Goal: Task Accomplishment & Management: Manage account settings

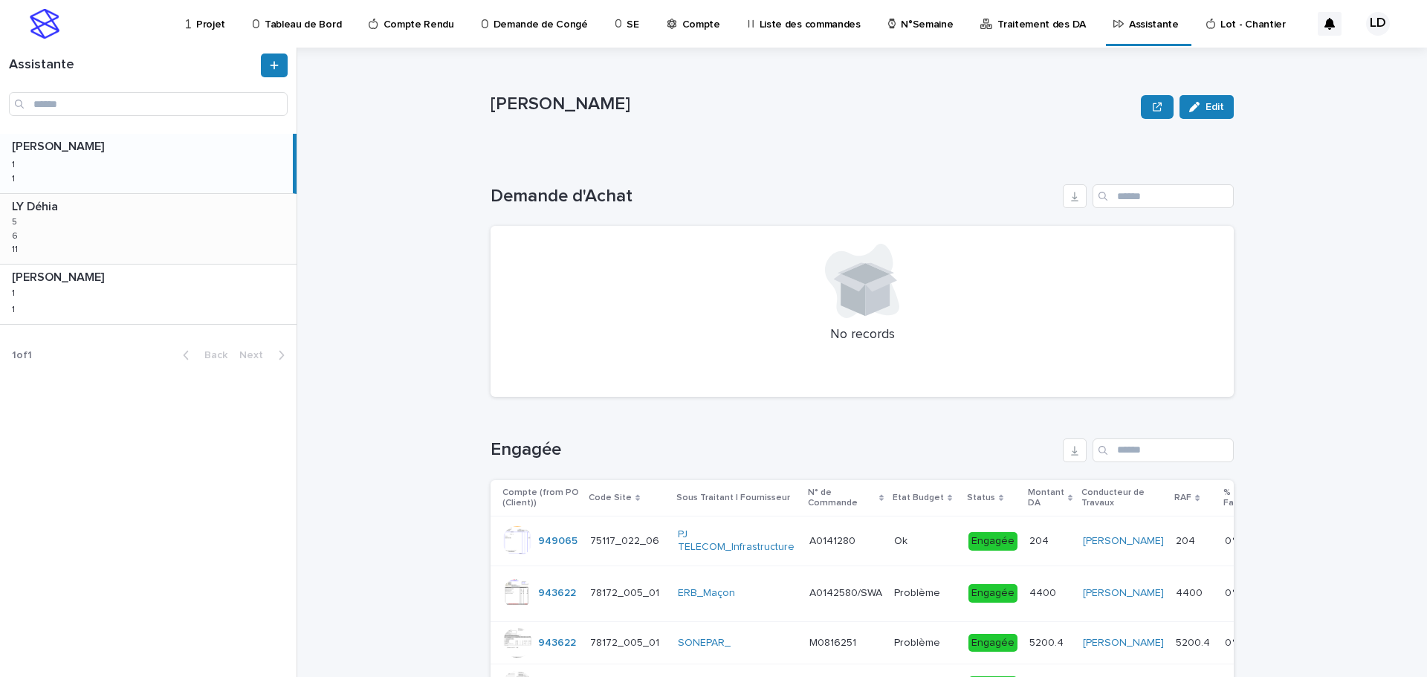
drag, startPoint x: 0, startPoint y: 0, endPoint x: 161, endPoint y: 220, distance: 272.8
click at [162, 220] on div "LY Déhia LY Déhia 5 5 6 6 11 11" at bounding box center [148, 229] width 297 height 70
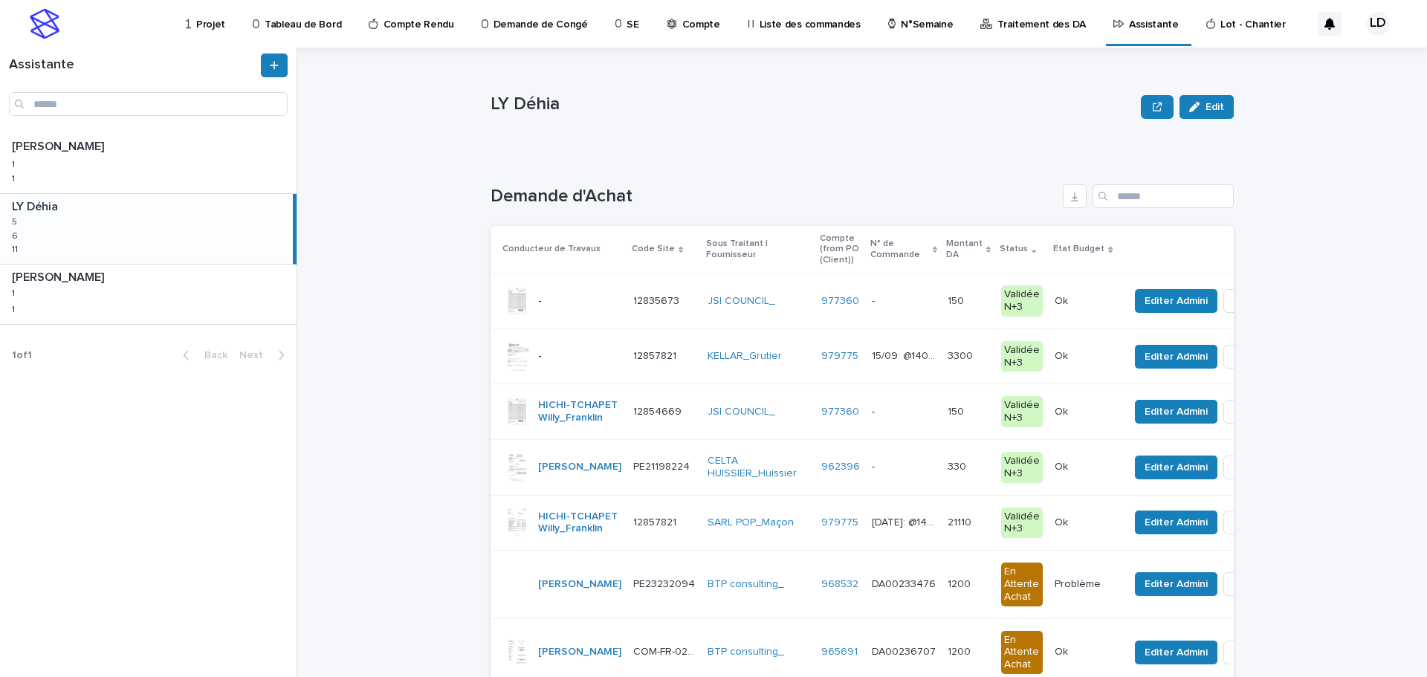
click at [209, 28] on p "Projet" at bounding box center [210, 15] width 29 height 31
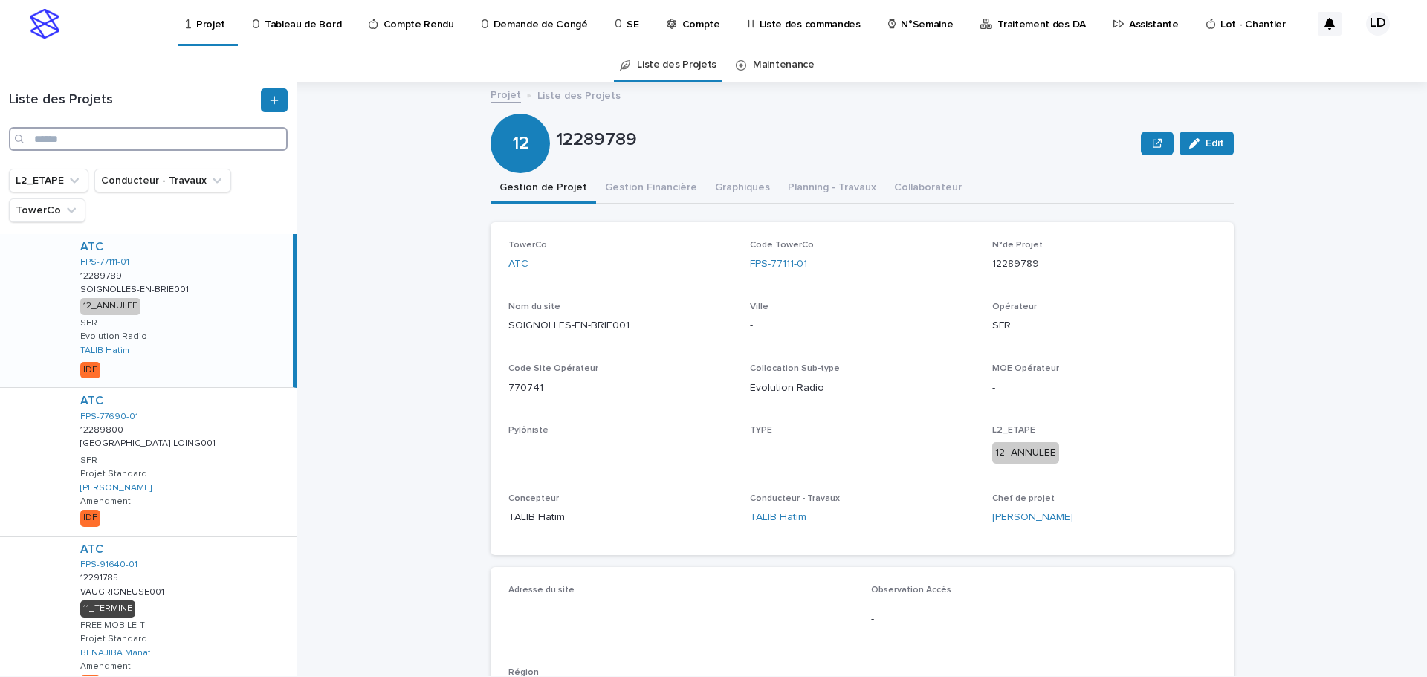
click at [98, 140] on input "Search" at bounding box center [148, 139] width 279 height 24
paste input "**********"
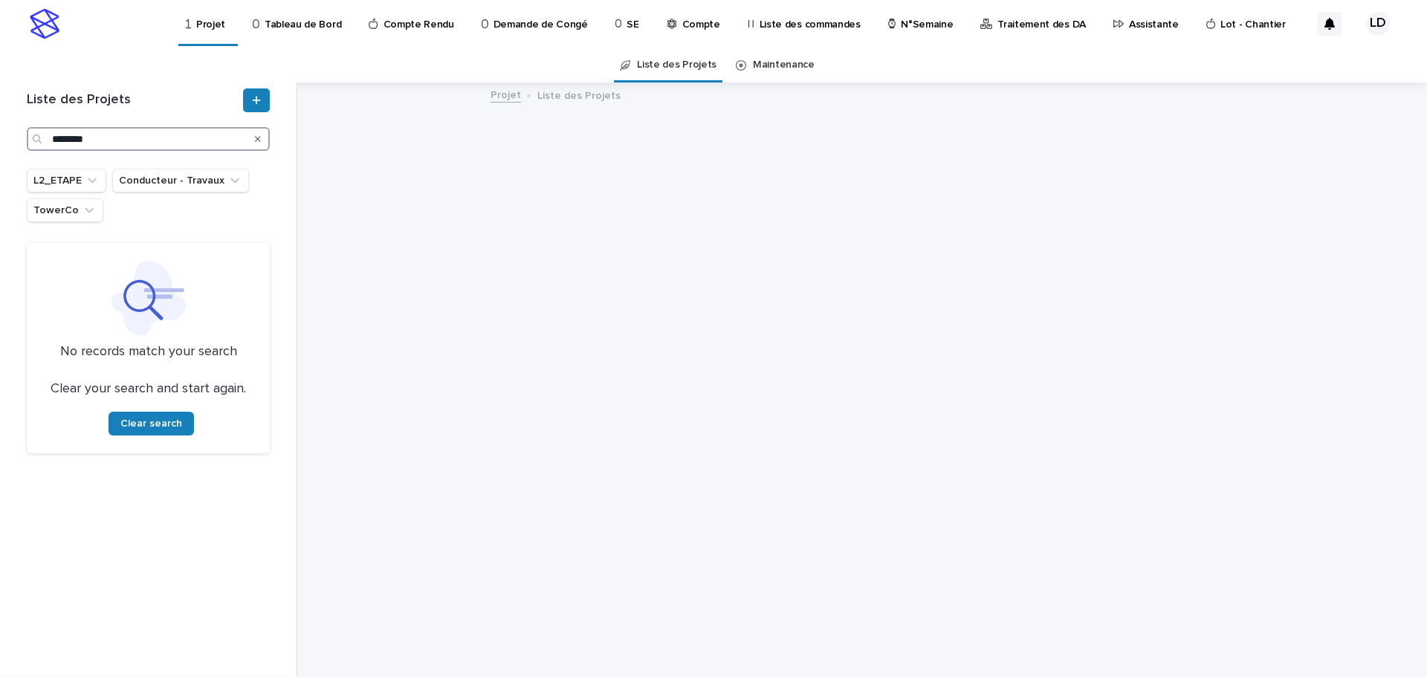
type input "********"
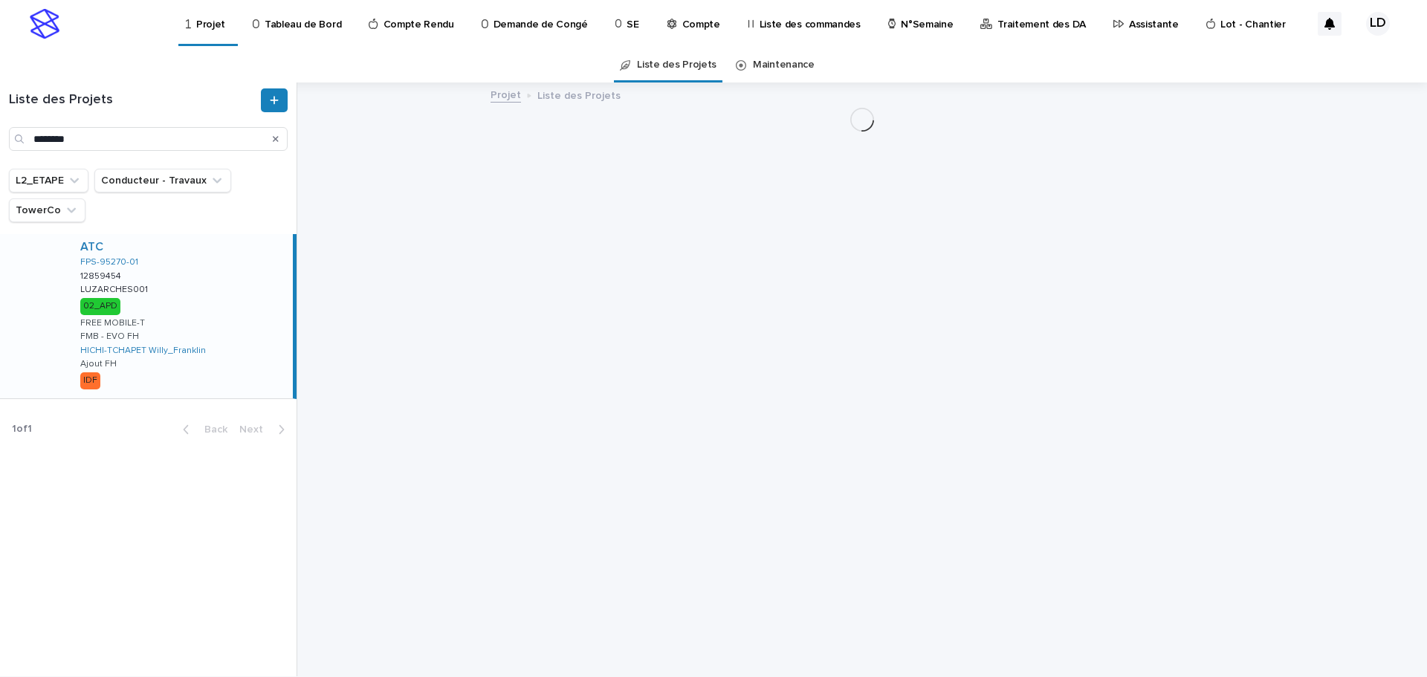
click at [275, 303] on div "ATC FPS-95270-01 12859454 12859454 LUZARCHES001 LUZARCHES001 02_APD FREE MOBILE…" at bounding box center [180, 316] width 224 height 164
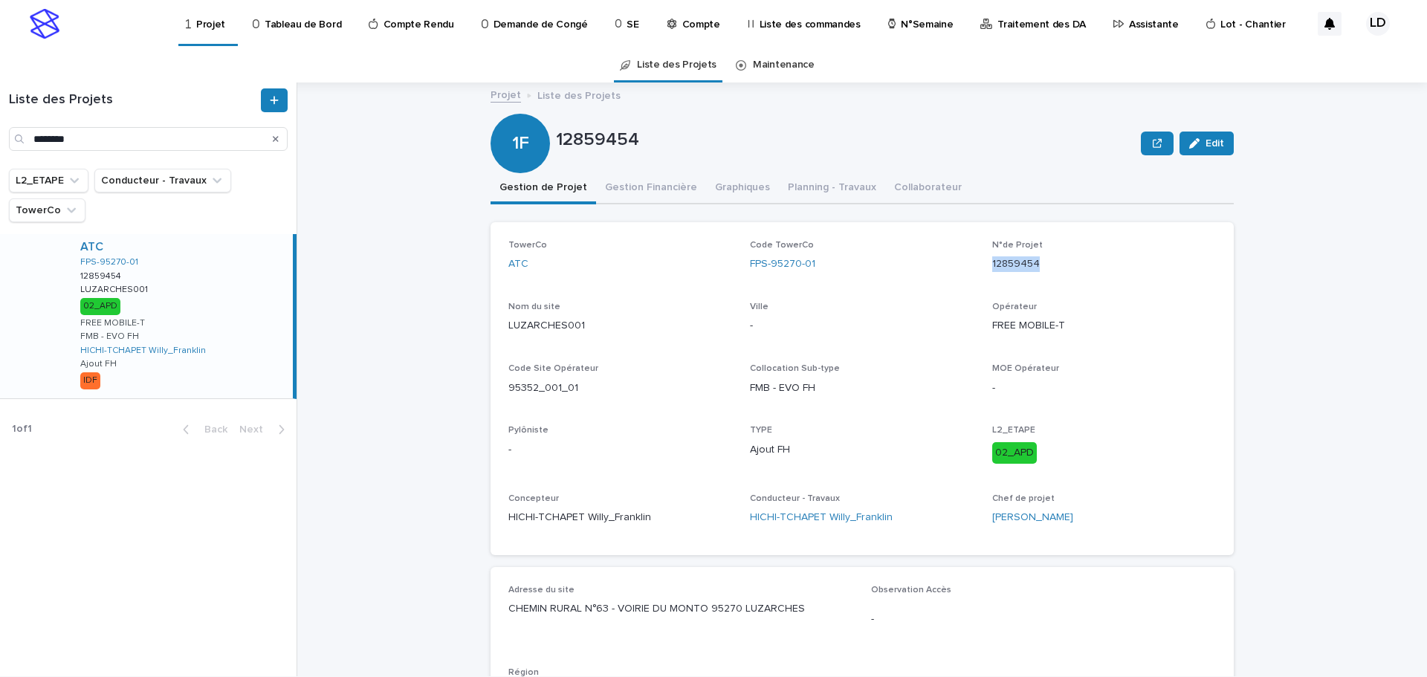
drag, startPoint x: 1037, startPoint y: 262, endPoint x: 986, endPoint y: 265, distance: 50.6
click at [992, 265] on p "12859454" at bounding box center [1104, 264] width 224 height 16
copy p "12859454"
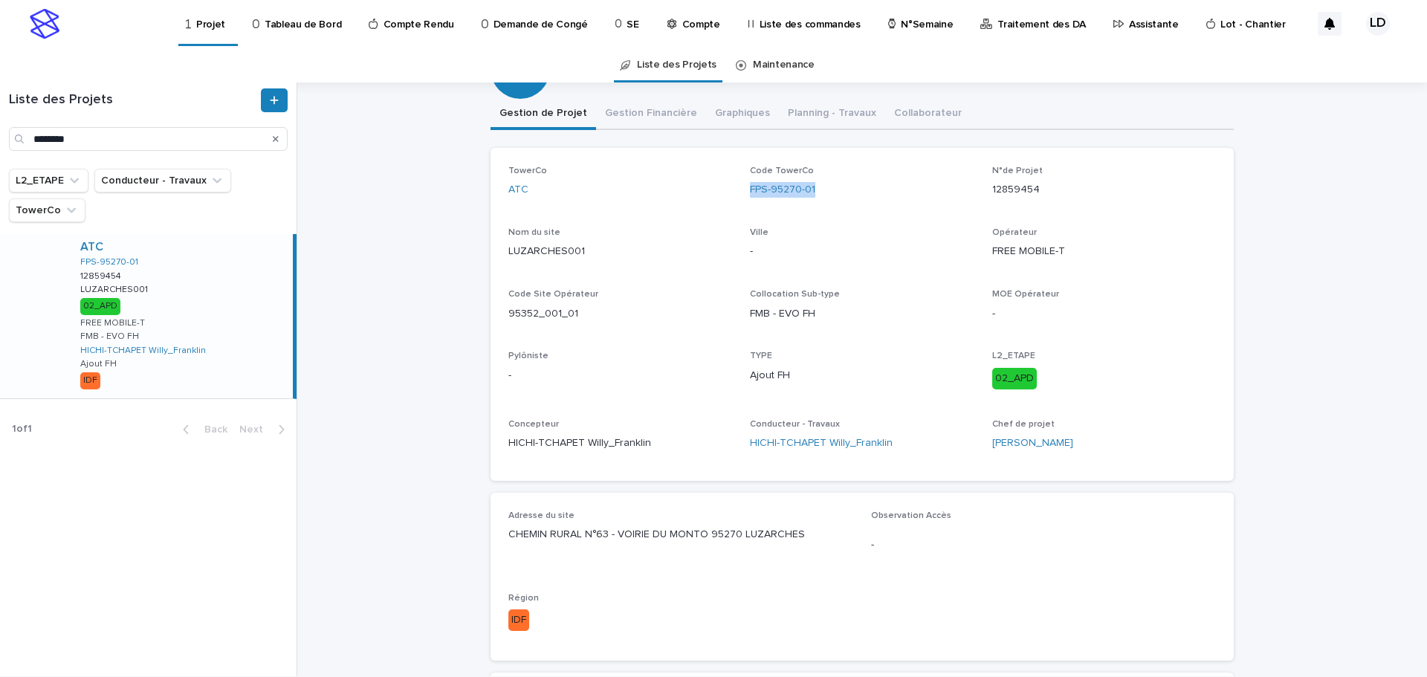
drag, startPoint x: 815, startPoint y: 192, endPoint x: 740, endPoint y: 192, distance: 74.3
click at [740, 192] on div "TowerCo ATC Code TowerCo FPS-95270-01 N°de Projet 12859454 Nom du site LUZARCHE…" at bounding box center [862, 314] width 708 height 297
copy link "FPS-95270-01"
drag, startPoint x: 578, startPoint y: 256, endPoint x: 504, endPoint y: 254, distance: 74.4
click at [508, 254] on p "LUZARCHES001" at bounding box center [620, 252] width 224 height 16
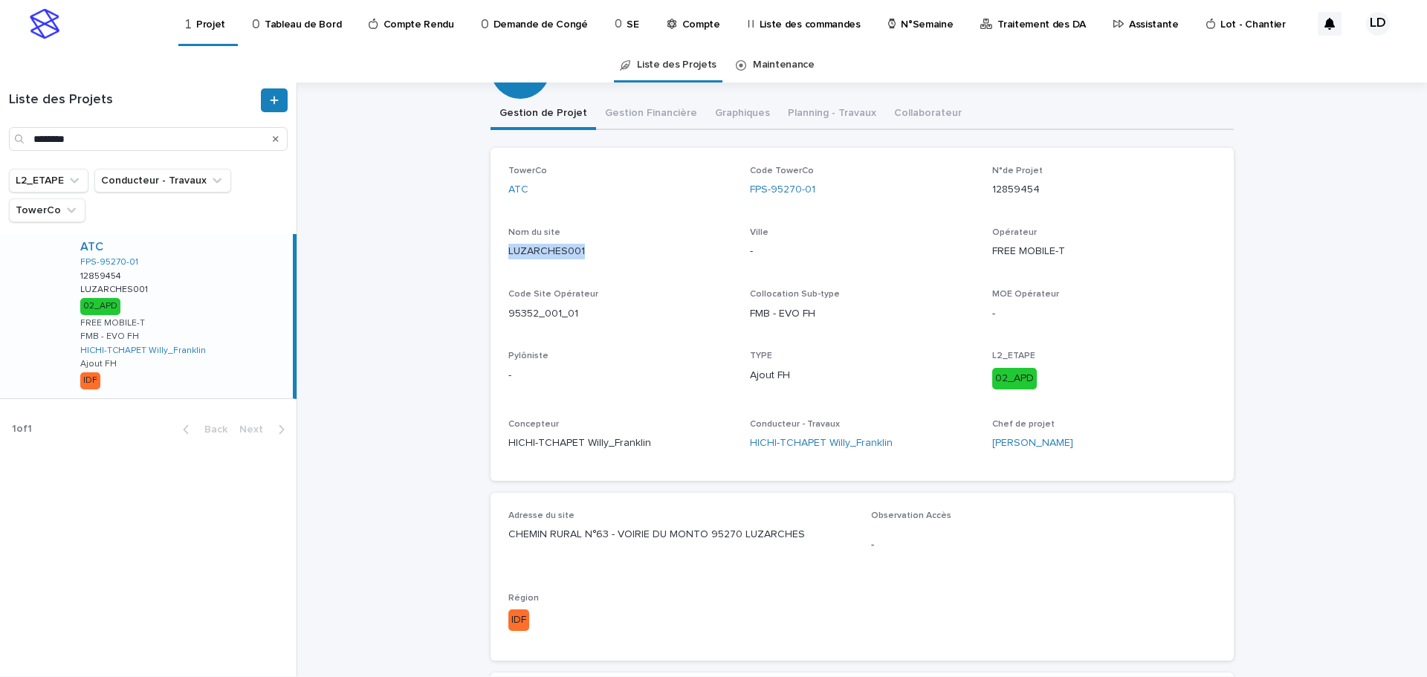
copy p "LUZARCHES001"
click at [634, 113] on div "12859454 Edit 1F 12859454 Edit Sorry, there was an error saving your record. Pl…" at bounding box center [862, 669] width 743 height 1260
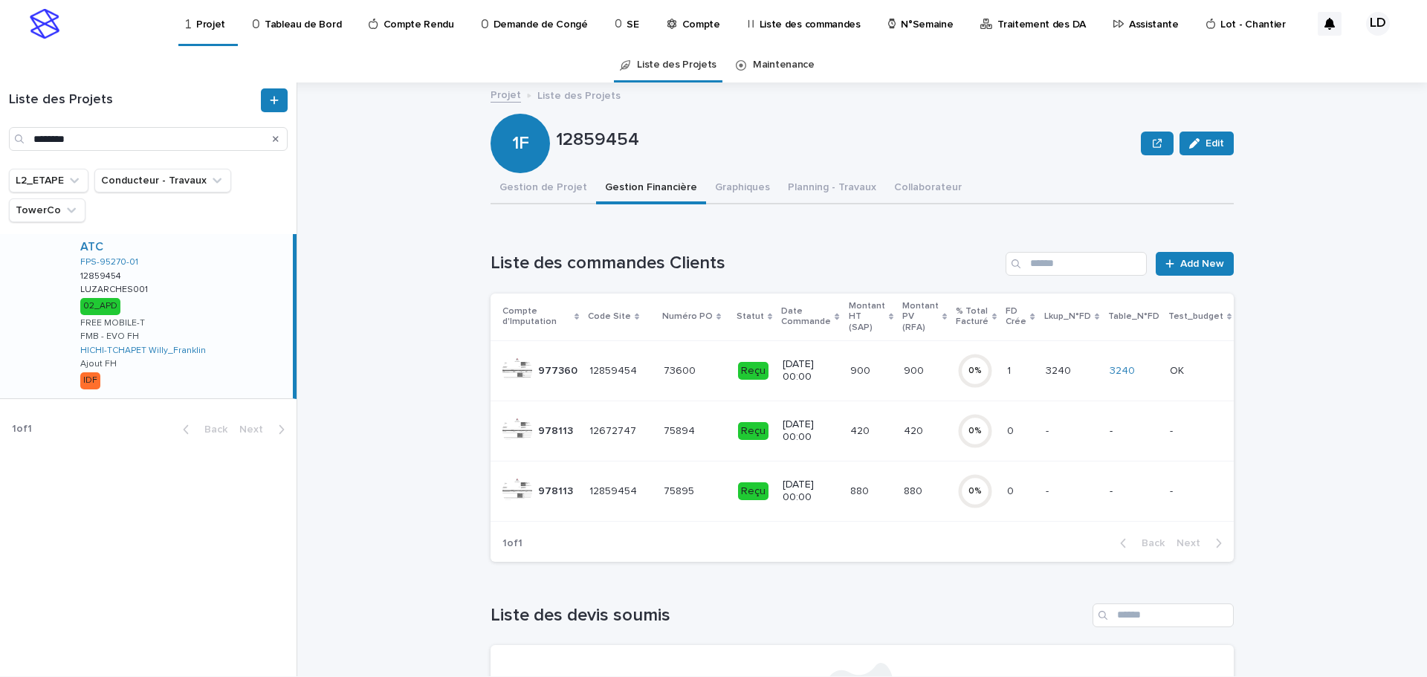
click at [658, 514] on td "75895 75895" at bounding box center [695, 491] width 74 height 60
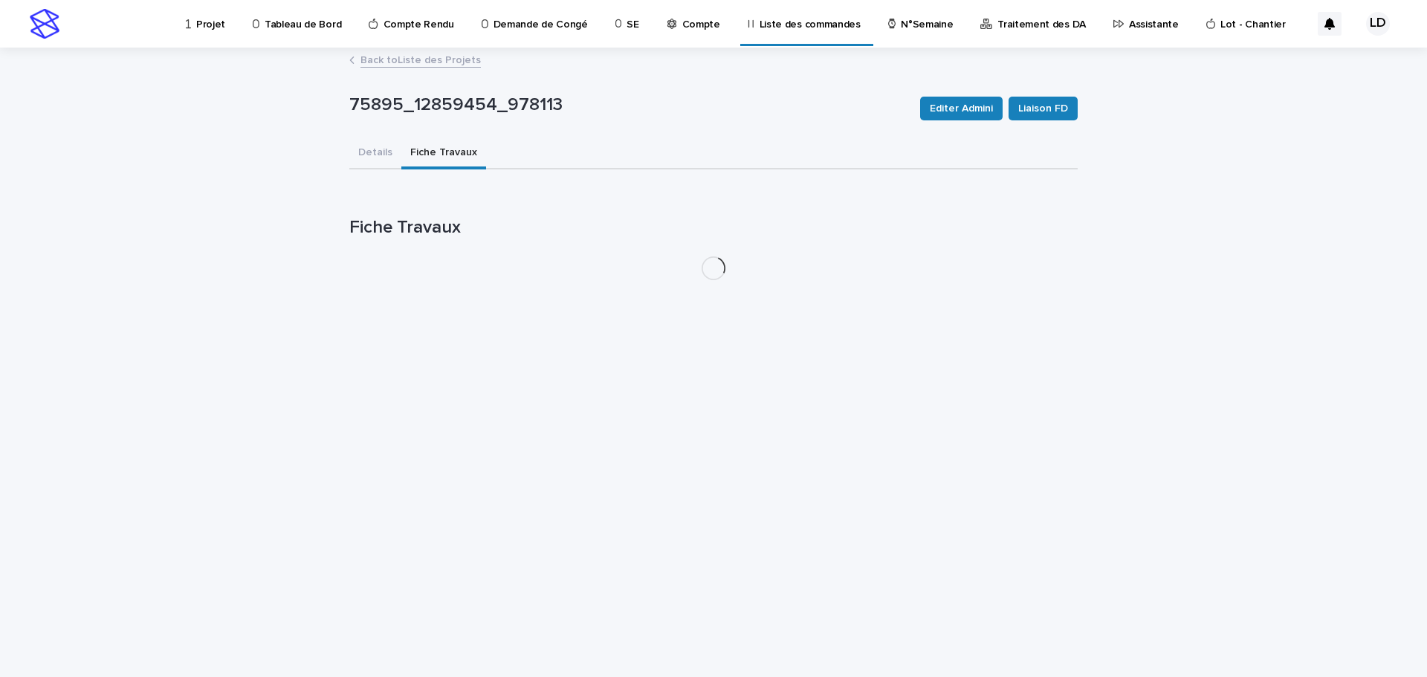
click at [440, 145] on button "Fiche Travaux" at bounding box center [443, 153] width 85 height 31
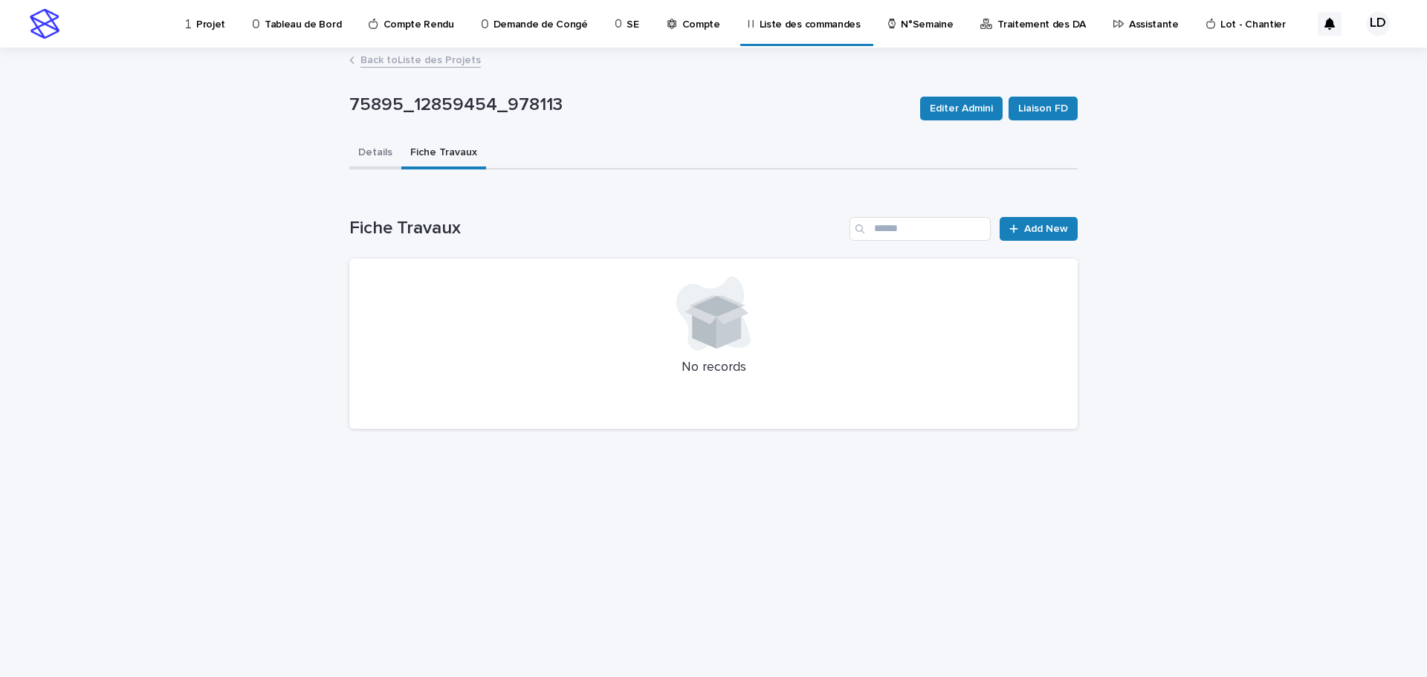
click at [382, 149] on button "Details" at bounding box center [375, 153] width 52 height 31
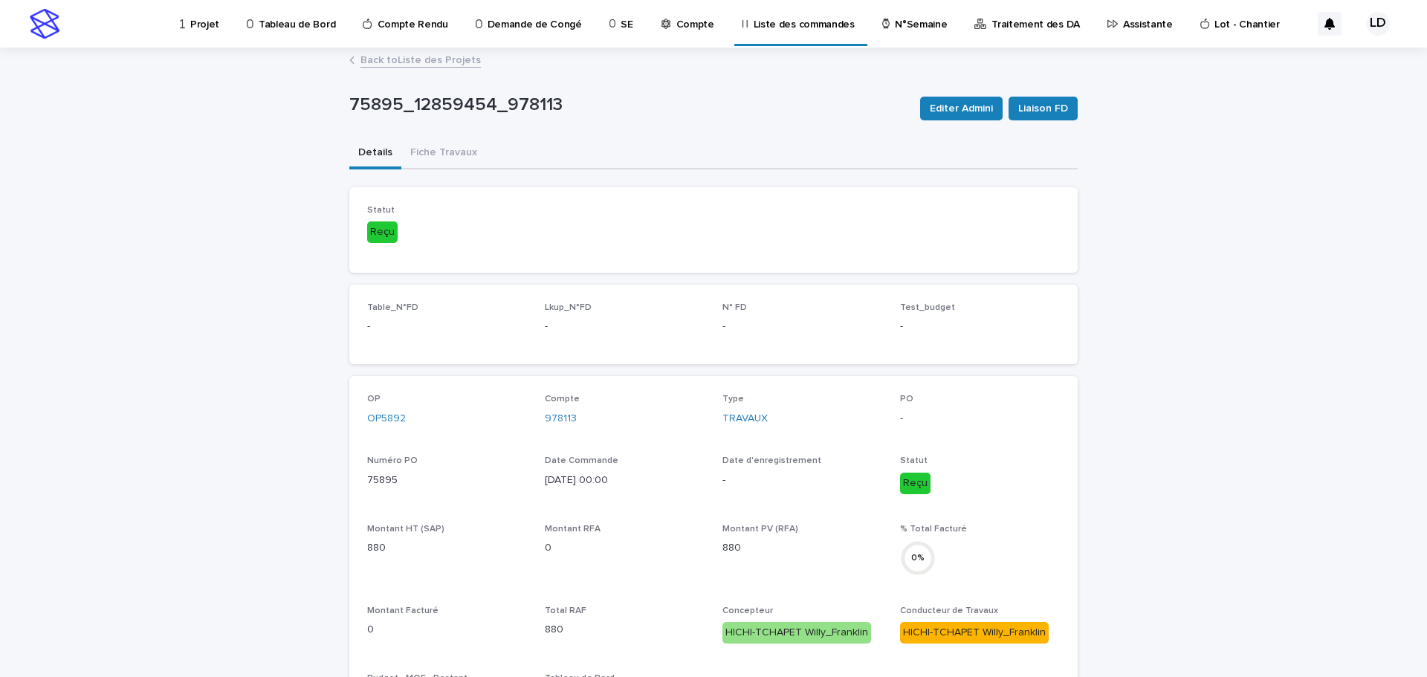
click at [386, 65] on link "Back to Liste des Projets" at bounding box center [420, 59] width 120 height 17
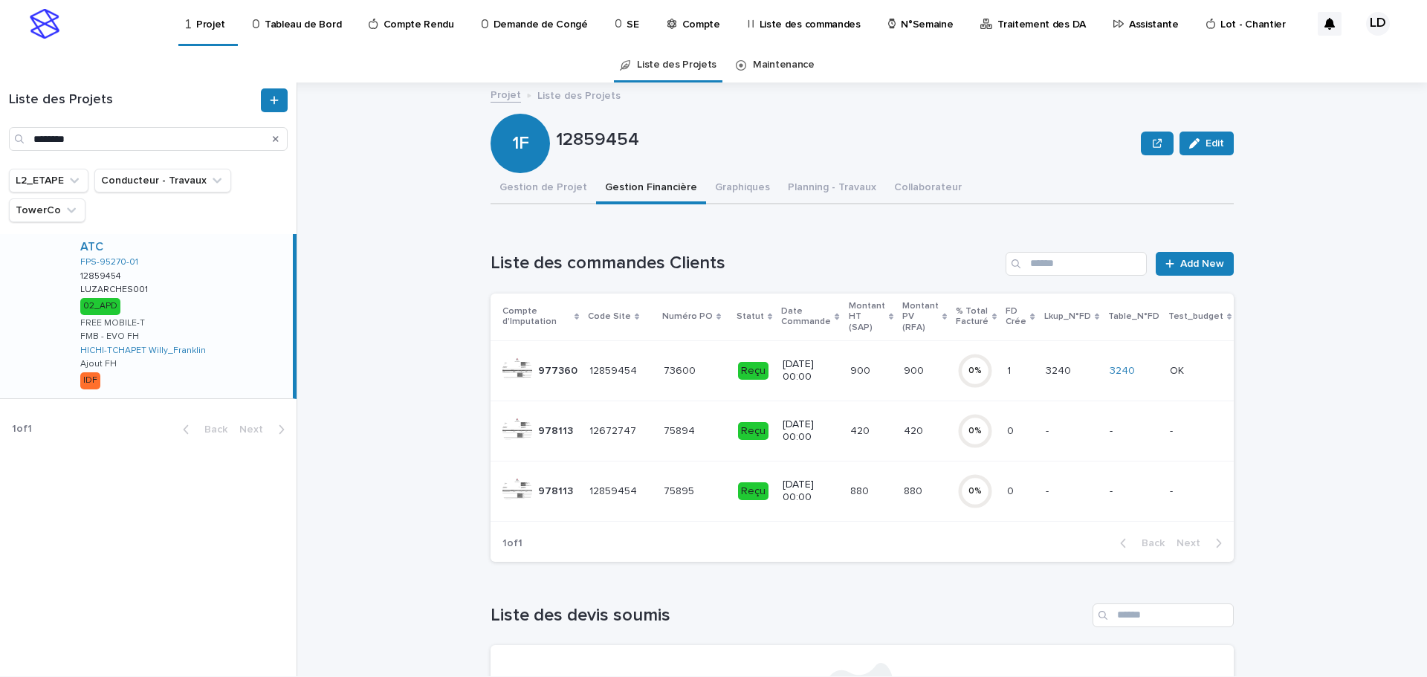
click at [621, 396] on td "12859454 12859454" at bounding box center [620, 370] width 74 height 60
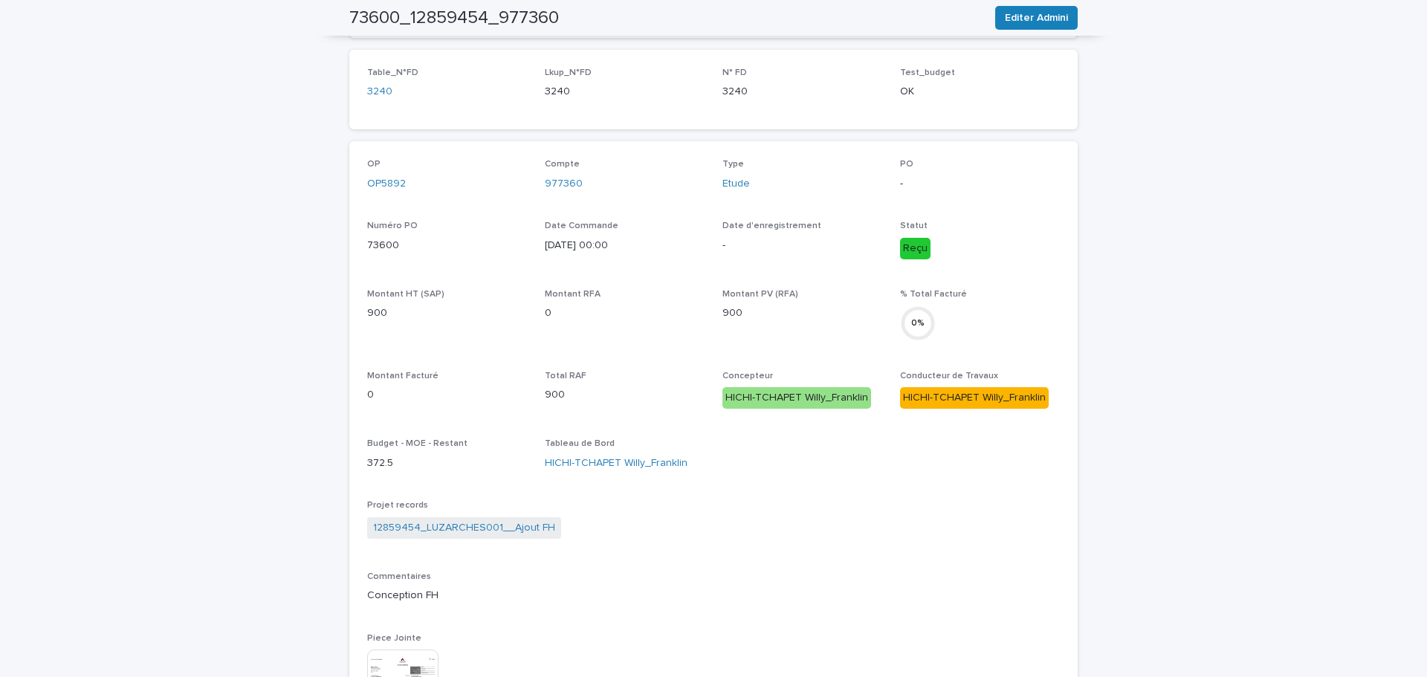
scroll to position [12, 0]
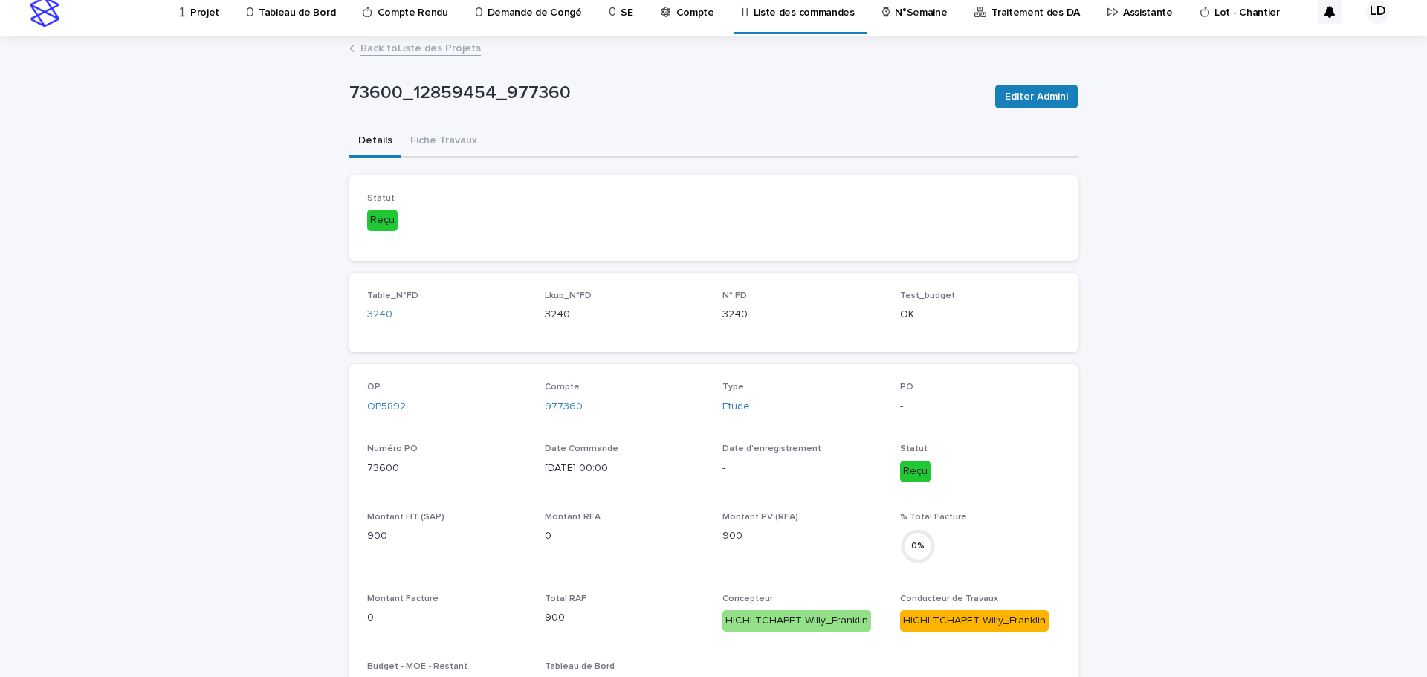
click at [410, 48] on link "Back to Liste des Projets" at bounding box center [420, 47] width 120 height 17
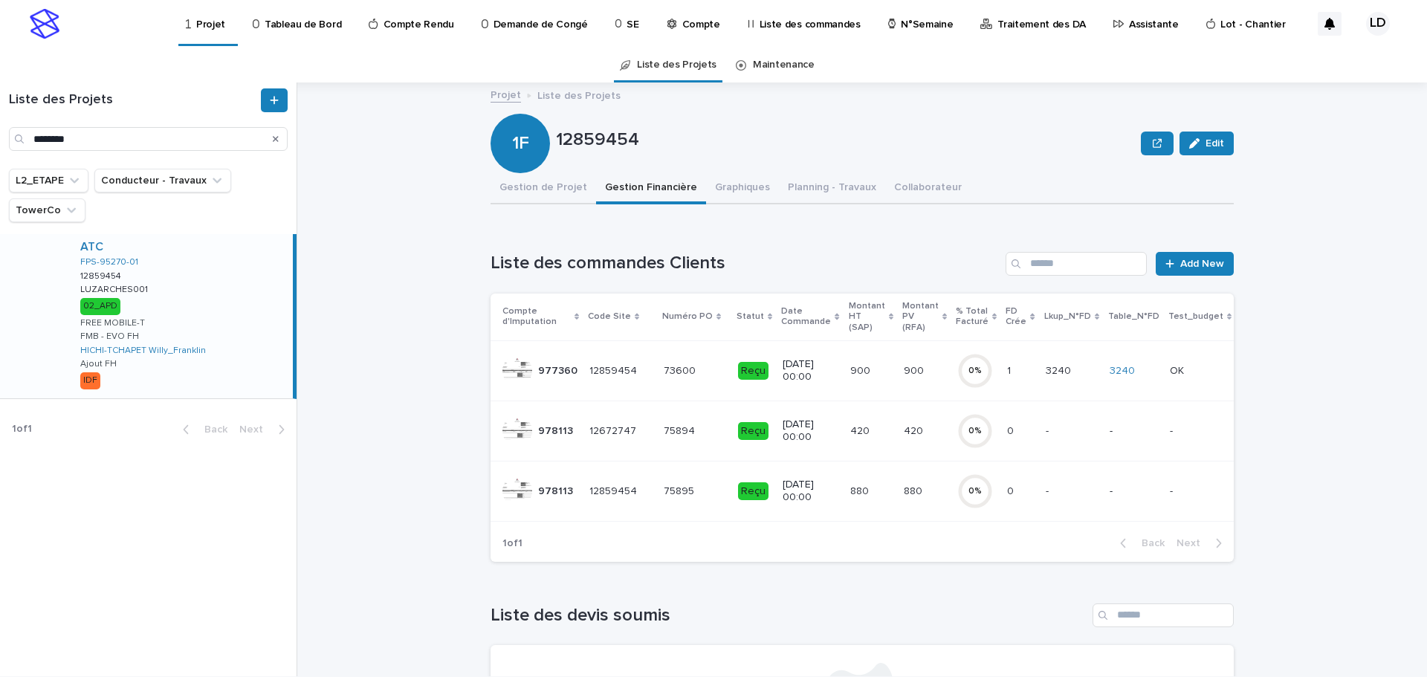
click at [643, 513] on td "12859454 12859454" at bounding box center [620, 491] width 74 height 60
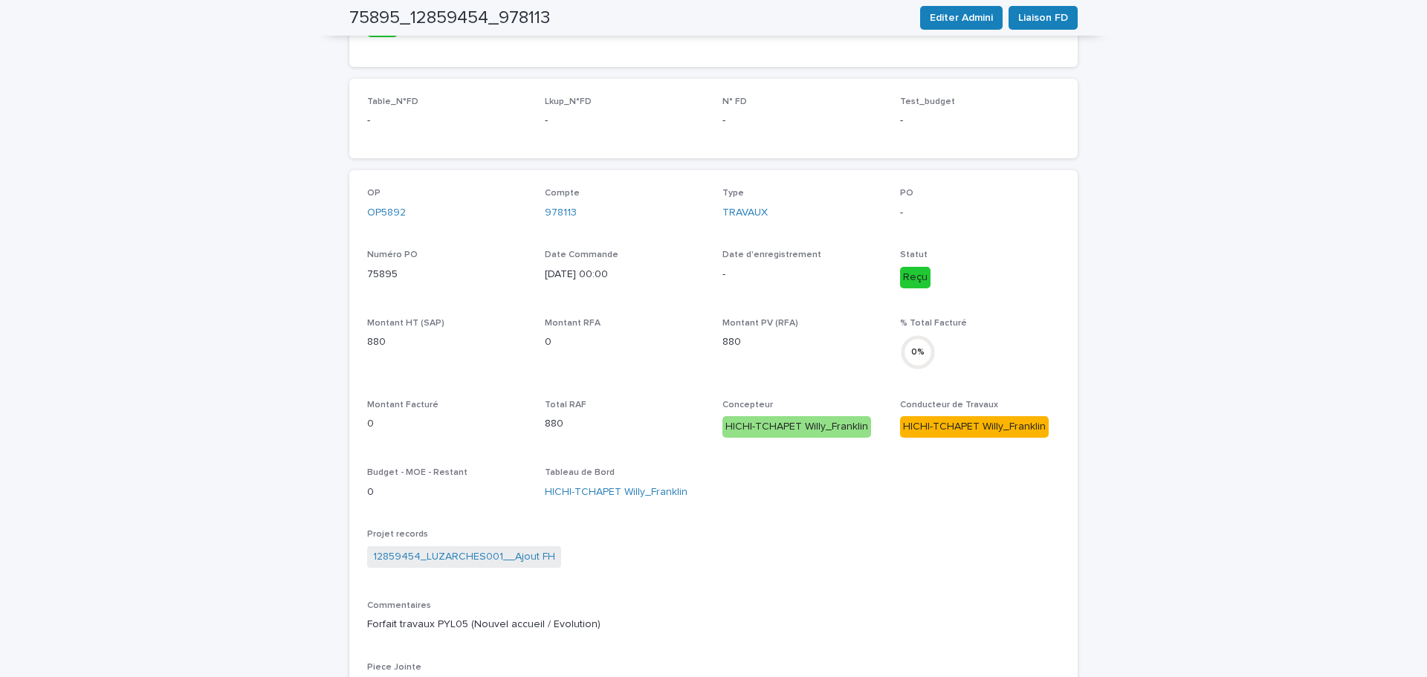
scroll to position [355, 0]
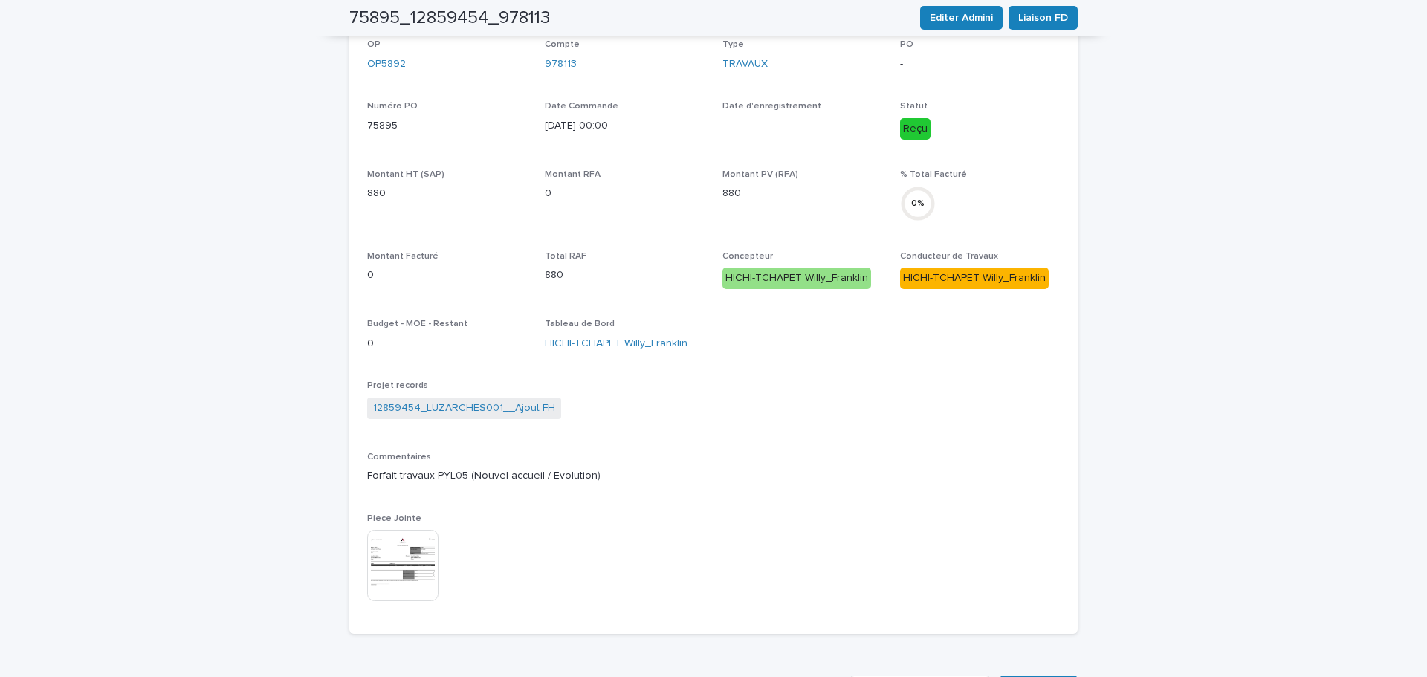
click at [374, 557] on img at bounding box center [402, 565] width 71 height 71
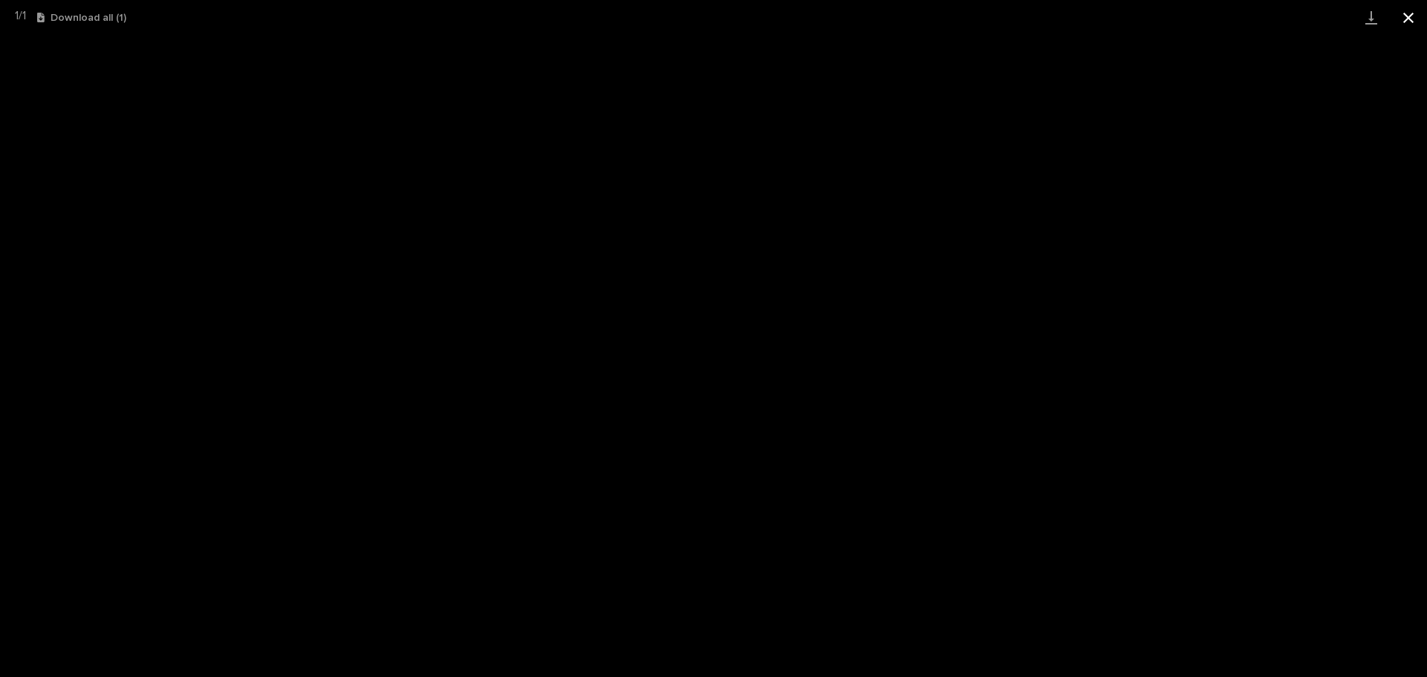
click at [1402, 15] on button "Close gallery" at bounding box center [1408, 17] width 37 height 35
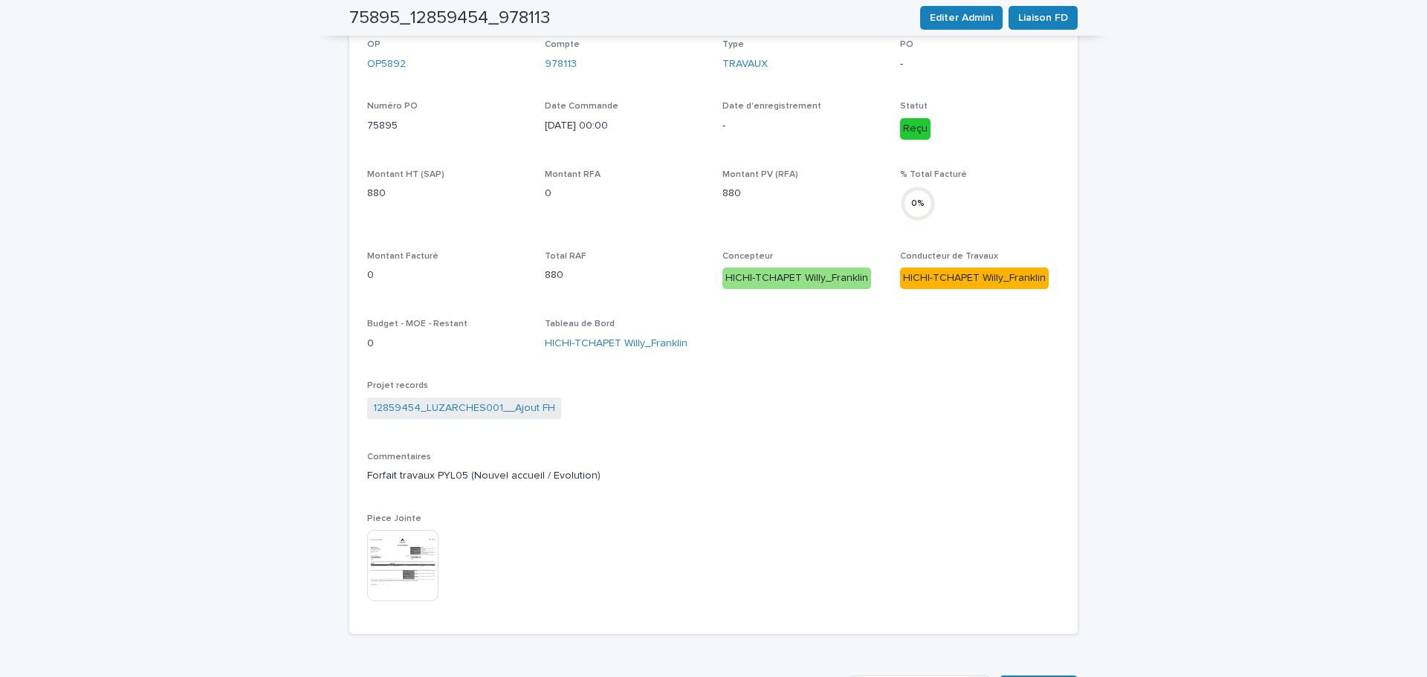
scroll to position [0, 0]
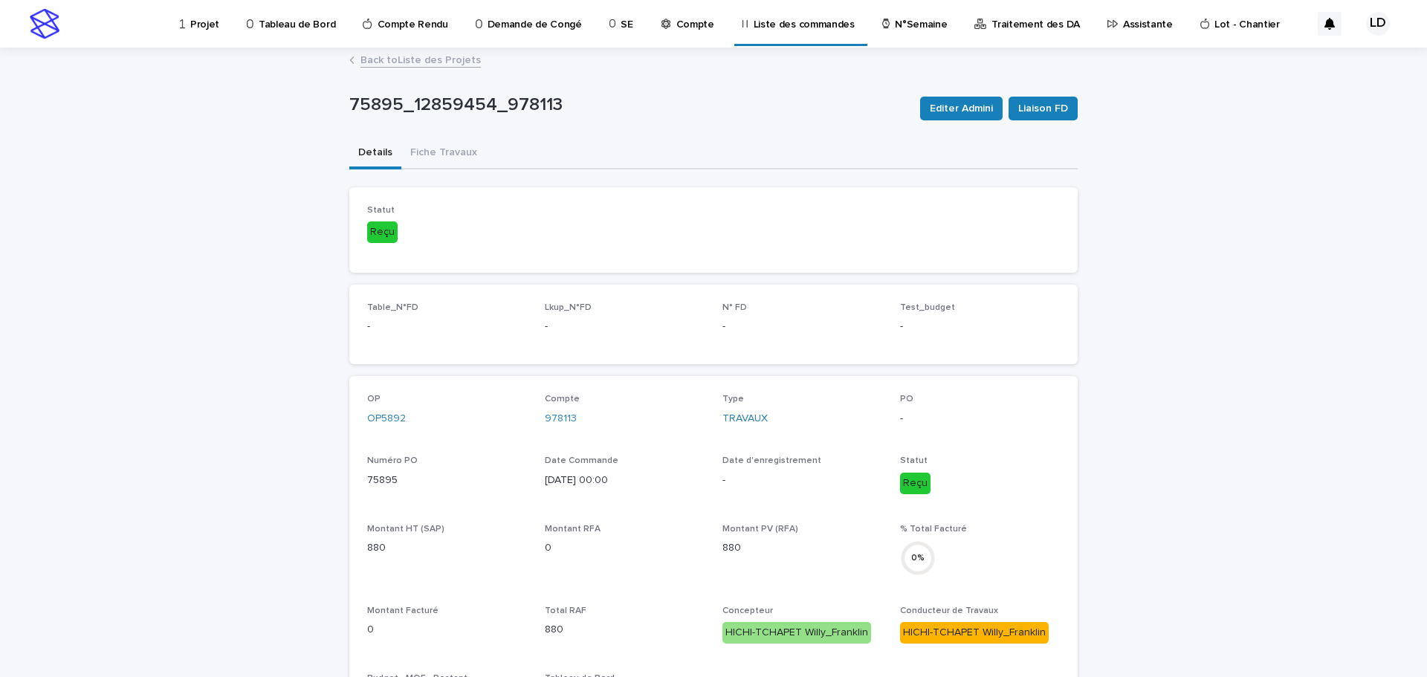
click at [392, 59] on link "Back to Liste des Projets" at bounding box center [420, 59] width 120 height 17
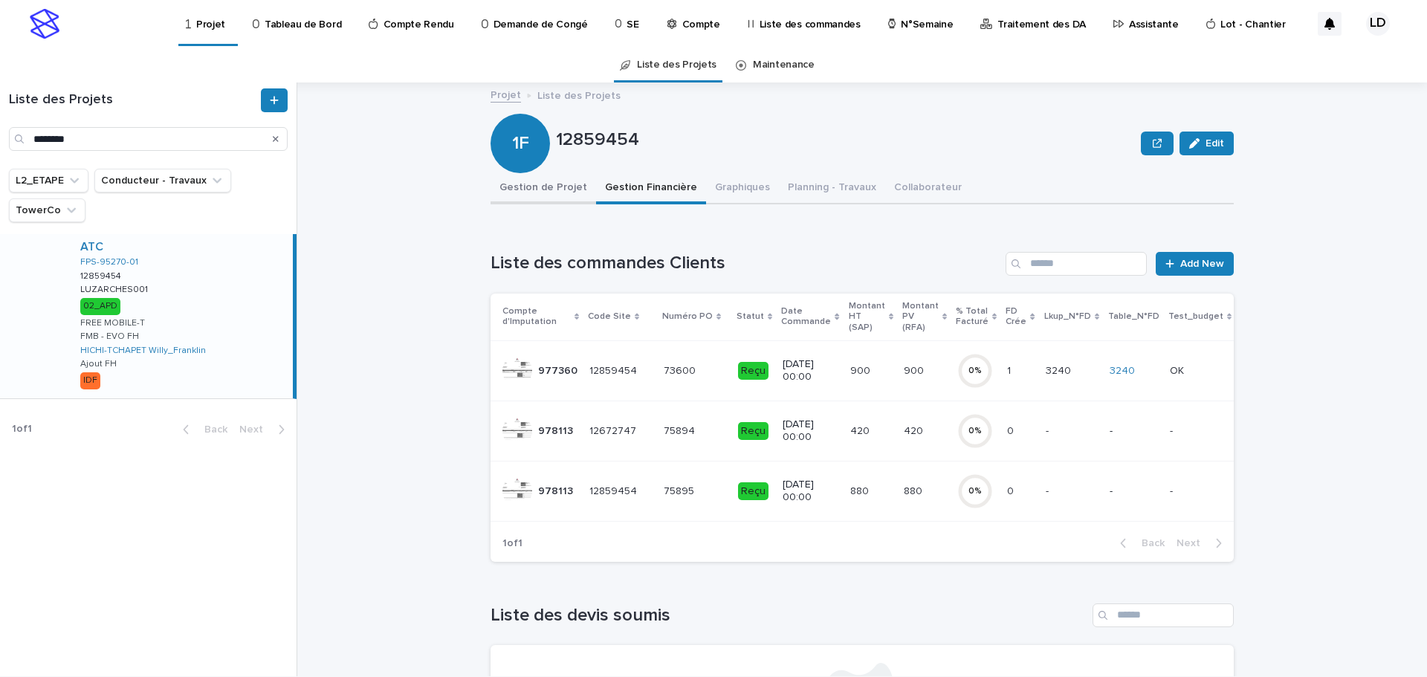
click at [509, 187] on button "Gestion de Projet" at bounding box center [544, 188] width 106 height 31
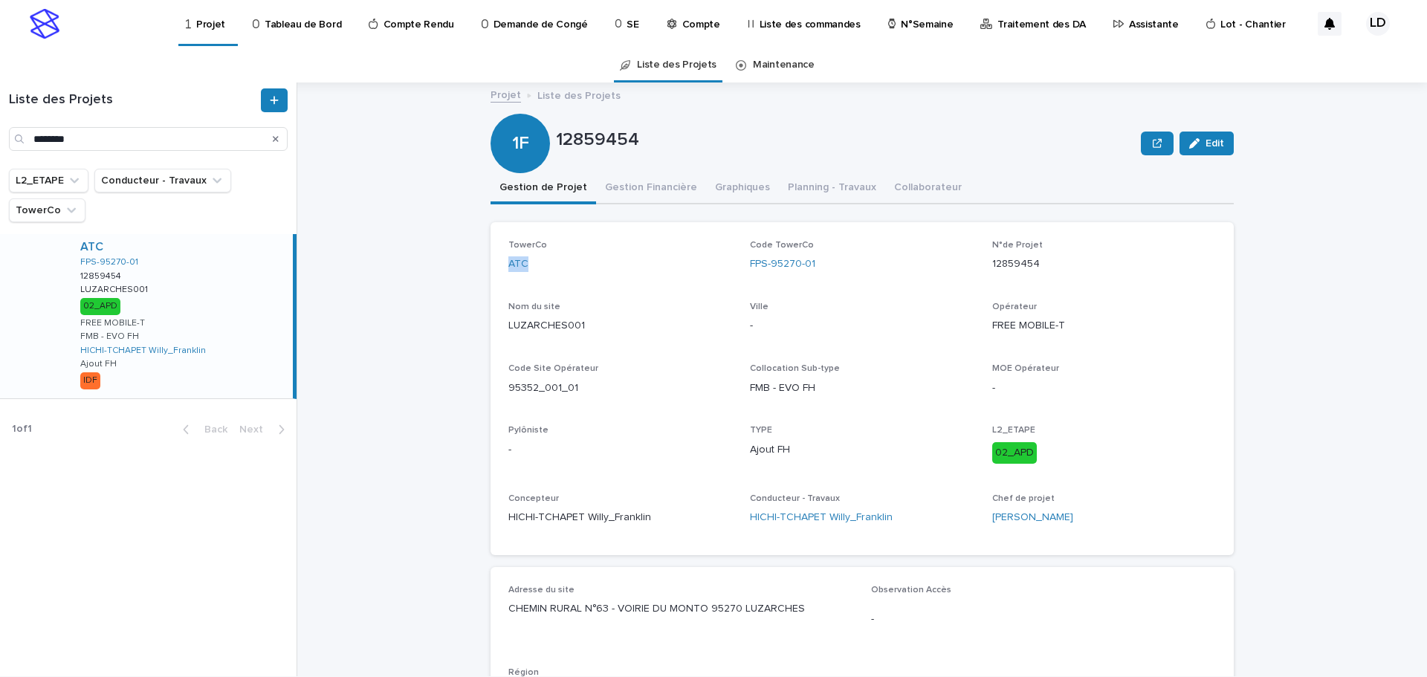
drag, startPoint x: 534, startPoint y: 265, endPoint x: 493, endPoint y: 268, distance: 40.9
click at [493, 268] on div "TowerCo ATC Code TowerCo FPS-95270-01 N°de Projet 12859454 Nom du site LUZARCHE…" at bounding box center [862, 388] width 743 height 333
copy link "ATC"
drag, startPoint x: 817, startPoint y: 267, endPoint x: 738, endPoint y: 273, distance: 79.1
click at [738, 273] on div "TowerCo ATC Code TowerCo FPS-95270-01 N°de Projet 12859454 Nom du site LUZARCHE…" at bounding box center [862, 388] width 708 height 297
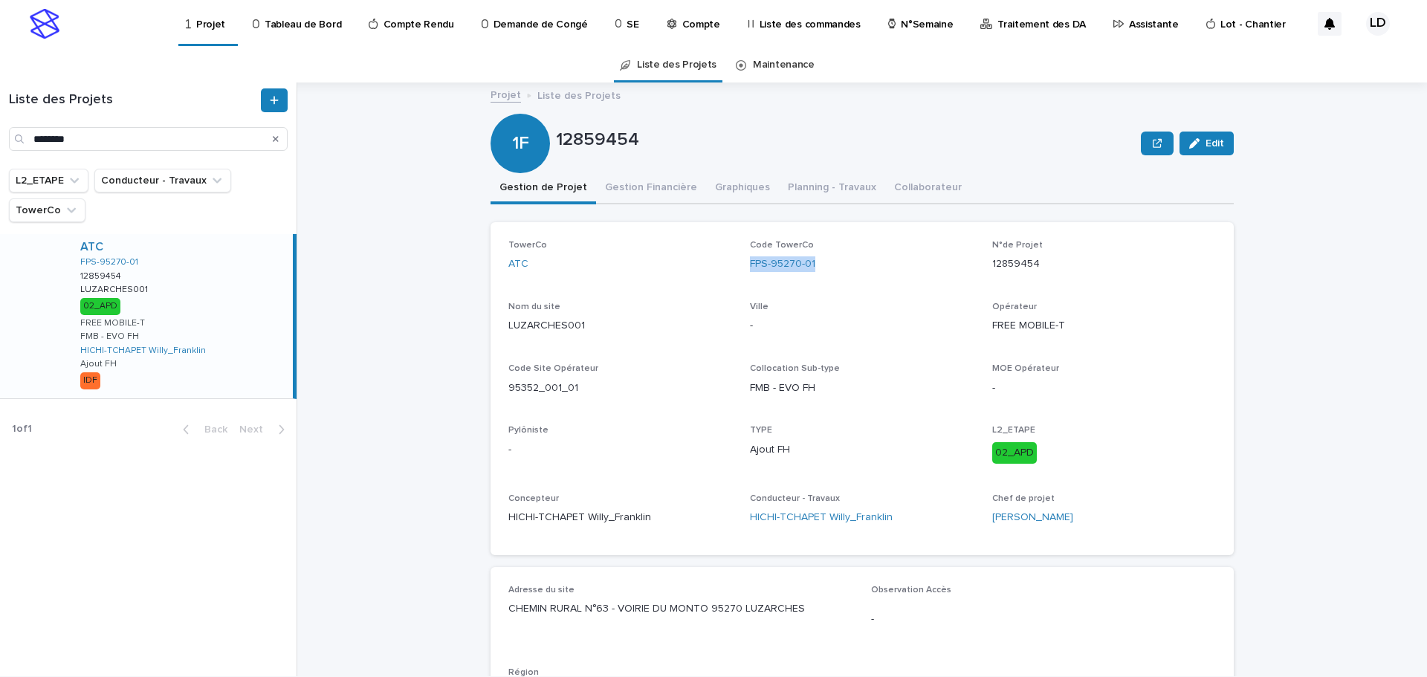
copy link "FPS-95270-01"
drag, startPoint x: 1039, startPoint y: 271, endPoint x: 985, endPoint y: 272, distance: 53.5
click at [985, 272] on div "TowerCo ATC Code TowerCo FPS-95270-01 N°de Projet 12859454 Nom du site LUZARCHE…" at bounding box center [862, 388] width 708 height 297
copy p "12859454"
drag, startPoint x: 582, startPoint y: 395, endPoint x: 501, endPoint y: 392, distance: 81.1
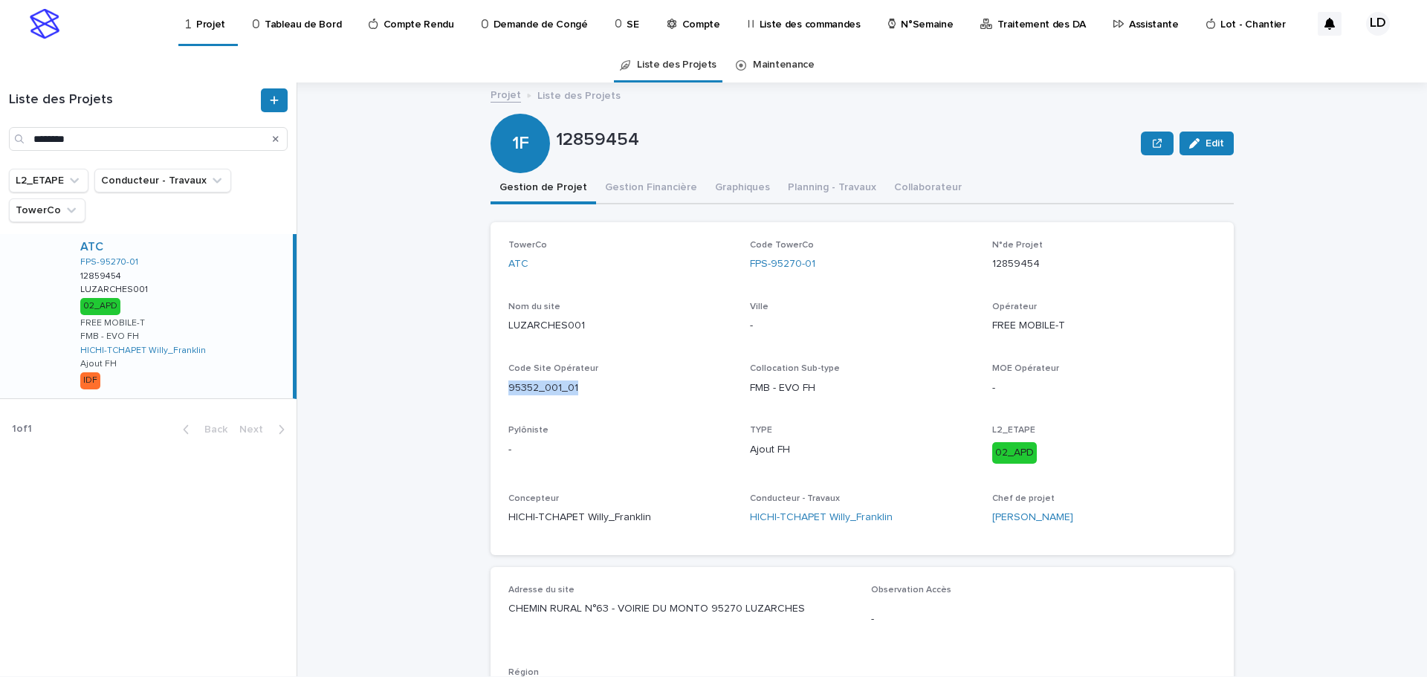
click at [501, 392] on div "TowerCo ATC Code TowerCo FPS-95270-01 N°de Projet 12859454 Nom du site LUZARCHE…" at bounding box center [862, 388] width 743 height 333
copy p "95352_001_01"
drag, startPoint x: 1075, startPoint y: 331, endPoint x: 983, endPoint y: 331, distance: 92.2
click at [983, 331] on div "TowerCo ATC Code TowerCo FPS-95270-01 N°de Projet 12859454 Nom du site LUZARCHE…" at bounding box center [862, 388] width 708 height 297
copy p "FREE MOBILE-T"
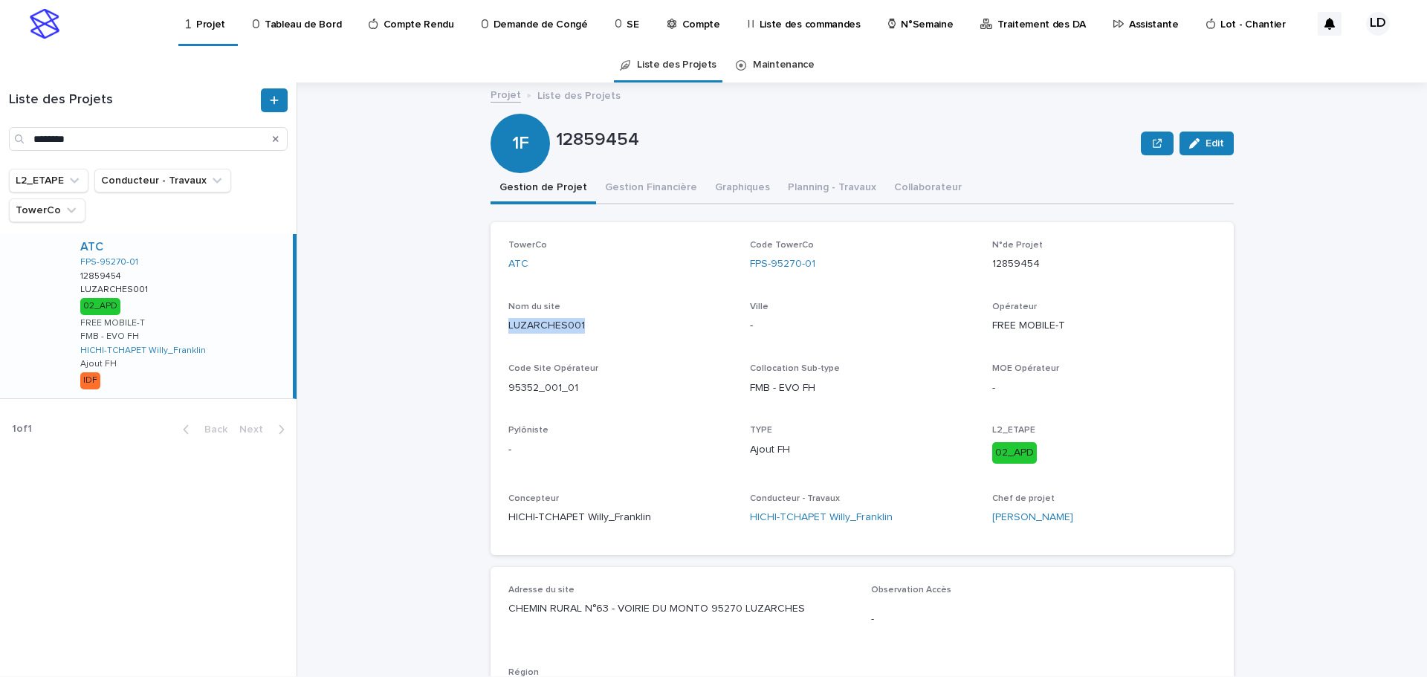
drag, startPoint x: 585, startPoint y: 327, endPoint x: 499, endPoint y: 335, distance: 85.9
click at [499, 335] on div "TowerCo ATC Code TowerCo FPS-95270-01 N°de Projet 12859454 Nom du site LUZARCHE…" at bounding box center [862, 388] width 743 height 333
copy p "LUZARCHES001"
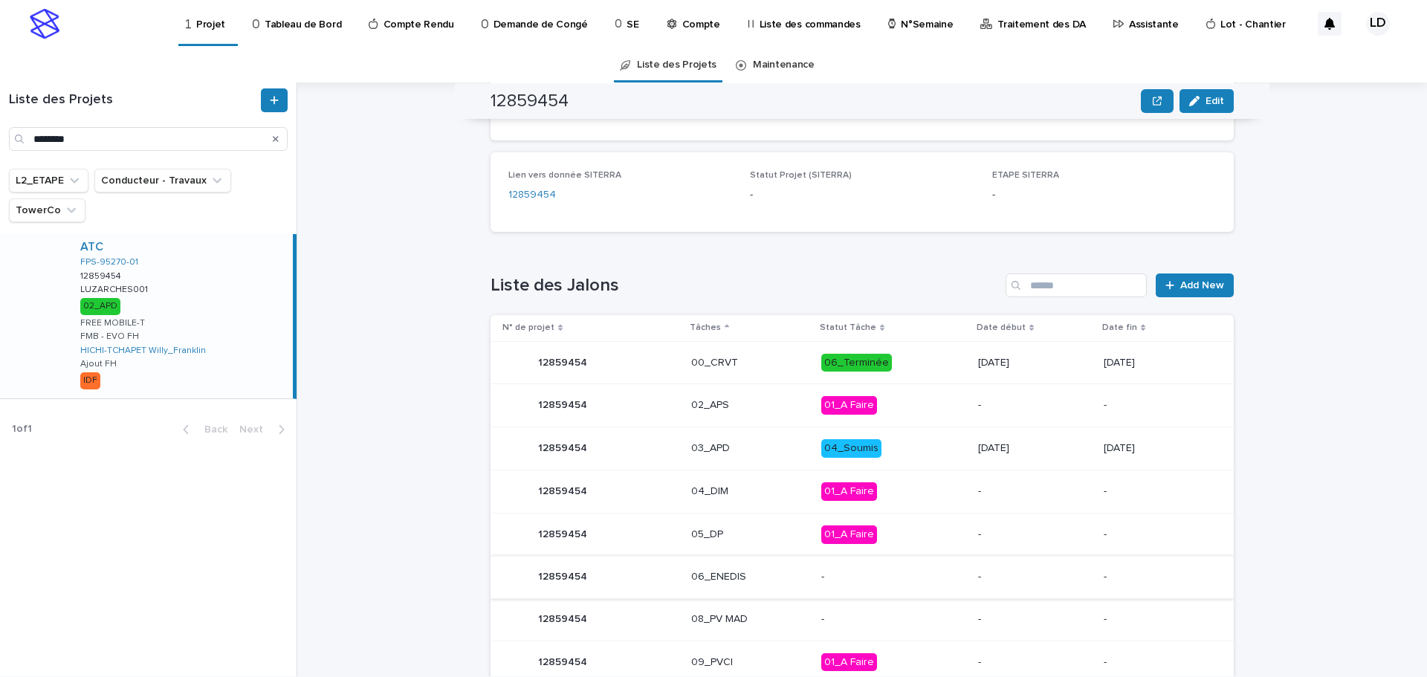
scroll to position [669, 0]
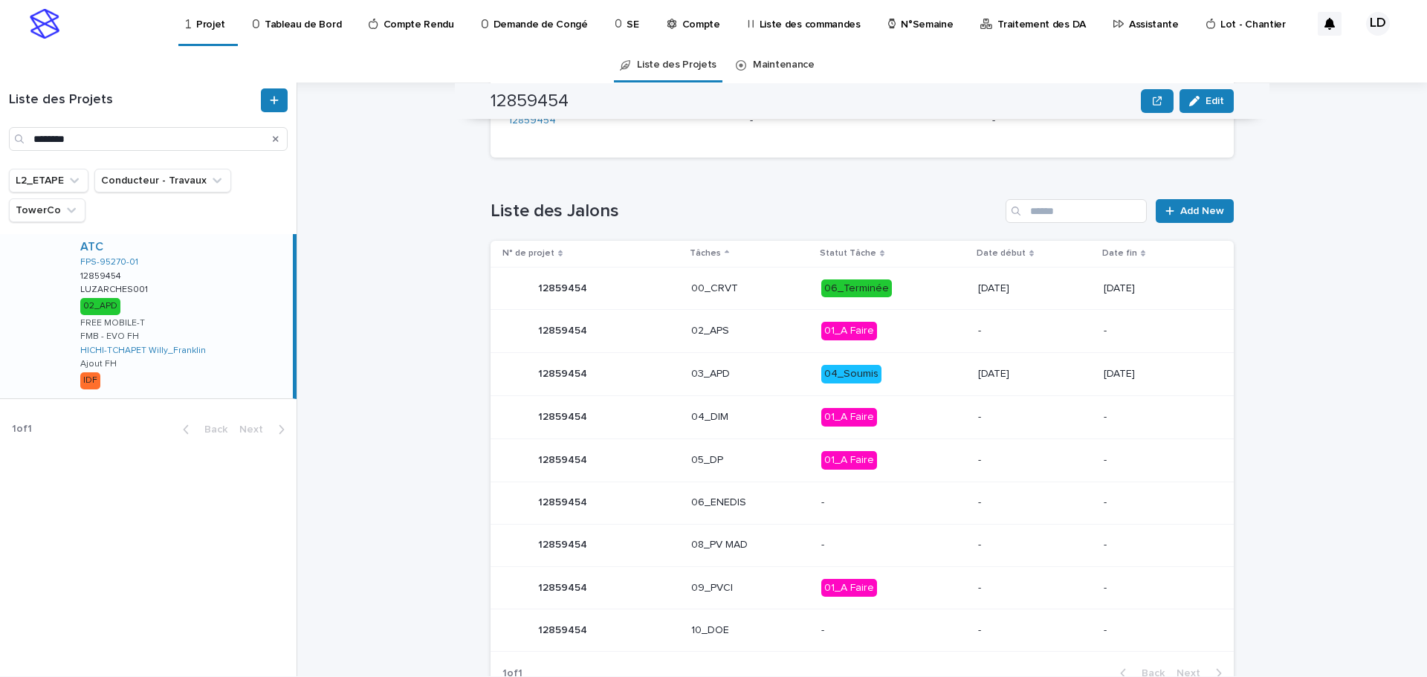
click at [821, 552] on div "-" at bounding box center [893, 545] width 145 height 25
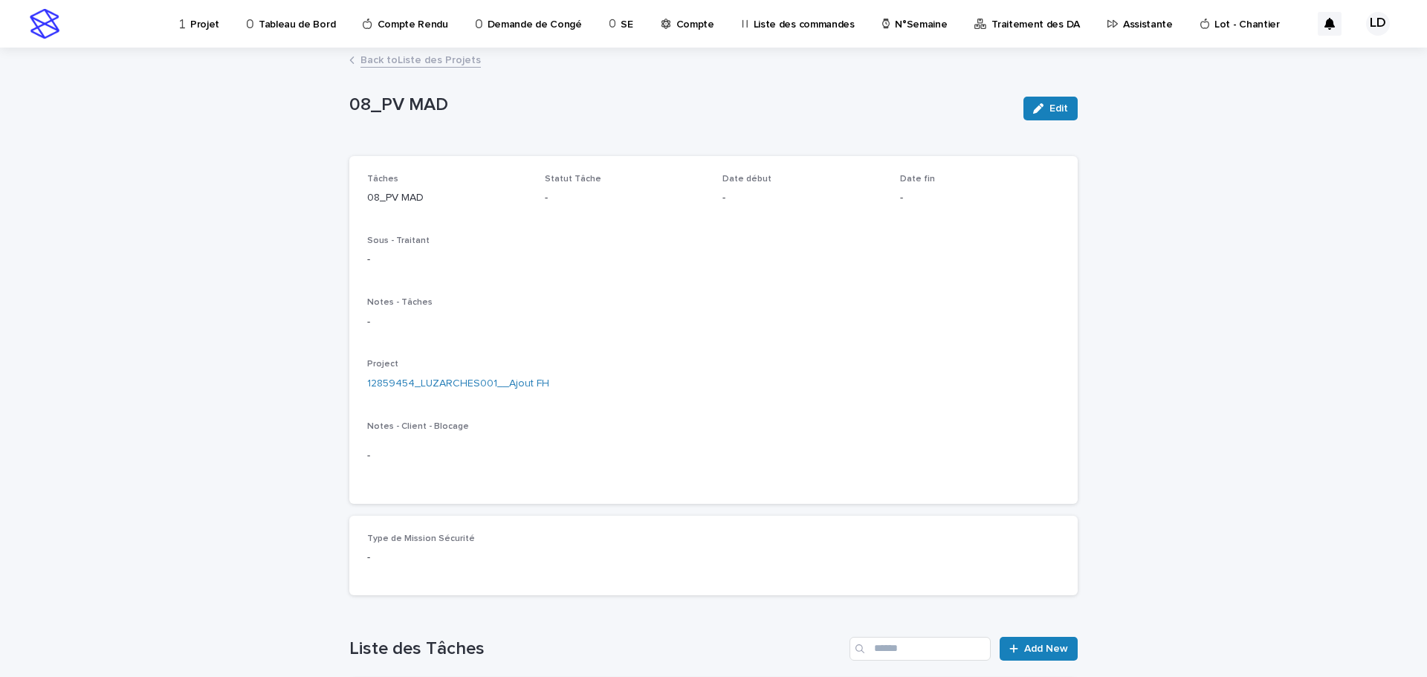
click at [436, 58] on link "Back to Liste des Projets" at bounding box center [420, 59] width 120 height 17
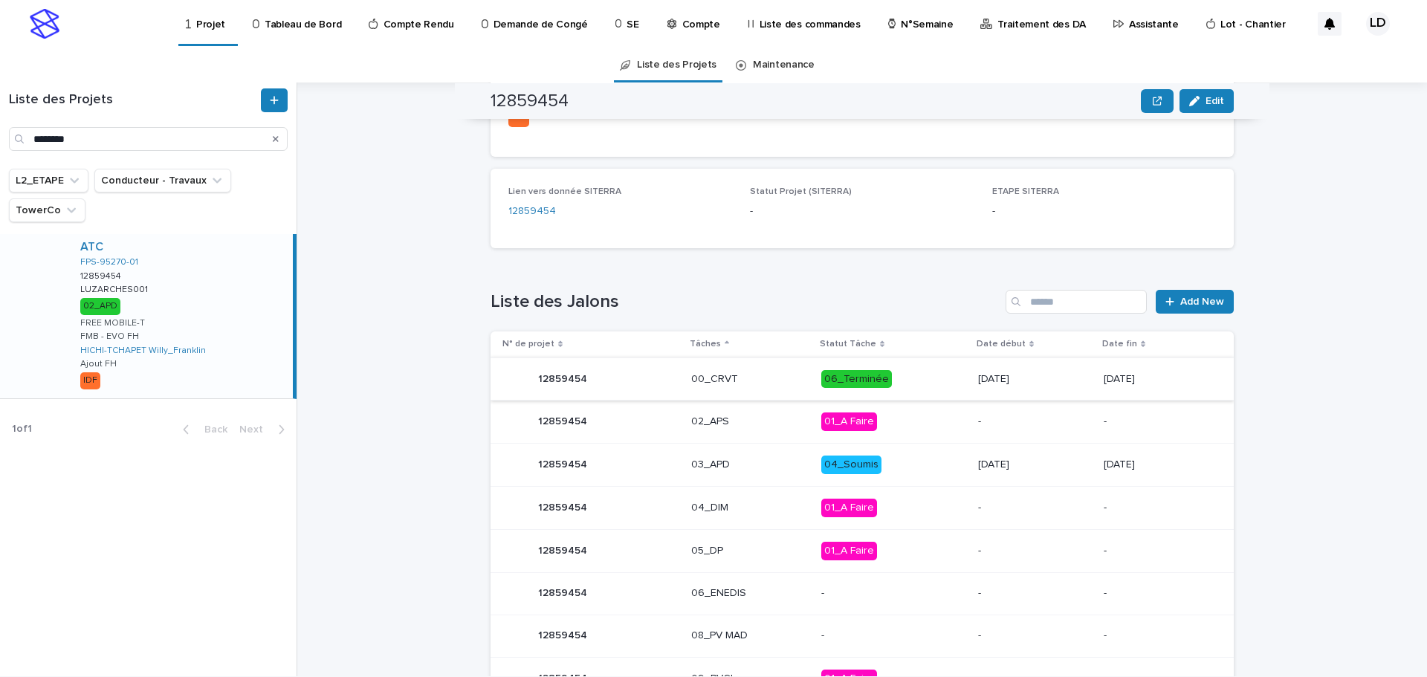
scroll to position [653, 0]
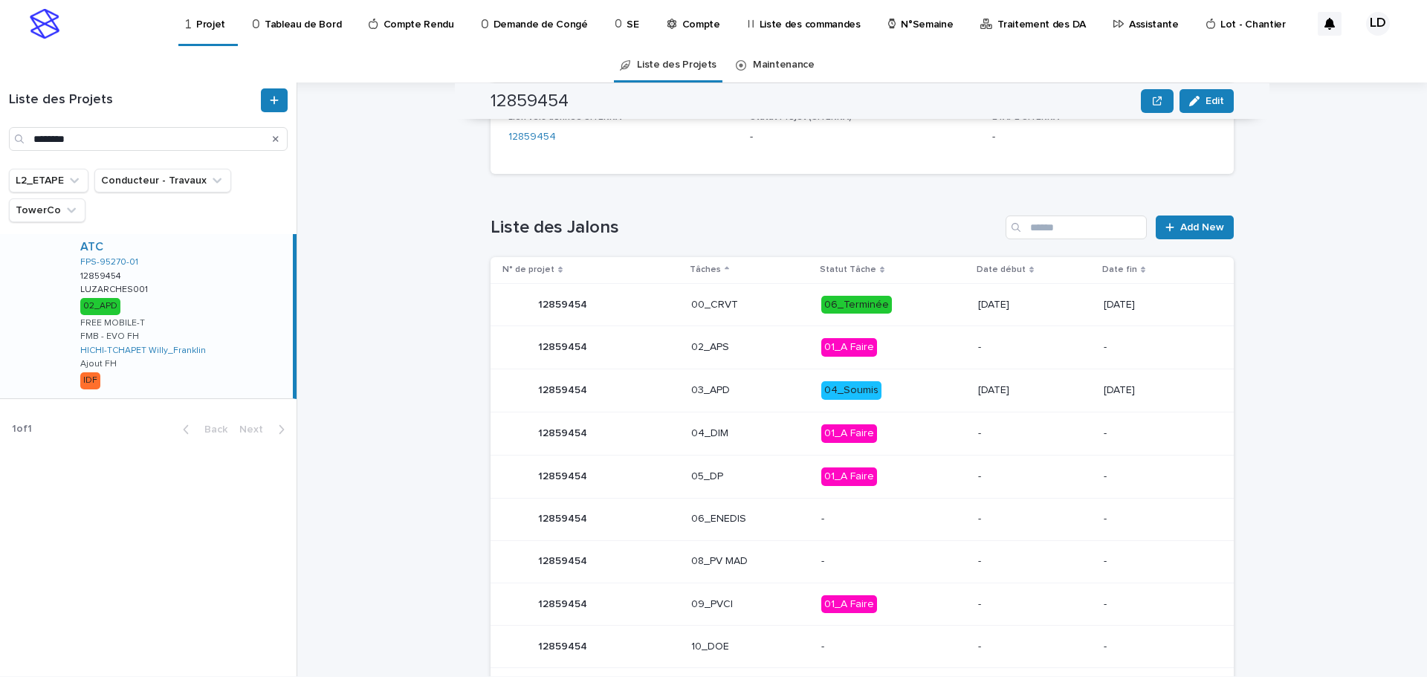
click at [821, 562] on p "-" at bounding box center [893, 561] width 145 height 13
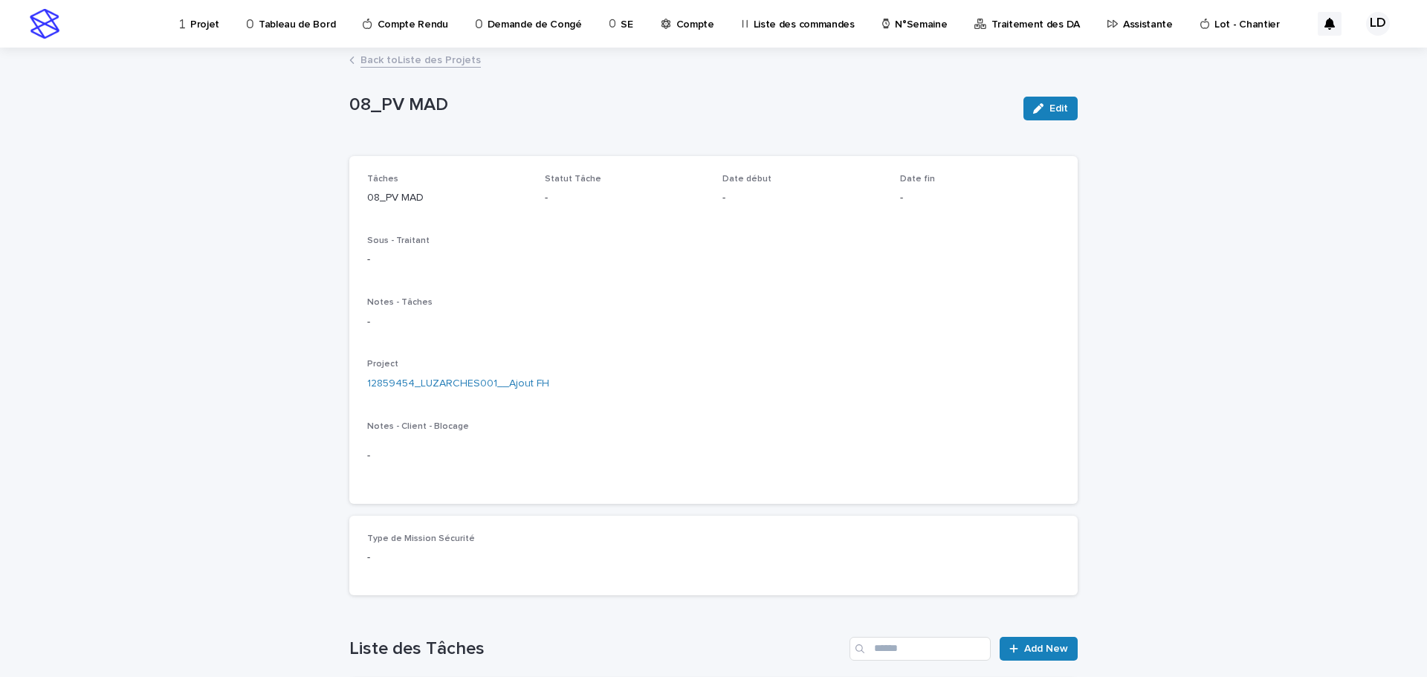
scroll to position [223, 0]
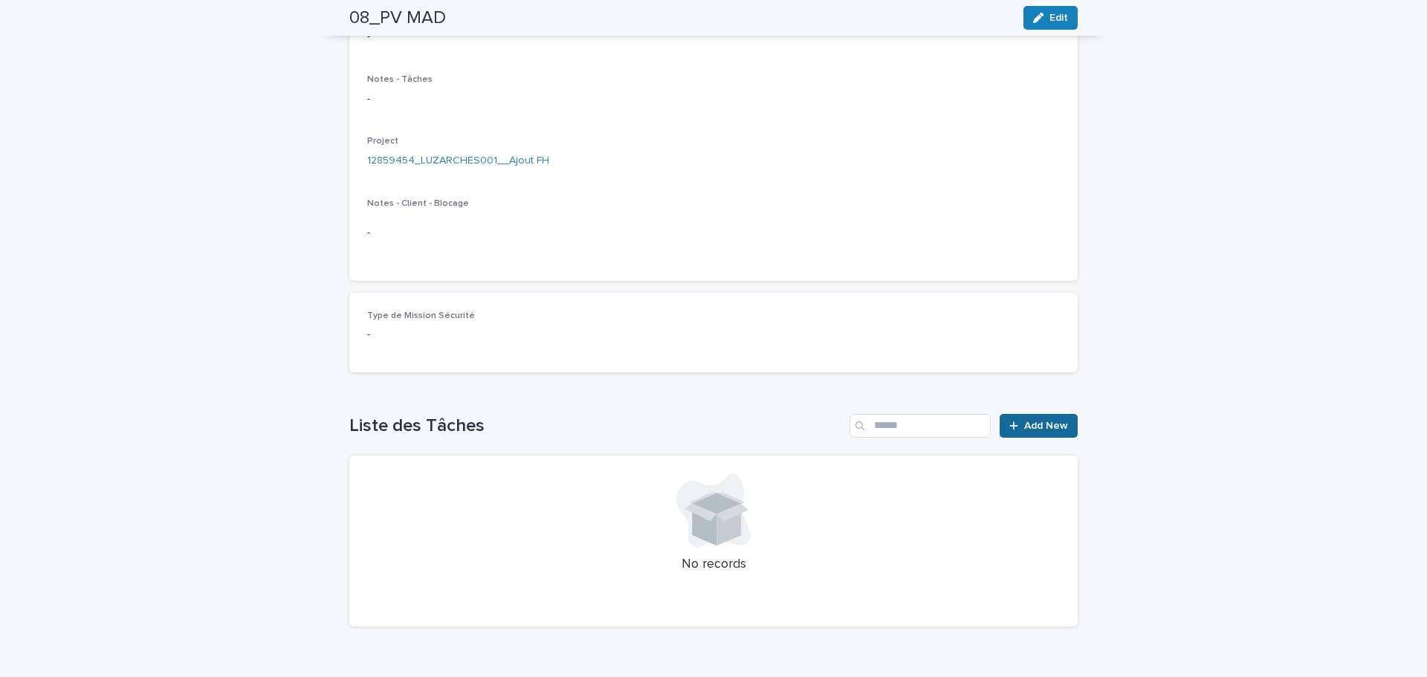
click at [1024, 425] on span "Add New" at bounding box center [1046, 426] width 44 height 10
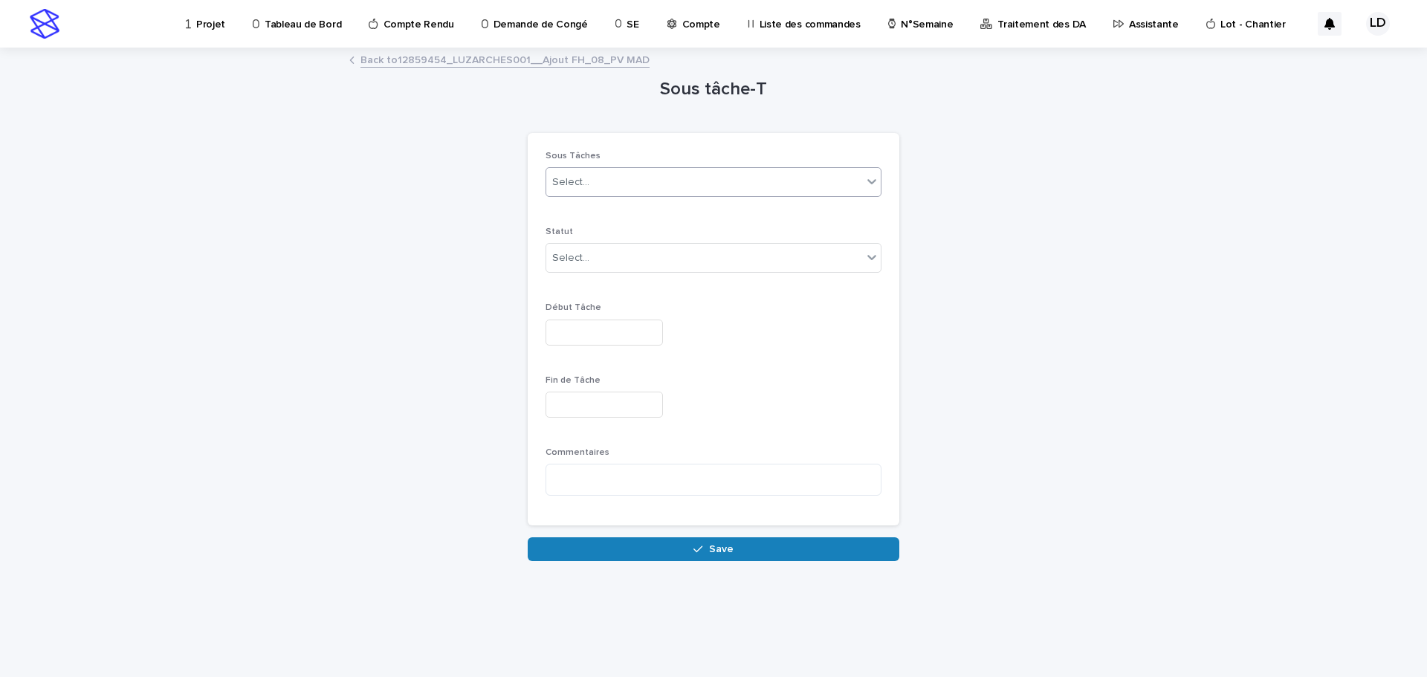
click at [661, 185] on div "Select..." at bounding box center [704, 182] width 316 height 25
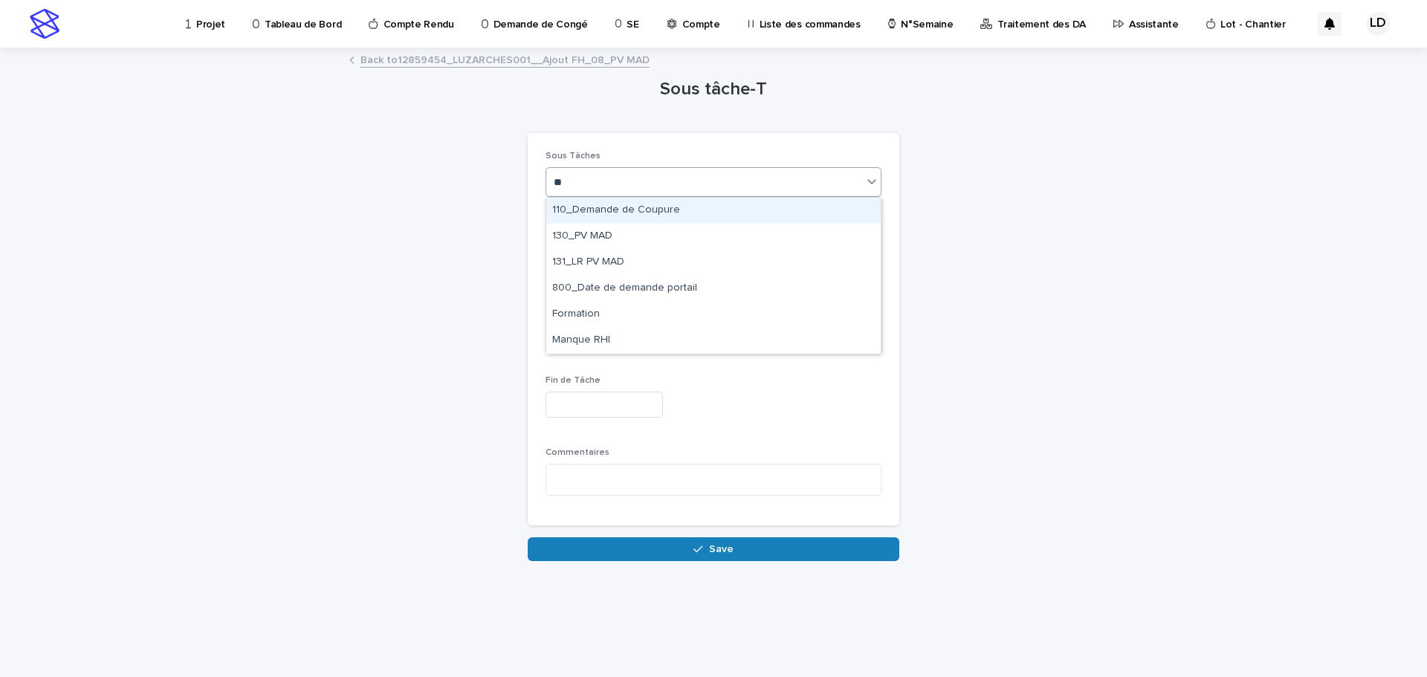
type input "***"
click at [633, 213] on div "130_PV MAD" at bounding box center [713, 211] width 334 height 26
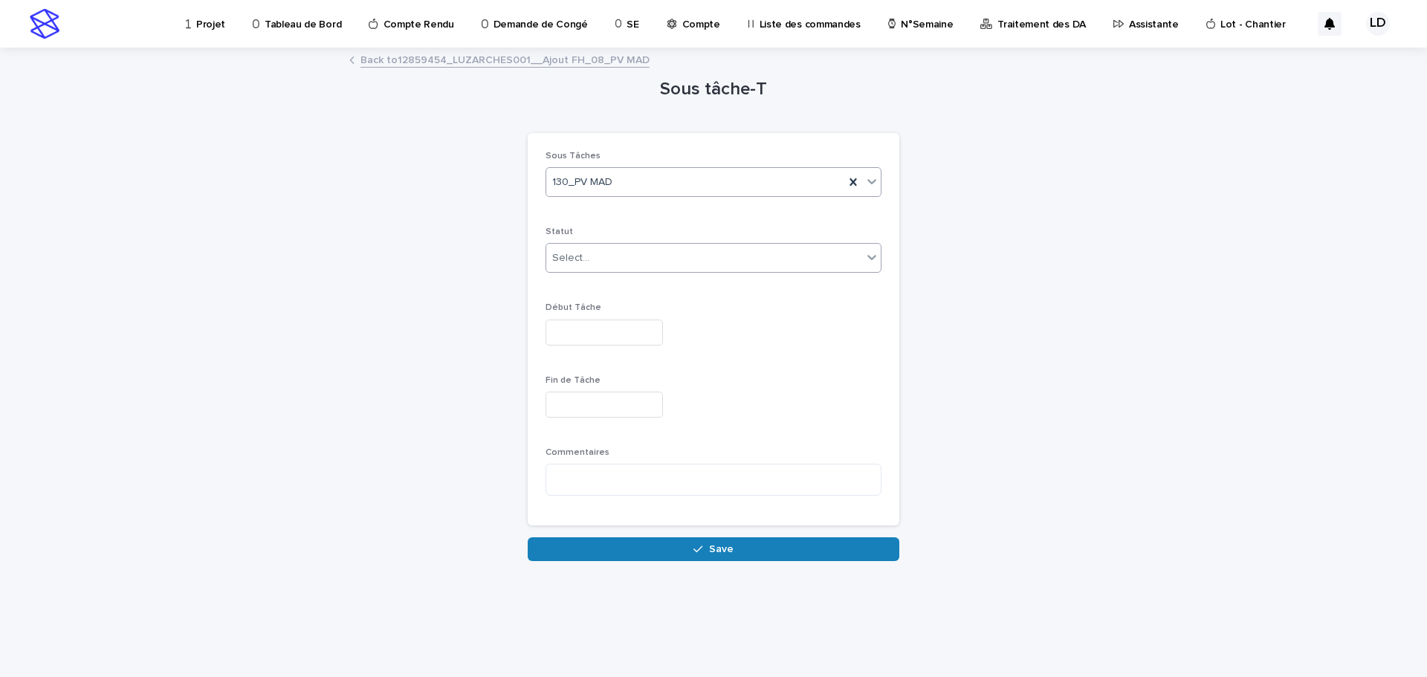
click at [635, 254] on div "Select..." at bounding box center [704, 258] width 316 height 25
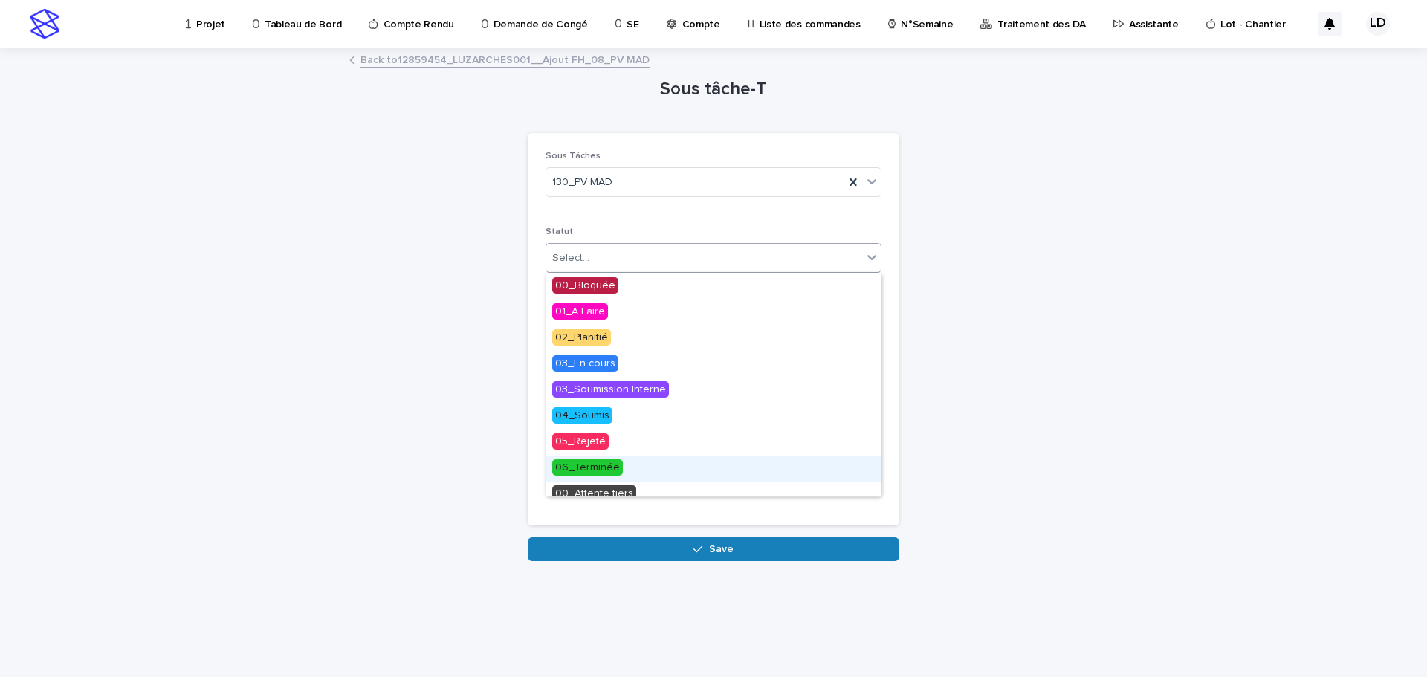
click at [661, 468] on div "06_Terminée" at bounding box center [713, 469] width 334 height 26
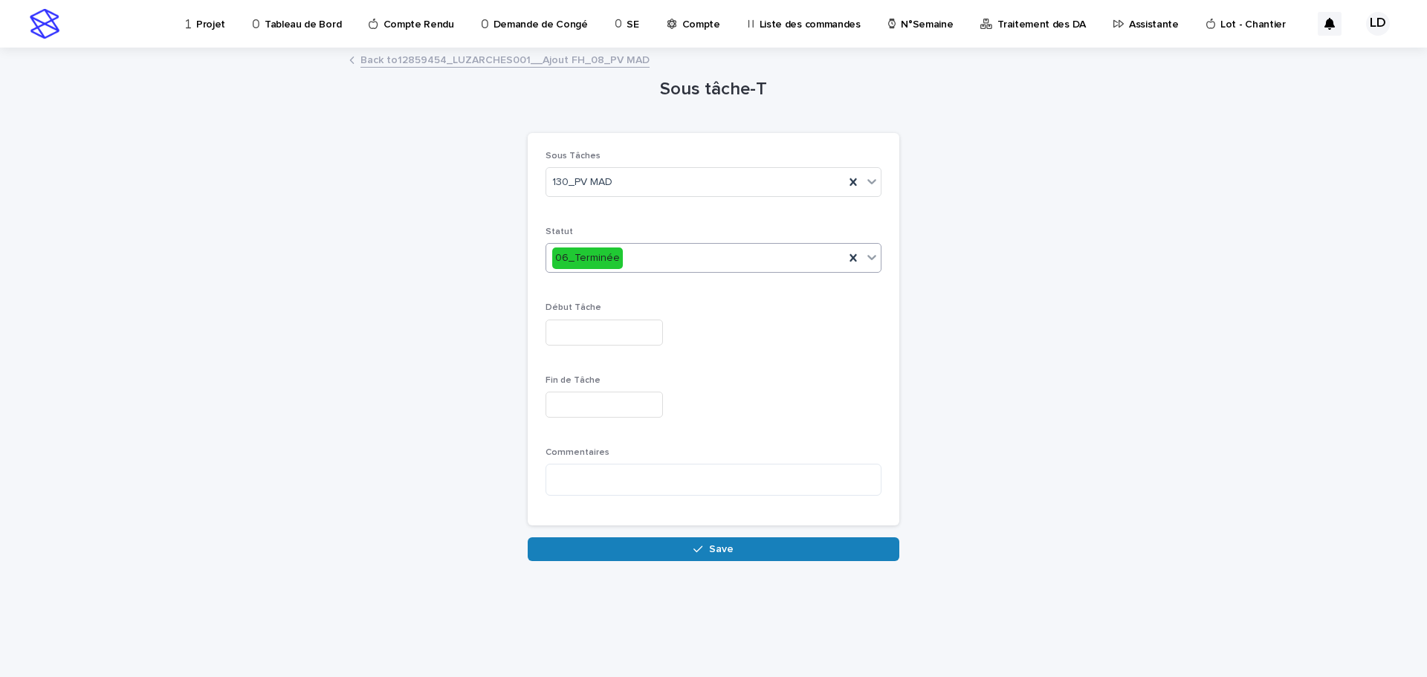
click at [644, 329] on input "text" at bounding box center [604, 333] width 117 height 26
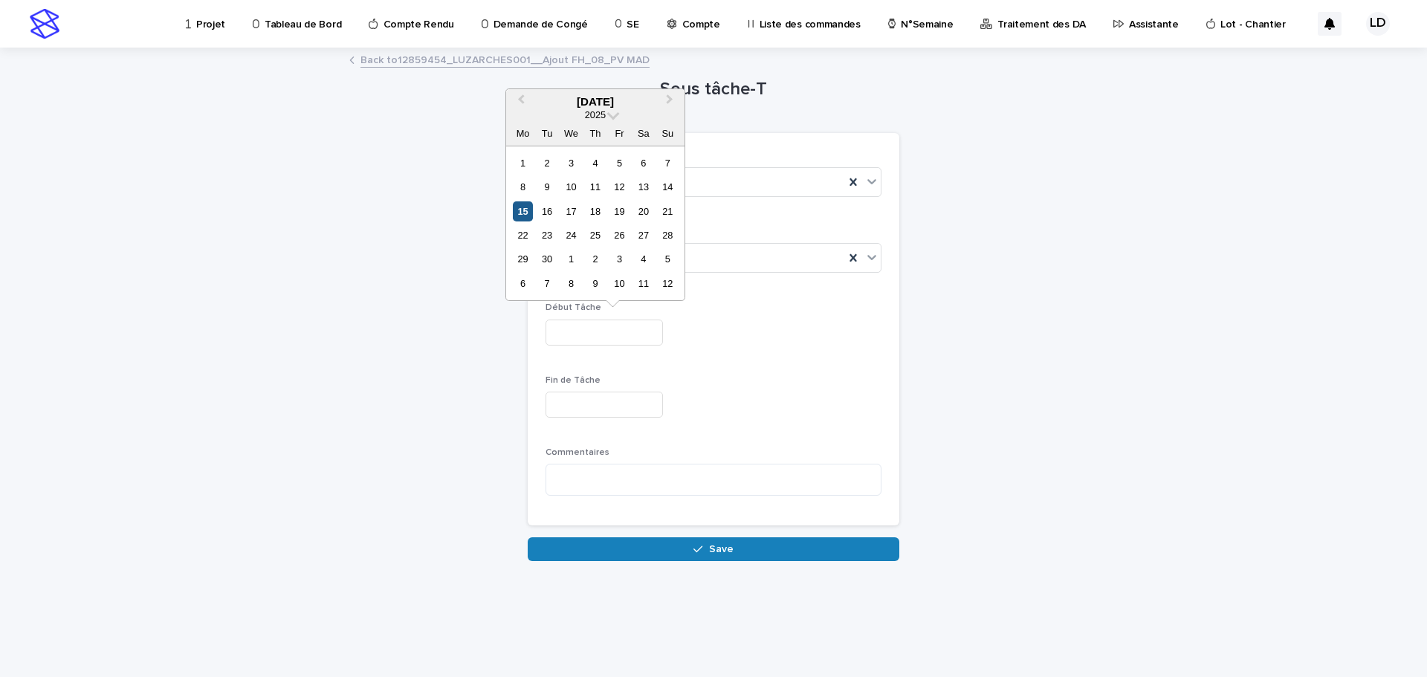
click at [518, 210] on div "15" at bounding box center [523, 211] width 20 height 20
type input "*********"
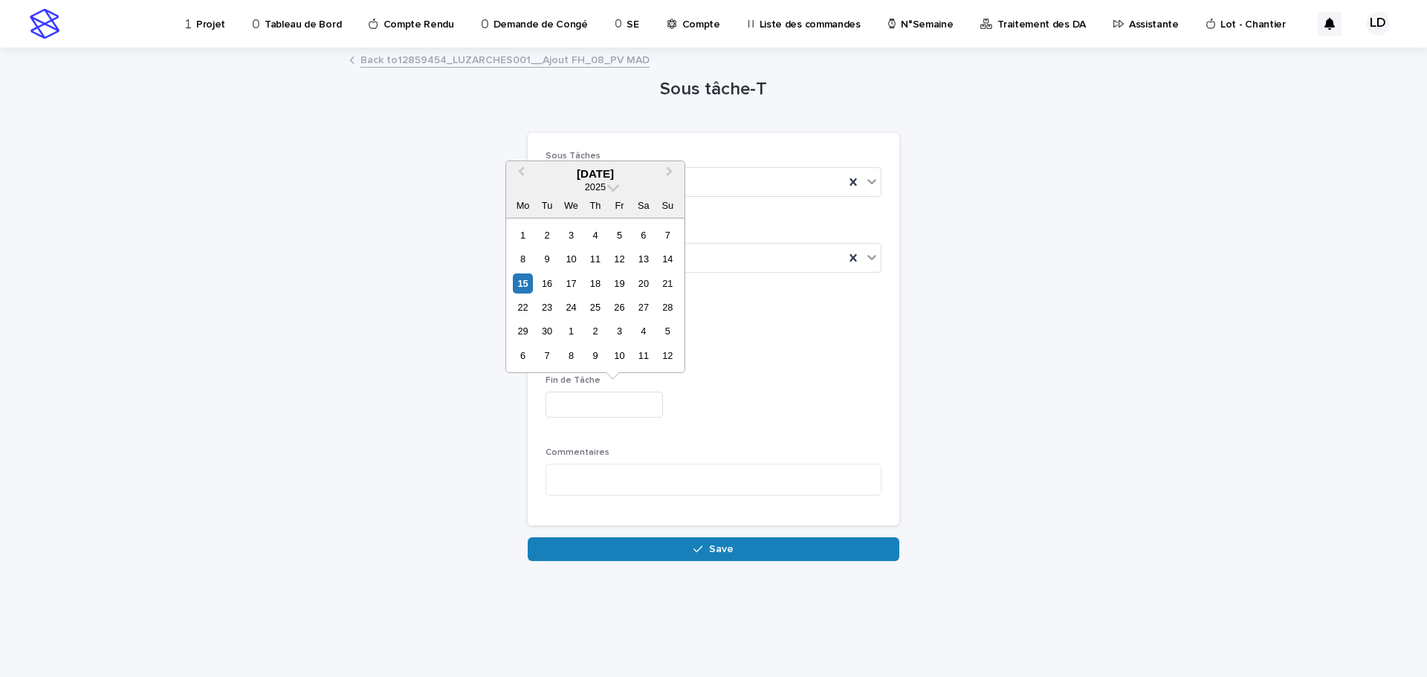
click at [609, 410] on input "text" at bounding box center [604, 405] width 117 height 26
click at [524, 280] on div "15" at bounding box center [523, 283] width 20 height 20
type input "*********"
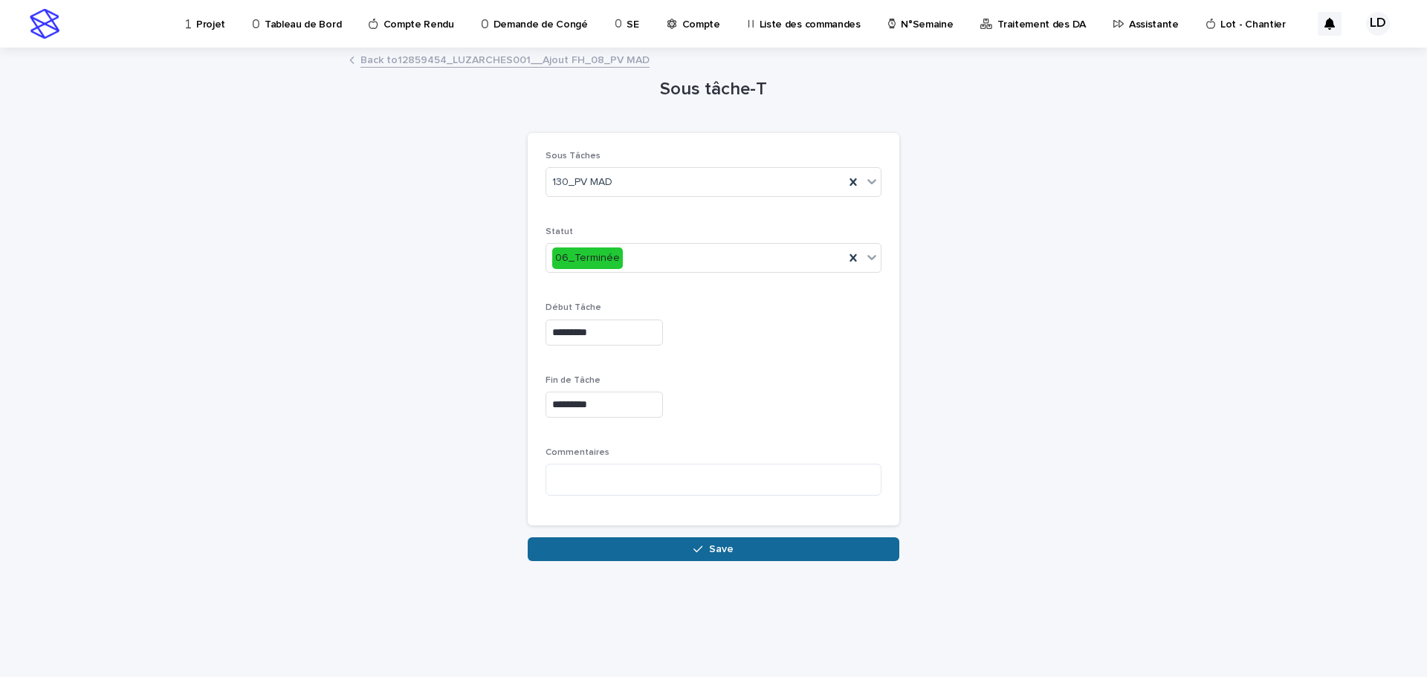
click at [709, 551] on span "Save" at bounding box center [721, 549] width 25 height 10
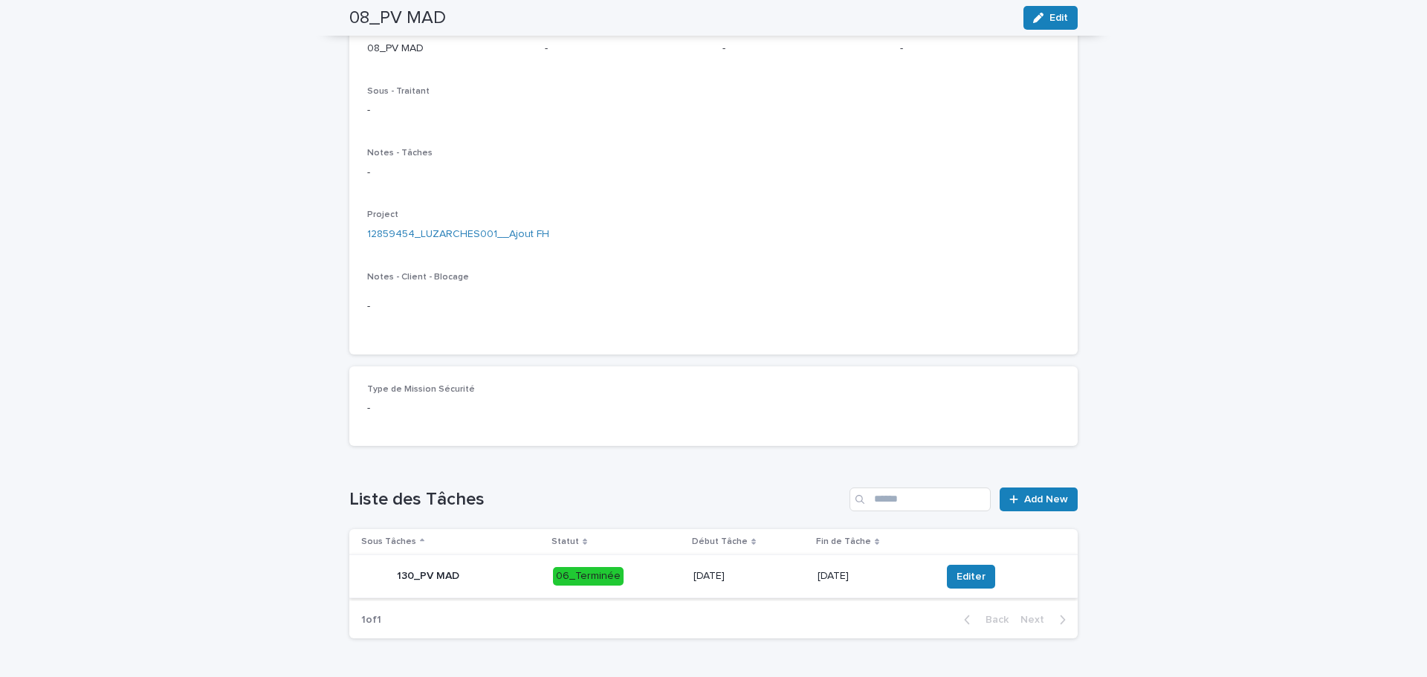
scroll to position [152, 0]
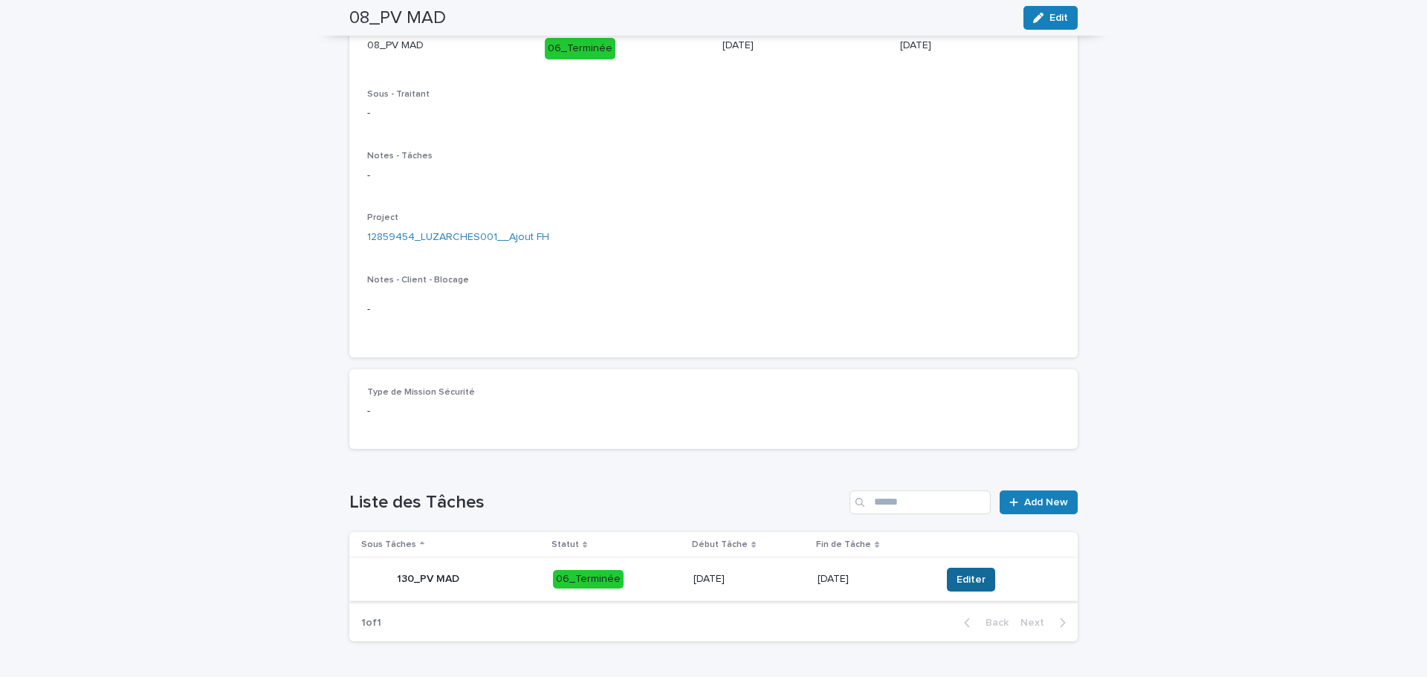
click at [956, 577] on span "Editer" at bounding box center [970, 579] width 29 height 15
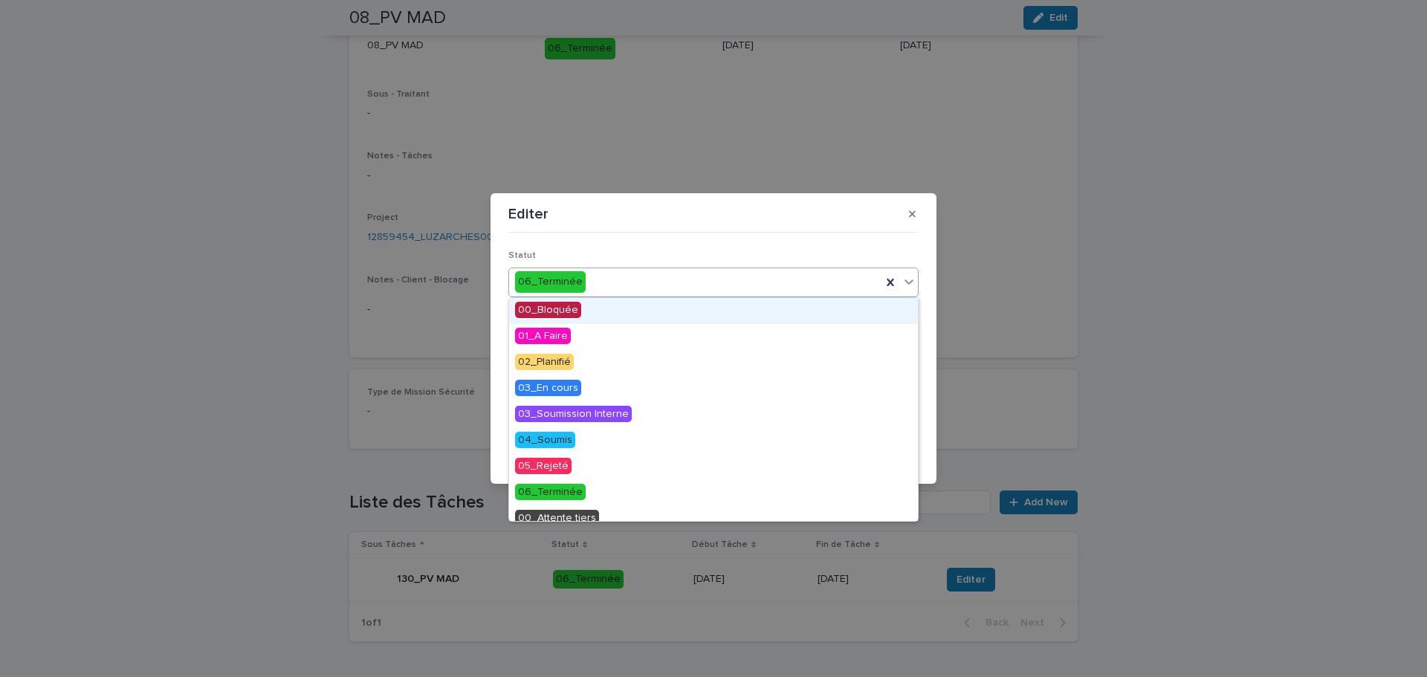
click at [625, 274] on div "06_Terminée" at bounding box center [695, 282] width 372 height 25
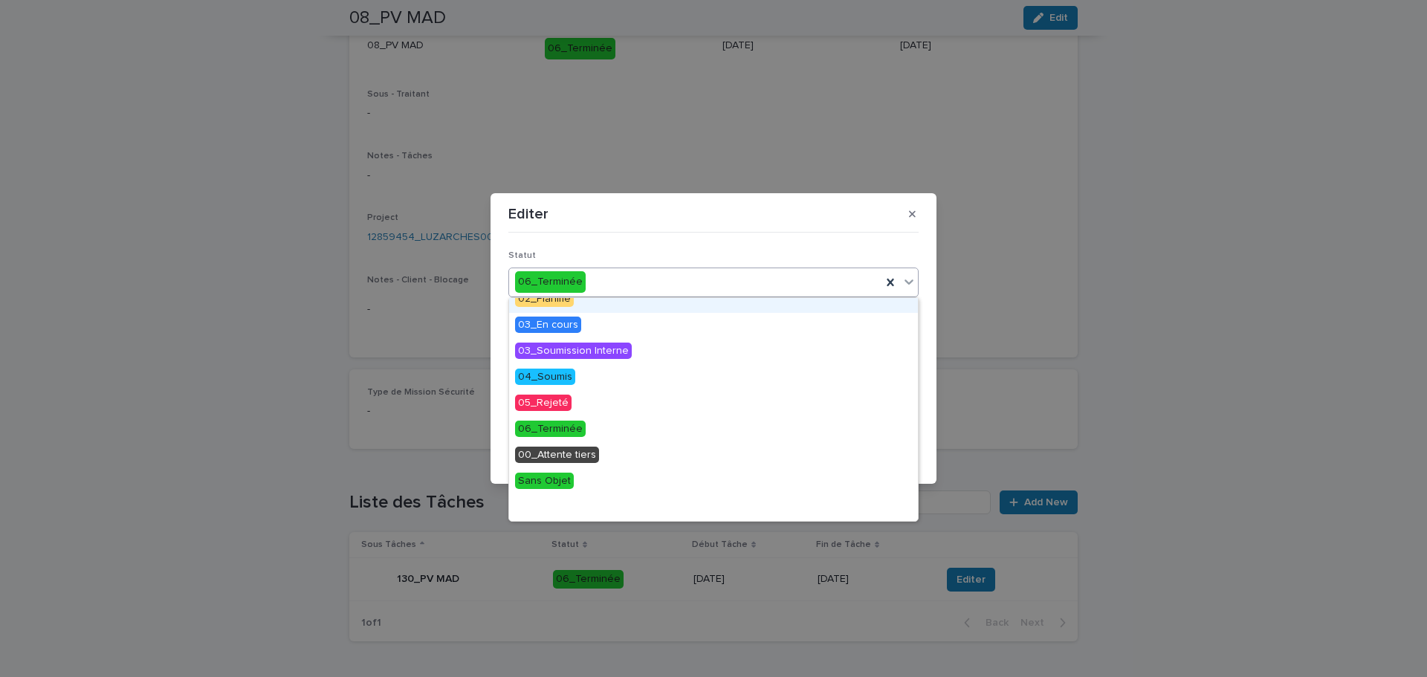
scroll to position [0, 0]
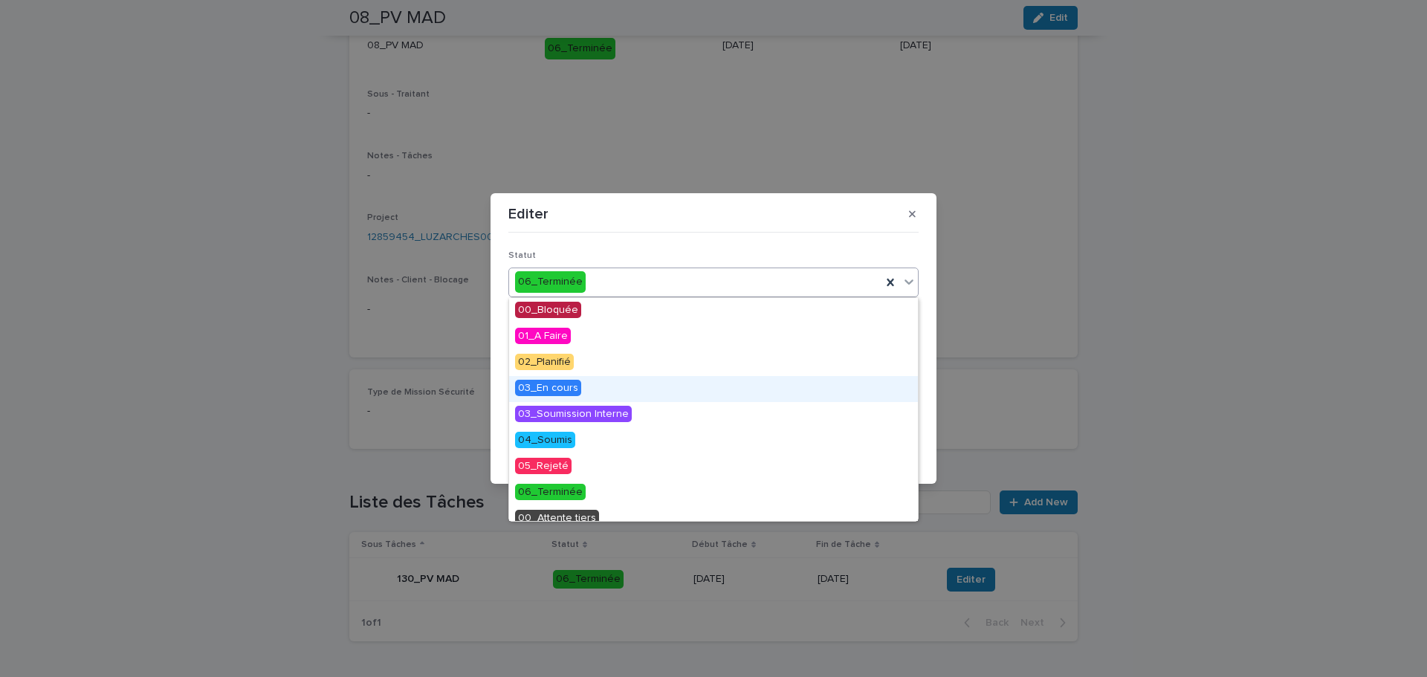
click at [595, 385] on div "03_En cours" at bounding box center [713, 389] width 409 height 26
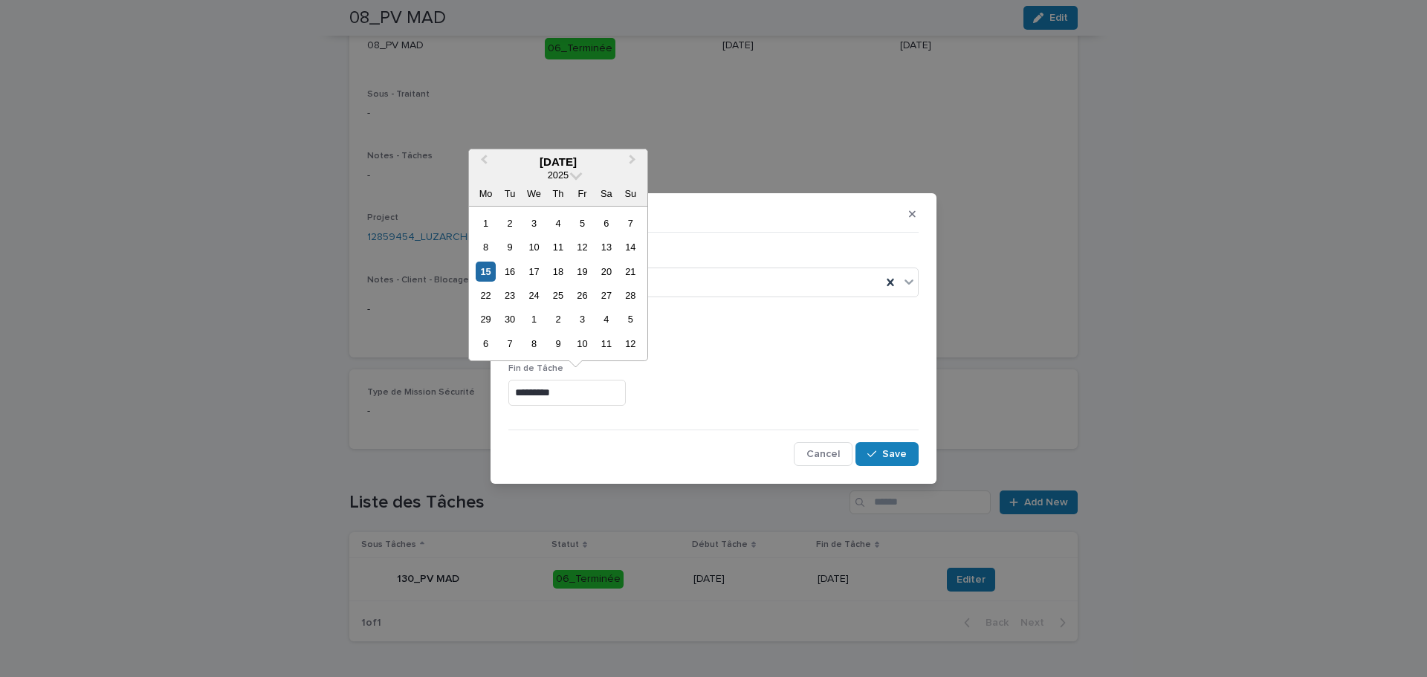
click at [612, 387] on input "*********" at bounding box center [566, 393] width 117 height 26
click at [528, 269] on div "17" at bounding box center [534, 272] width 20 height 20
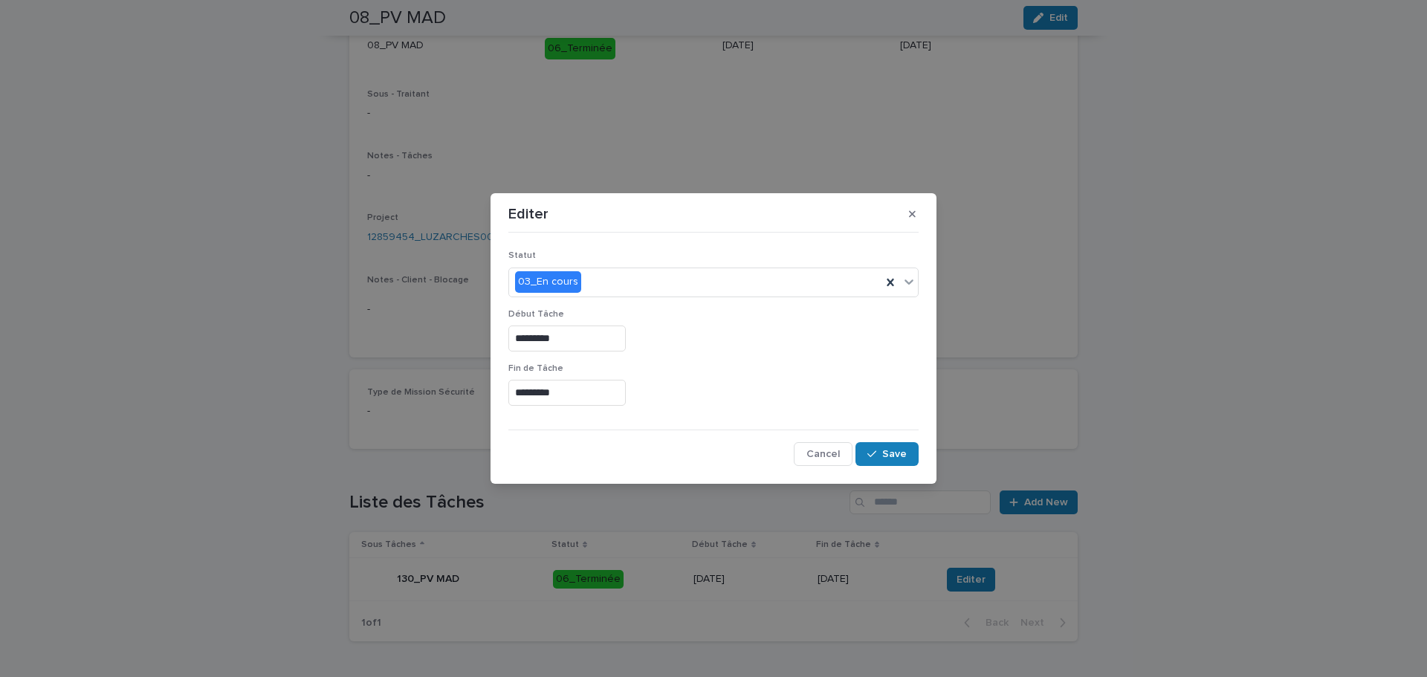
type input "*********"
click at [895, 452] on span "Save" at bounding box center [894, 454] width 25 height 10
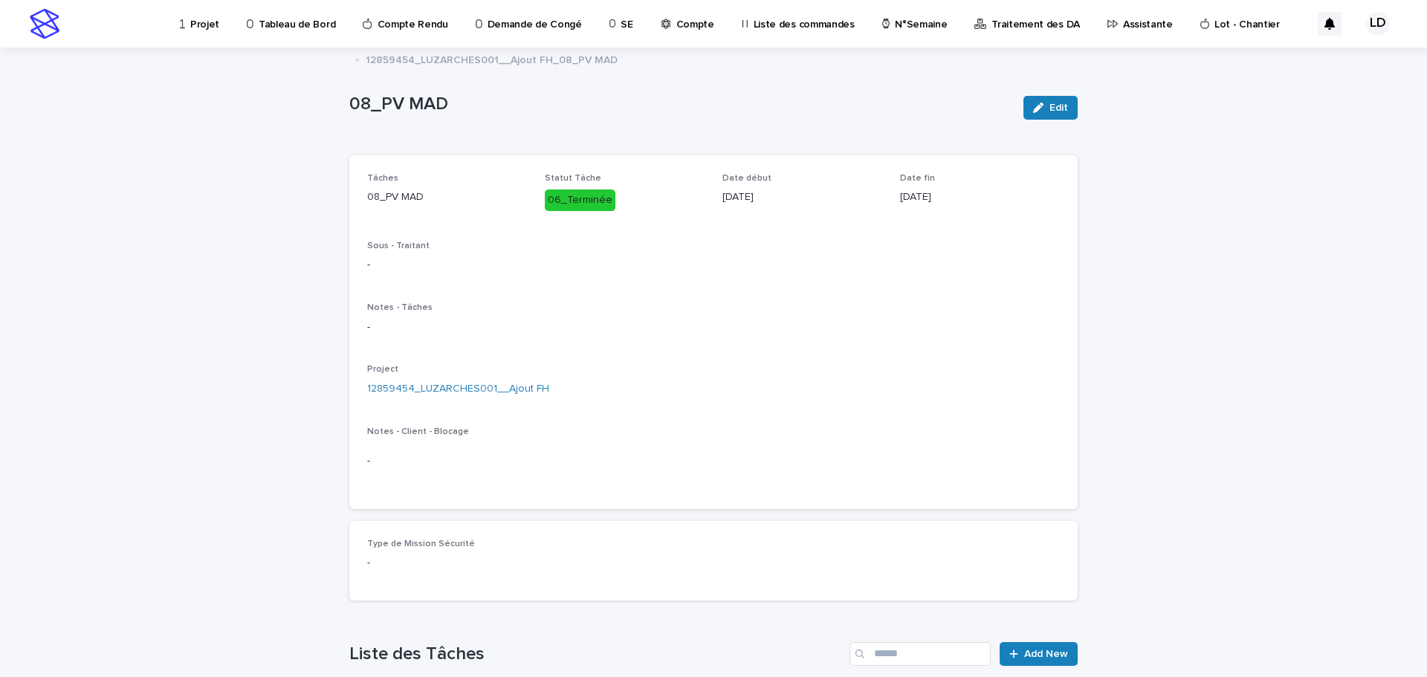
click at [401, 60] on p "12859454_LUZARCHES001__Ajout FH_08_PV MAD" at bounding box center [492, 59] width 252 height 16
click at [1123, 25] on p "Assistante" at bounding box center [1148, 15] width 50 height 31
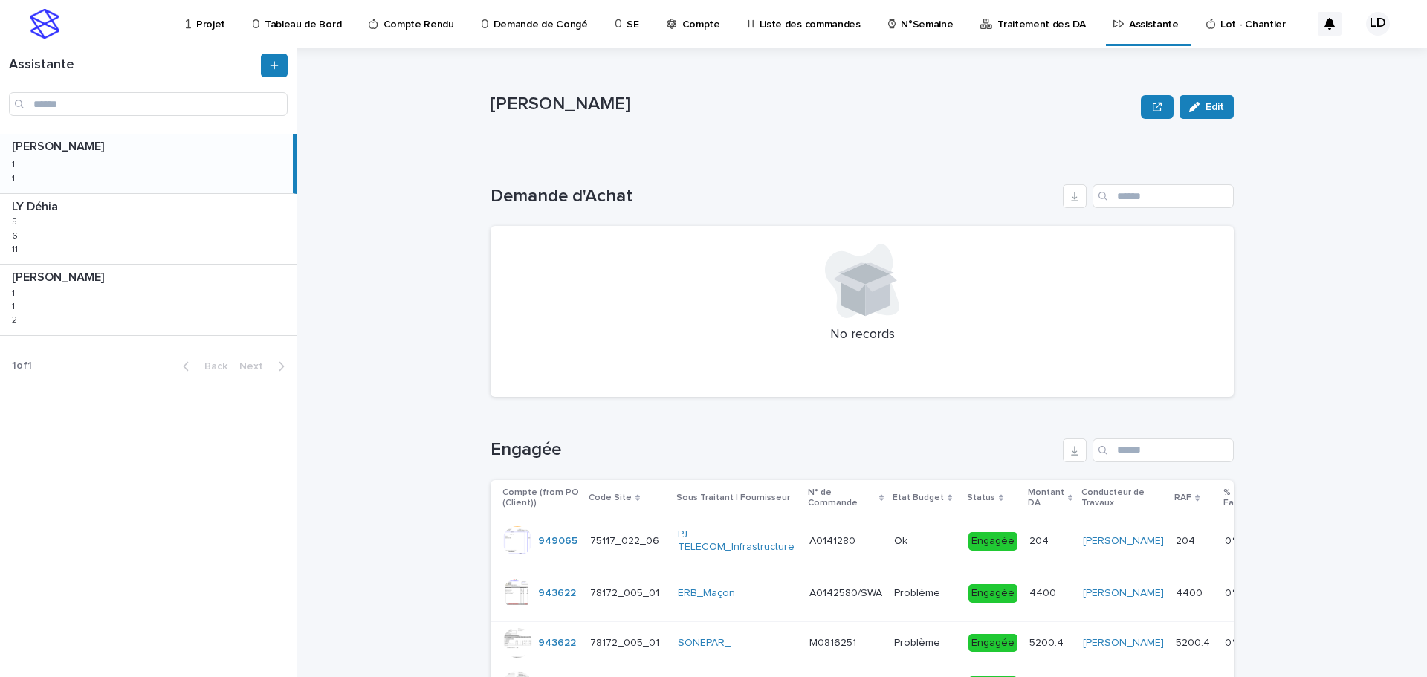
click at [1129, 22] on p "Assistante" at bounding box center [1154, 15] width 50 height 31
click at [232, 241] on div "LY Déhia LY Déhia 5 5 6 6 11 11" at bounding box center [148, 229] width 297 height 70
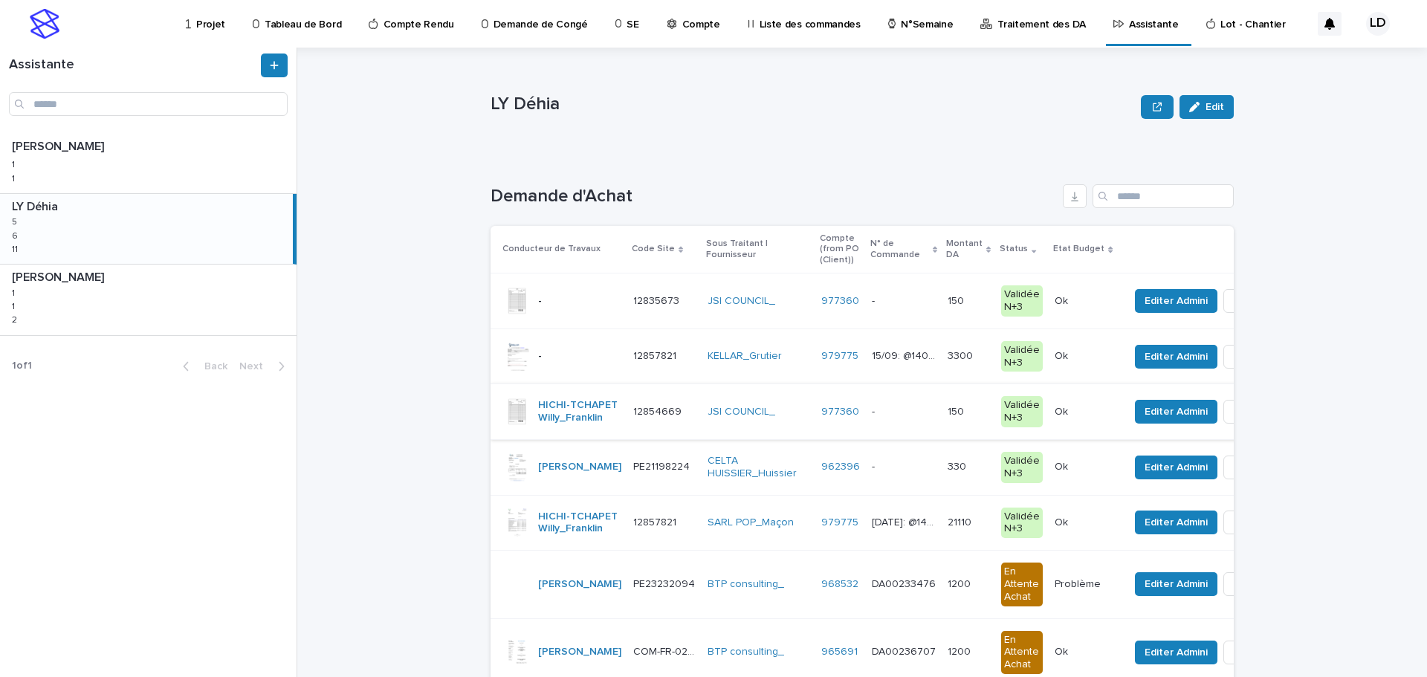
scroll to position [74, 0]
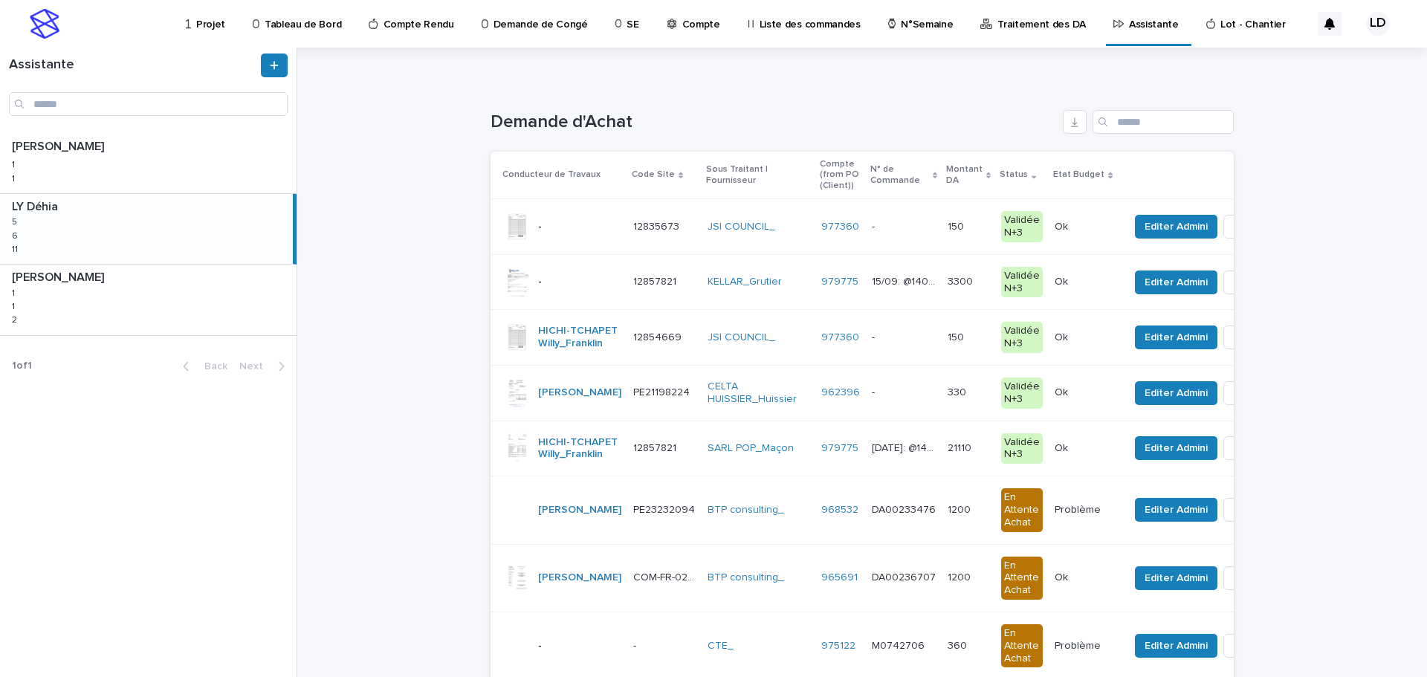
click at [744, 421] on td "CELTA HUISSIER_Huissier" at bounding box center [759, 393] width 114 height 56
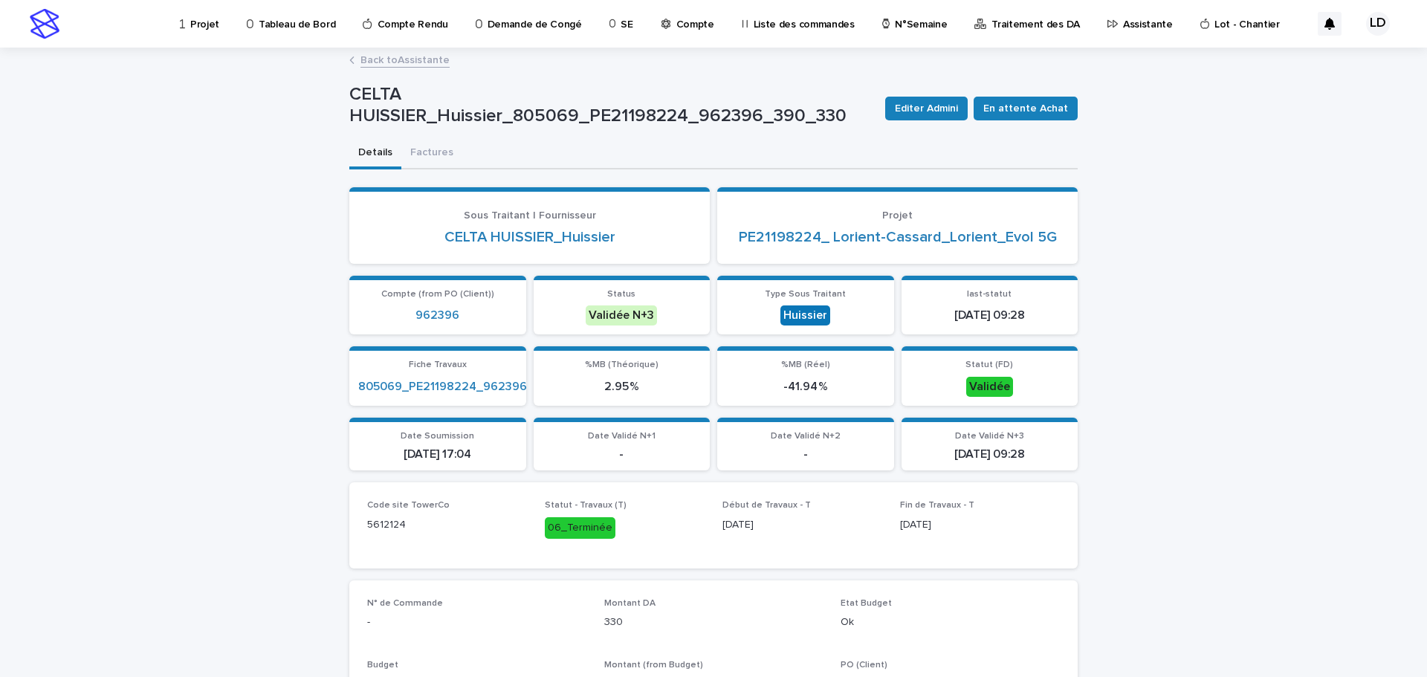
click at [380, 59] on link "Back to Assistante" at bounding box center [404, 59] width 89 height 17
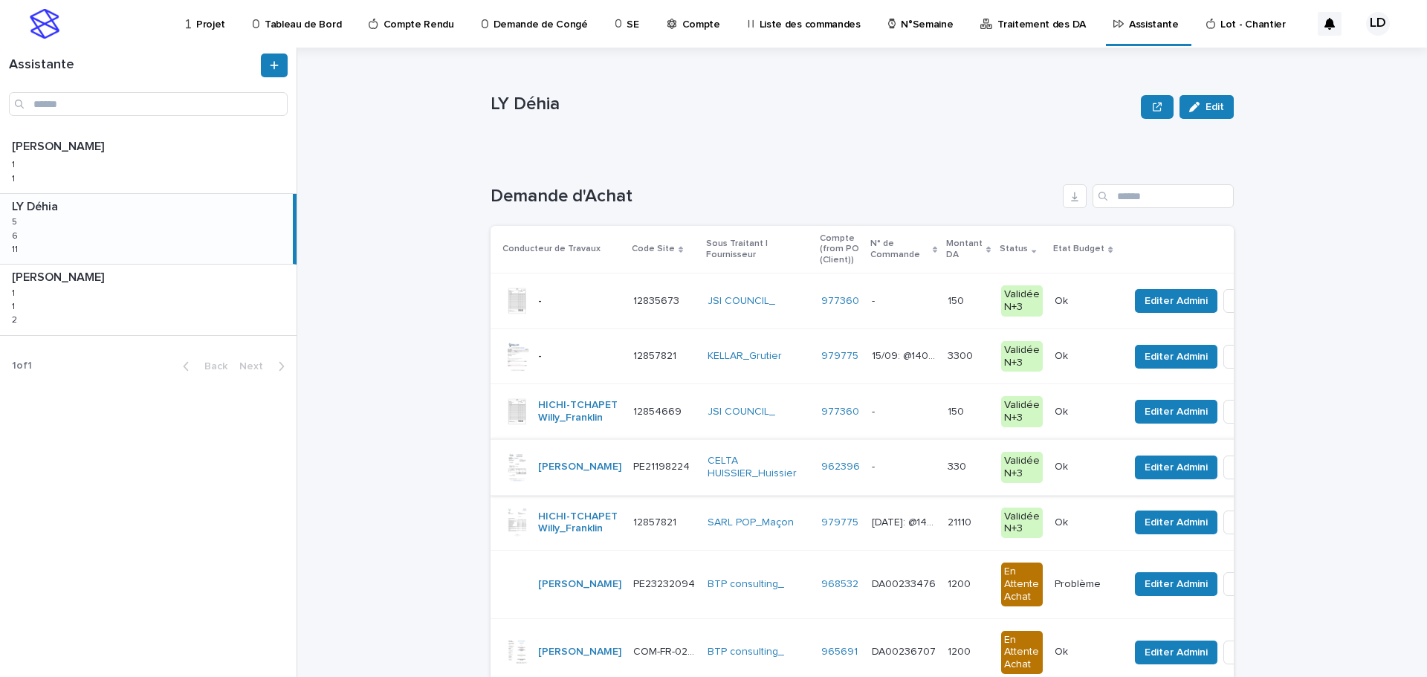
scroll to position [149, 0]
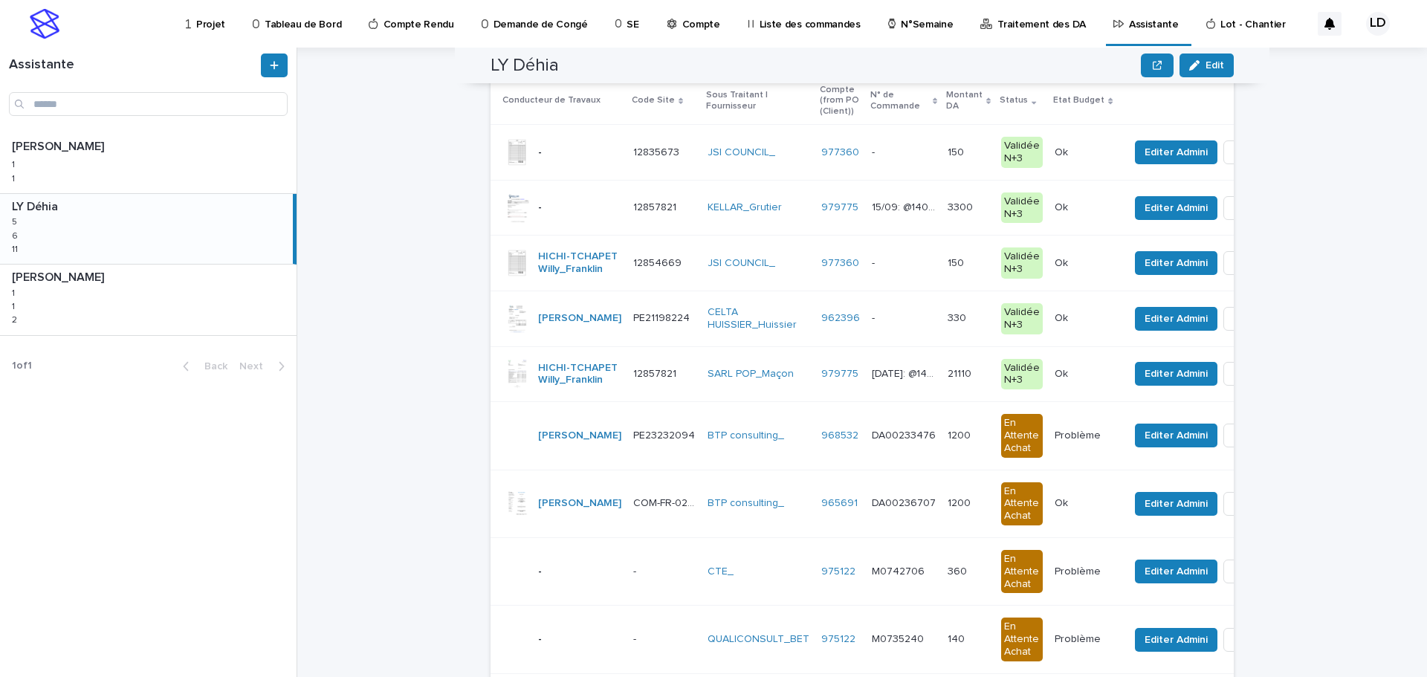
click at [742, 386] on div "SARL POP_Maçon" at bounding box center [759, 374] width 102 height 25
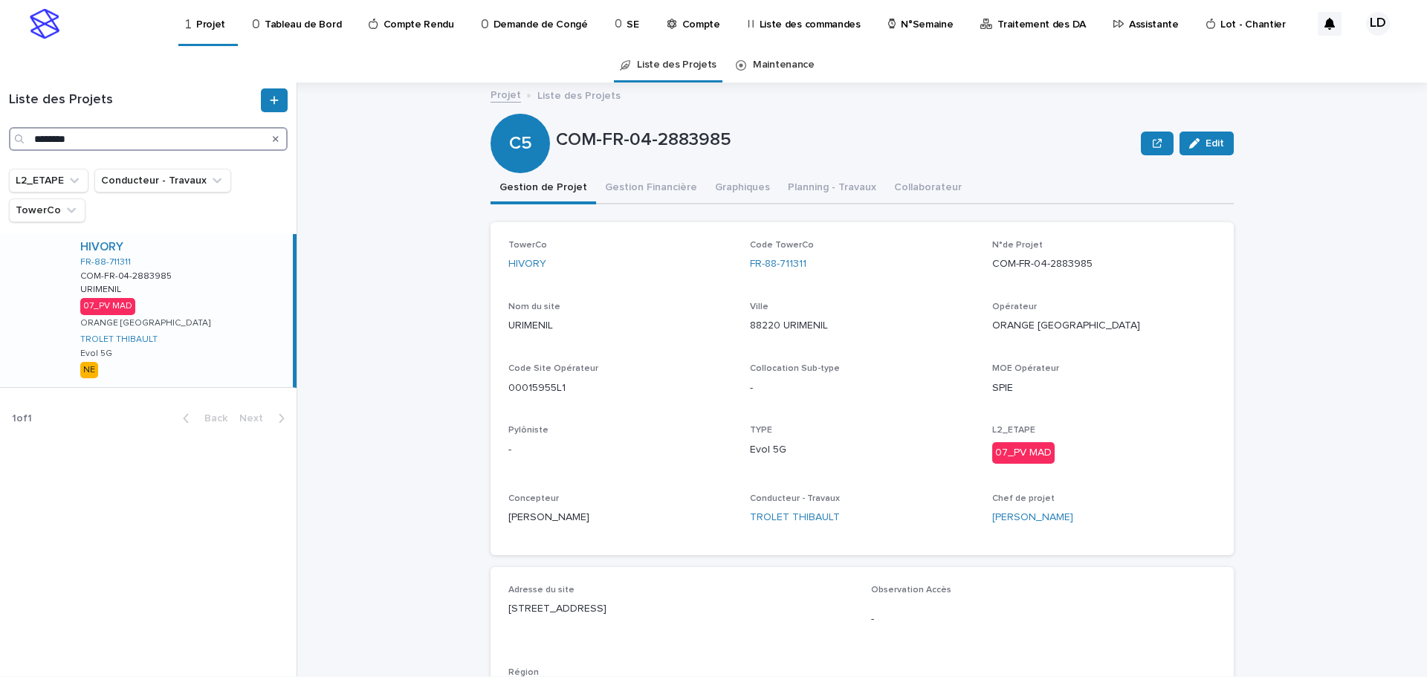
click at [85, 147] on input "********" at bounding box center [148, 139] width 279 height 24
drag, startPoint x: 80, startPoint y: 143, endPoint x: 0, endPoint y: 137, distance: 79.7
click at [0, 137] on div "Liste des Projets ********" at bounding box center [148, 119] width 297 height 62
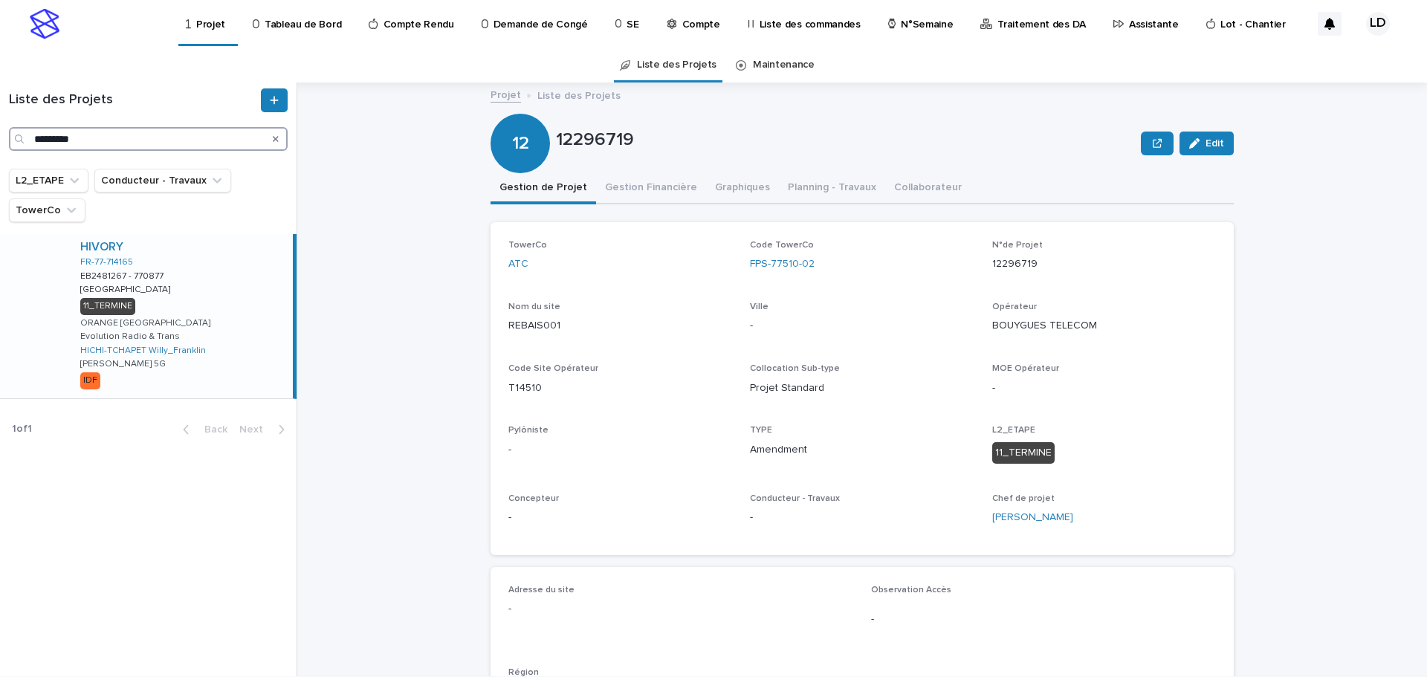
type input "*********"
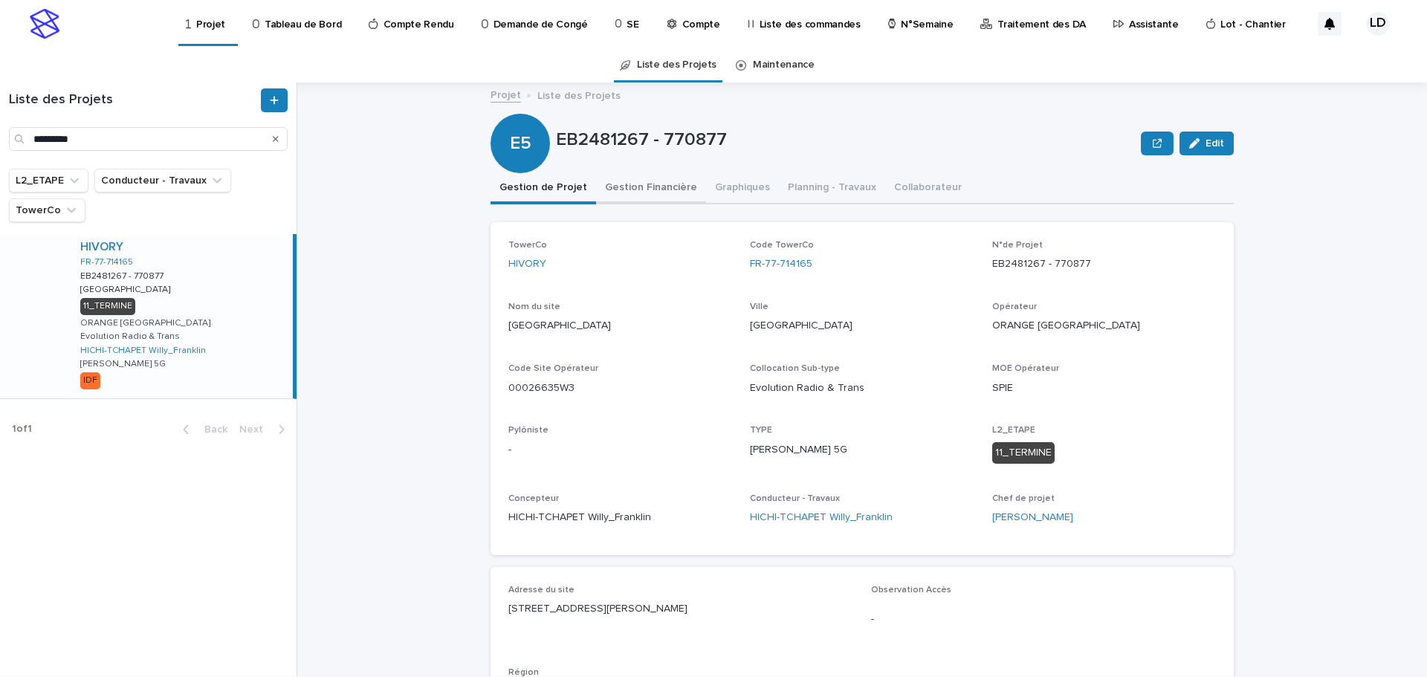
click at [640, 191] on button "Gestion Financière" at bounding box center [651, 188] width 110 height 31
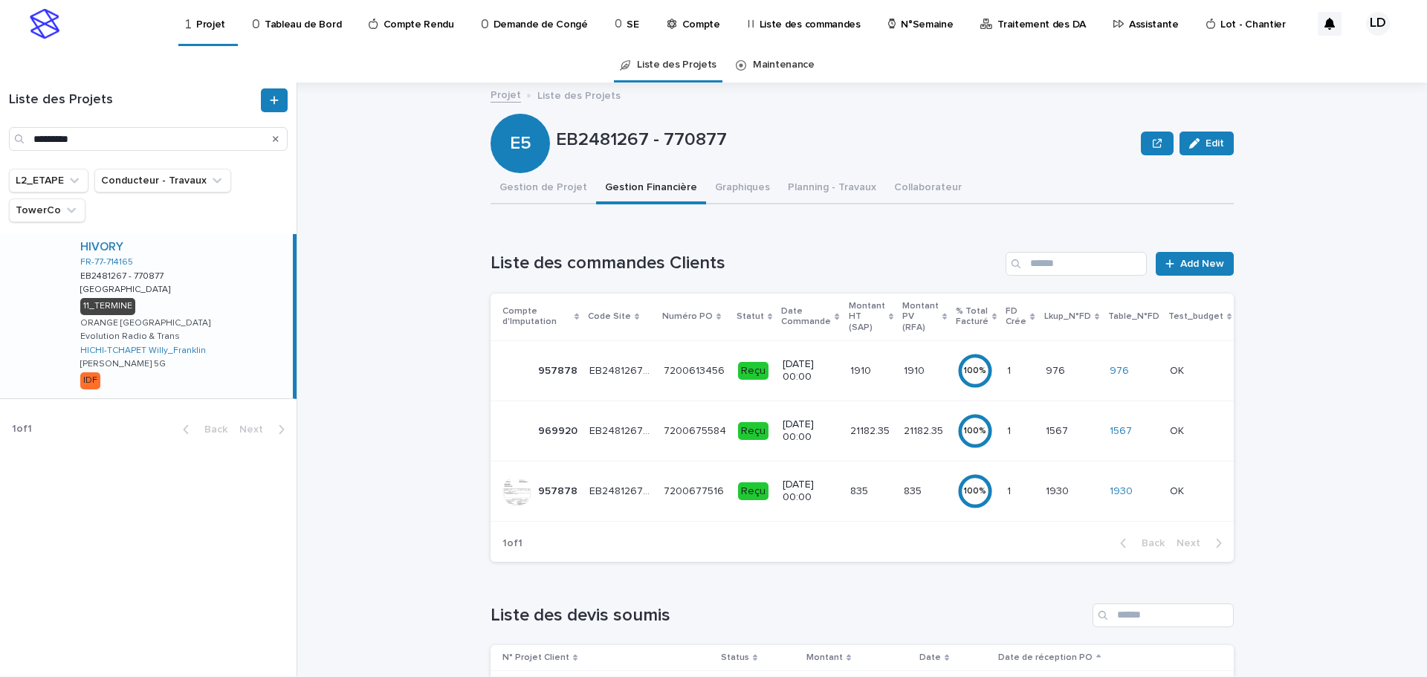
click at [583, 446] on td "EB2481267 - 770877 EB2481267 - 770877" at bounding box center [620, 431] width 74 height 60
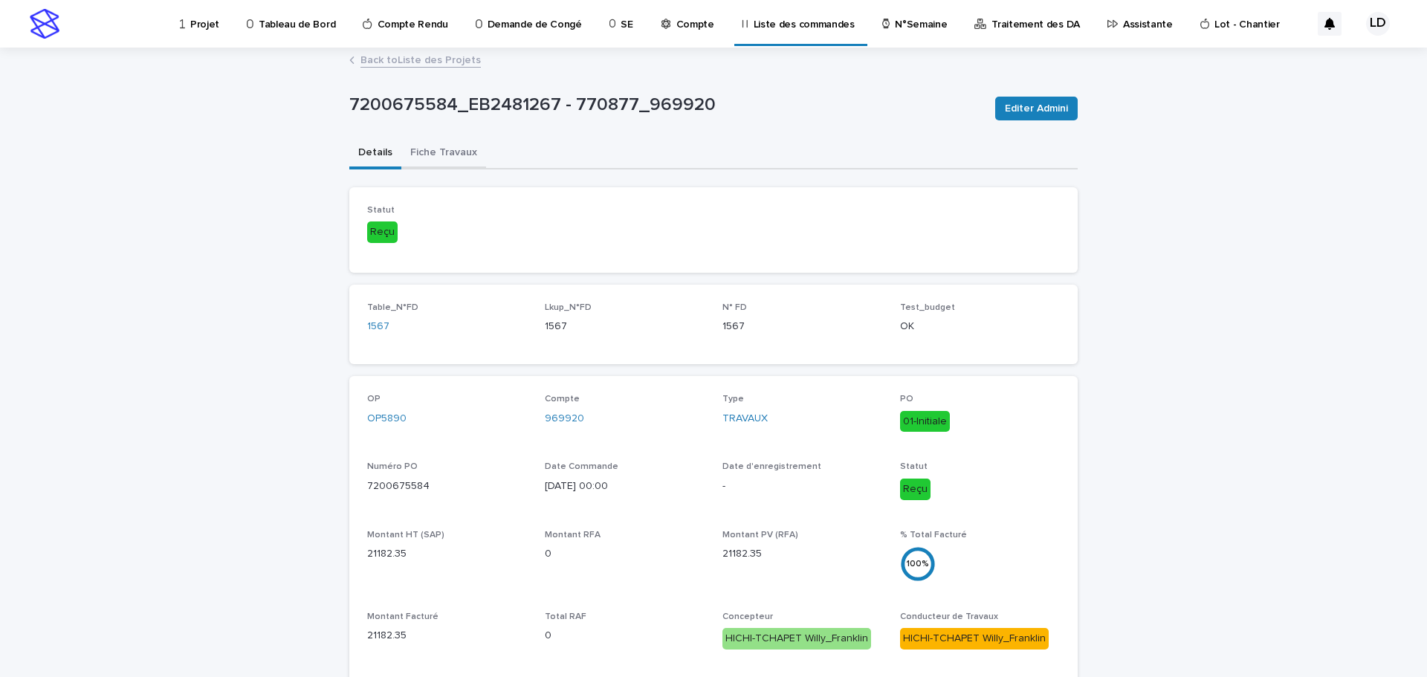
click at [426, 147] on button "Fiche Travaux" at bounding box center [443, 153] width 85 height 31
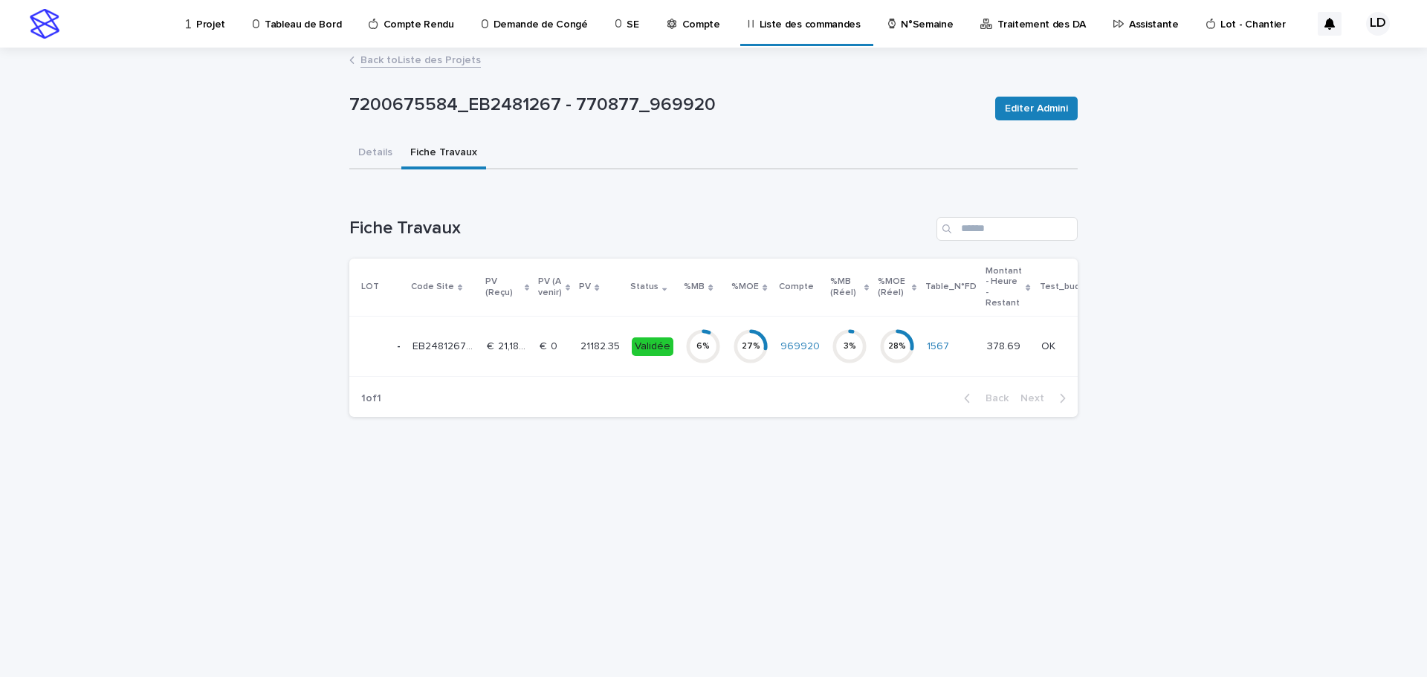
click at [755, 368] on div "27 %" at bounding box center [751, 347] width 36 height 48
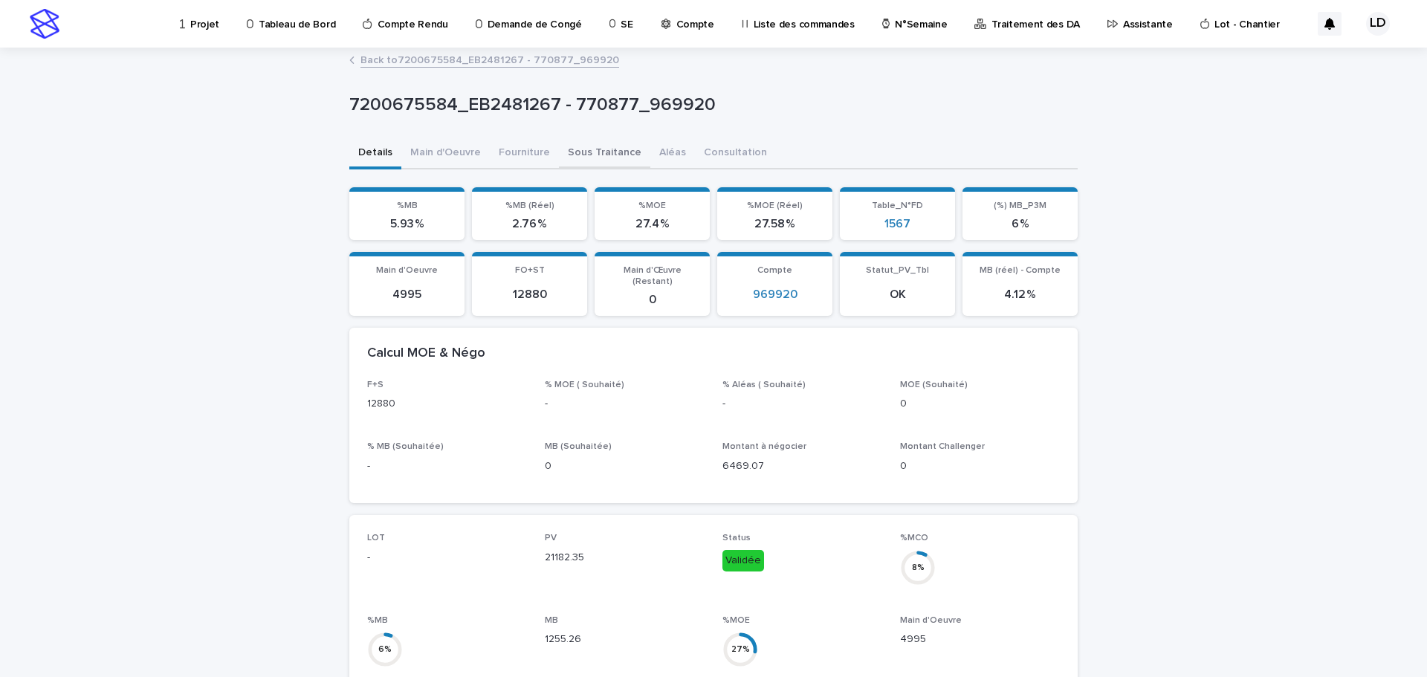
click at [583, 155] on button "Sous Traitance" at bounding box center [604, 153] width 91 height 31
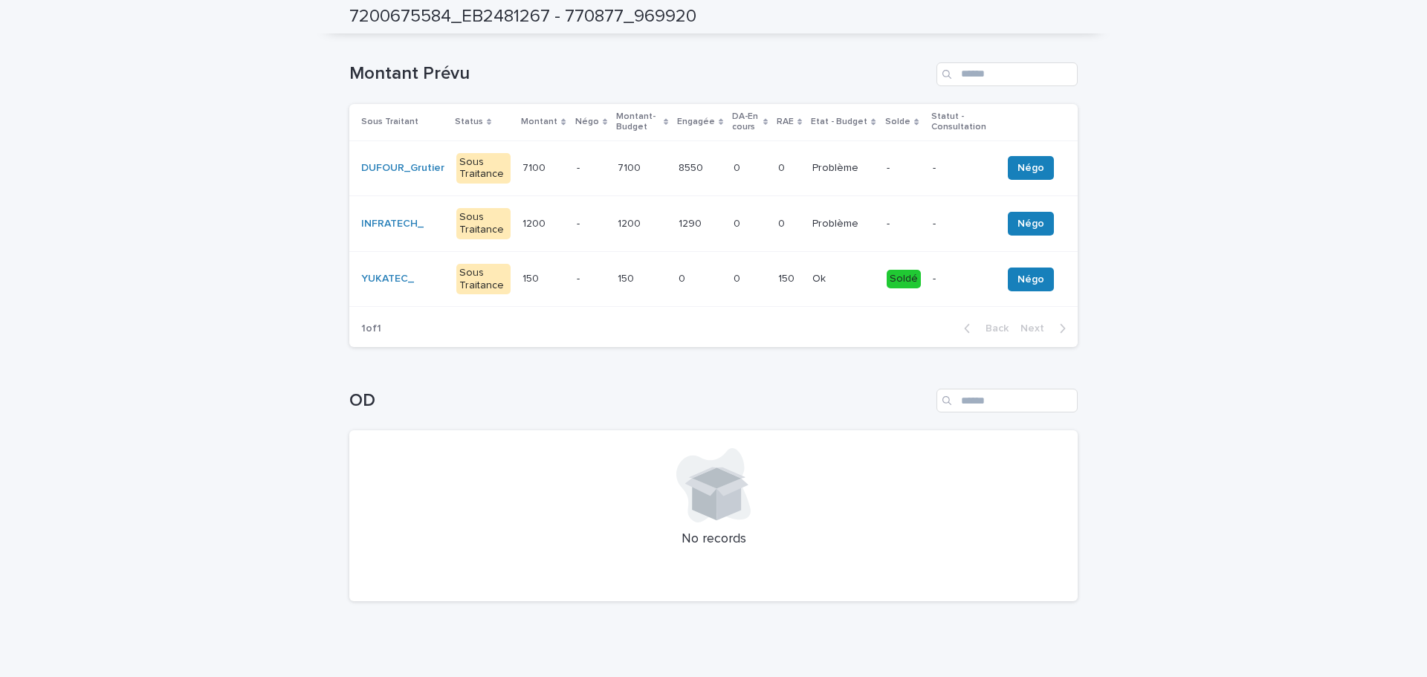
scroll to position [7, 0]
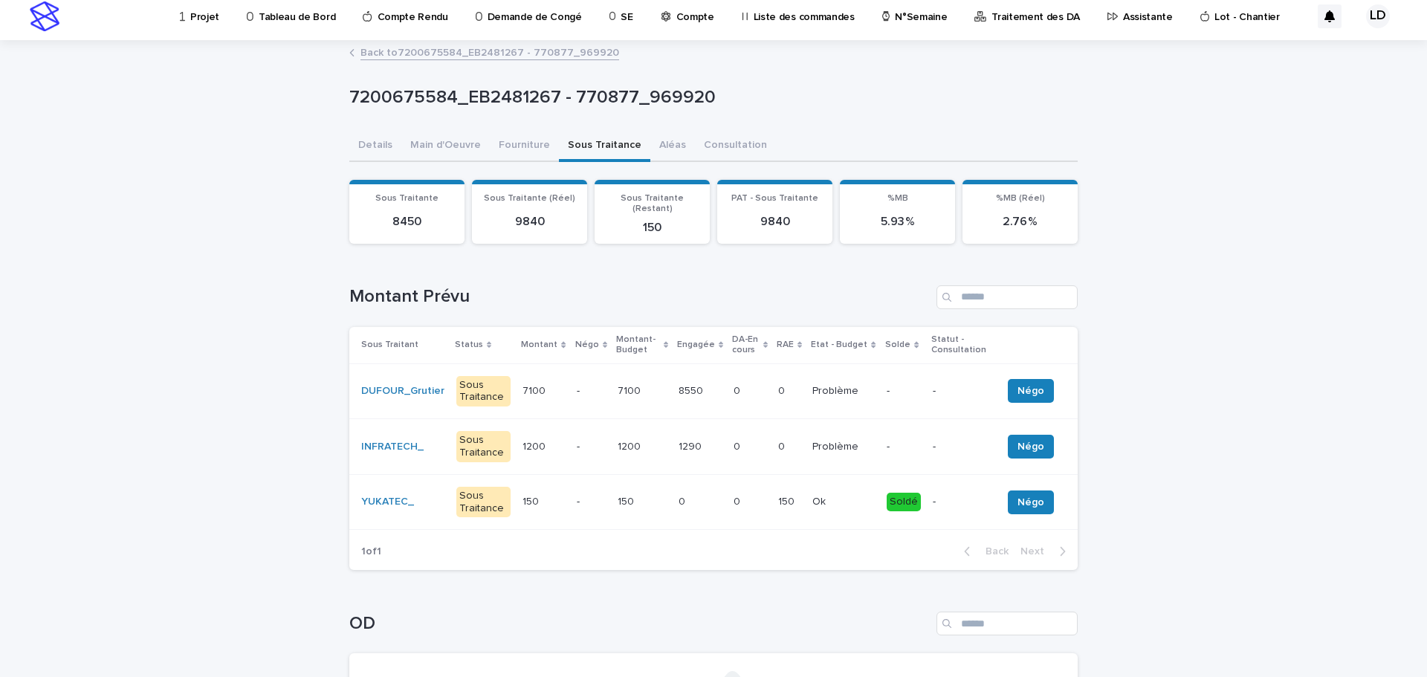
click at [755, 395] on td "0 0" at bounding box center [750, 391] width 45 height 56
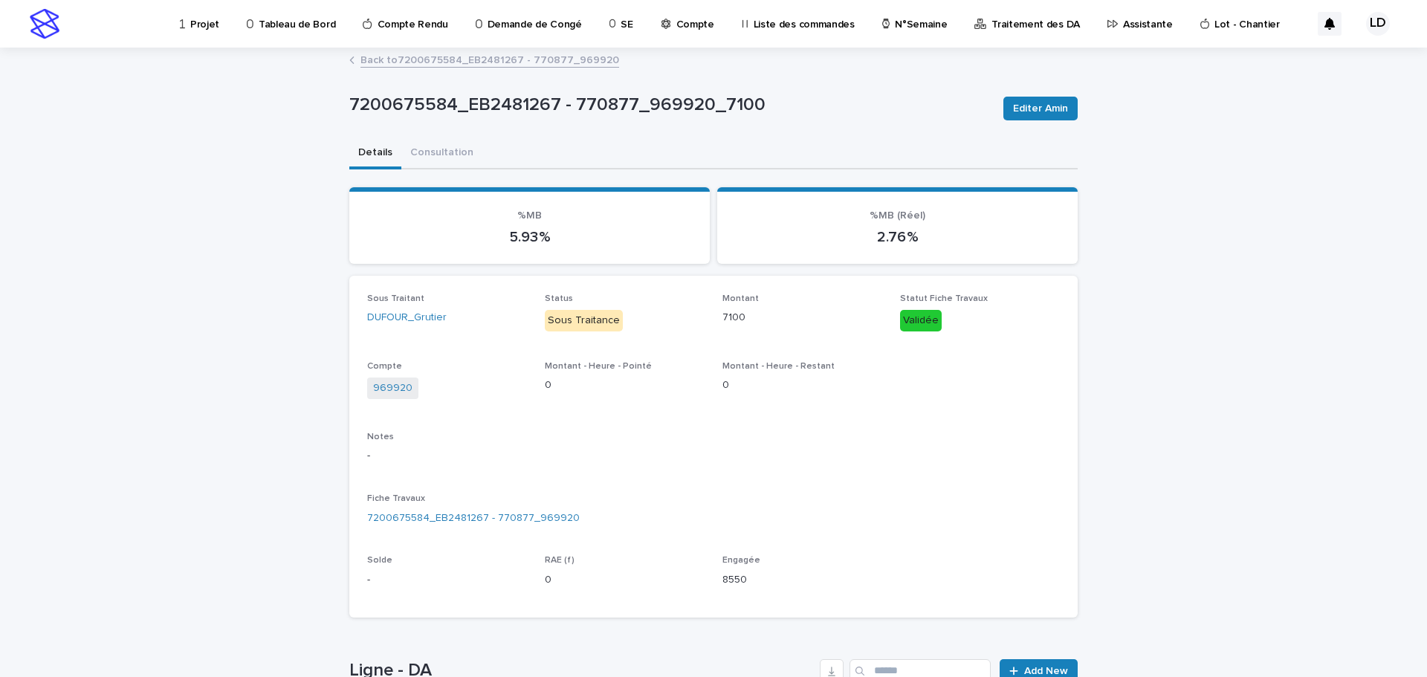
click at [1123, 28] on p "Assistante" at bounding box center [1148, 15] width 50 height 31
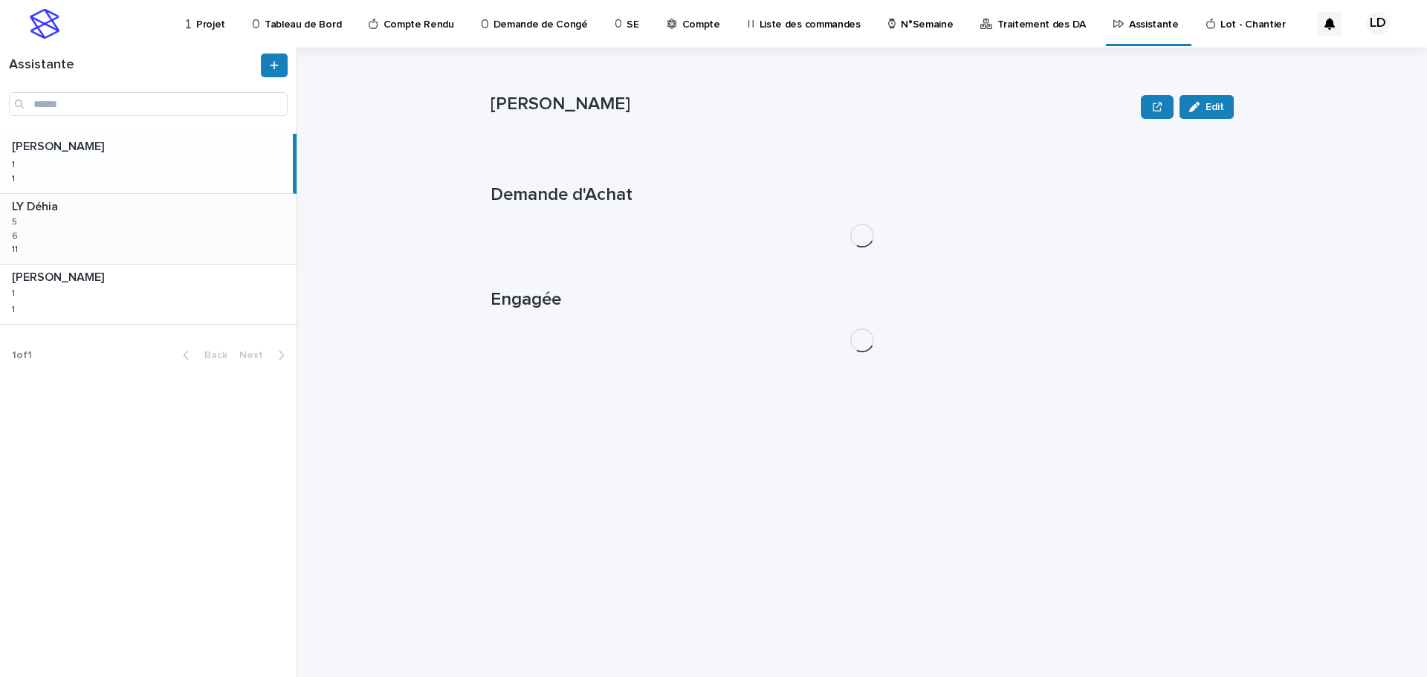
click at [146, 221] on div "LY Déhia LY Déhia 5 5 6 6 11 11" at bounding box center [148, 229] width 297 height 70
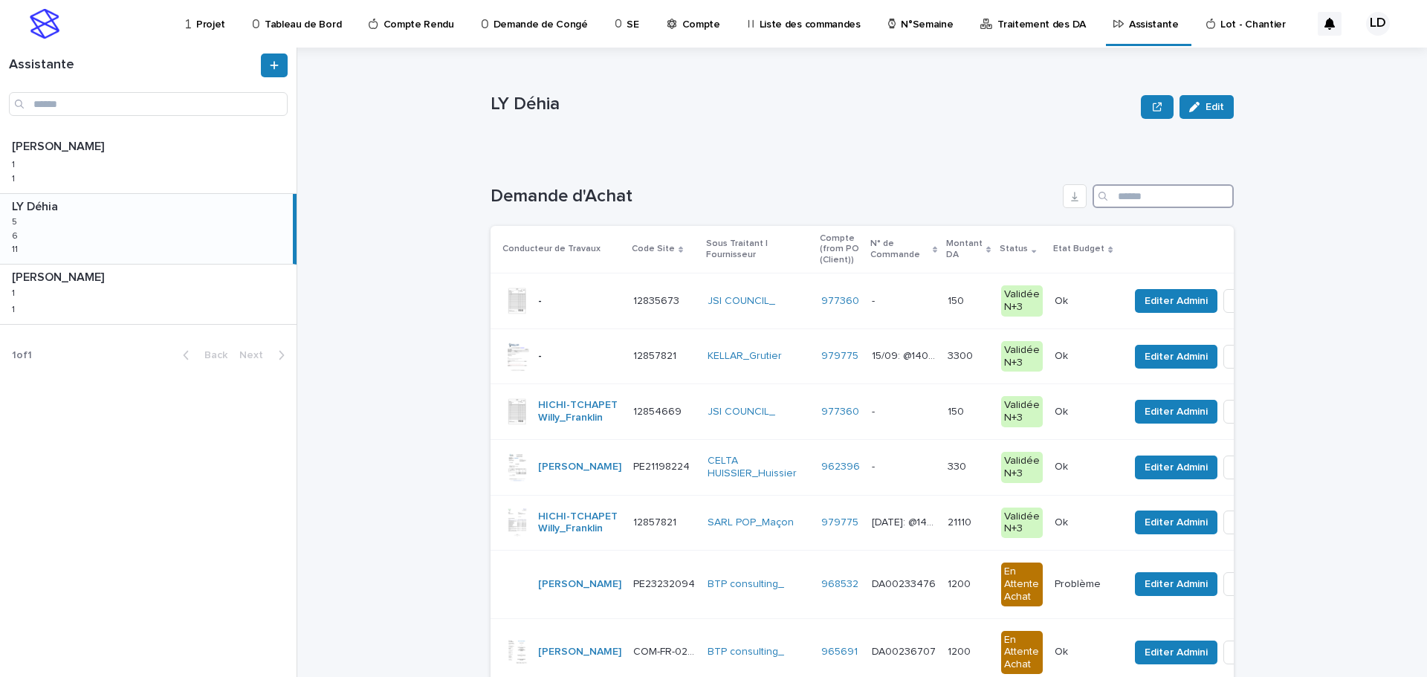
click at [1149, 190] on input "Search" at bounding box center [1163, 196] width 141 height 24
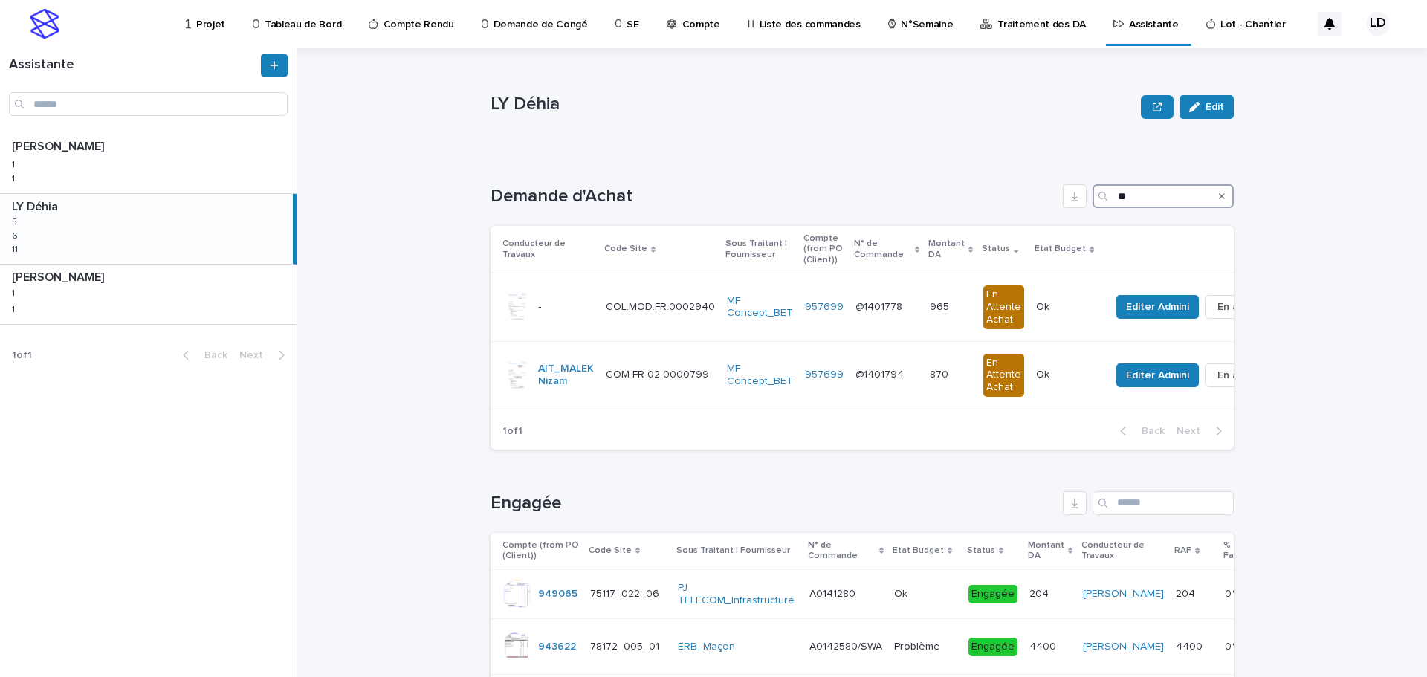
type input "**"
click at [890, 391] on td "@1401794 @1401794" at bounding box center [886, 375] width 74 height 68
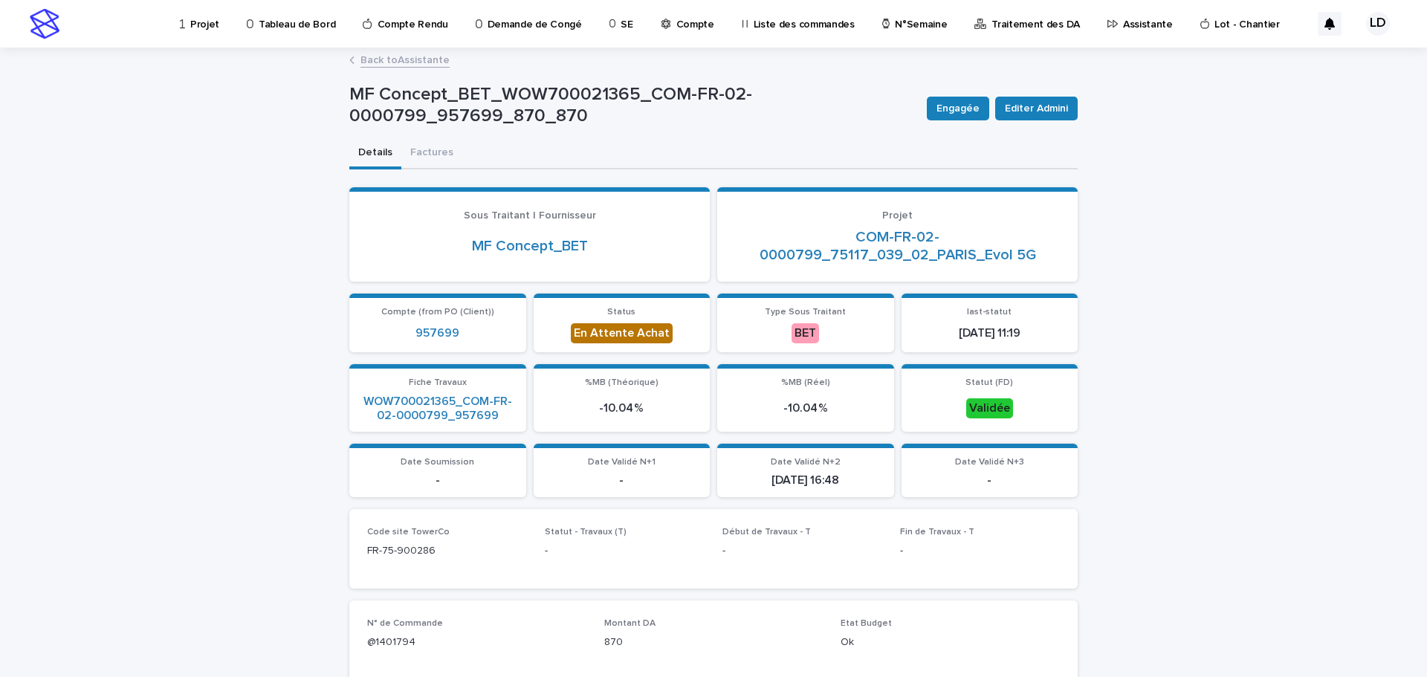
click at [397, 60] on link "Back to Assistante" at bounding box center [404, 59] width 89 height 17
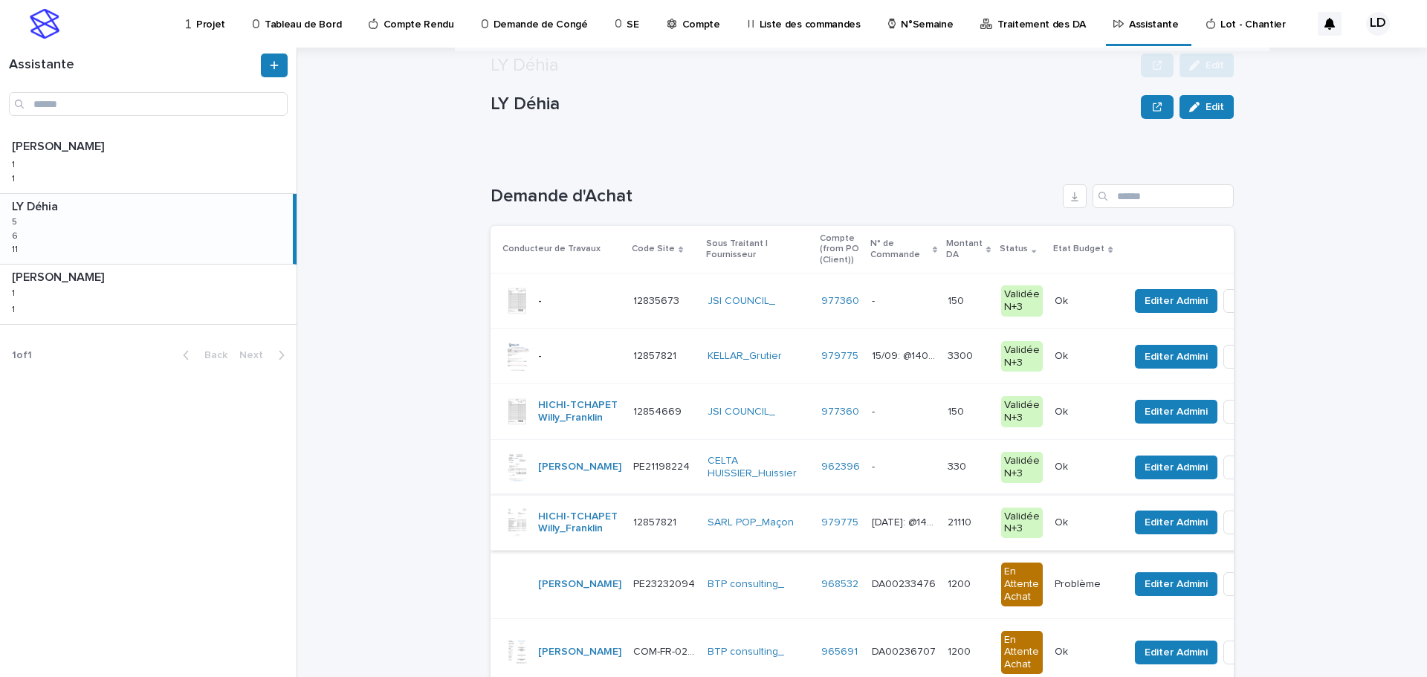
scroll to position [297, 0]
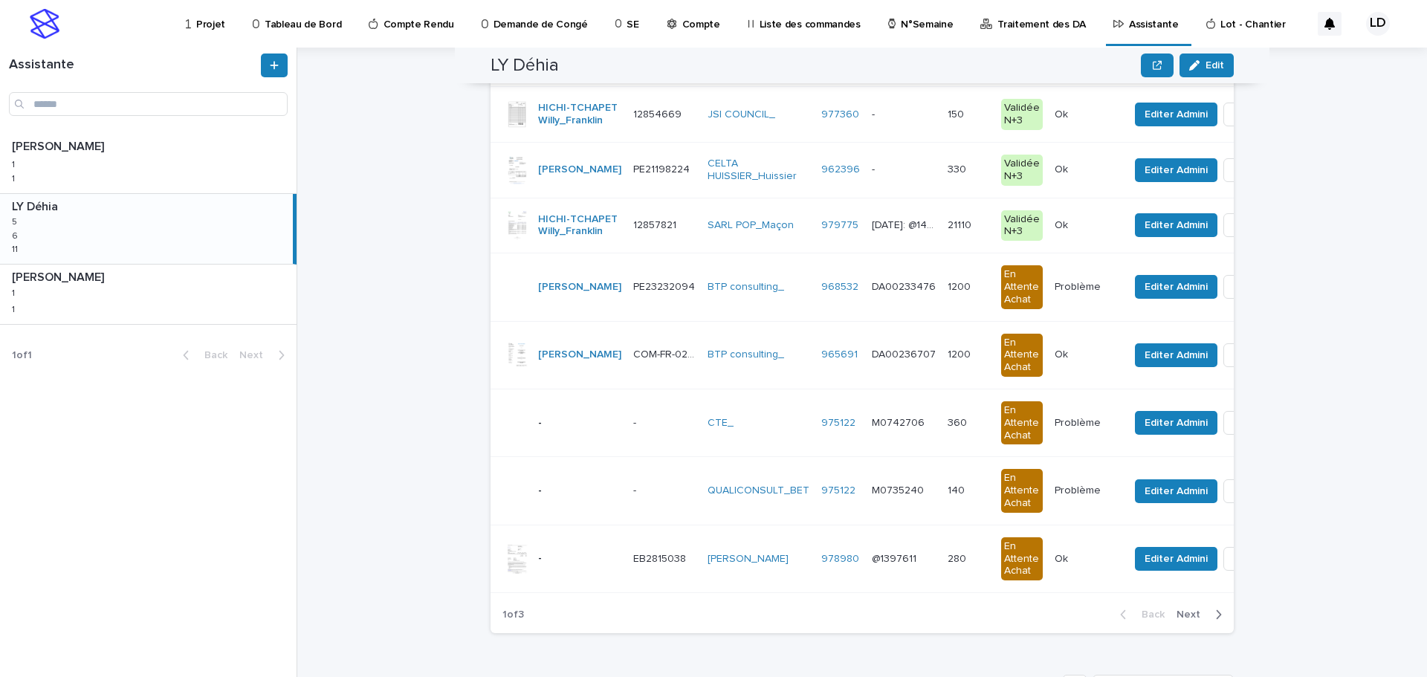
click at [1188, 620] on span "Next" at bounding box center [1192, 614] width 33 height 10
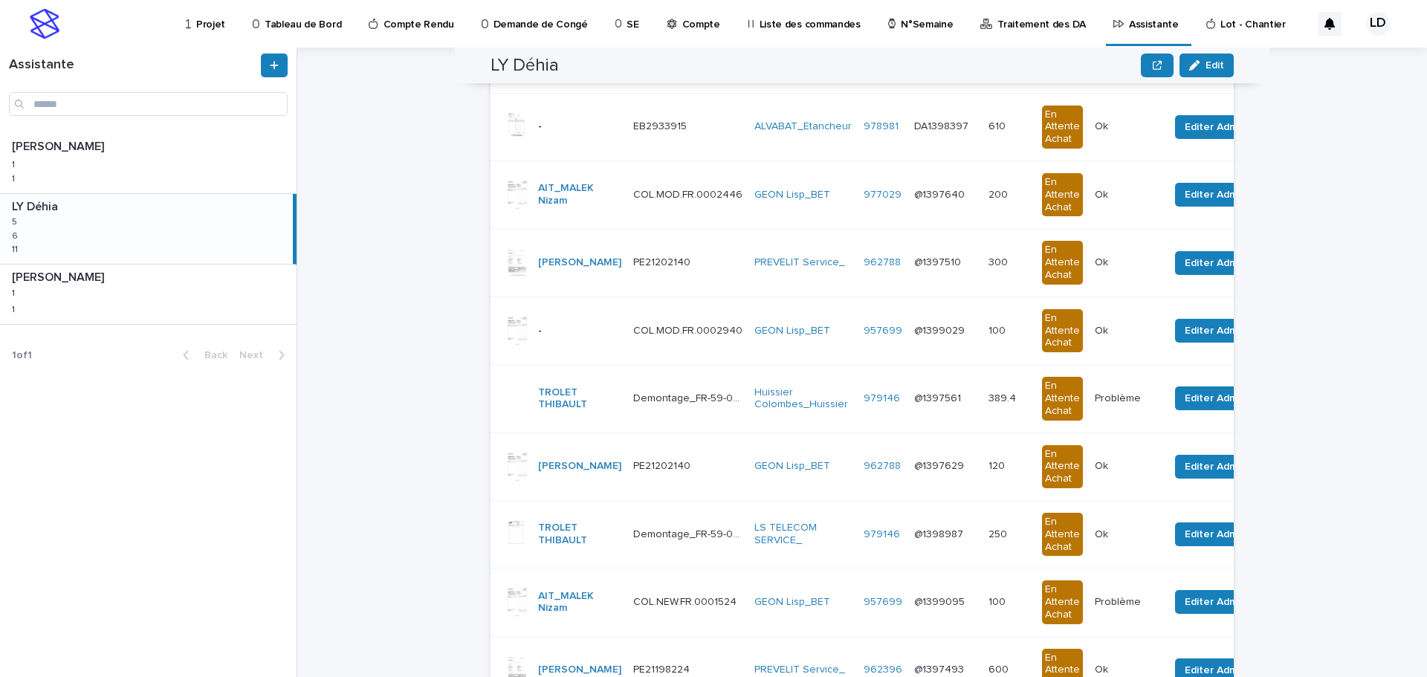
scroll to position [471, 0]
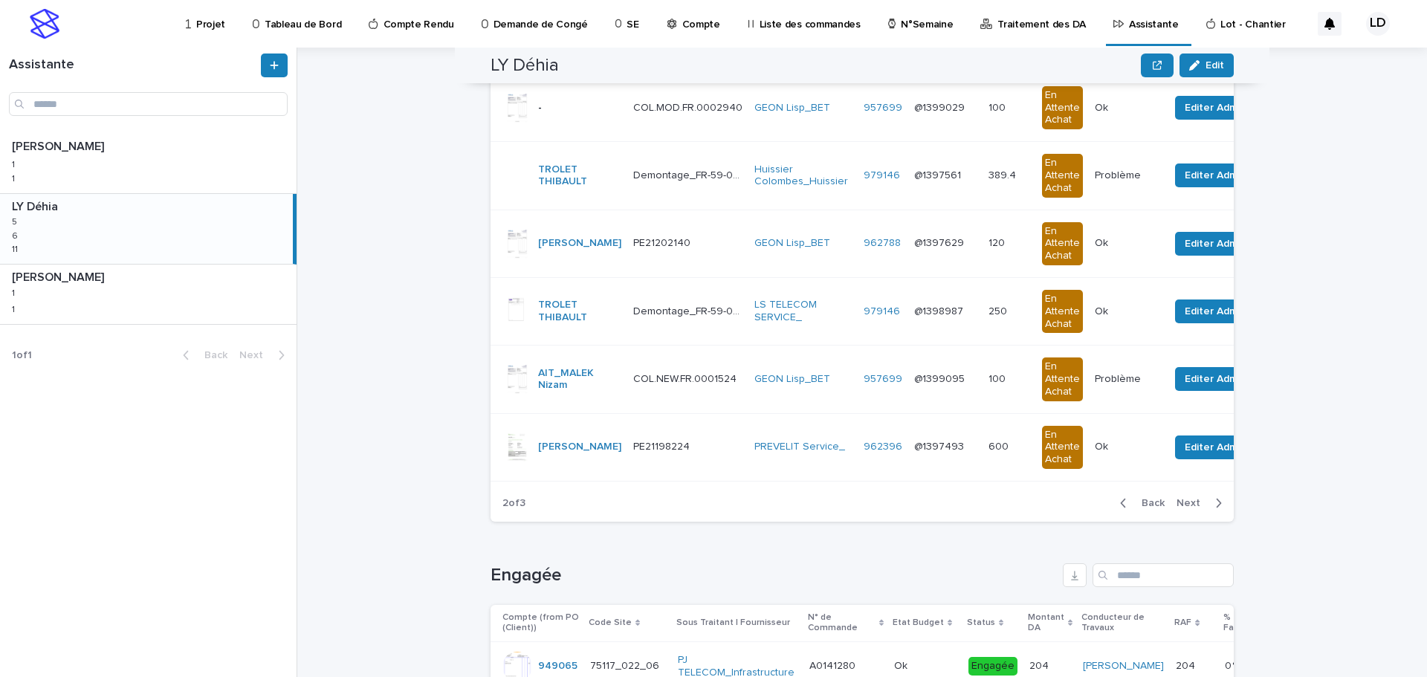
click at [1187, 508] on span "Next" at bounding box center [1192, 503] width 33 height 10
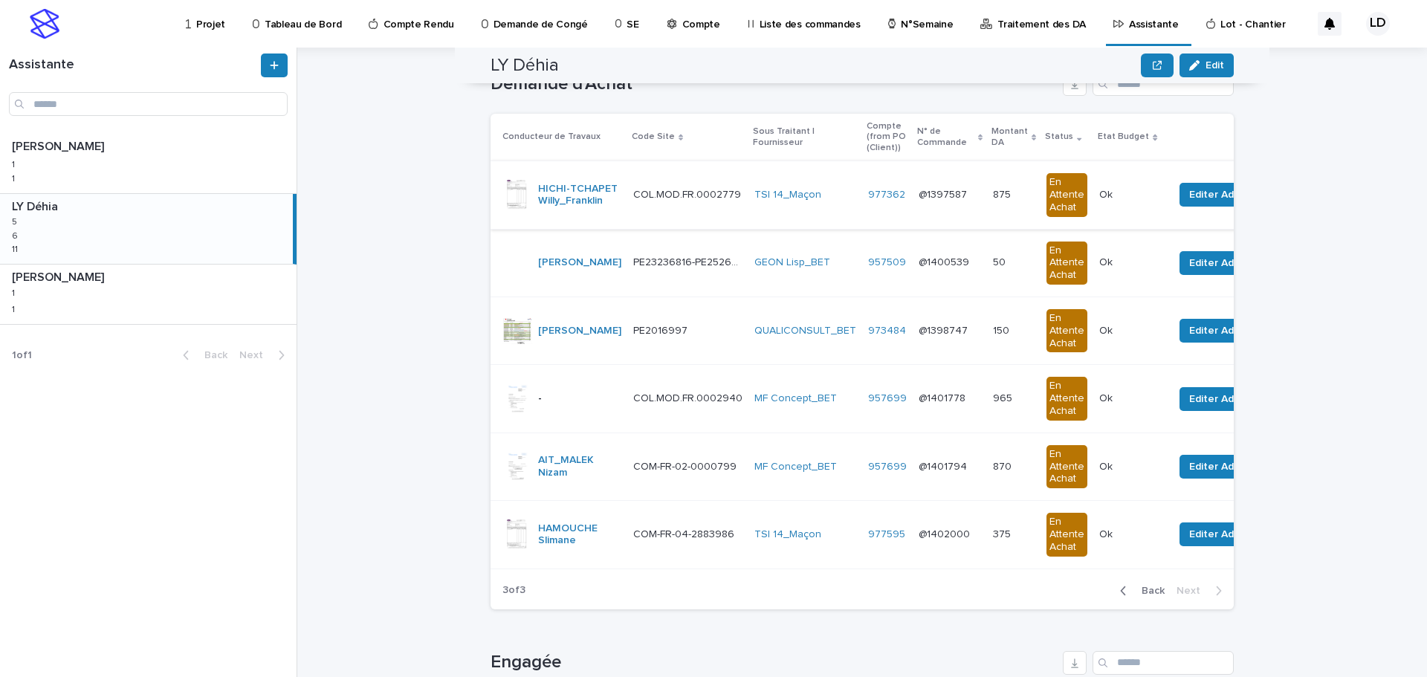
scroll to position [0, 0]
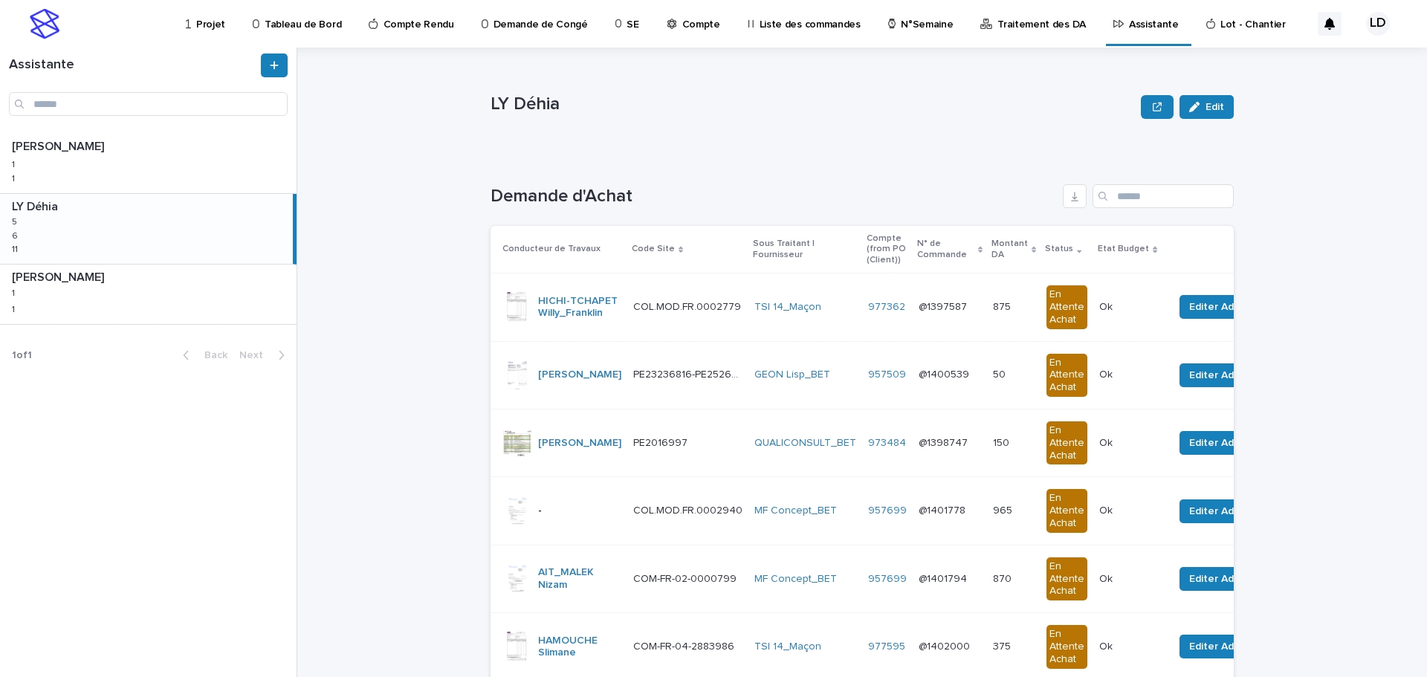
click at [187, 239] on div "LY Déhia LY Déhia 5 5 6 6 11 11" at bounding box center [146, 229] width 293 height 70
click at [1129, 22] on p "Assistante" at bounding box center [1154, 15] width 50 height 31
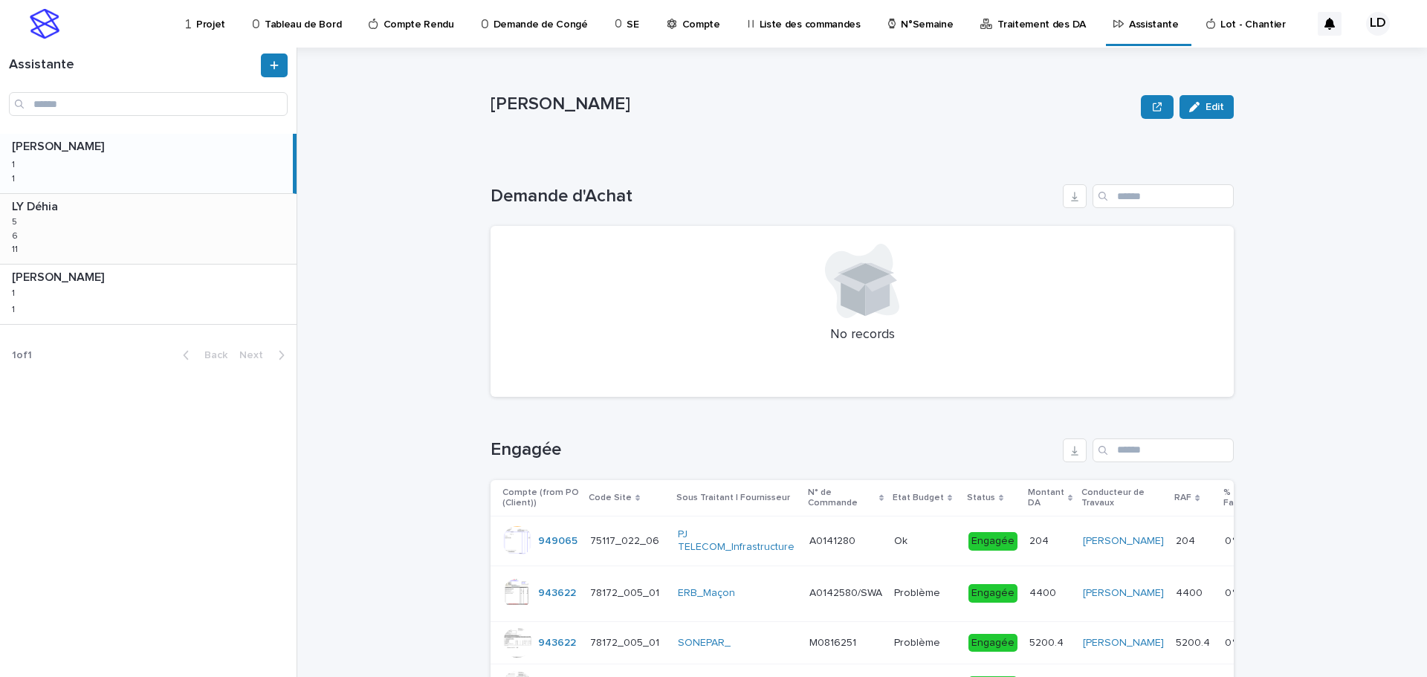
click at [162, 245] on div "LY Déhia LY Déhia 5 5 6 6 11 11" at bounding box center [148, 229] width 297 height 70
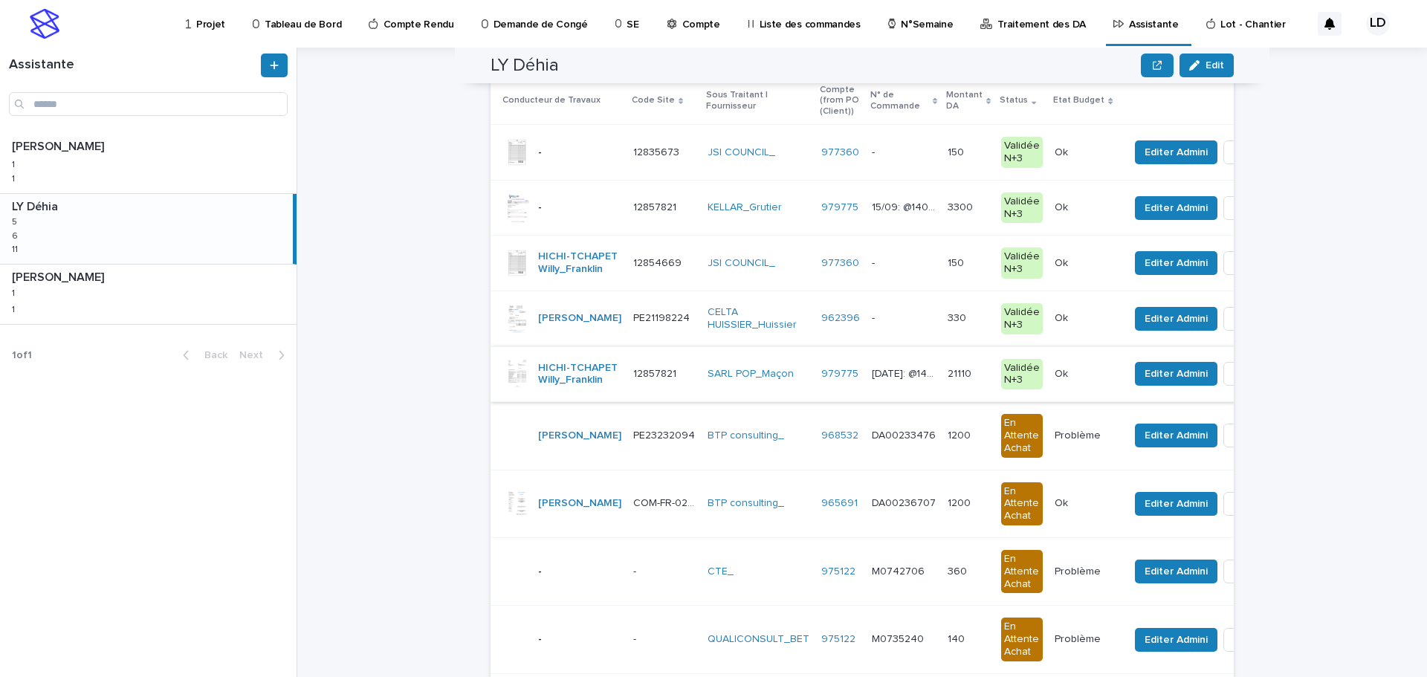
scroll to position [74, 0]
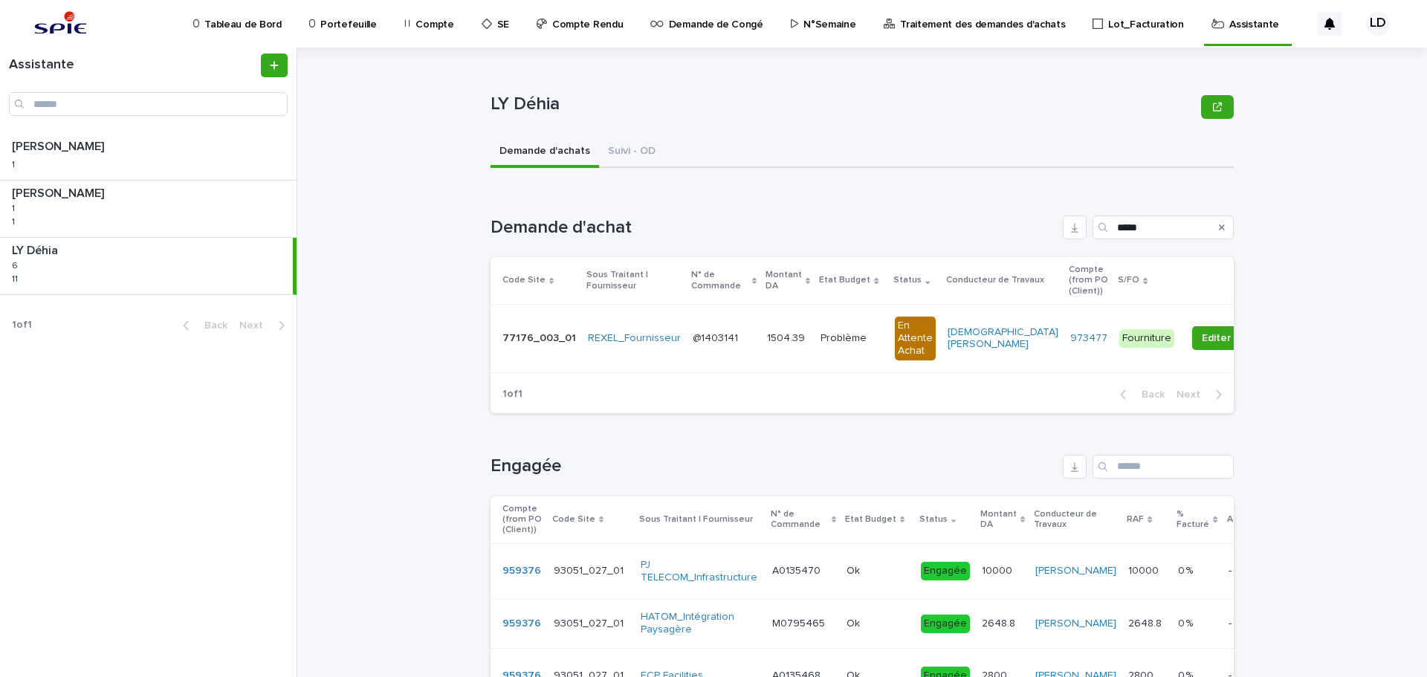
drag, startPoint x: 85, startPoint y: 263, endPoint x: 82, endPoint y: 254, distance: 9.4
click at [85, 263] on div "LY Déhia LY Déhia 6 6 11 11" at bounding box center [146, 266] width 293 height 56
click at [546, 149] on button "Demande d'achats" at bounding box center [545, 152] width 109 height 31
click at [205, 279] on div "LY Déhia LY Déhia 6 6 11 11" at bounding box center [146, 266] width 293 height 56
click at [1152, 229] on input "*****" at bounding box center [1163, 228] width 141 height 24
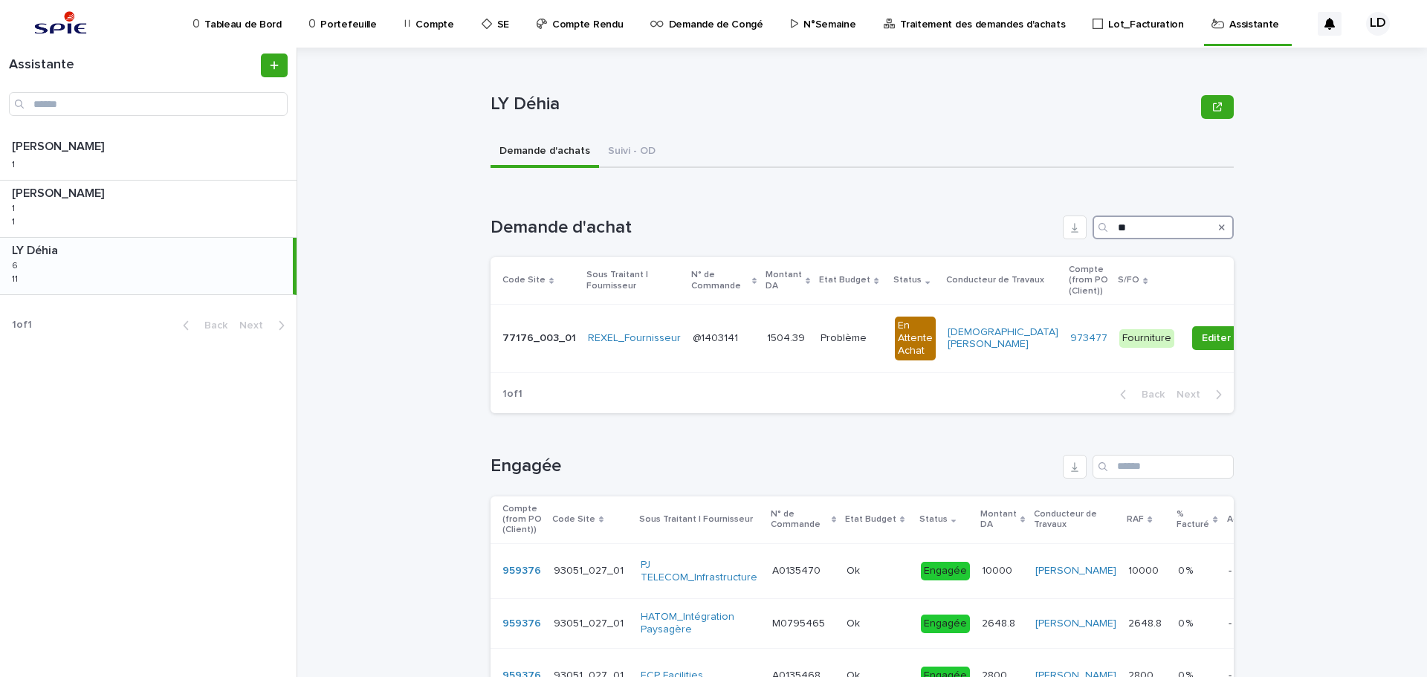
type input "*"
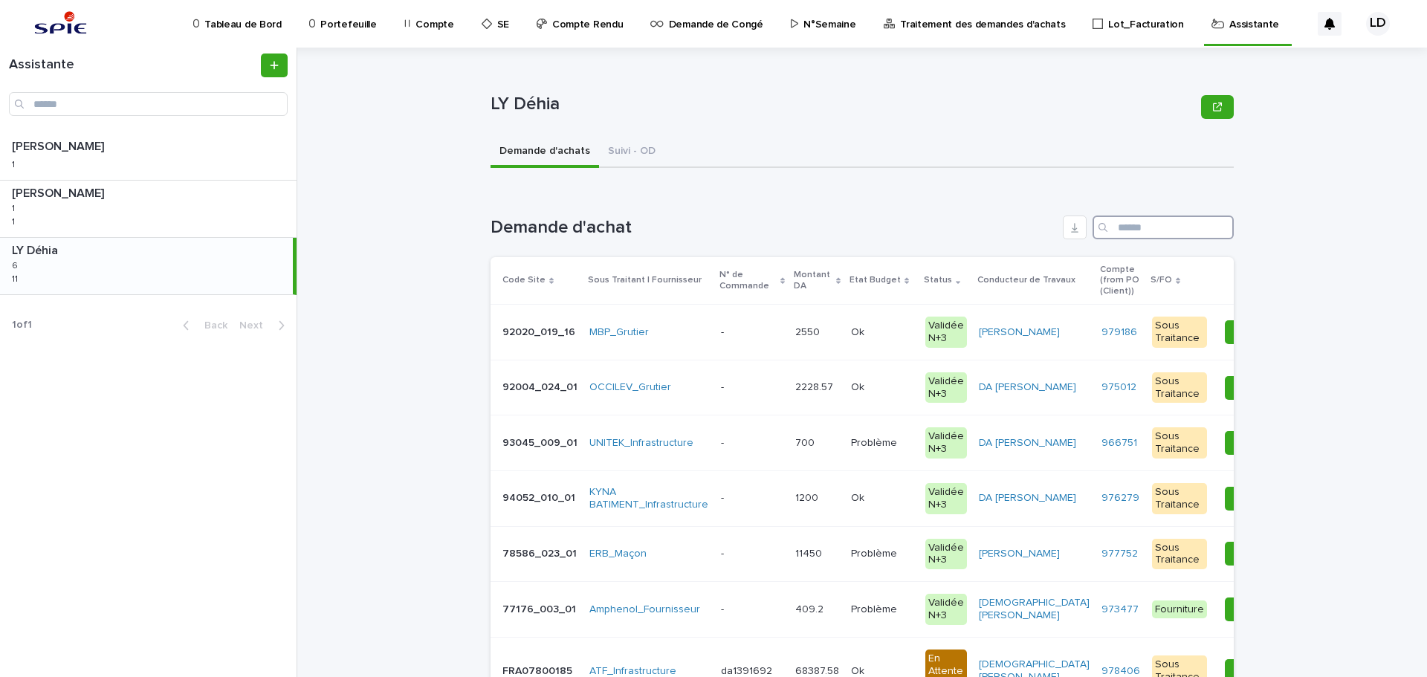
scroll to position [297, 0]
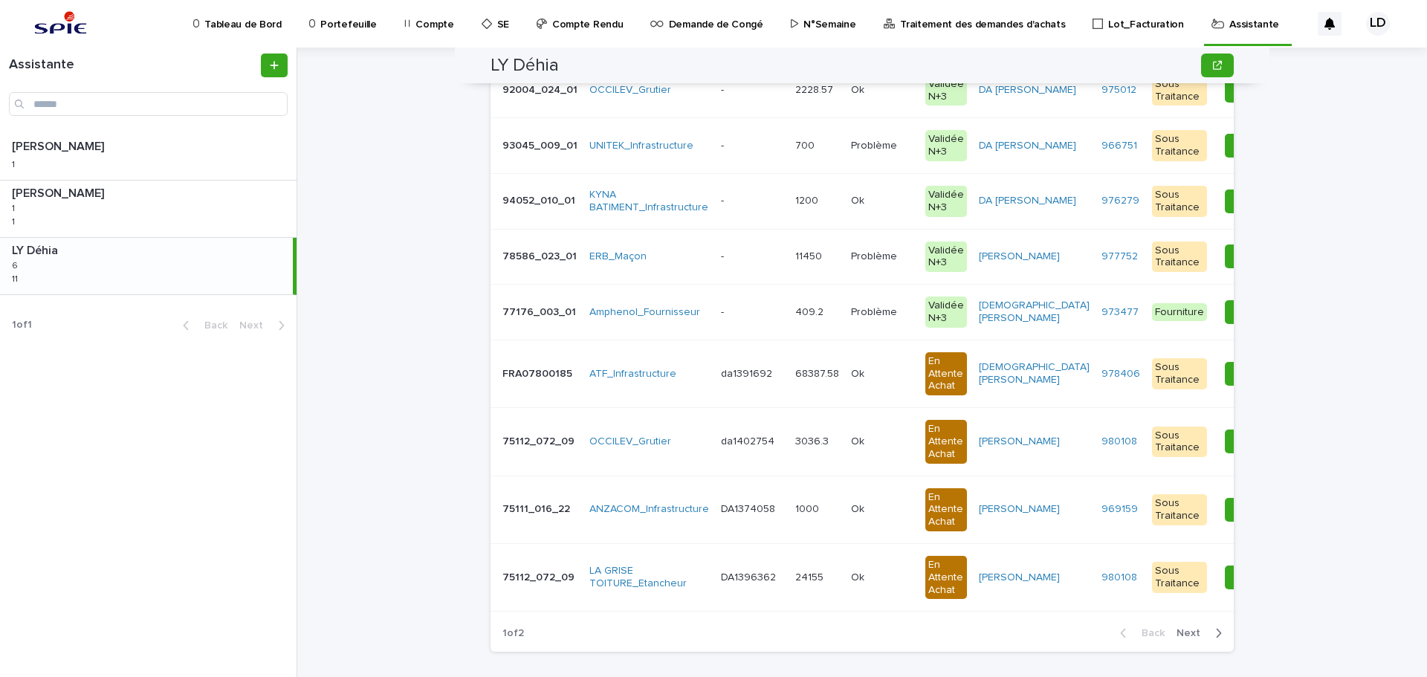
click at [1183, 638] on span "Next" at bounding box center [1192, 633] width 33 height 10
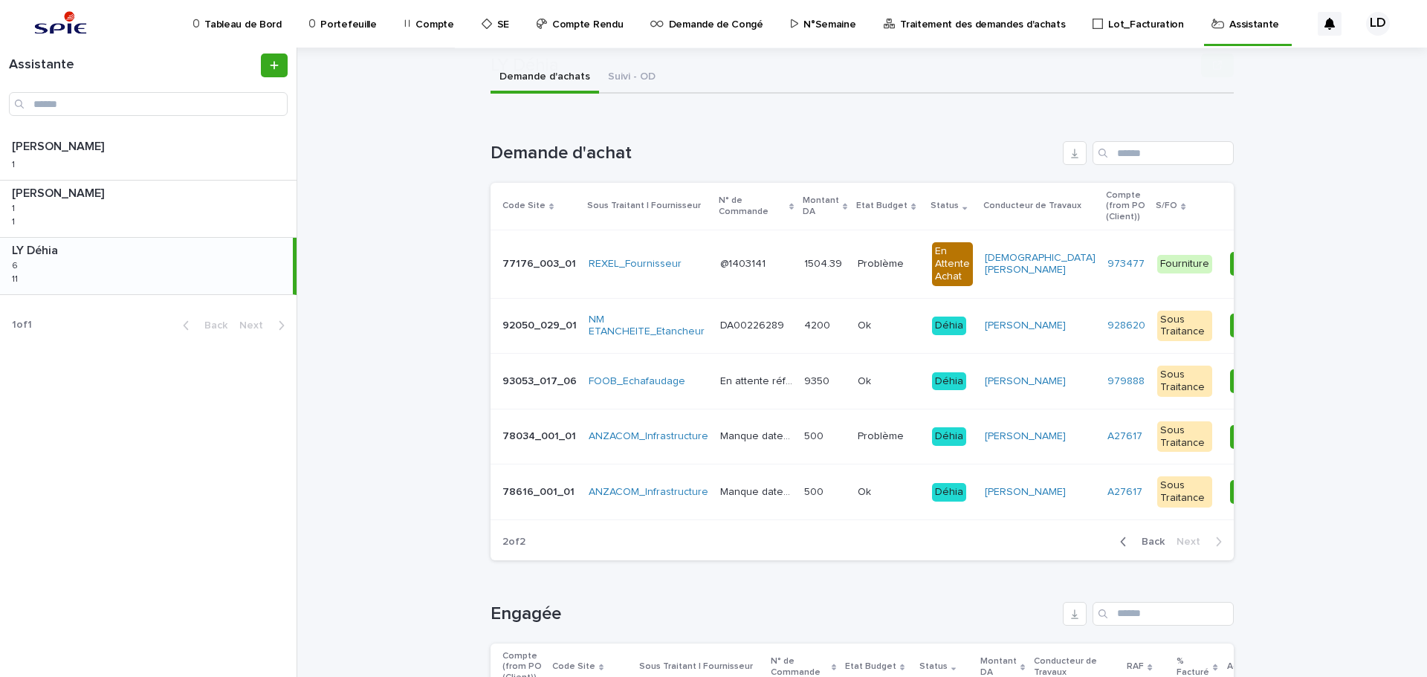
scroll to position [446, 0]
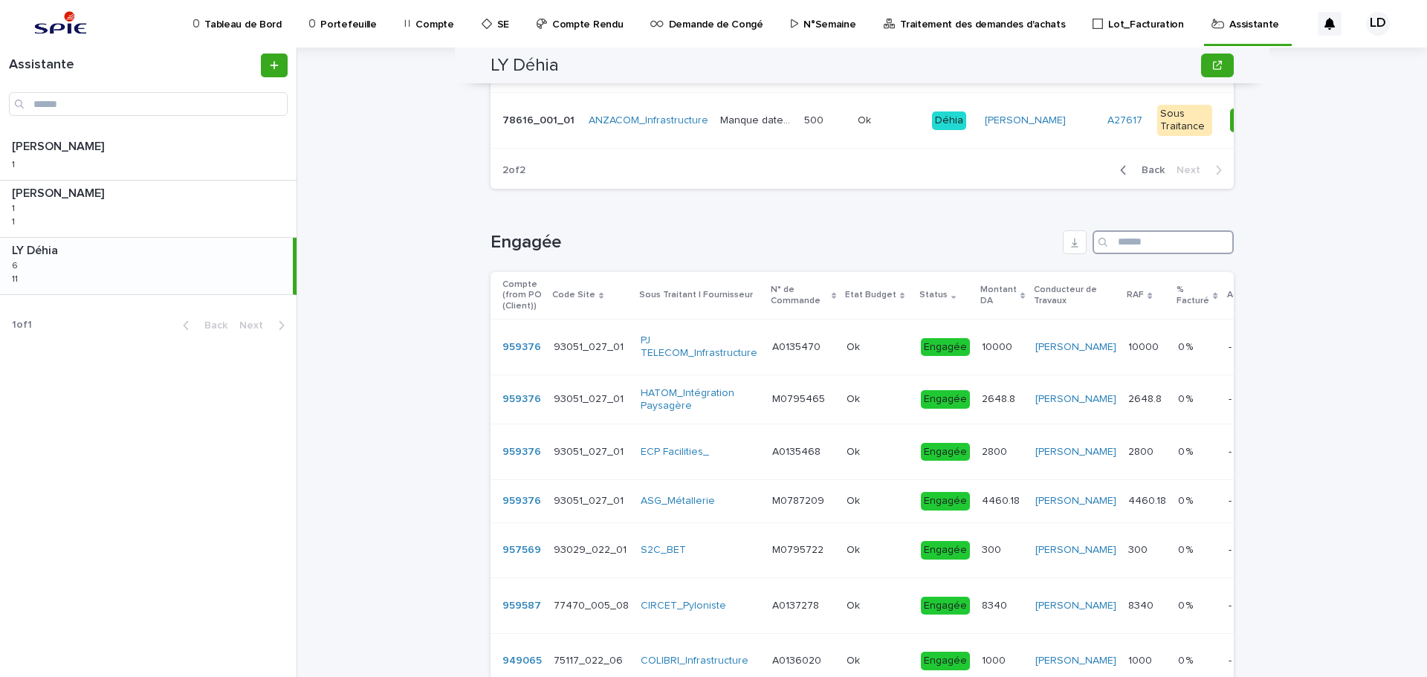
click at [1159, 250] on input "Search" at bounding box center [1163, 242] width 141 height 24
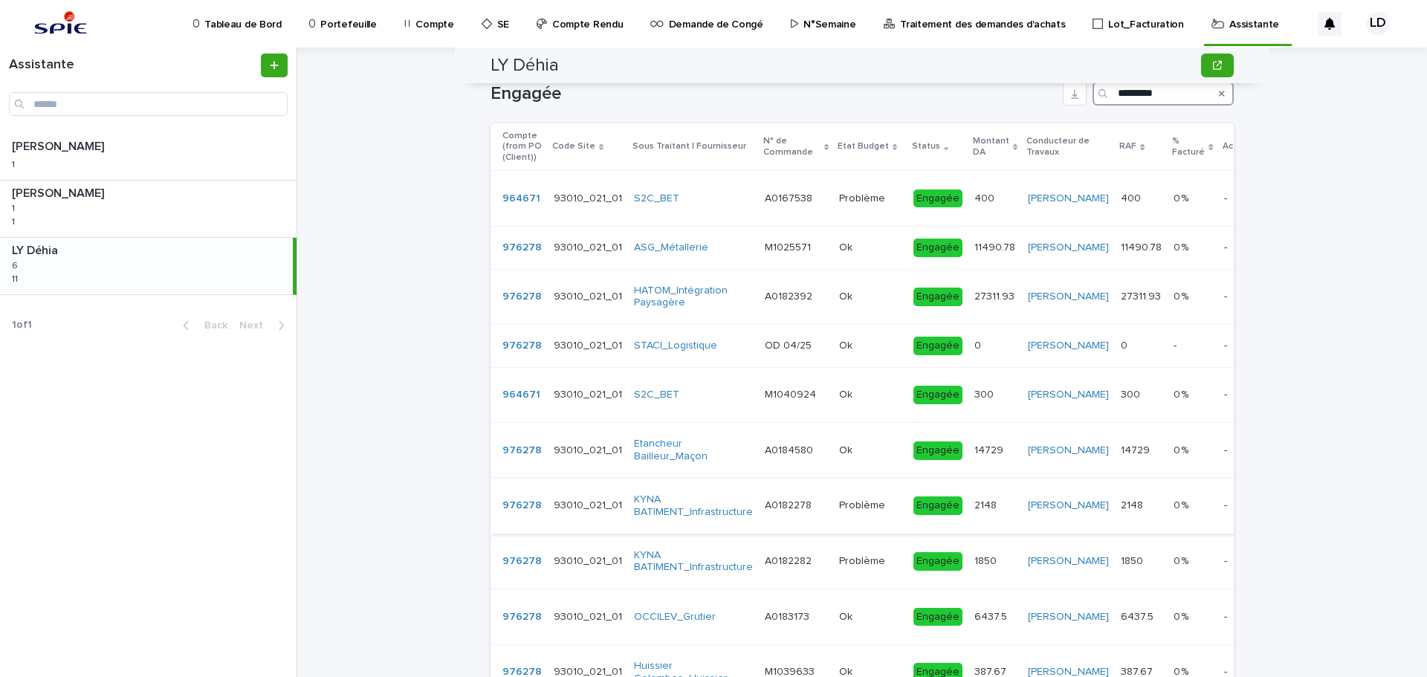
scroll to position [669, 0]
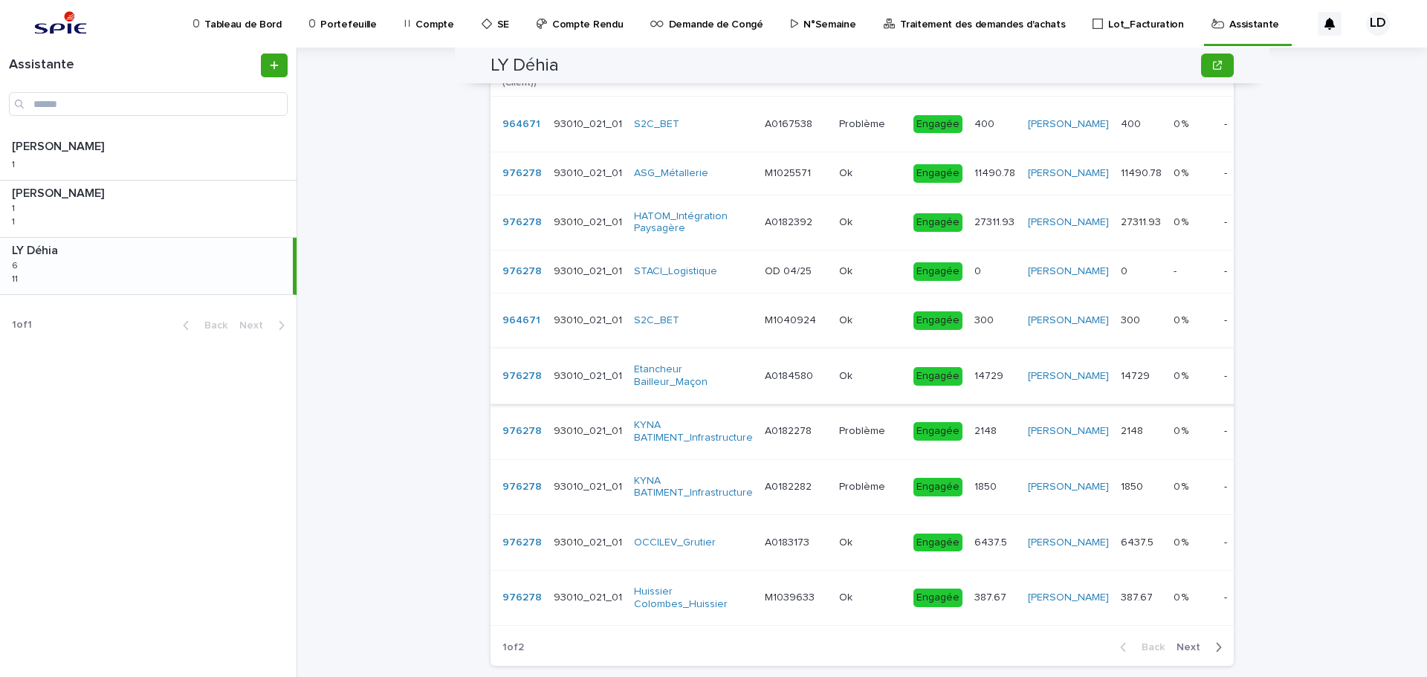
type input "*********"
click at [739, 404] on td "Etancheur Bailleur_Maçon" at bounding box center [693, 377] width 131 height 56
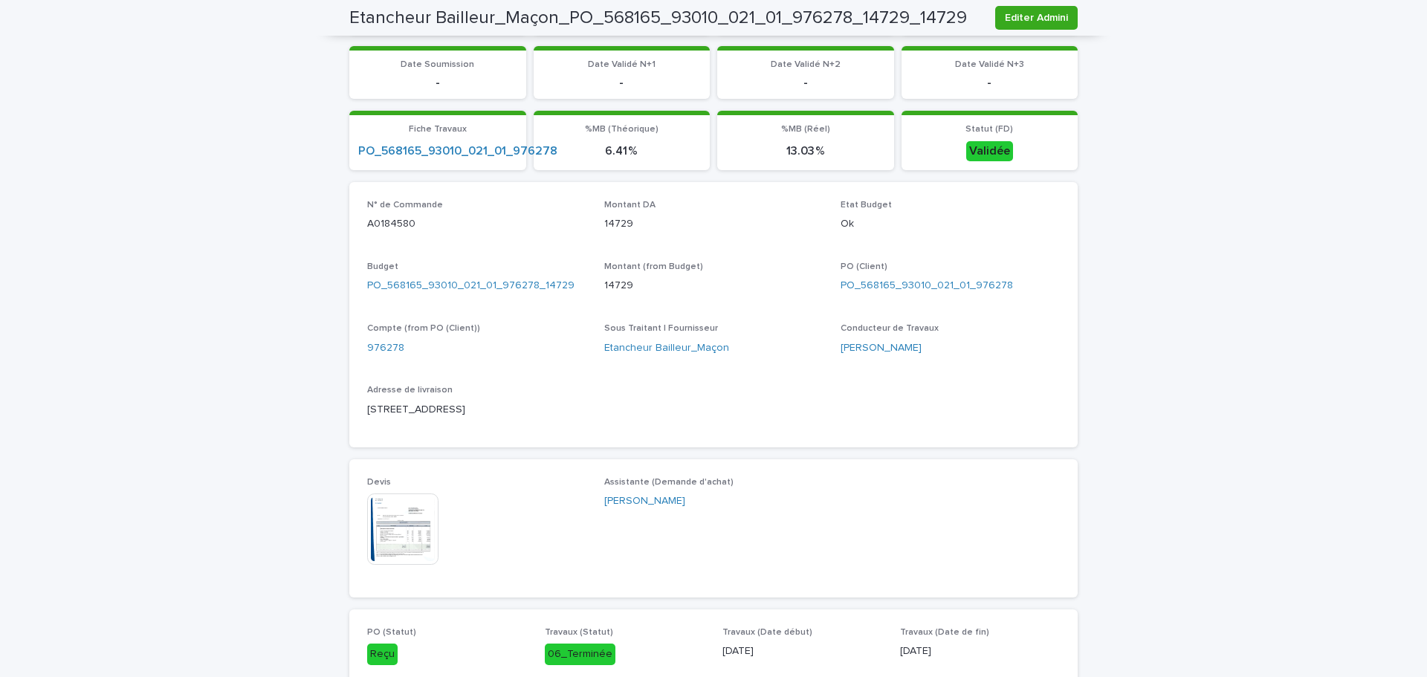
scroll to position [297, 0]
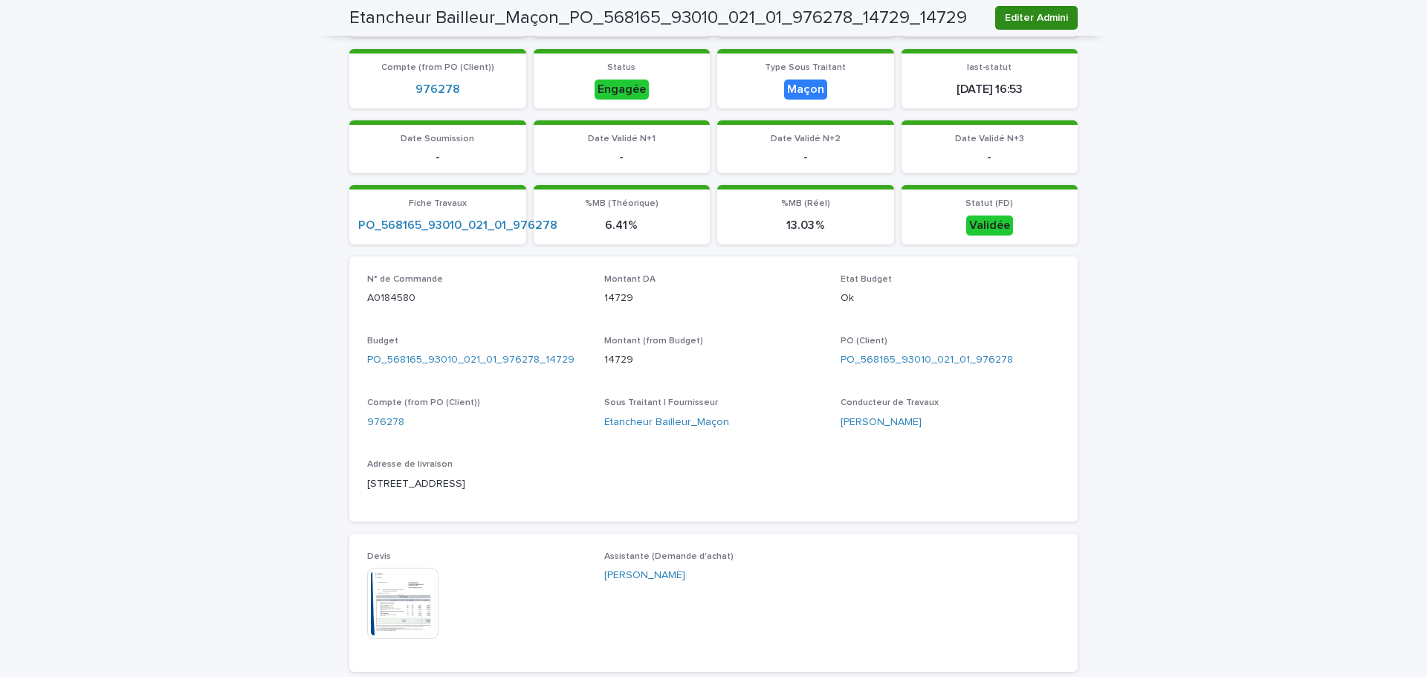
click at [1033, 15] on span "Editer Admini" at bounding box center [1036, 17] width 63 height 15
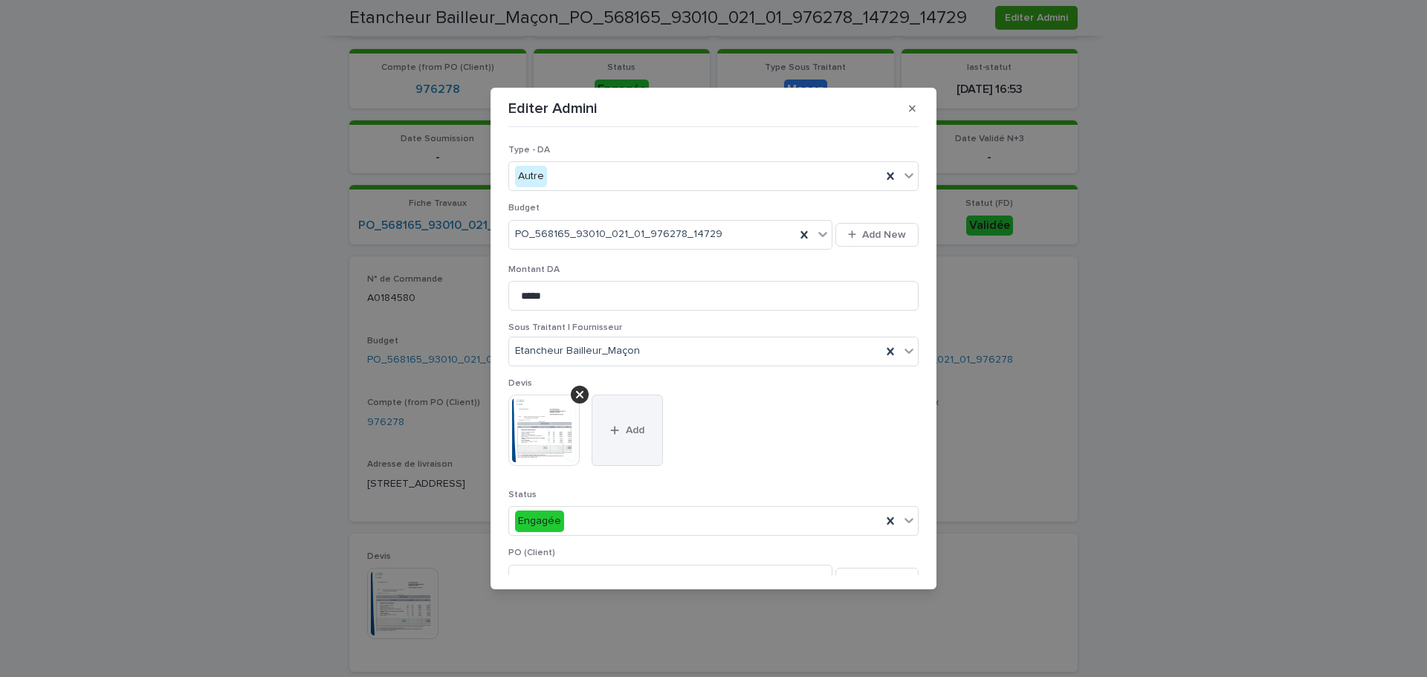
click at [637, 441] on button "Add" at bounding box center [627, 430] width 71 height 71
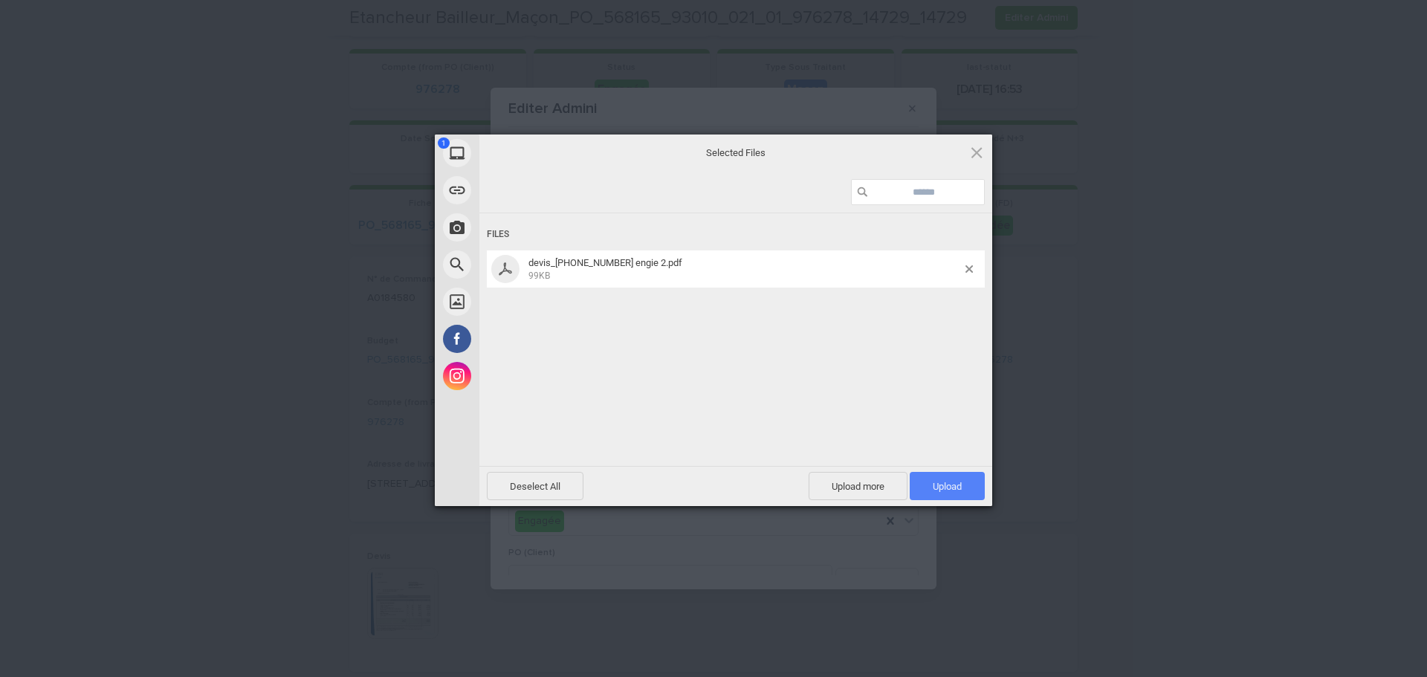
click at [939, 482] on span "Upload 1" at bounding box center [947, 486] width 29 height 11
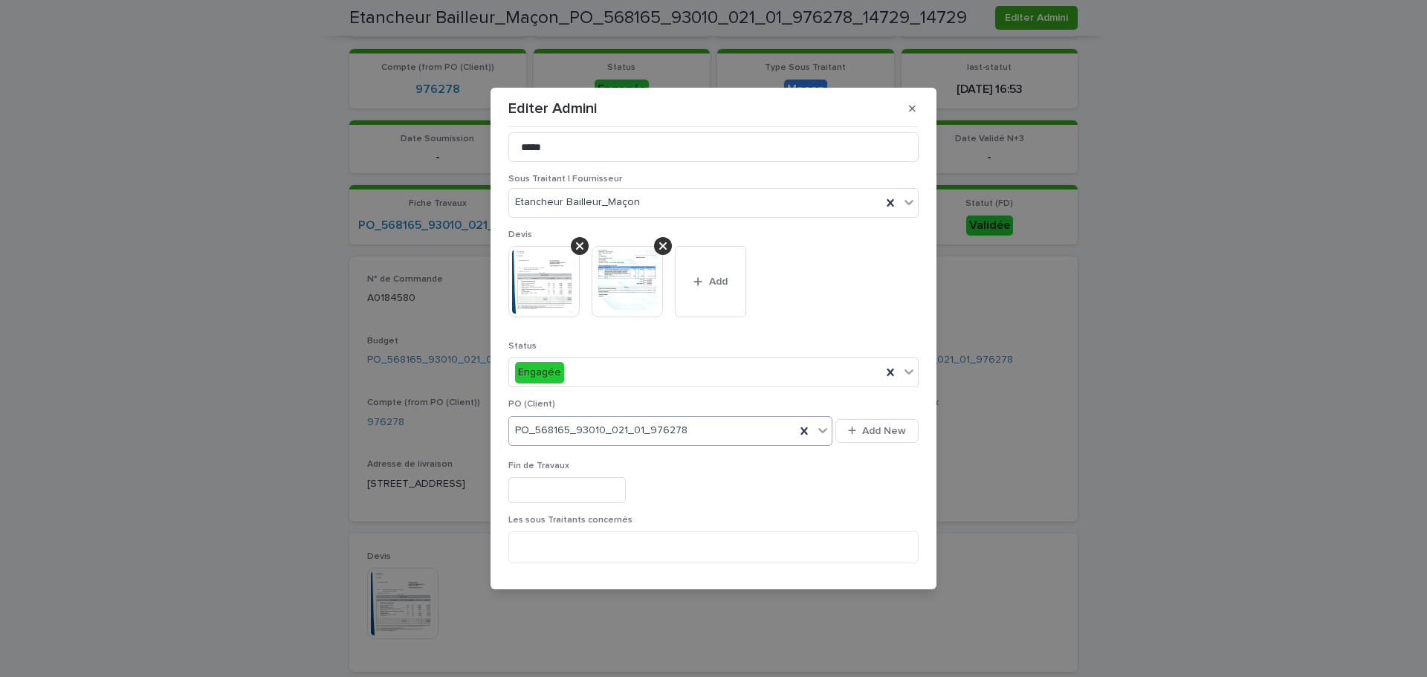
scroll to position [0, 0]
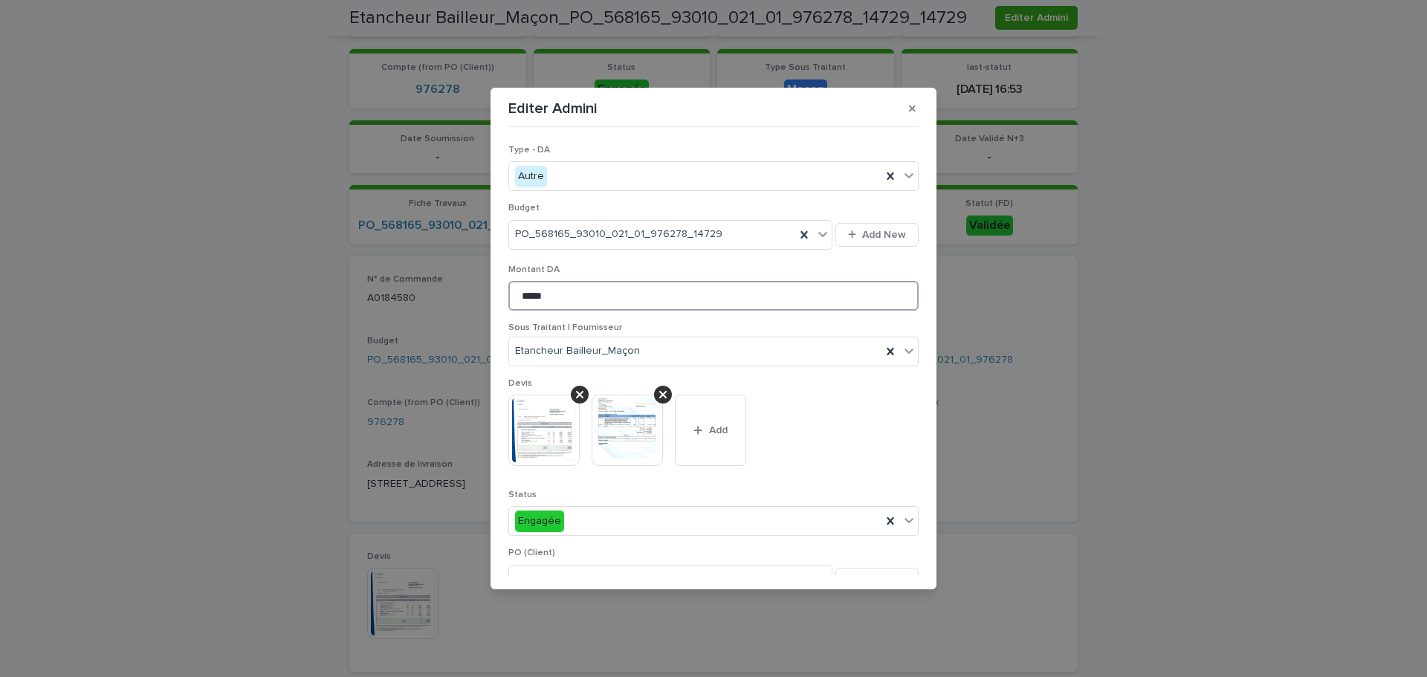
click at [568, 295] on input "*****" at bounding box center [713, 296] width 410 height 30
click at [548, 297] on input "*****" at bounding box center [713, 296] width 410 height 30
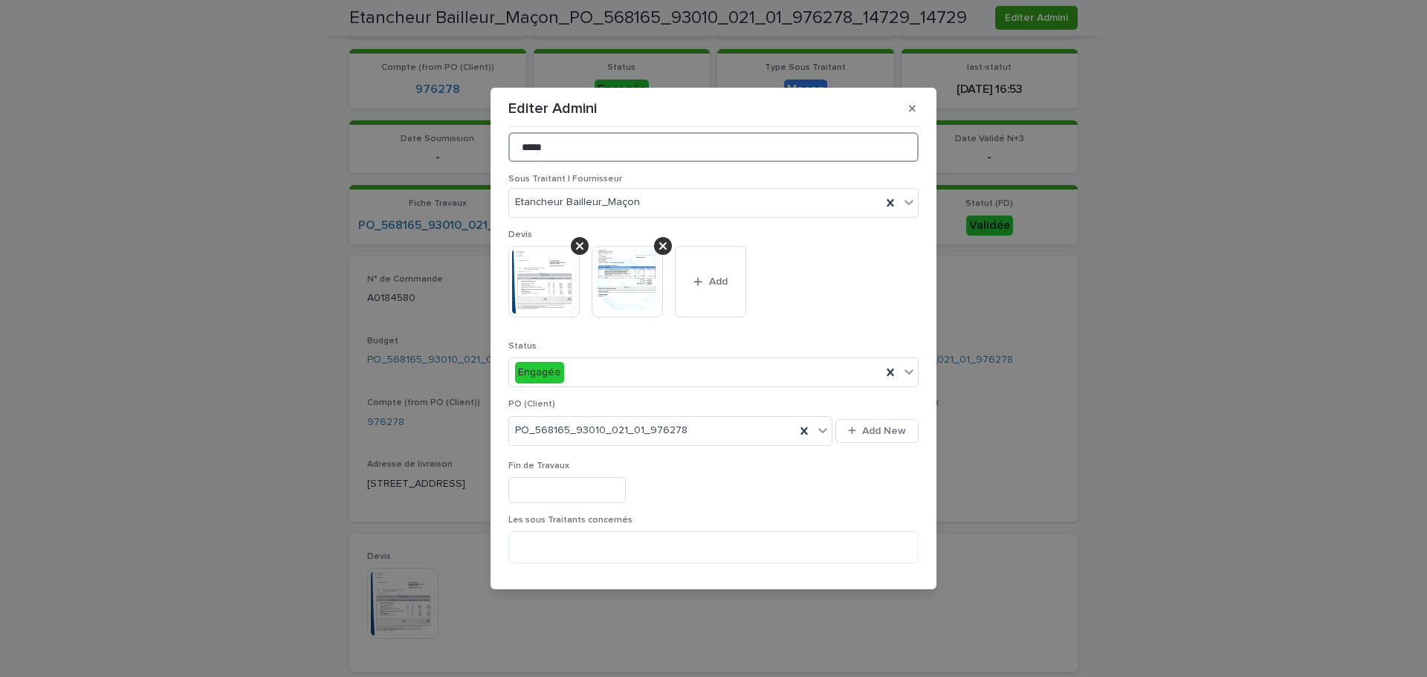
scroll to position [297, 0]
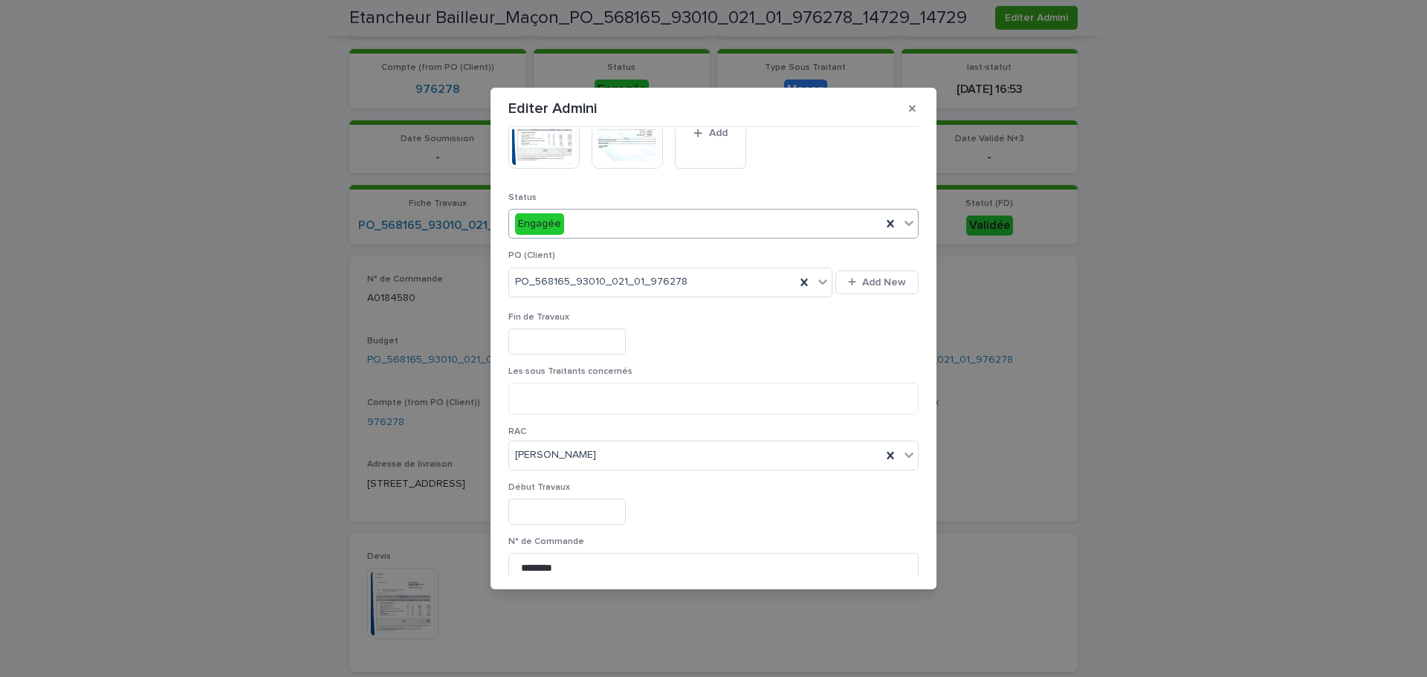
type input "*****"
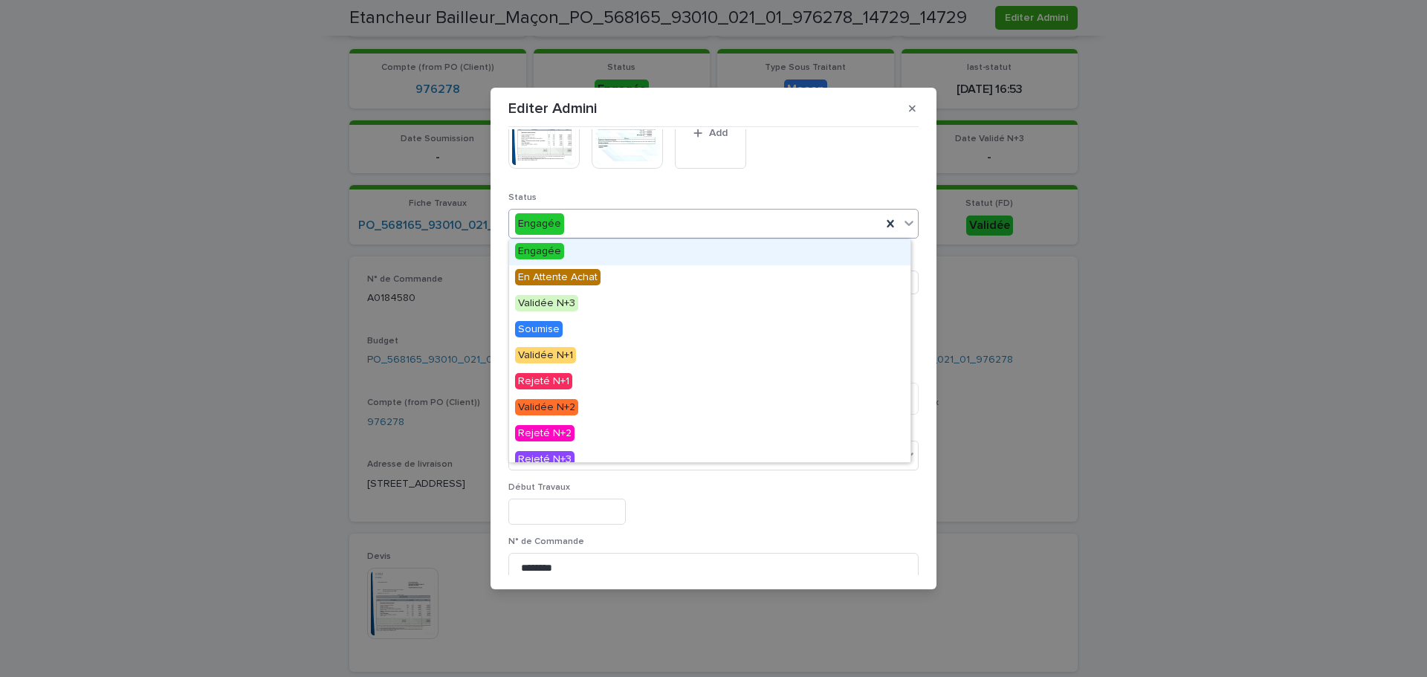
click at [677, 228] on div "Engagée" at bounding box center [695, 224] width 372 height 25
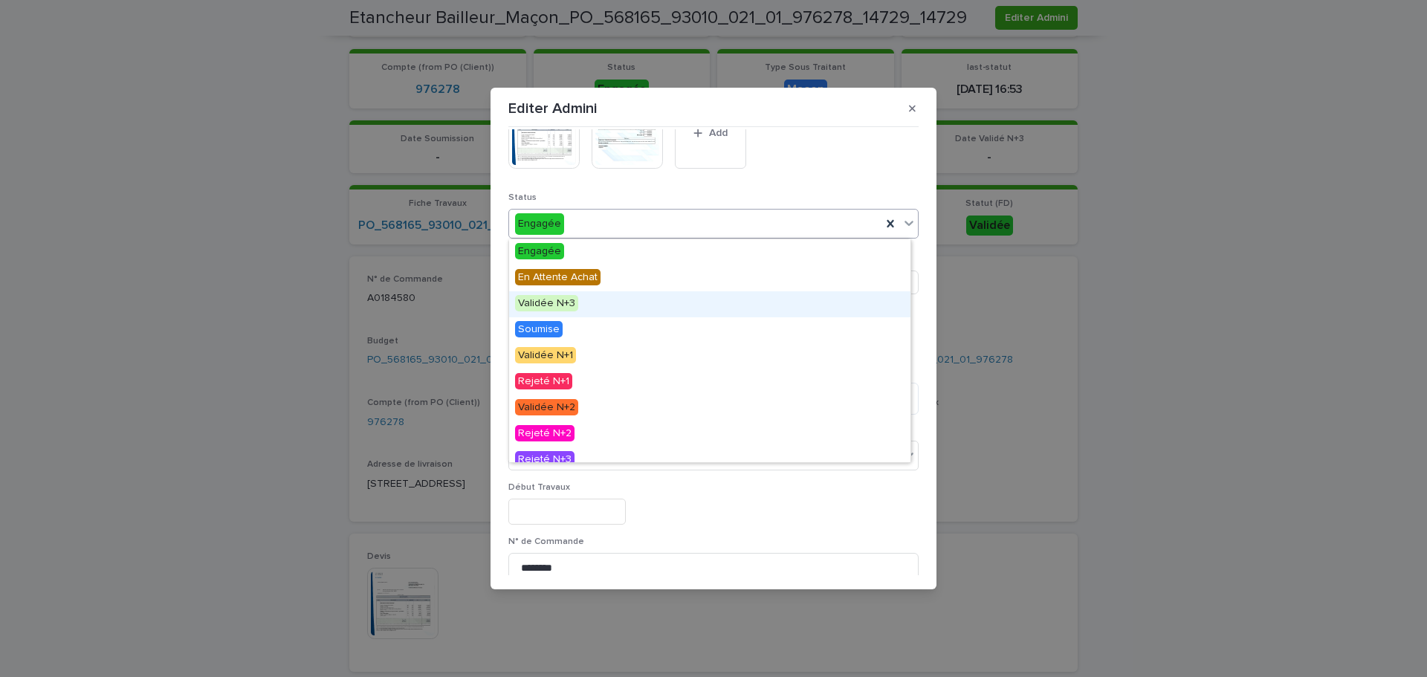
click at [609, 310] on div "Validée N+3" at bounding box center [709, 304] width 401 height 26
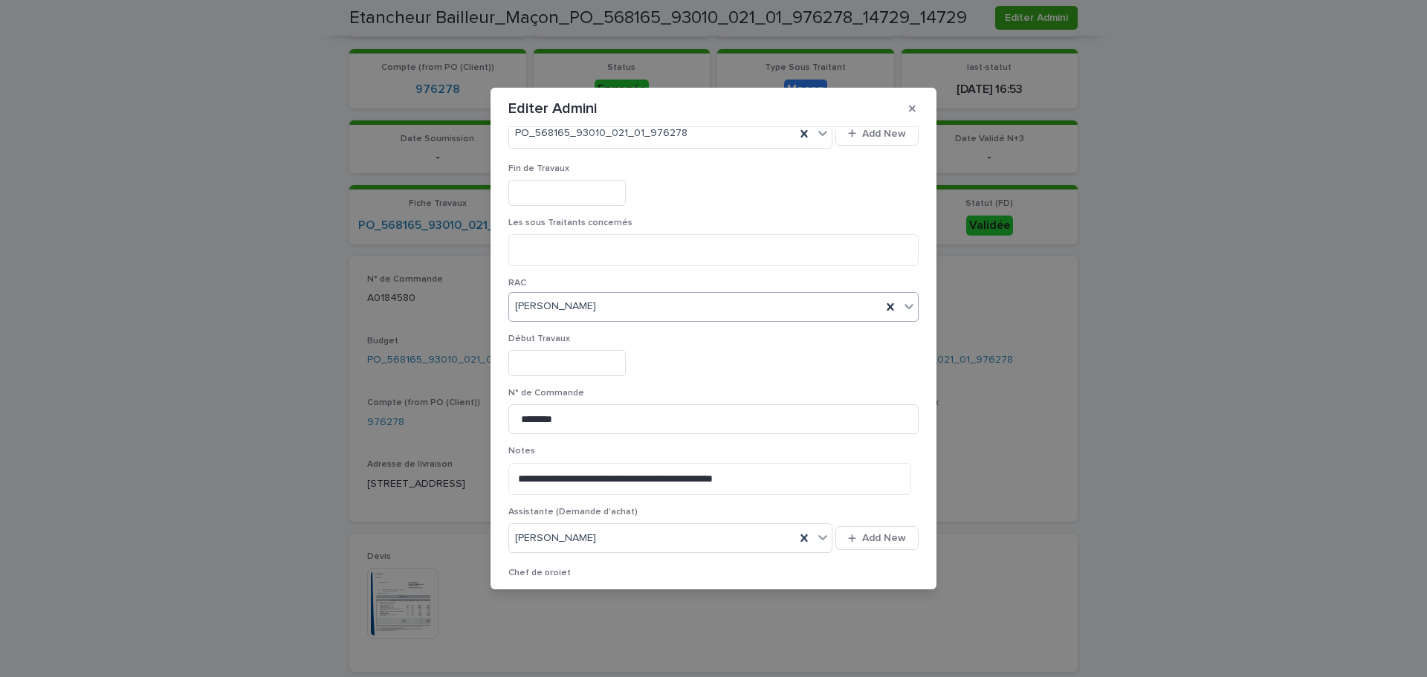
scroll to position [520, 0]
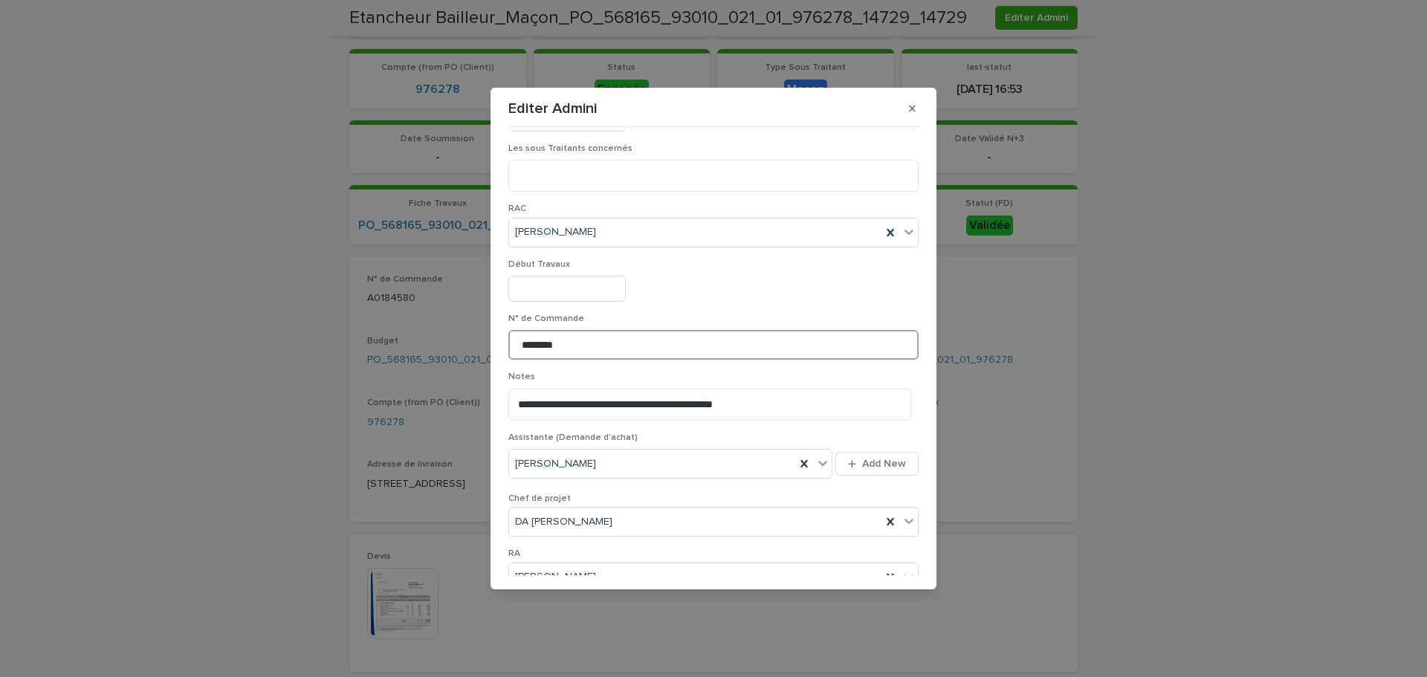
drag, startPoint x: 579, startPoint y: 349, endPoint x: 492, endPoint y: 342, distance: 87.2
click at [492, 342] on section "**********" at bounding box center [714, 339] width 446 height 502
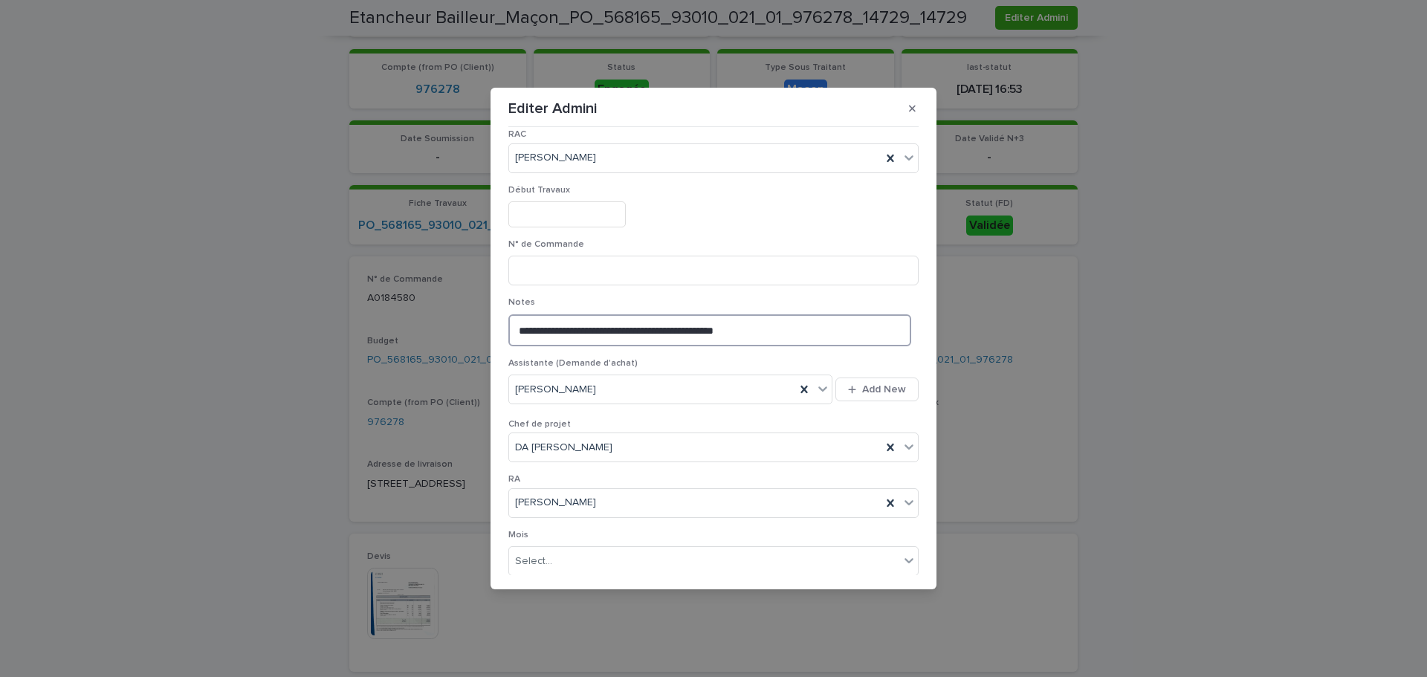
click at [517, 332] on textarea "**********" at bounding box center [709, 330] width 403 height 32
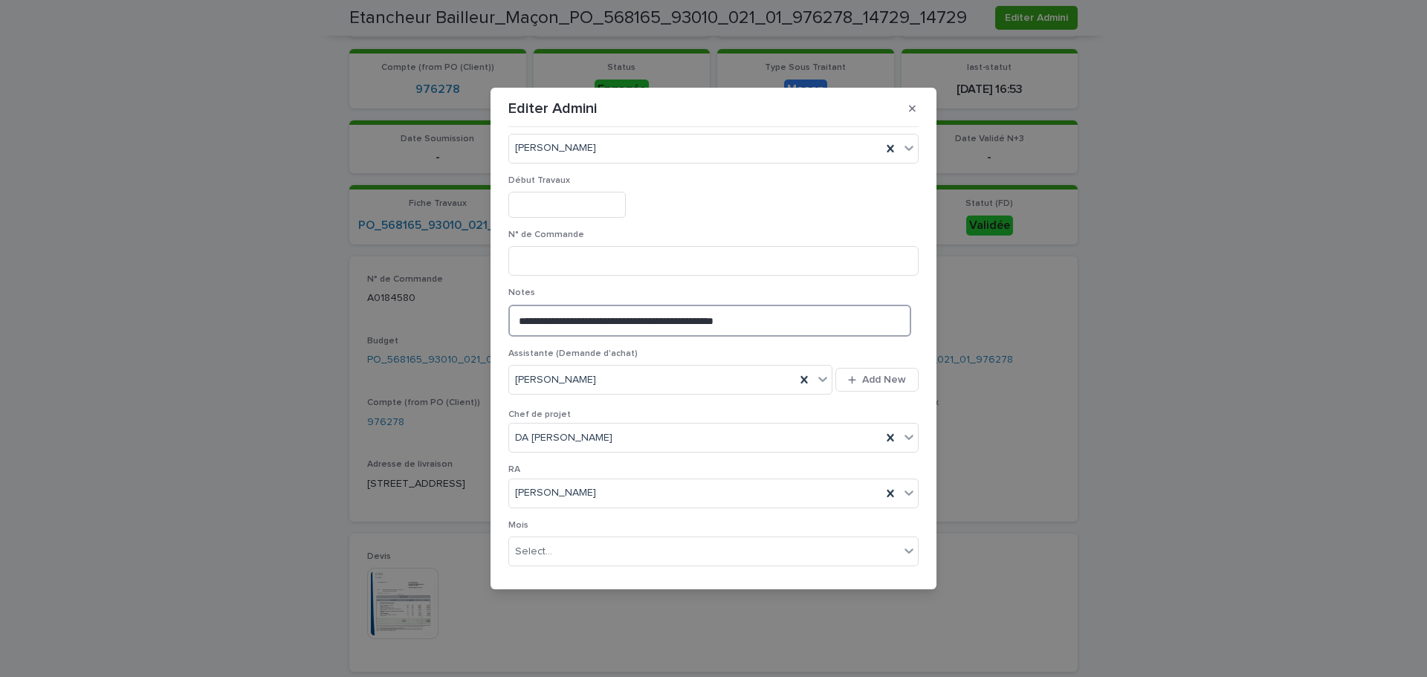
scroll to position [530, 0]
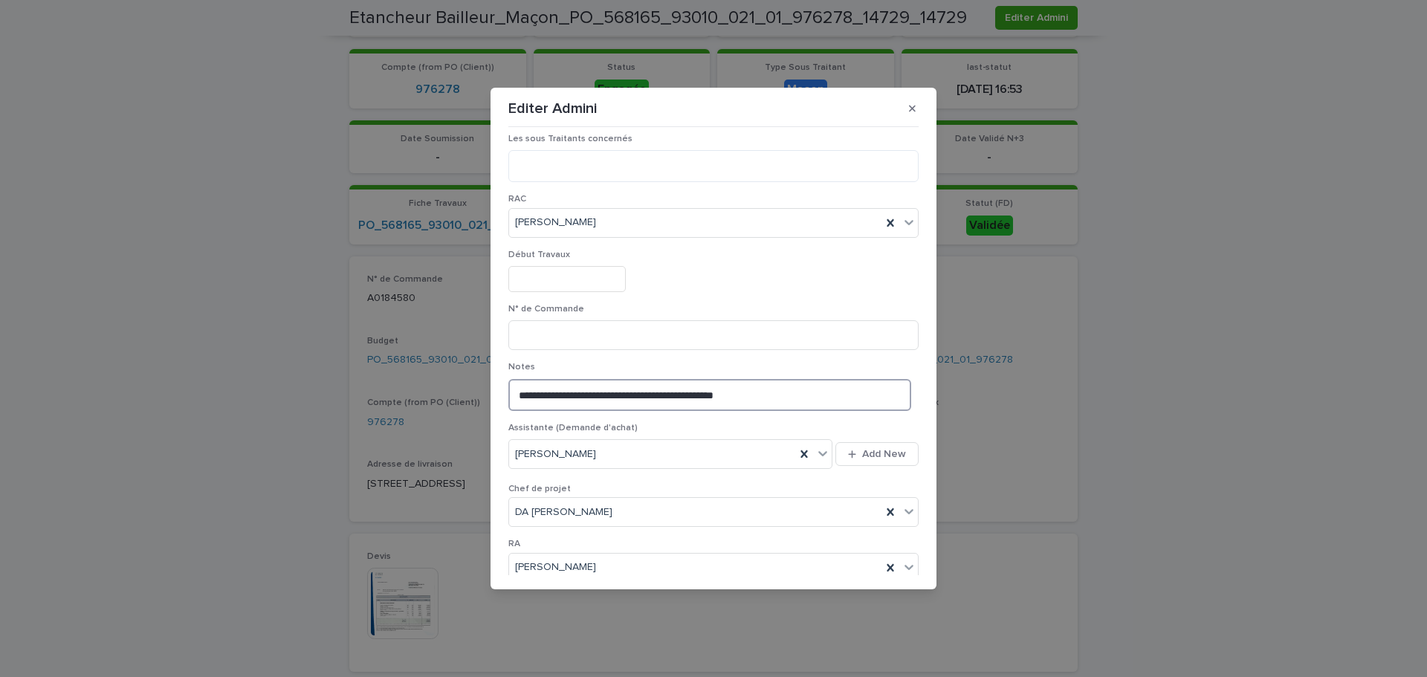
click at [514, 392] on textarea "**********" at bounding box center [709, 395] width 403 height 32
paste textarea "********"
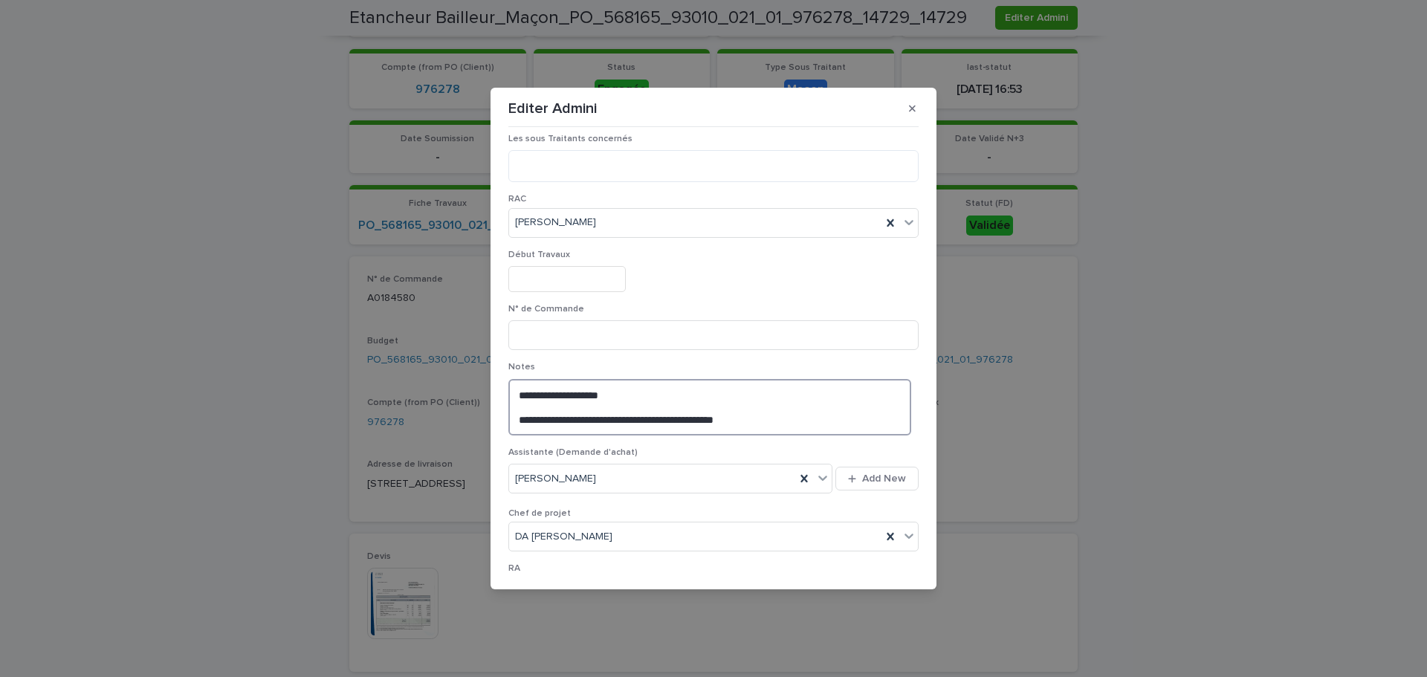
click at [573, 394] on textarea "**********" at bounding box center [709, 407] width 403 height 56
click at [638, 391] on textarea "**********" at bounding box center [709, 407] width 403 height 56
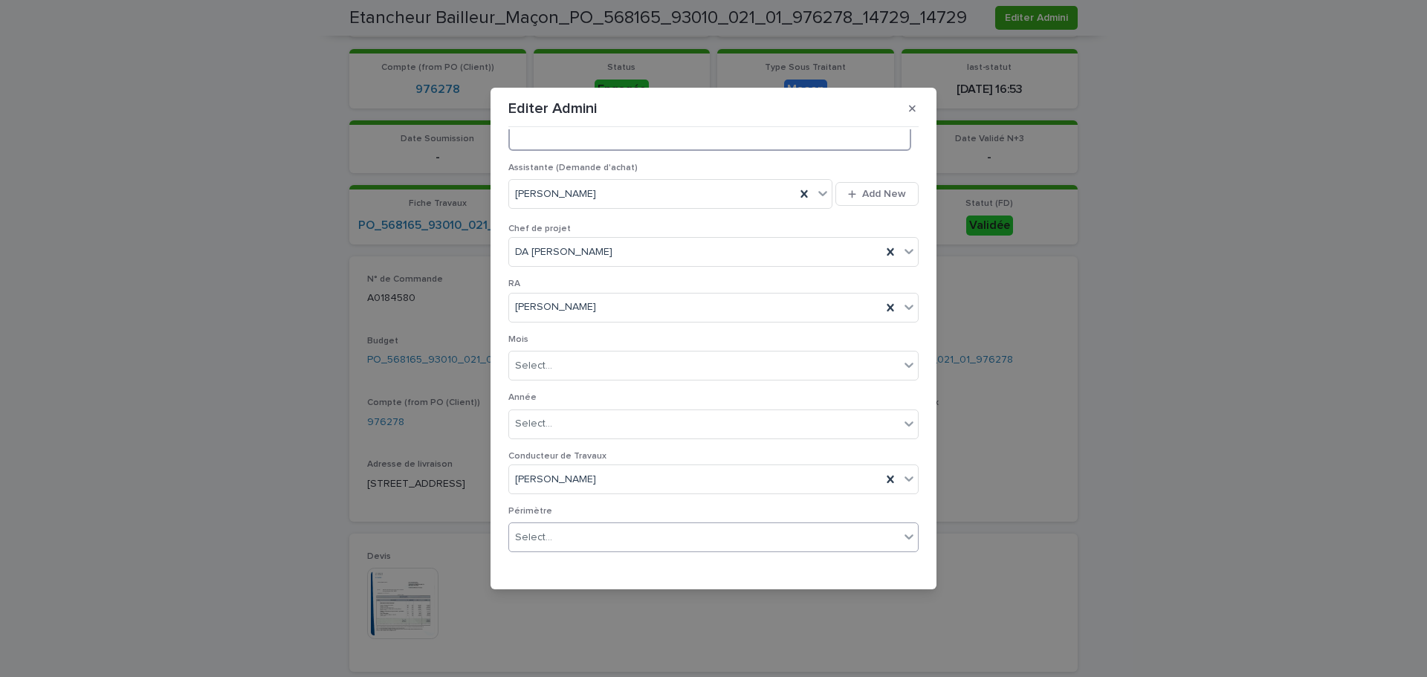
scroll to position [864, 0]
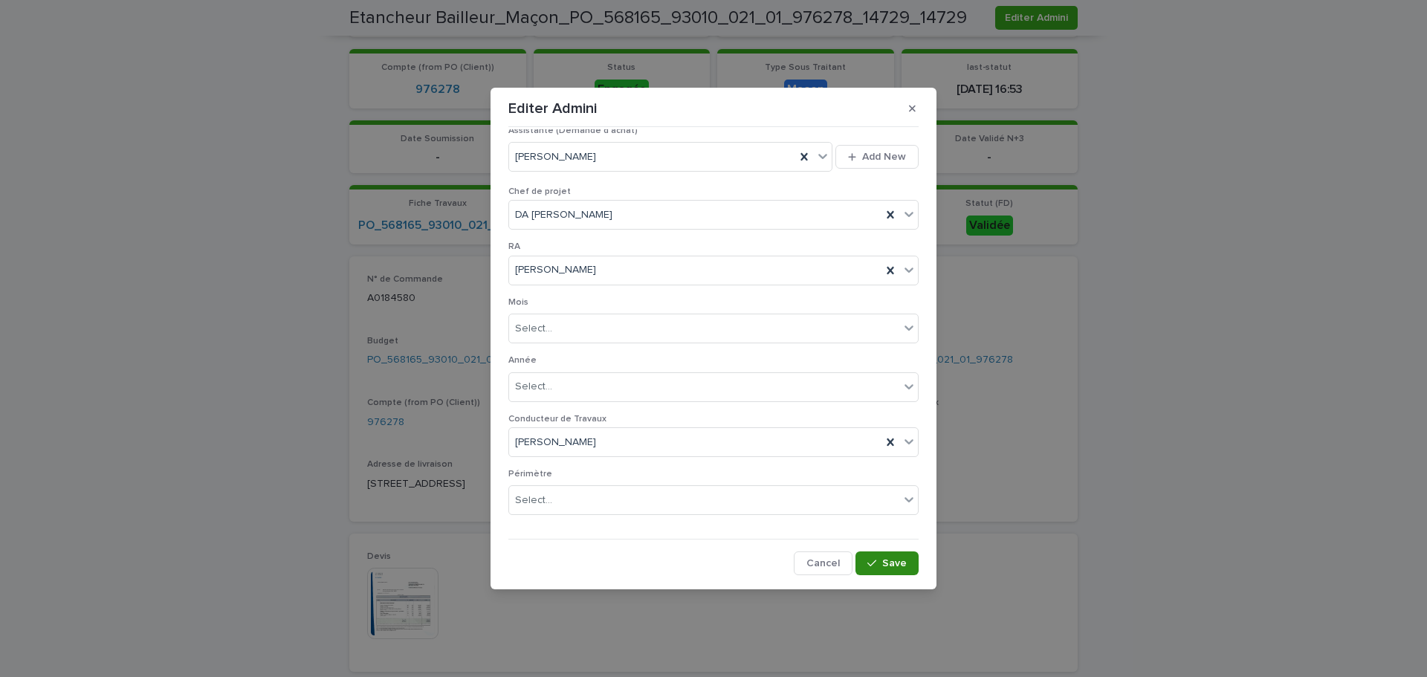
type textarea "**********"
click at [878, 557] on button "Save" at bounding box center [886, 563] width 63 height 24
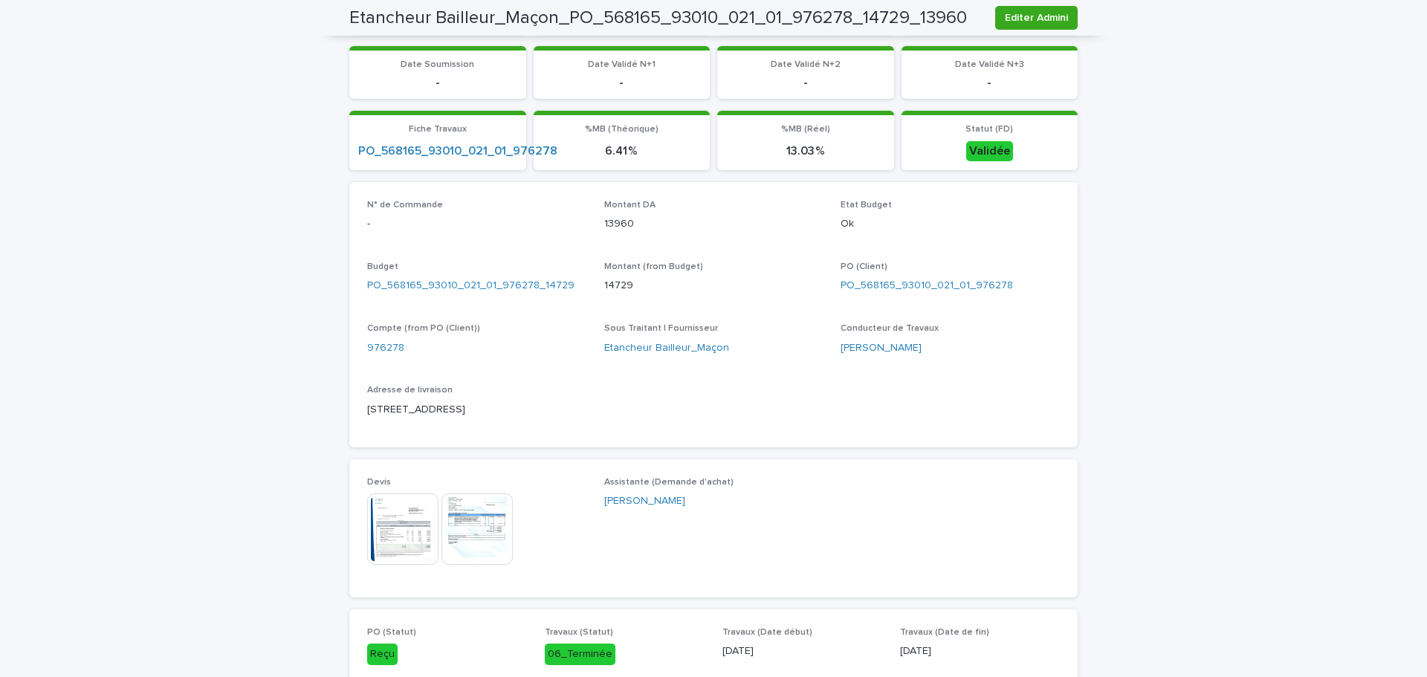
scroll to position [0, 0]
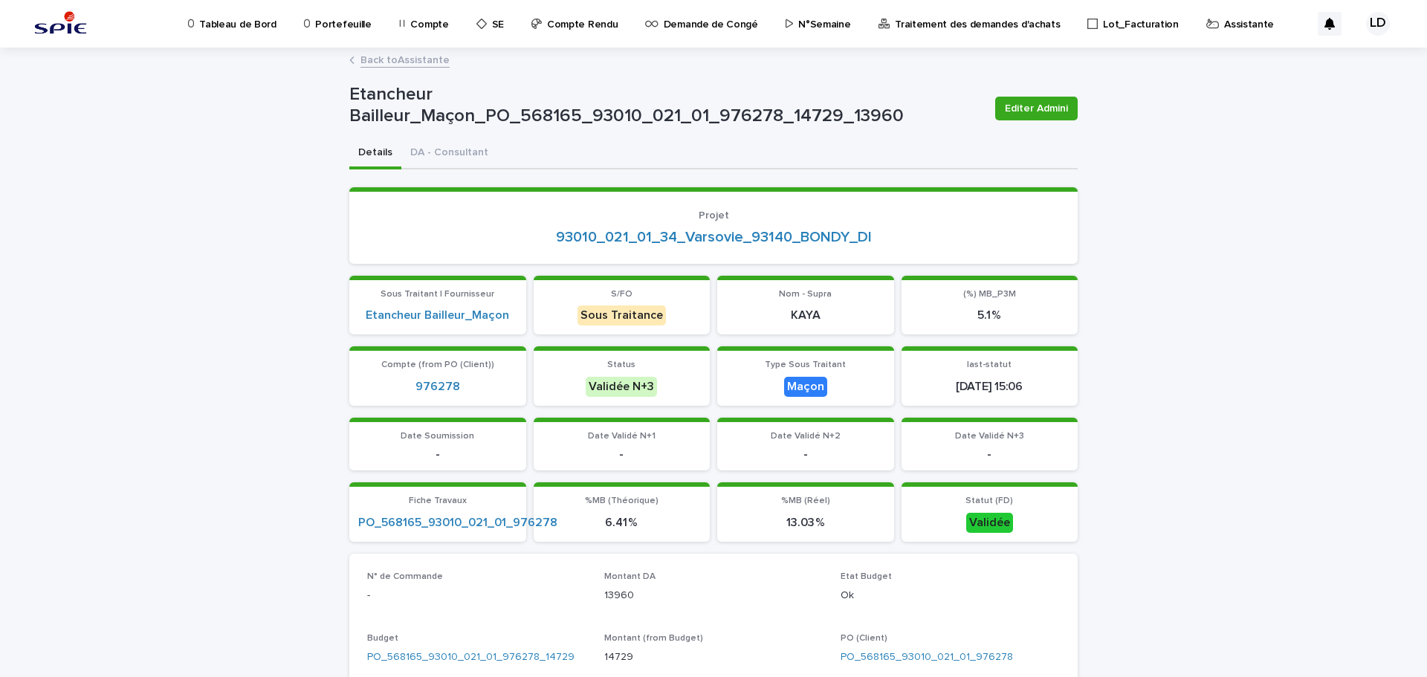
click at [1224, 26] on p "Assistante" at bounding box center [1249, 15] width 50 height 31
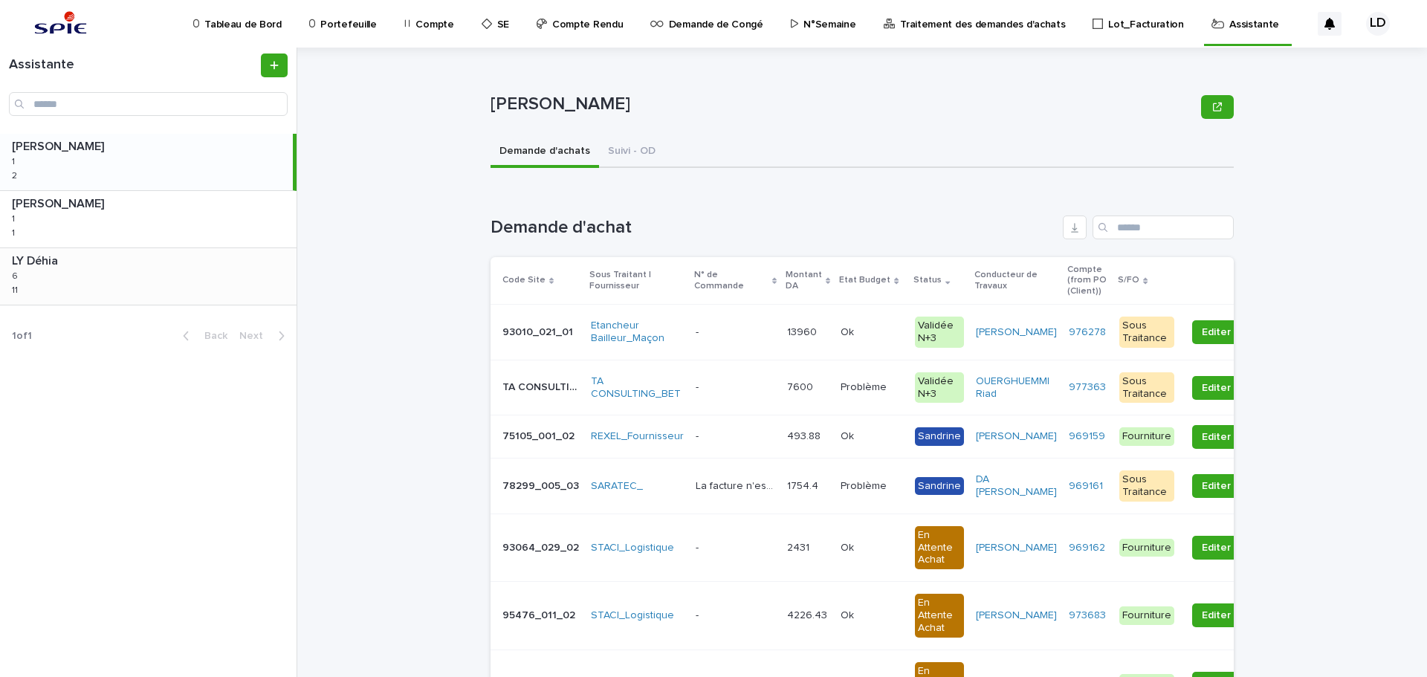
click at [36, 279] on div "LY Déhia LY Déhia 6 6 11 11" at bounding box center [148, 276] width 297 height 56
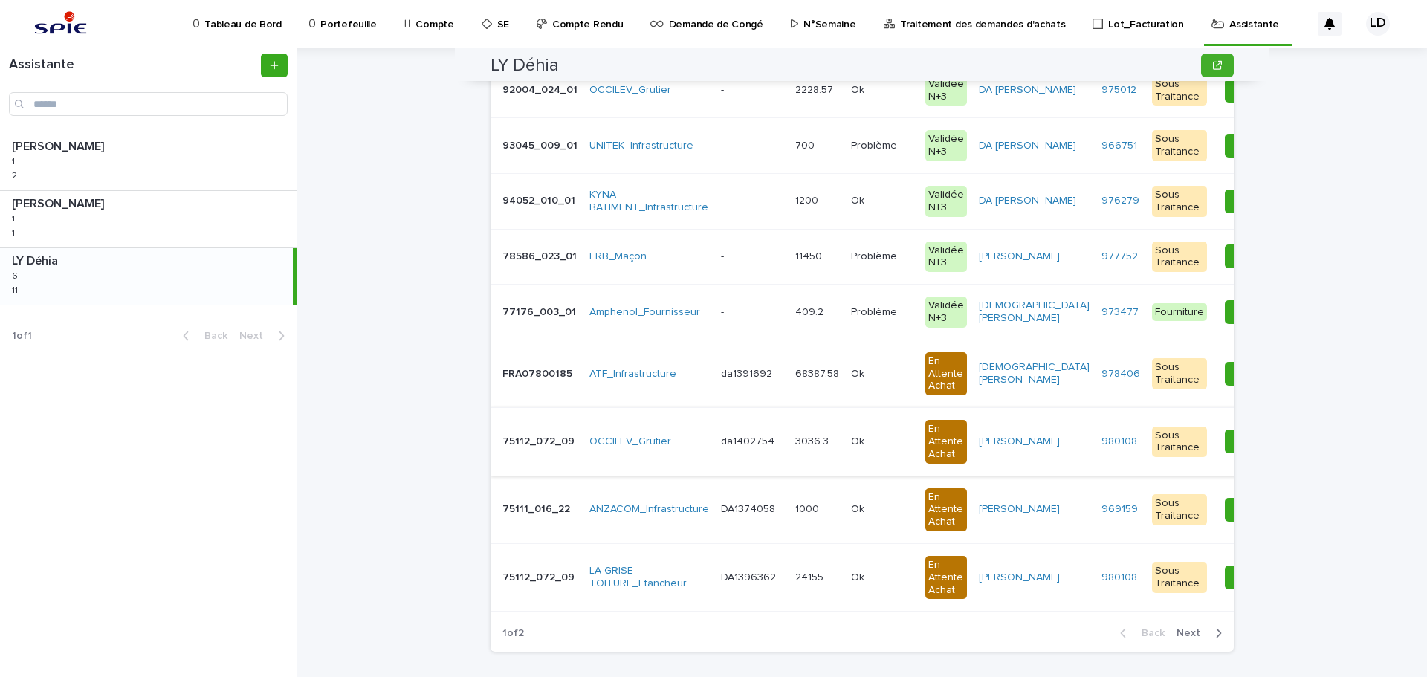
scroll to position [520, 0]
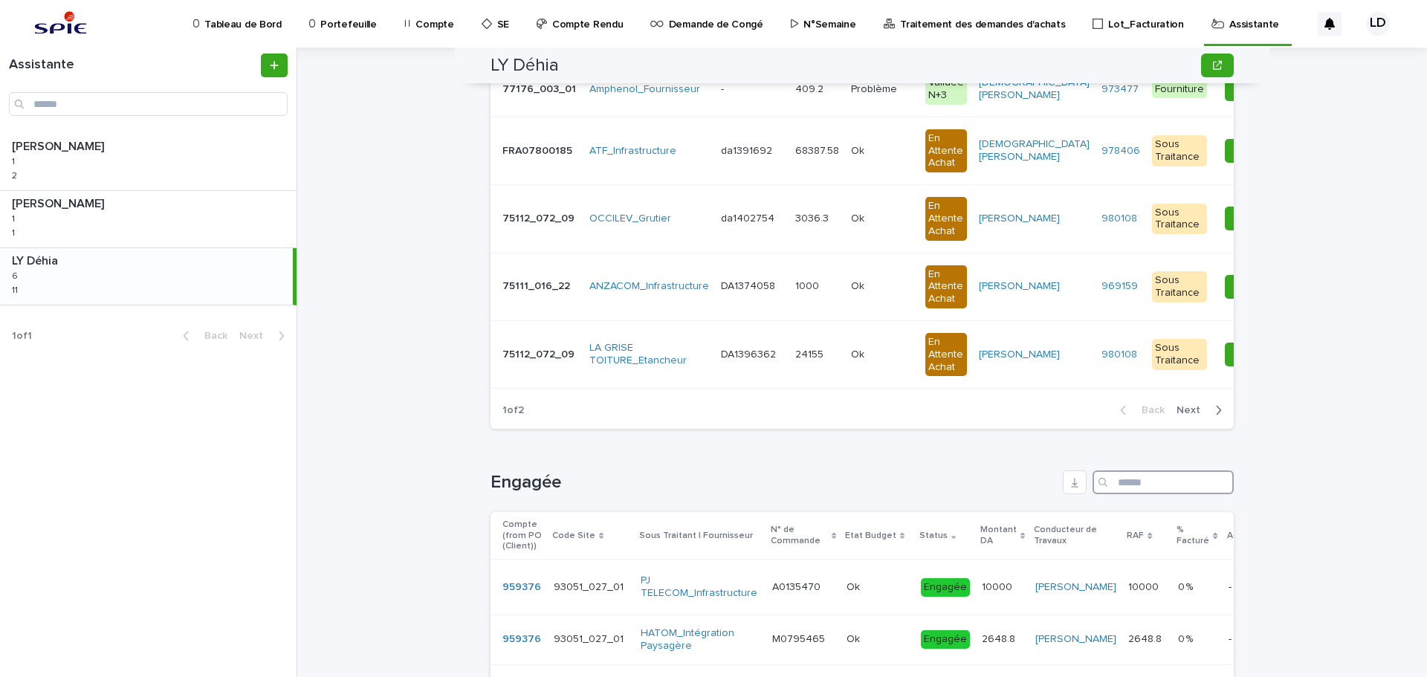
click at [1142, 494] on input "Search" at bounding box center [1163, 482] width 141 height 24
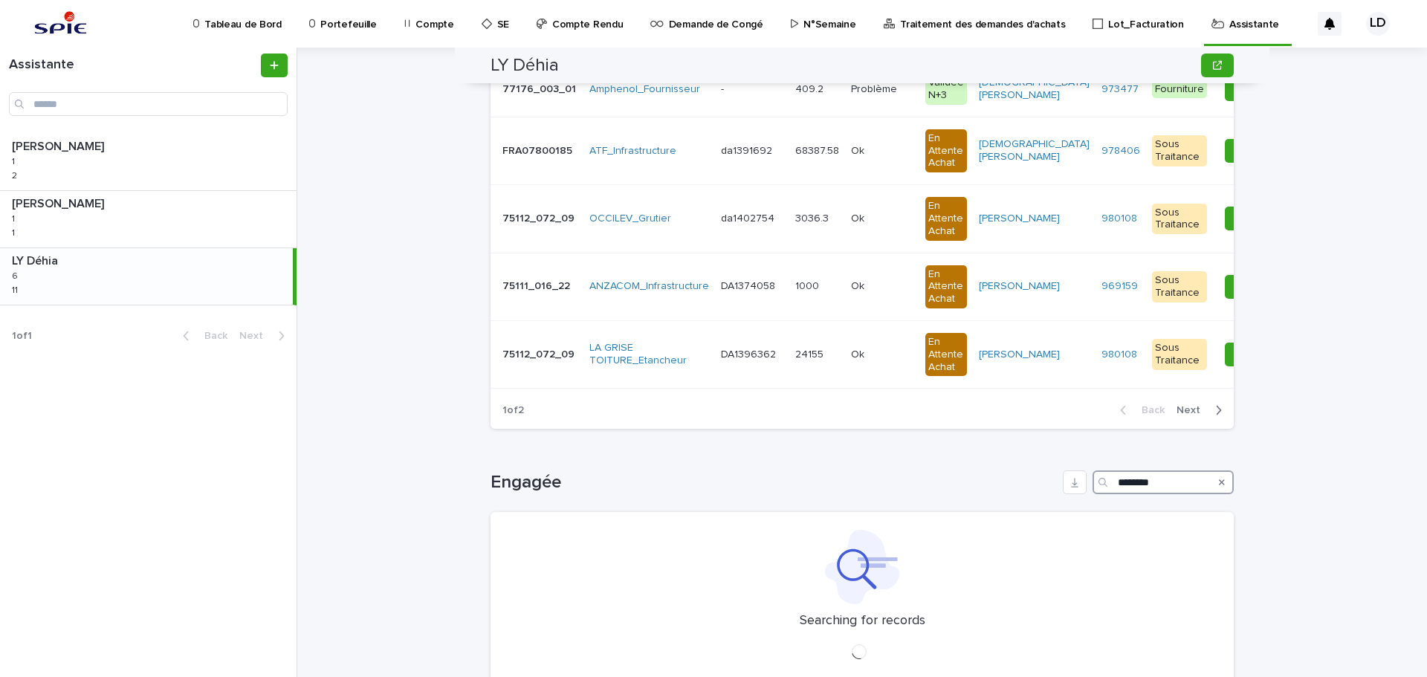
type input "********"
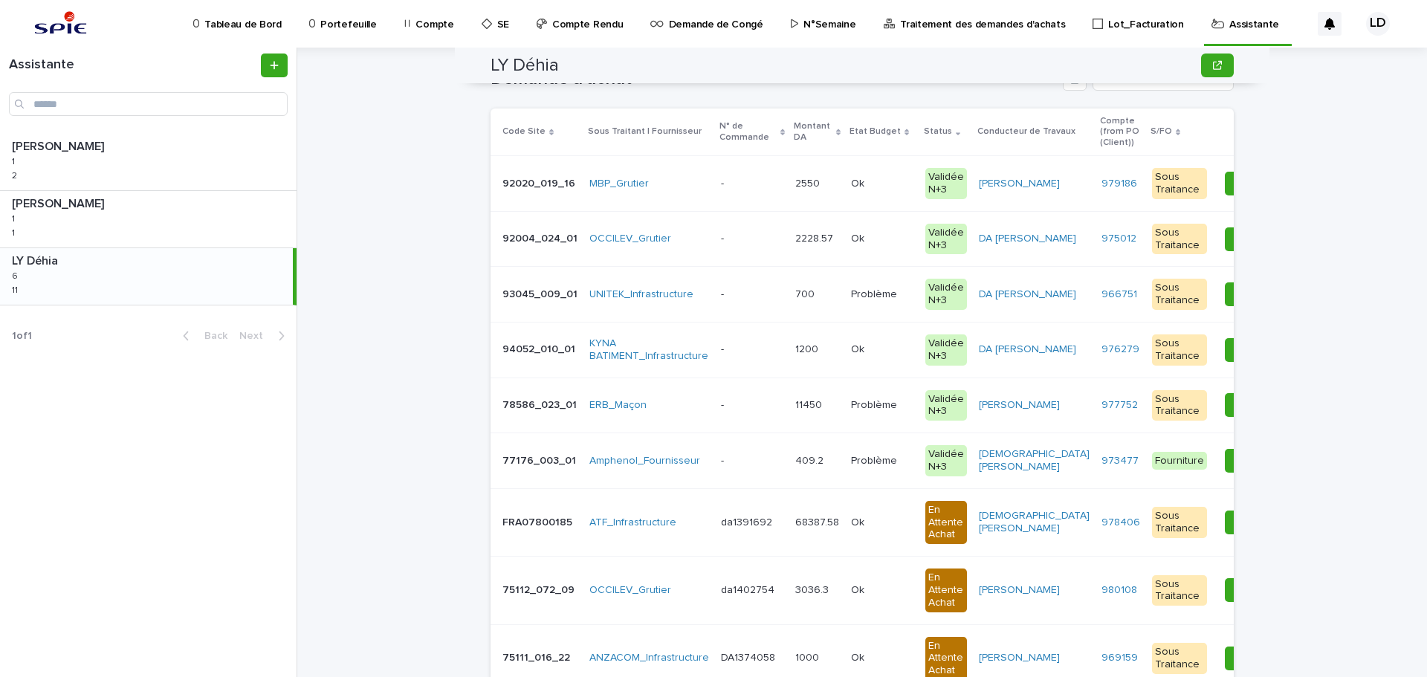
scroll to position [0, 0]
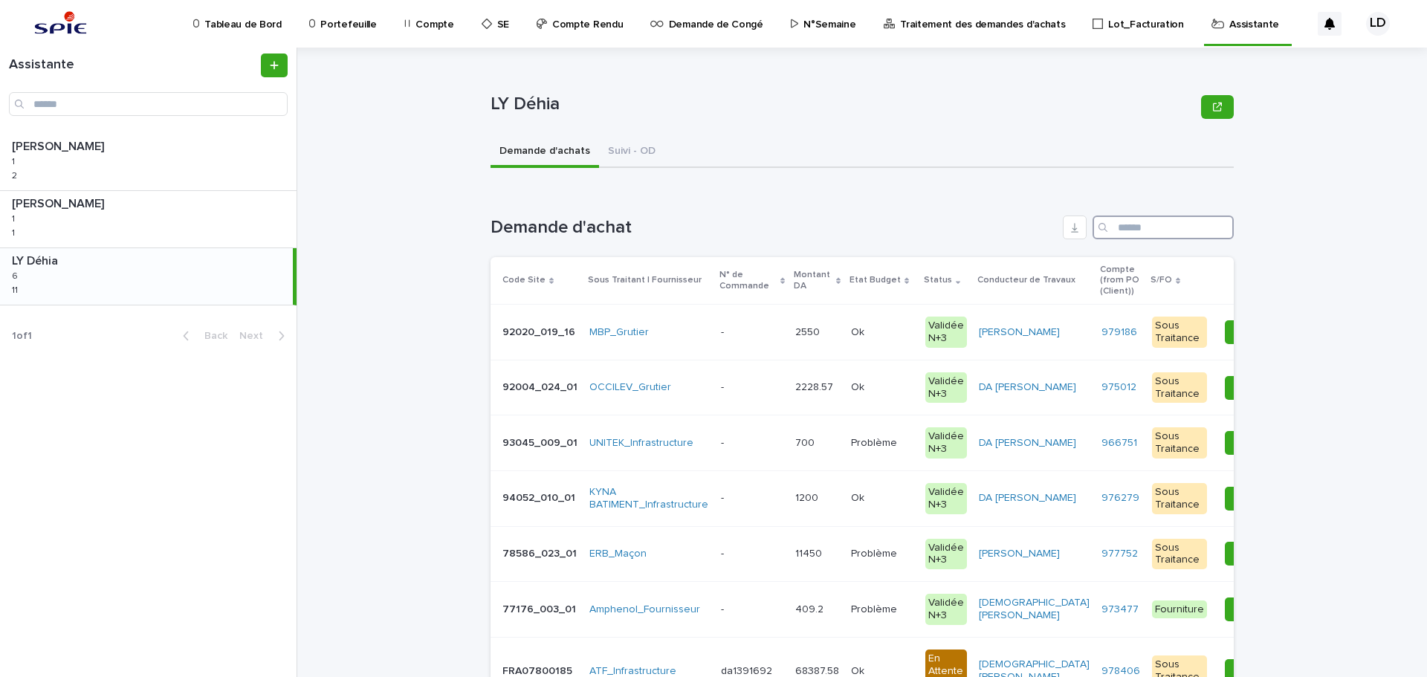
click at [1166, 223] on input "Search" at bounding box center [1163, 228] width 141 height 24
type input "*****"
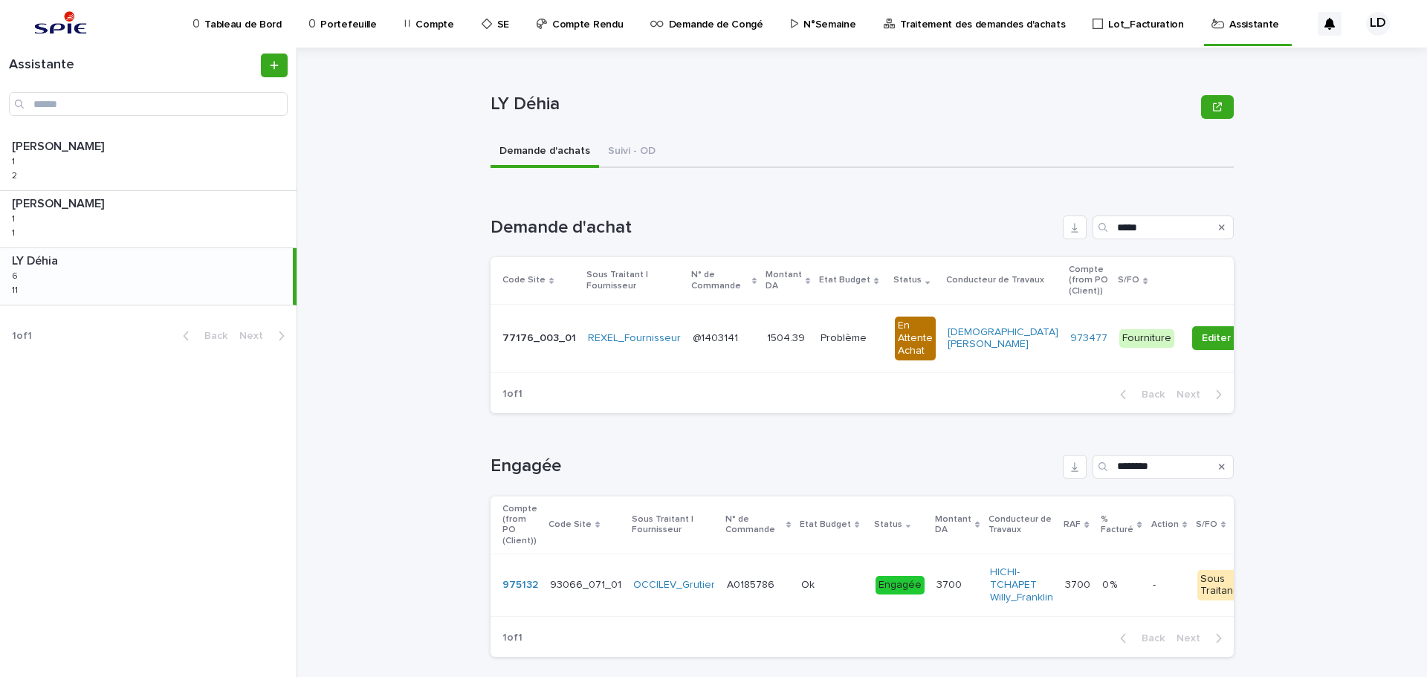
click at [161, 272] on div "LY Déhia LY Déhia 6 6 11 11" at bounding box center [146, 276] width 293 height 56
click at [1229, 25] on p "Assistante" at bounding box center [1254, 15] width 50 height 31
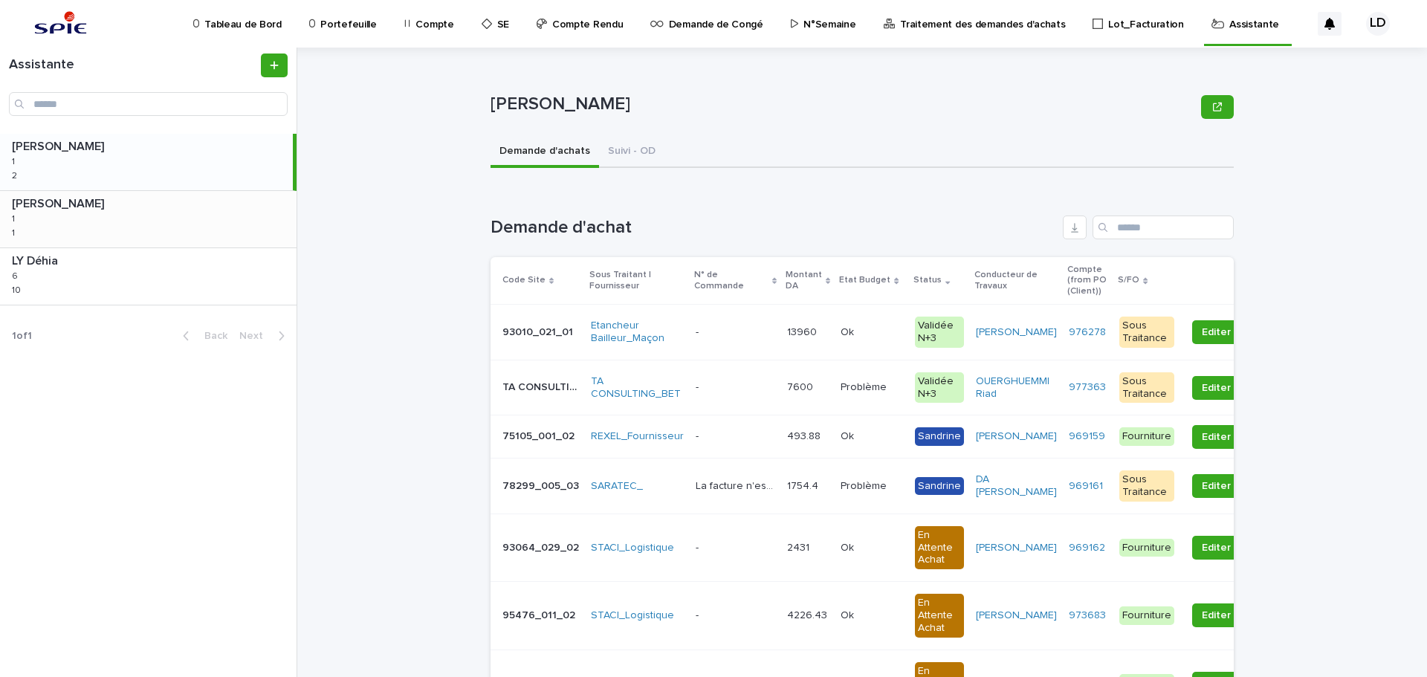
drag, startPoint x: 114, startPoint y: 291, endPoint x: 275, endPoint y: 233, distance: 171.4
click at [114, 291] on div "LY Déhia LY Déhia 6 6 10 10" at bounding box center [148, 276] width 297 height 56
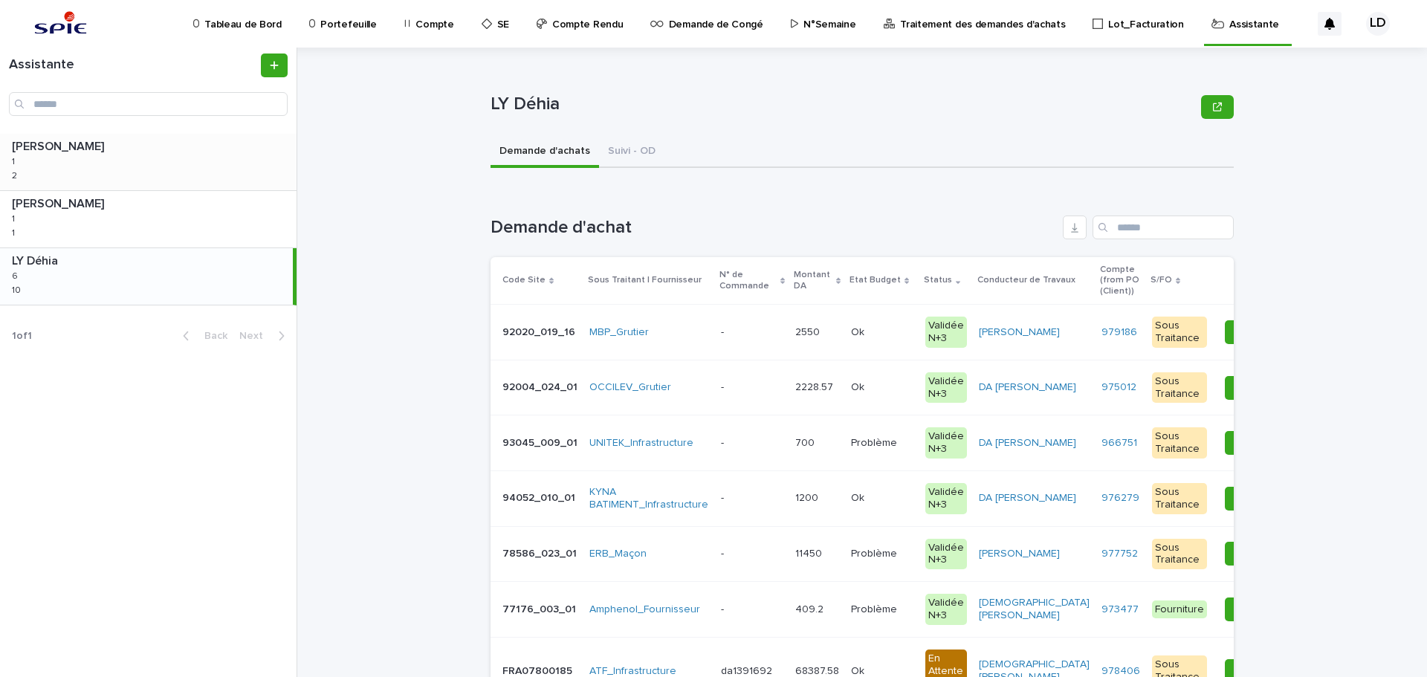
click at [216, 169] on div "WATEL Sandrine WATEL Sandrine 1 1 2 2" at bounding box center [148, 162] width 297 height 56
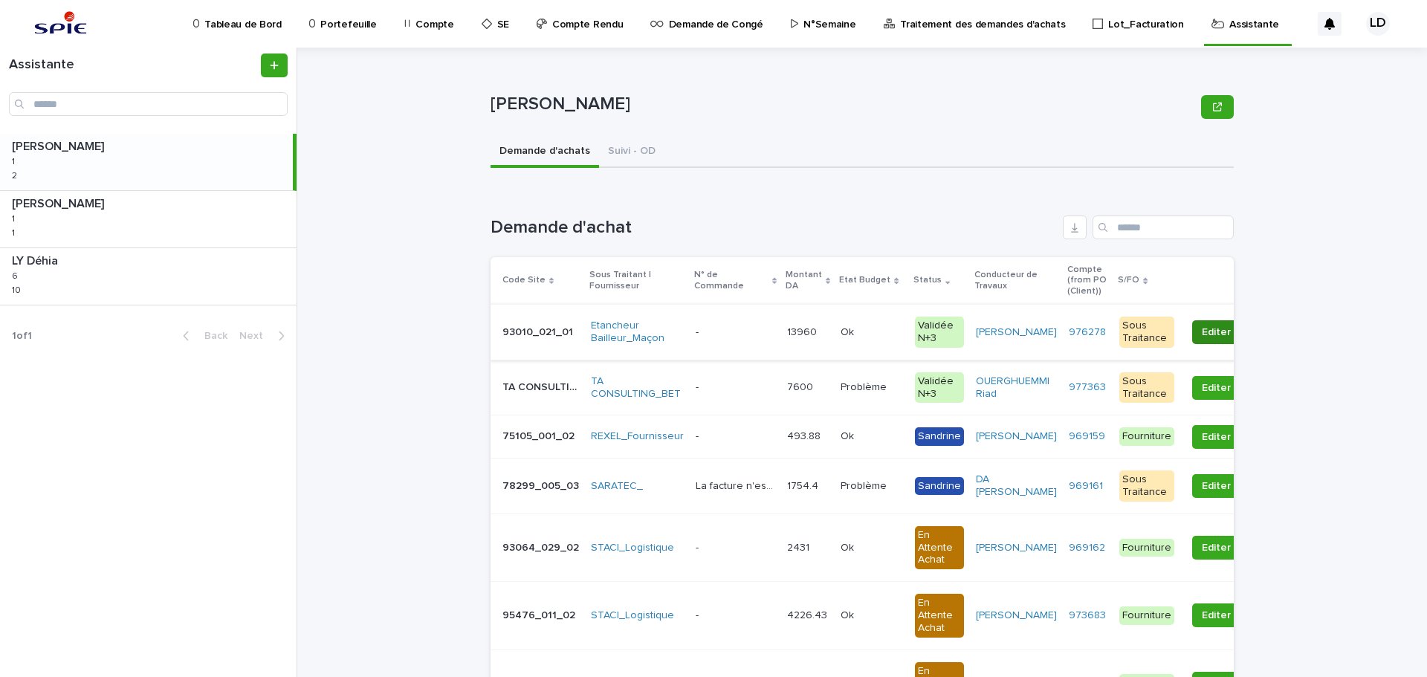
drag, startPoint x: 1185, startPoint y: 334, endPoint x: 1211, endPoint y: 330, distance: 26.4
click at [1211, 330] on span "Editer Admini" at bounding box center [1233, 332] width 63 height 15
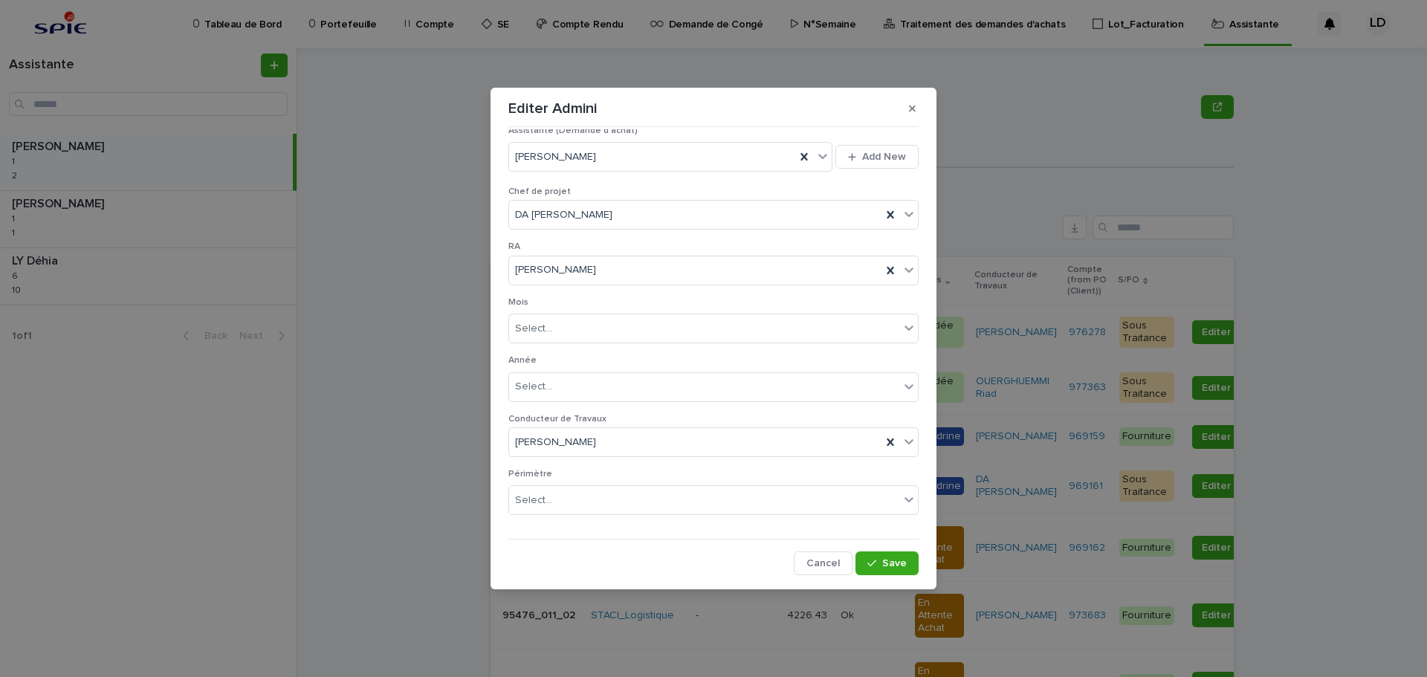
scroll to position [790, 0]
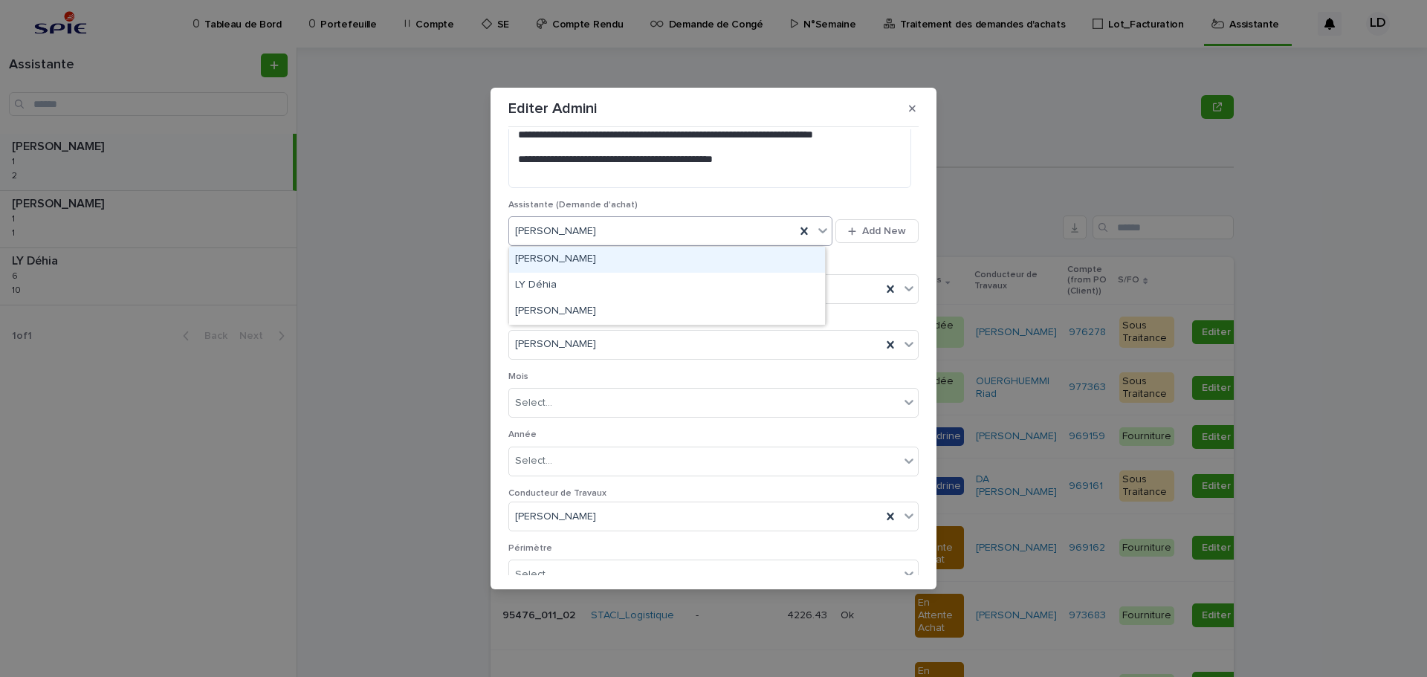
click at [684, 238] on div "[PERSON_NAME]" at bounding box center [652, 231] width 286 height 25
click at [613, 285] on div "LY Déhia" at bounding box center [667, 286] width 316 height 26
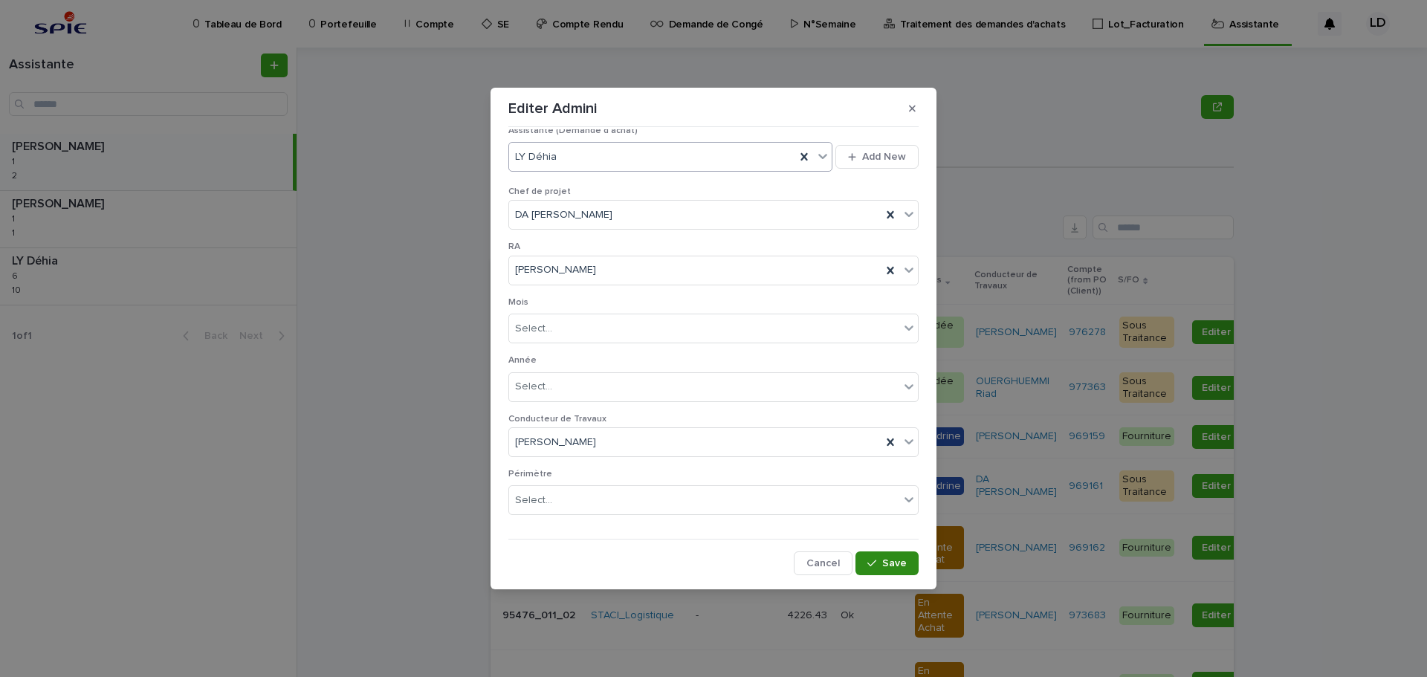
click at [882, 561] on span "Save" at bounding box center [894, 563] width 25 height 10
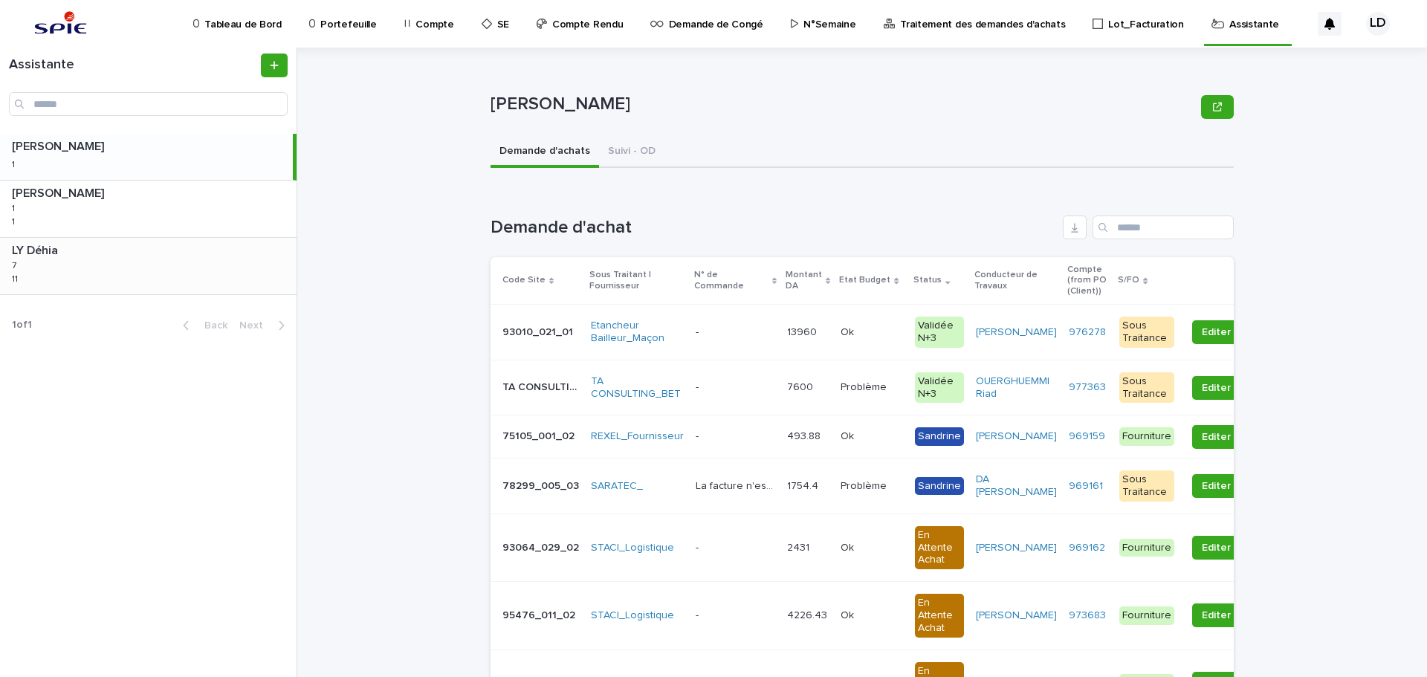
click at [151, 272] on div "LY Déhia LY Déhia 7 7 11 11" at bounding box center [148, 266] width 297 height 56
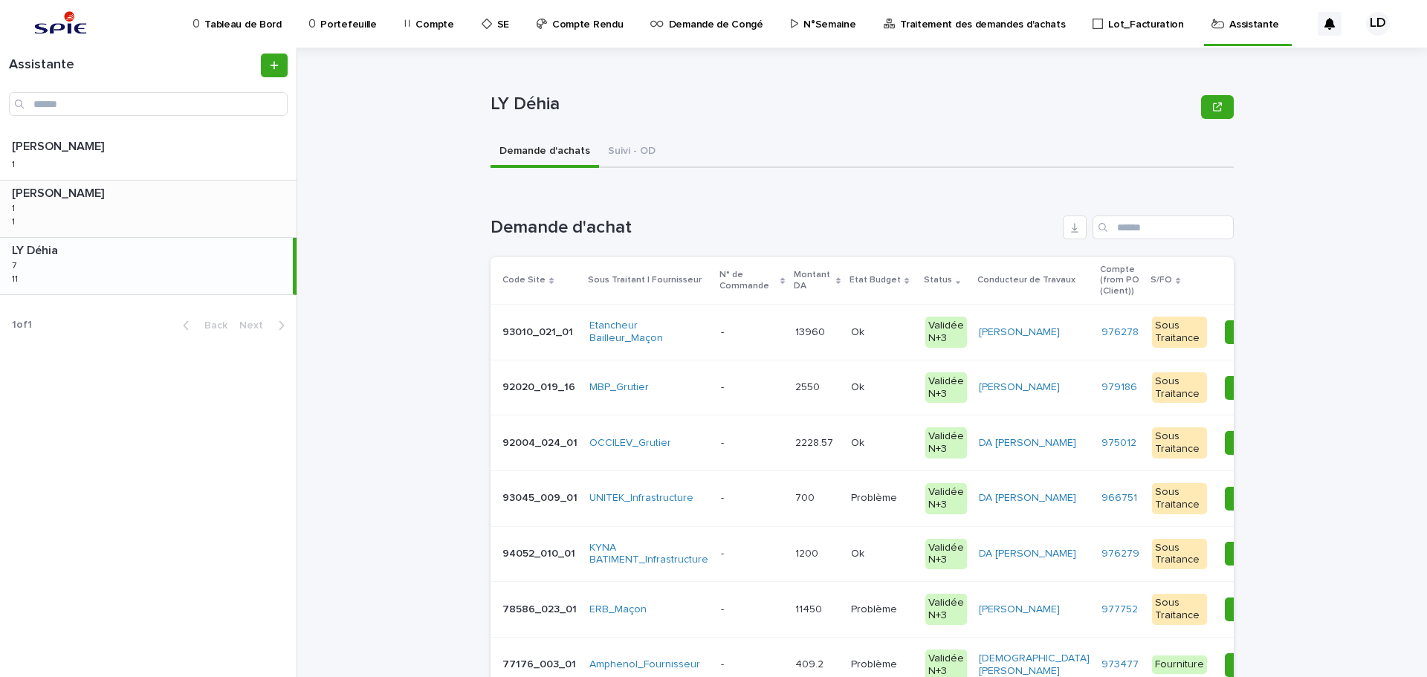
click at [231, 204] on div "BENKHELIFA Salima BENKHELIFA Salima 1 1 1 1" at bounding box center [148, 209] width 297 height 56
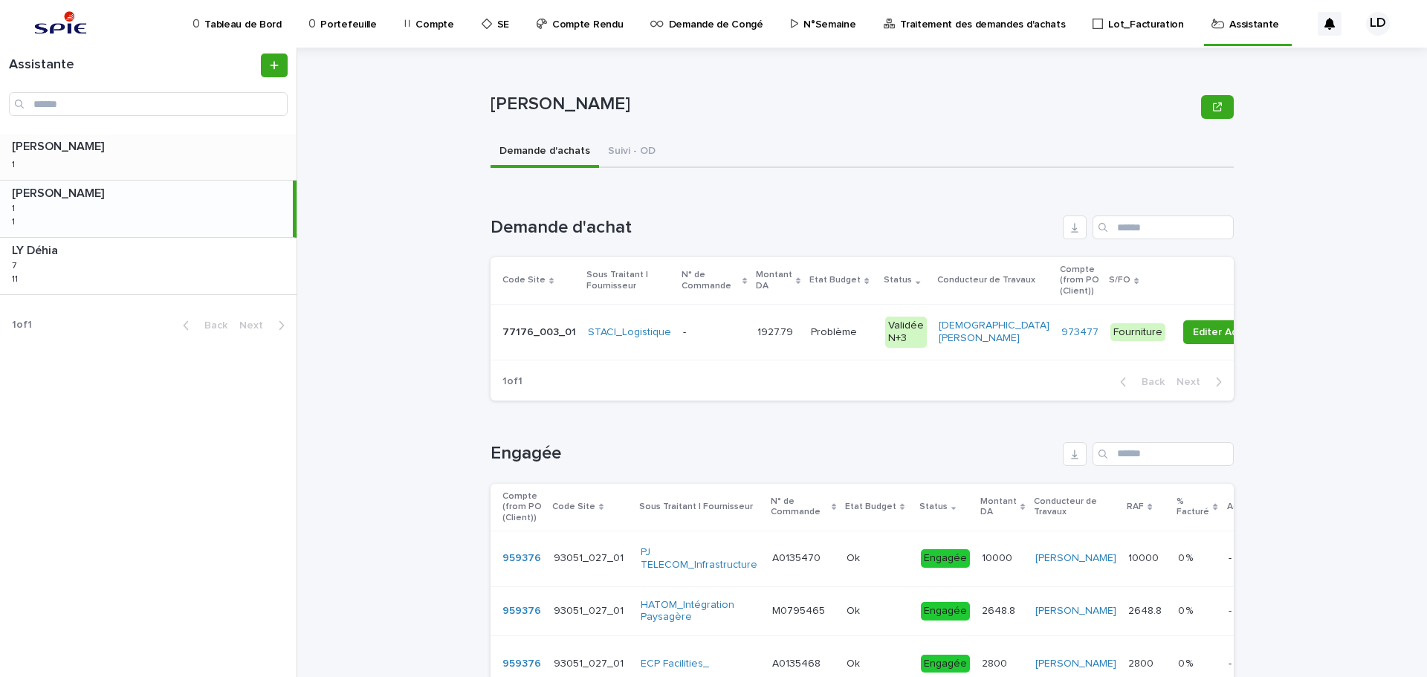
click at [162, 139] on div "WATEL Sandrine WATEL Sandrine 1 1" at bounding box center [148, 157] width 297 height 46
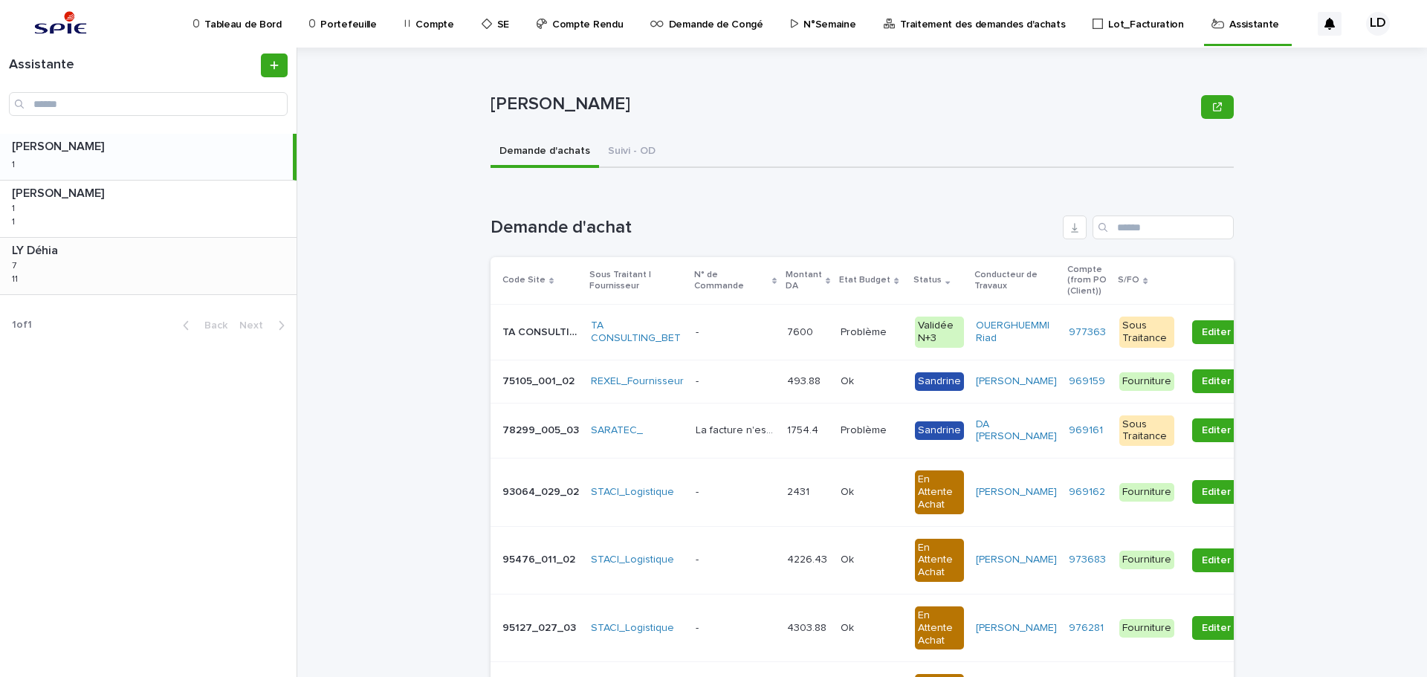
click at [155, 282] on div "LY Déhia LY Déhia 7 7 11 11" at bounding box center [148, 266] width 297 height 56
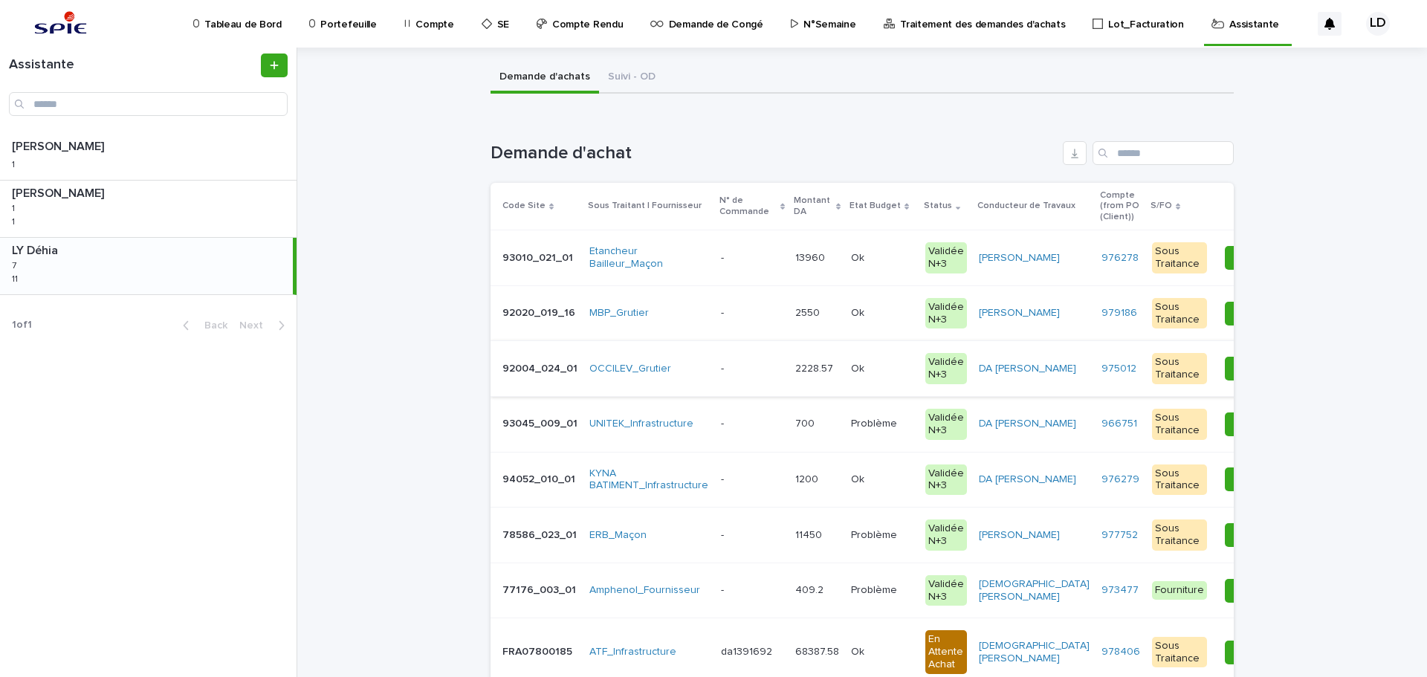
scroll to position [149, 0]
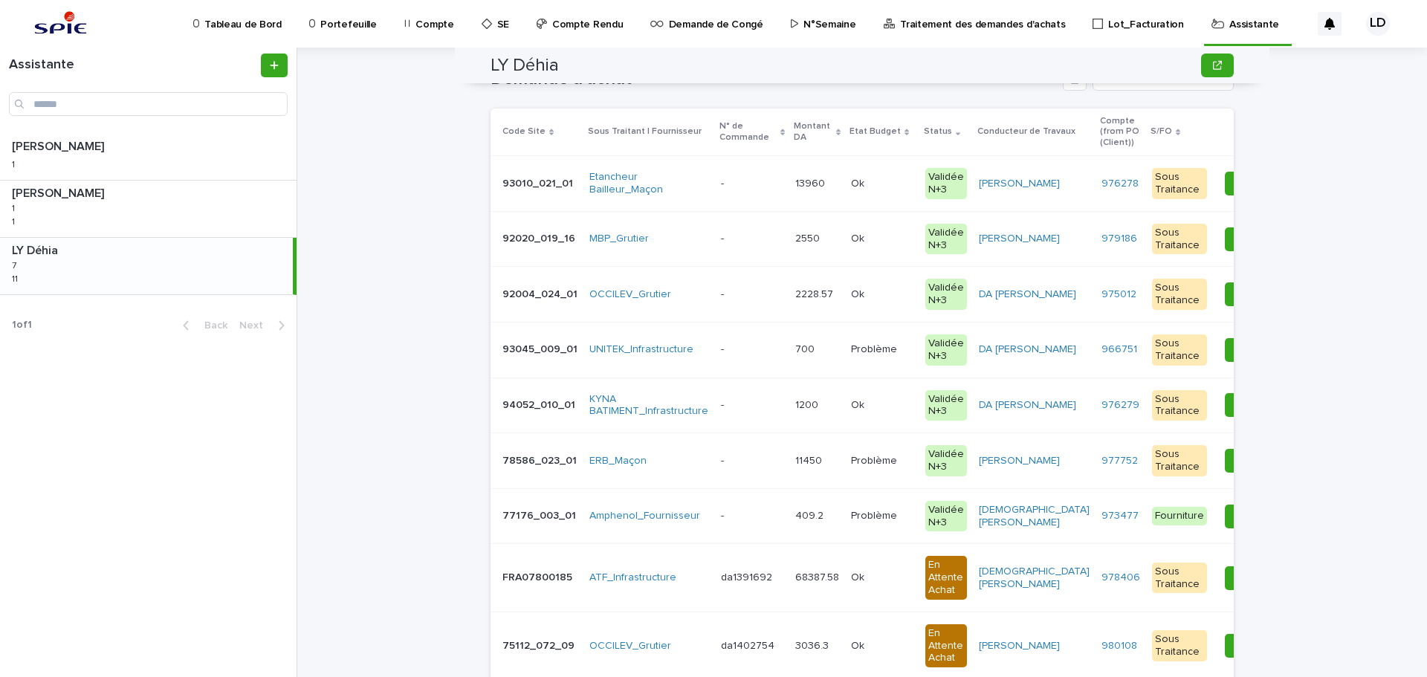
click at [715, 207] on td "- -" at bounding box center [752, 184] width 74 height 56
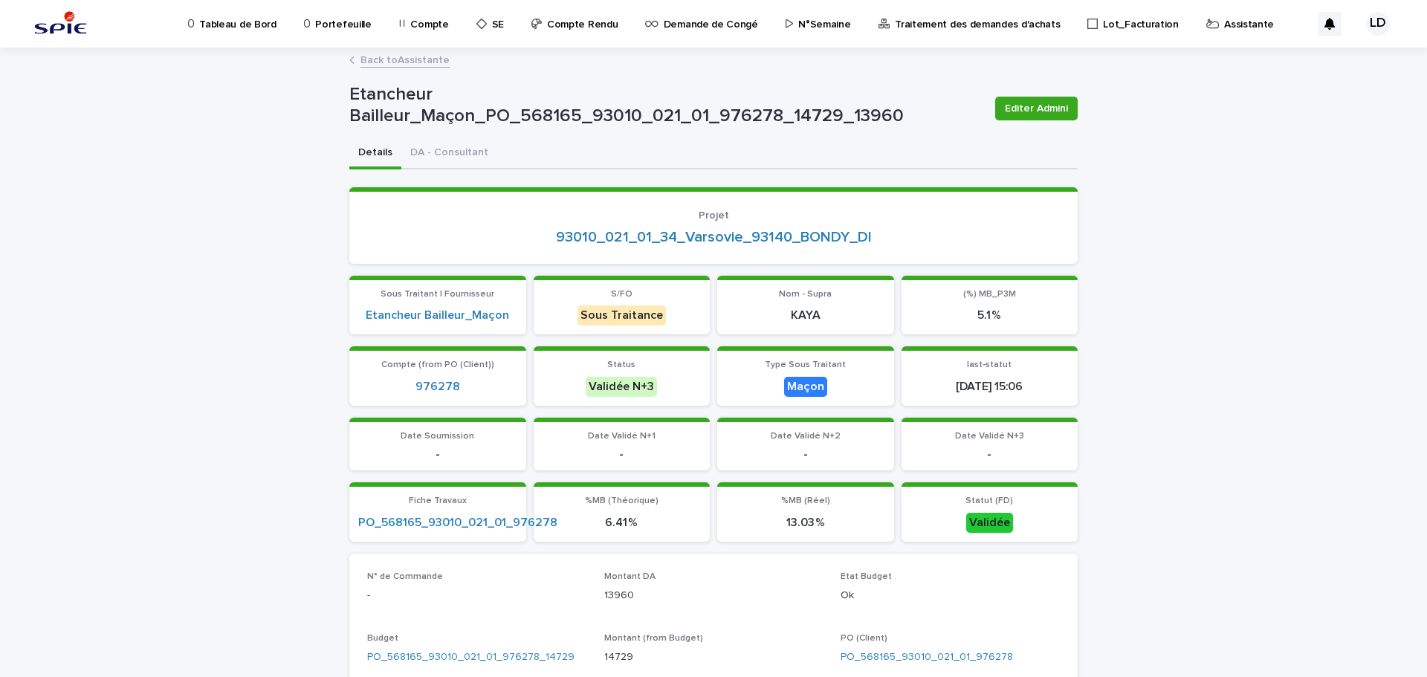
scroll to position [149, 0]
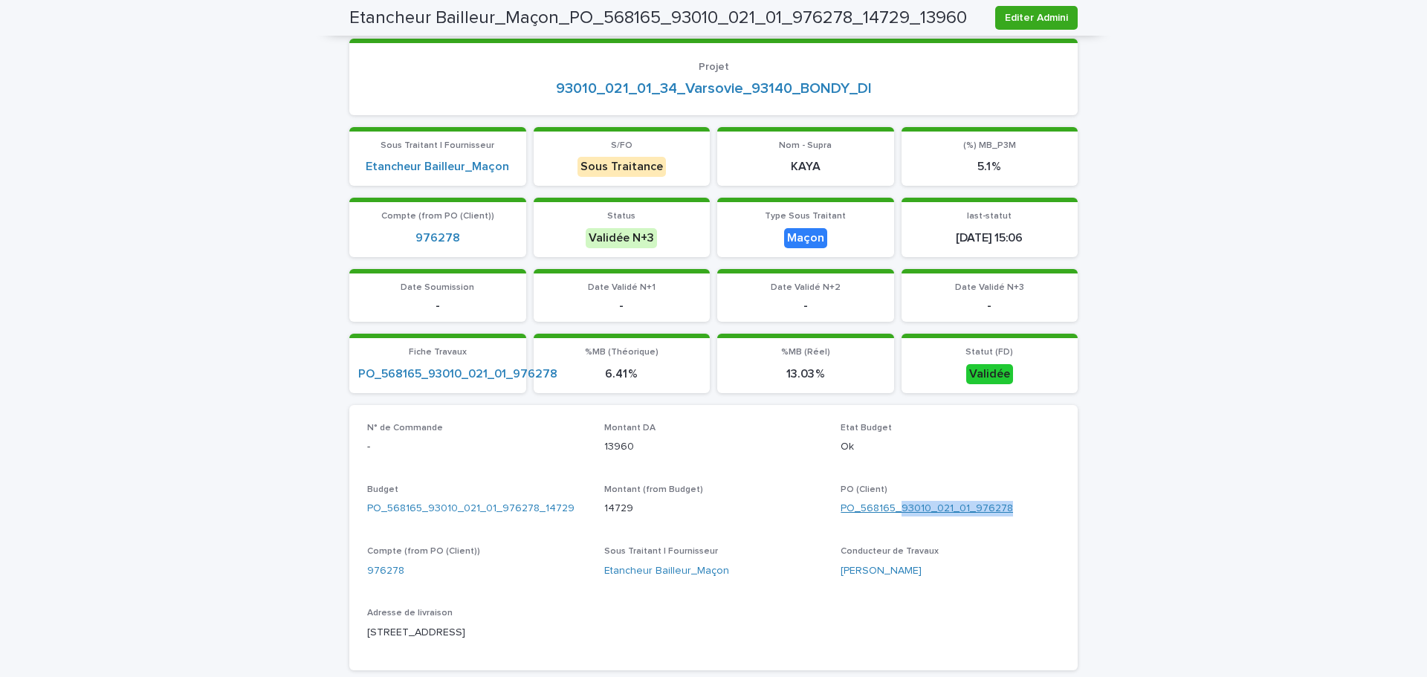
drag, startPoint x: 1011, startPoint y: 502, endPoint x: 896, endPoint y: 503, distance: 115.2
click at [896, 503] on div "PO_568165_93010_021_01_976278" at bounding box center [950, 509] width 219 height 16
copy link "93010_021_01_976278"
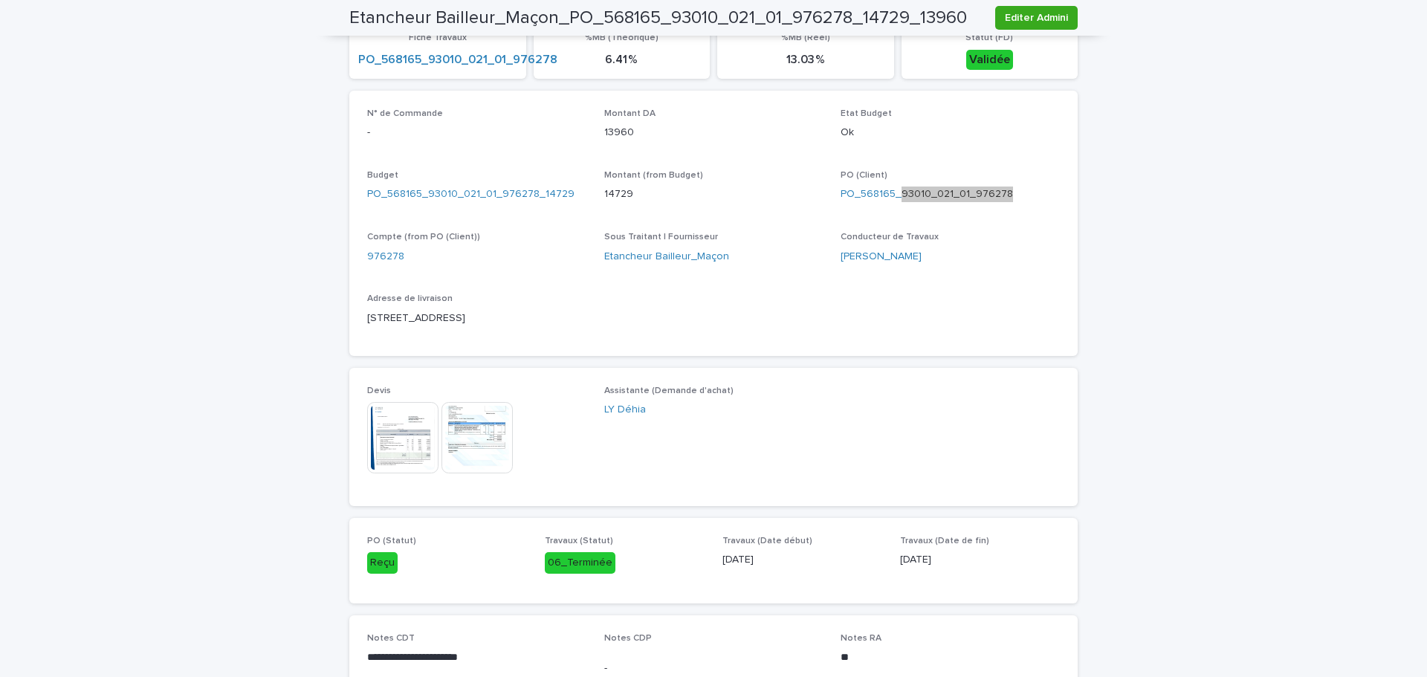
scroll to position [389, 0]
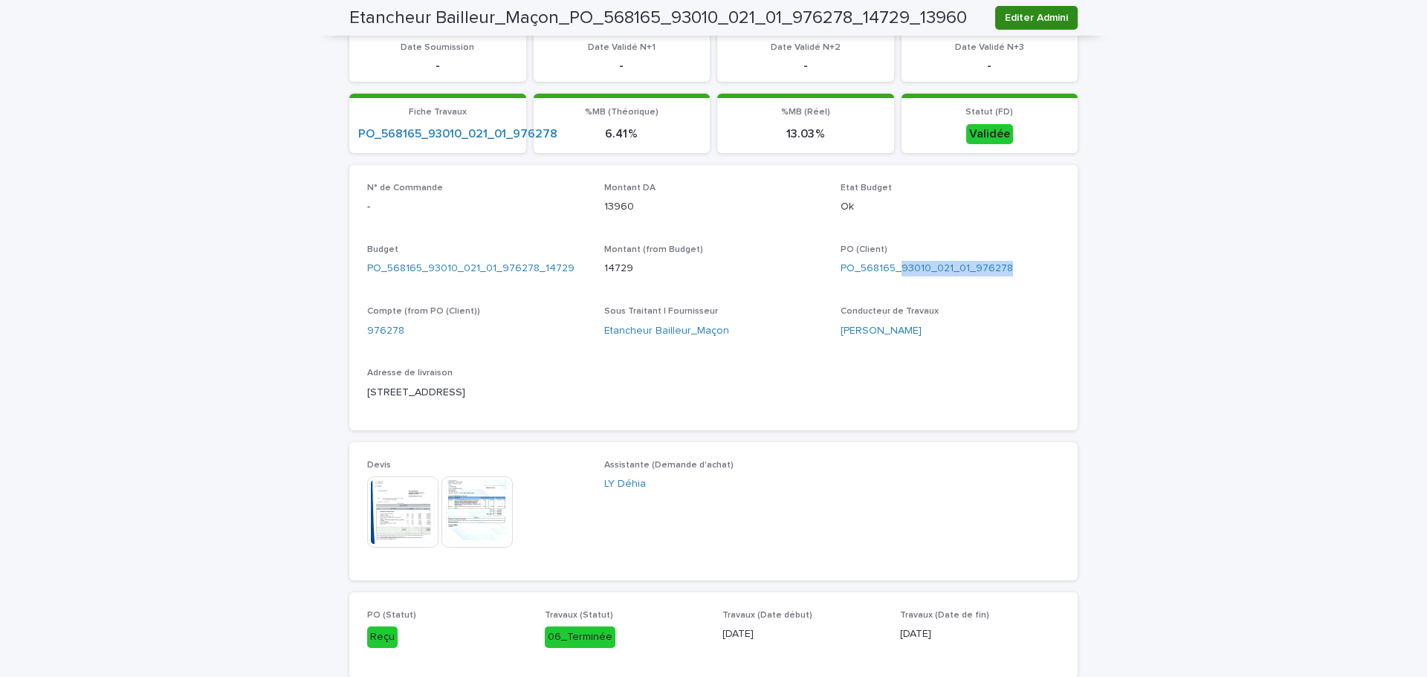
click at [1040, 16] on span "Editer Admini" at bounding box center [1036, 17] width 63 height 15
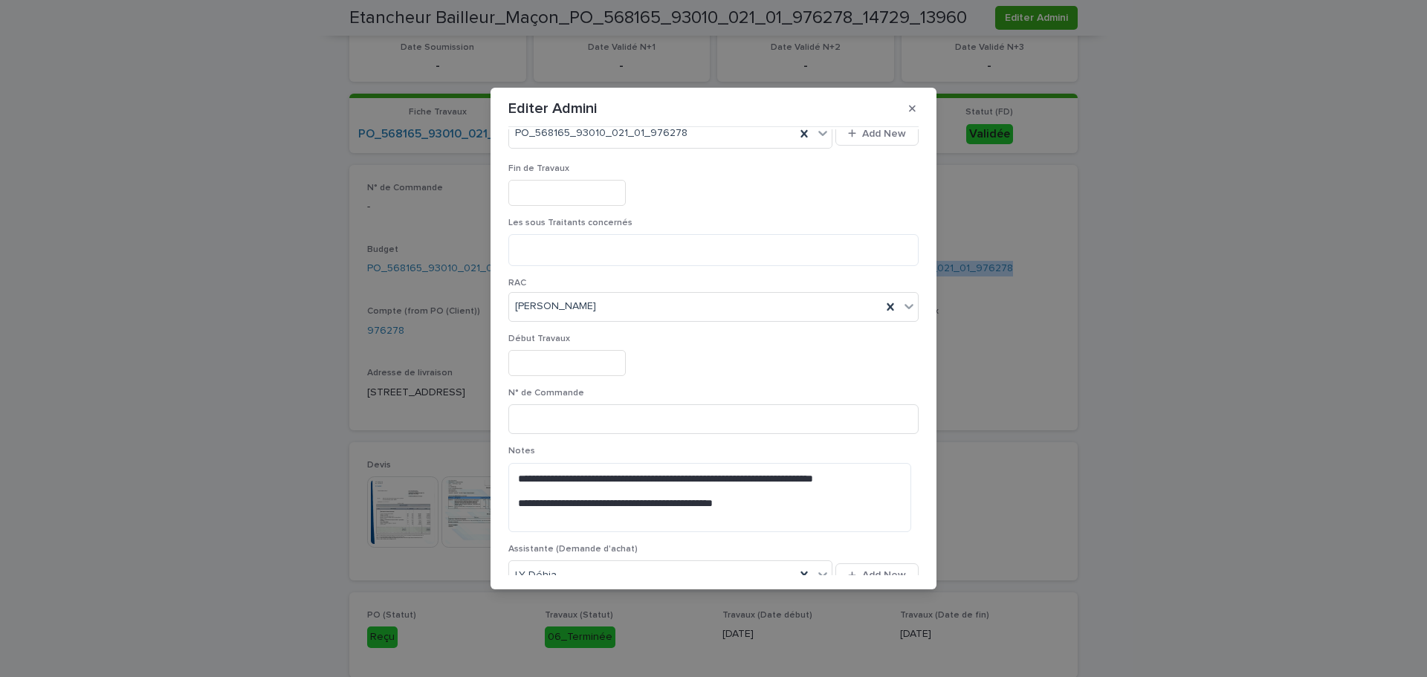
scroll to position [520, 0]
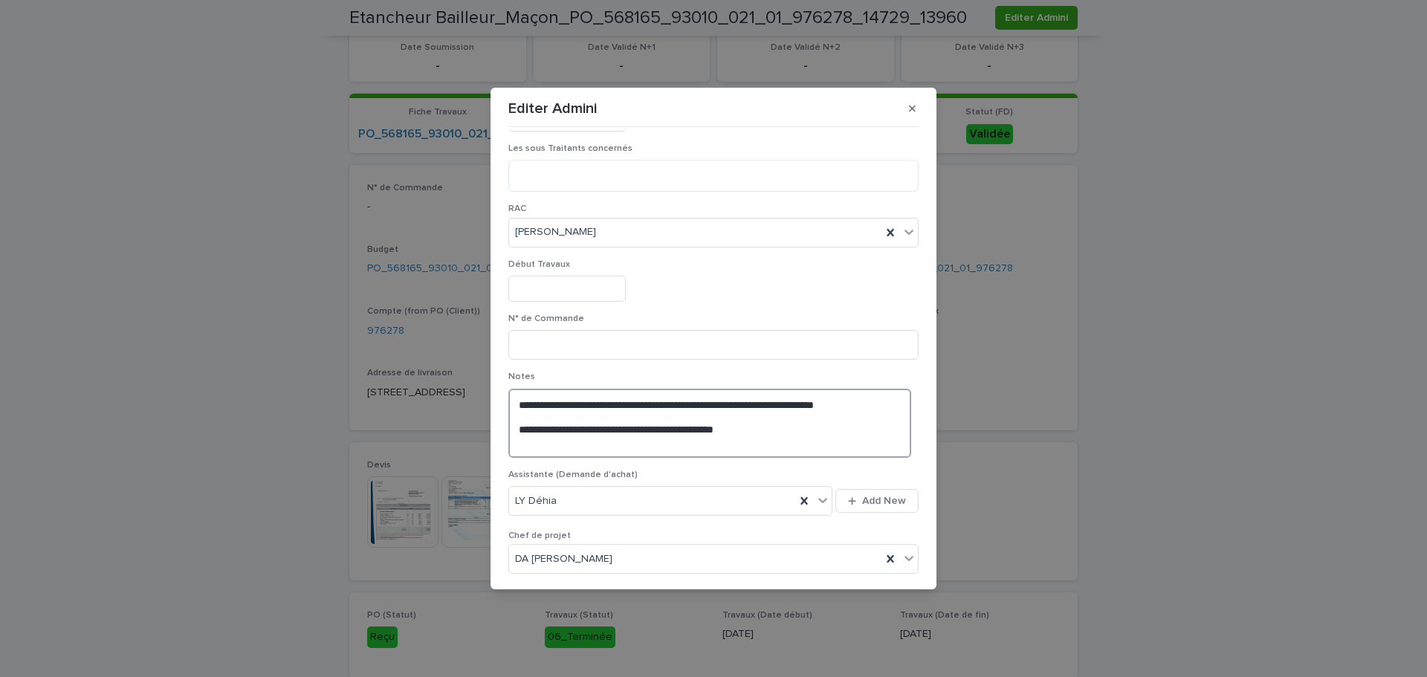
click at [586, 418] on textarea "**********" at bounding box center [709, 423] width 403 height 69
click at [583, 417] on textarea "**********" at bounding box center [709, 423] width 403 height 69
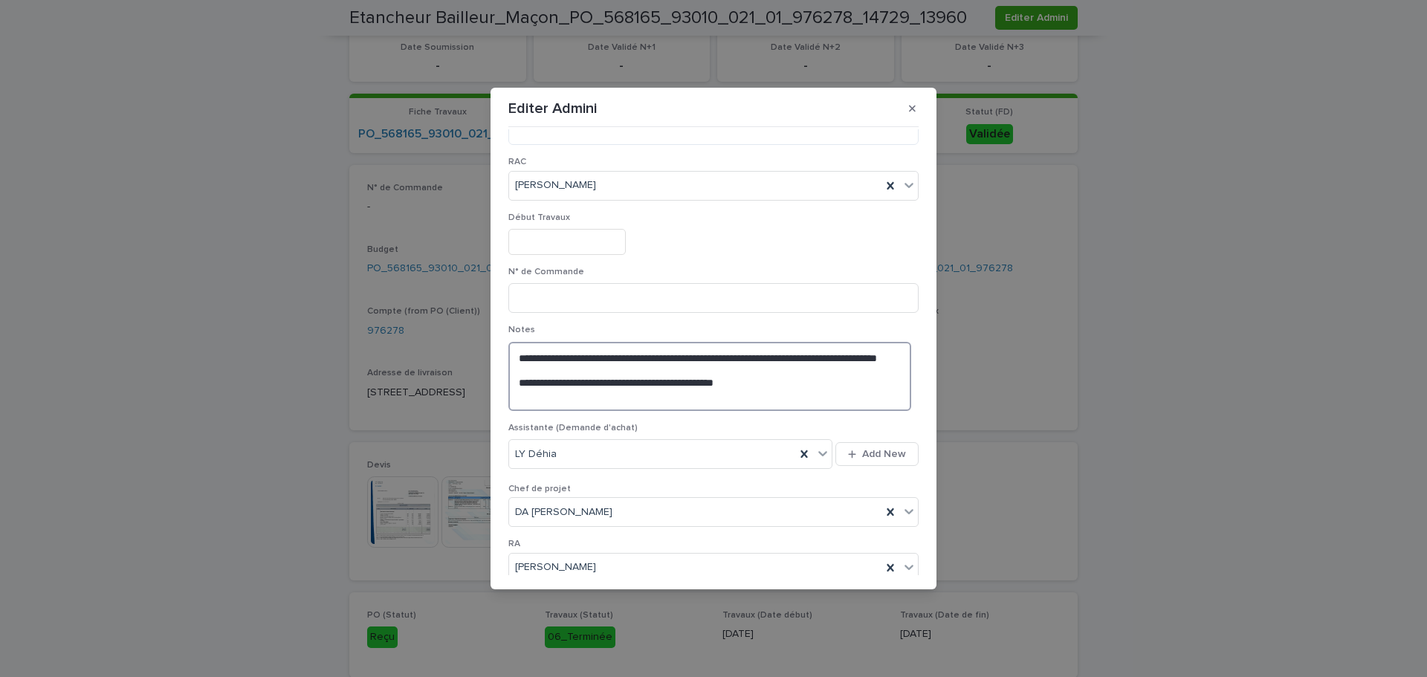
scroll to position [864, 0]
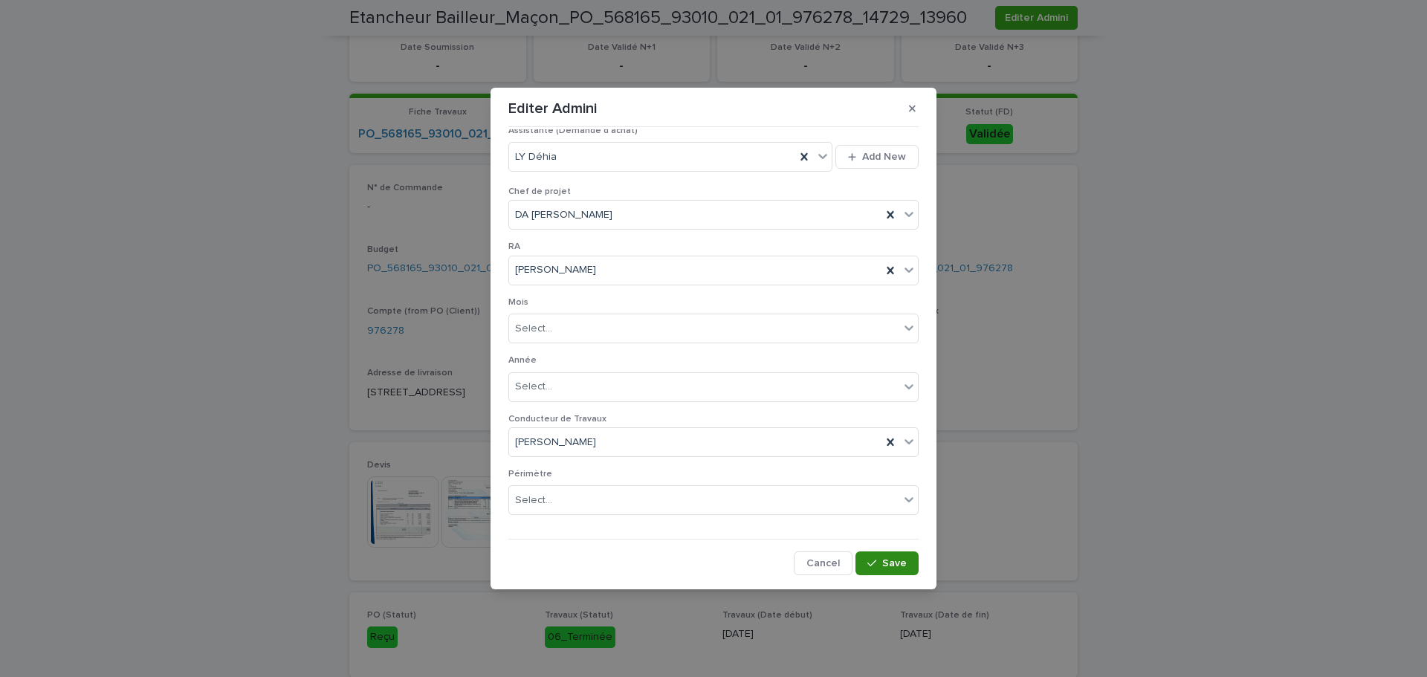
type textarea "**********"
click at [887, 567] on span "Save" at bounding box center [894, 563] width 25 height 10
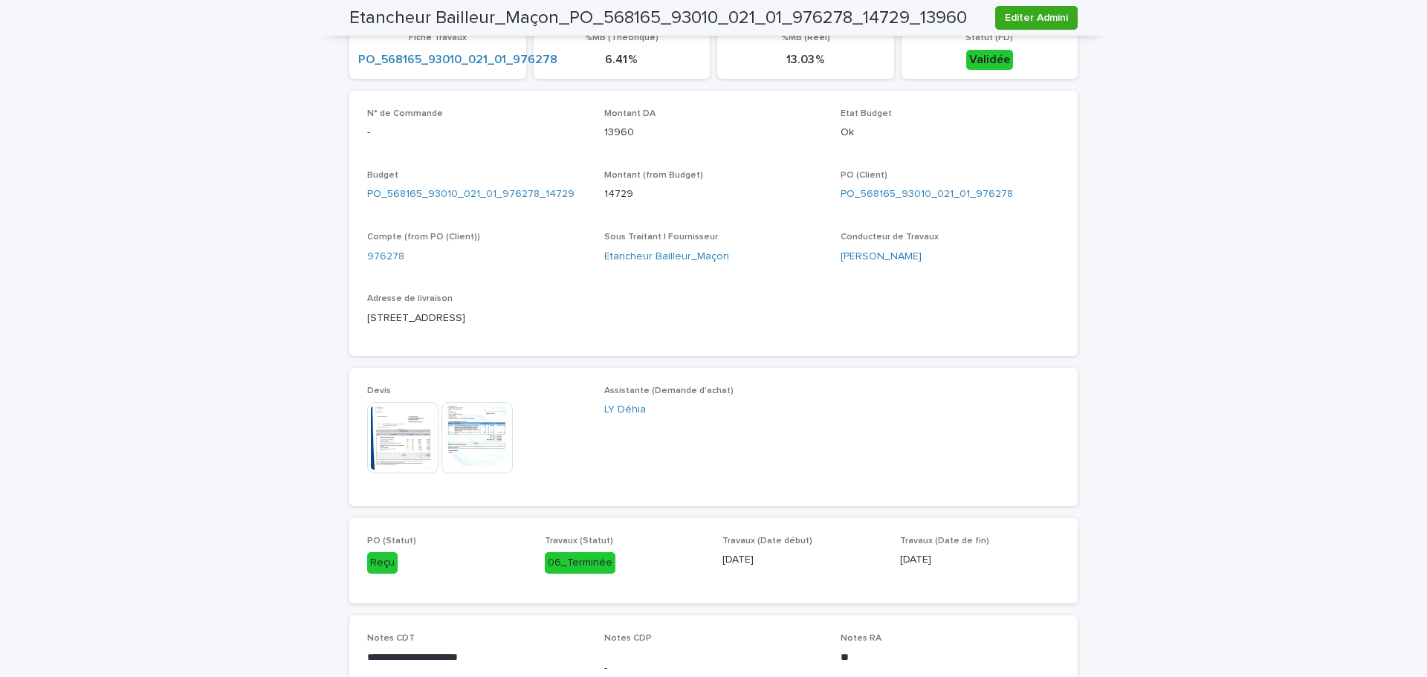
scroll to position [314, 0]
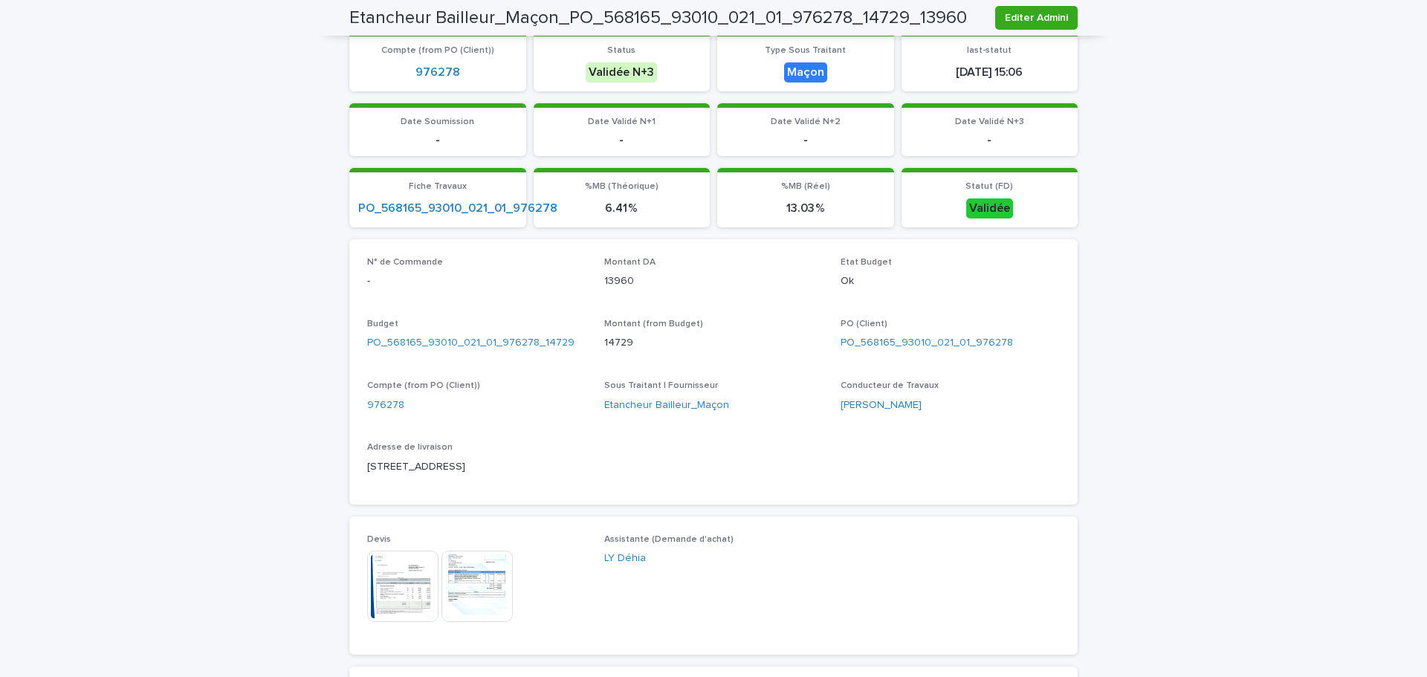
drag, startPoint x: 519, startPoint y: 467, endPoint x: 355, endPoint y: 479, distance: 164.6
click at [355, 479] on div "N° de Commande - Montant DA 13960 Etat Budget Ok Budget PO_568165_93010_021_01_…" at bounding box center [713, 371] width 728 height 265
copy p "34 rue de varsovie, 93140 Bondy"
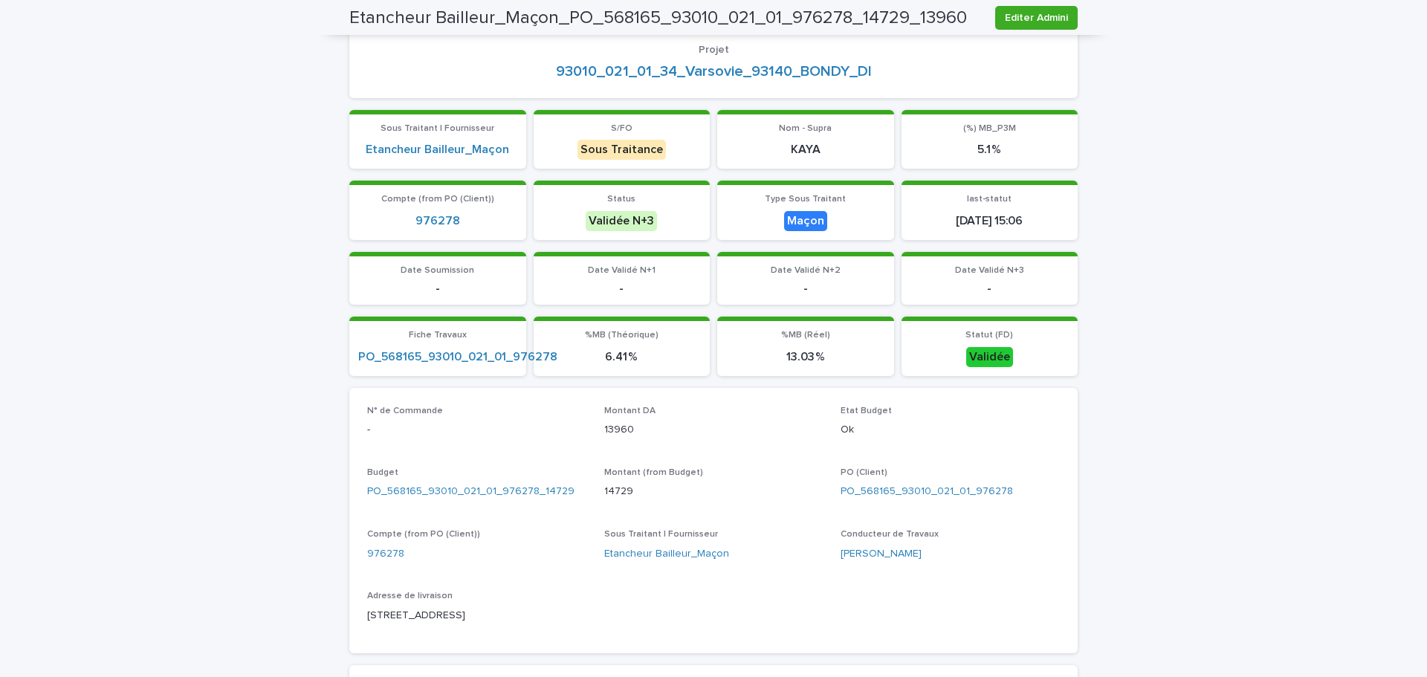
scroll to position [0, 0]
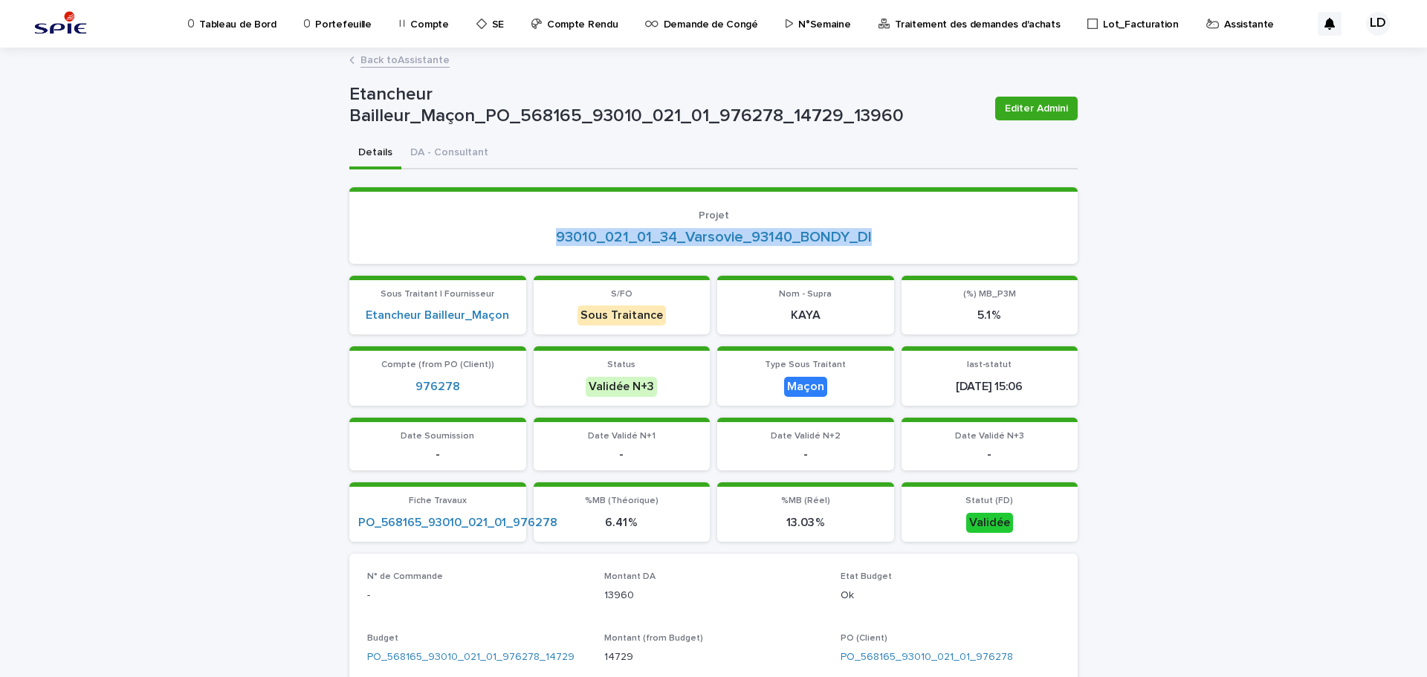
drag, startPoint x: 878, startPoint y: 232, endPoint x: 542, endPoint y: 230, distance: 336.7
click at [542, 230] on div "93010_021_01_34_Varsovie_93140_BONDY_DI" at bounding box center [713, 237] width 693 height 18
copy link "93010_021_01_34_Varsovie_93140_BONDY_DI"
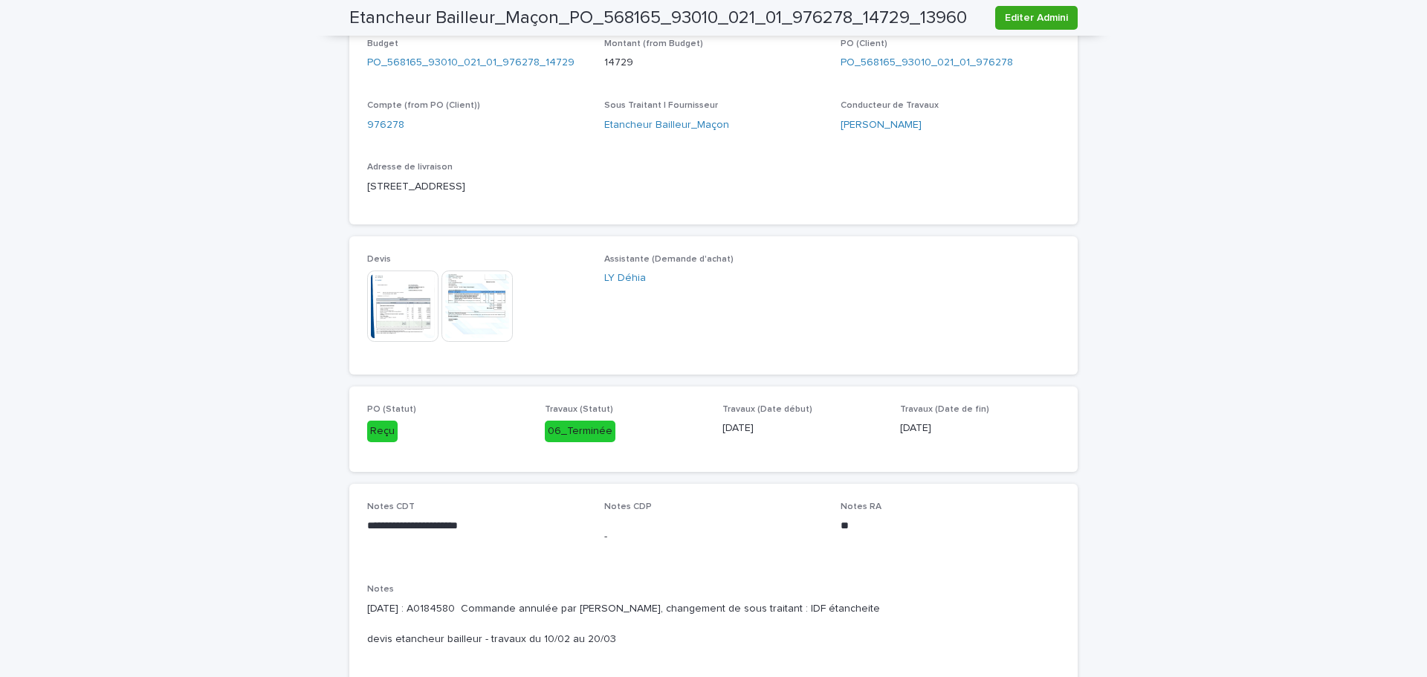
scroll to position [669, 0]
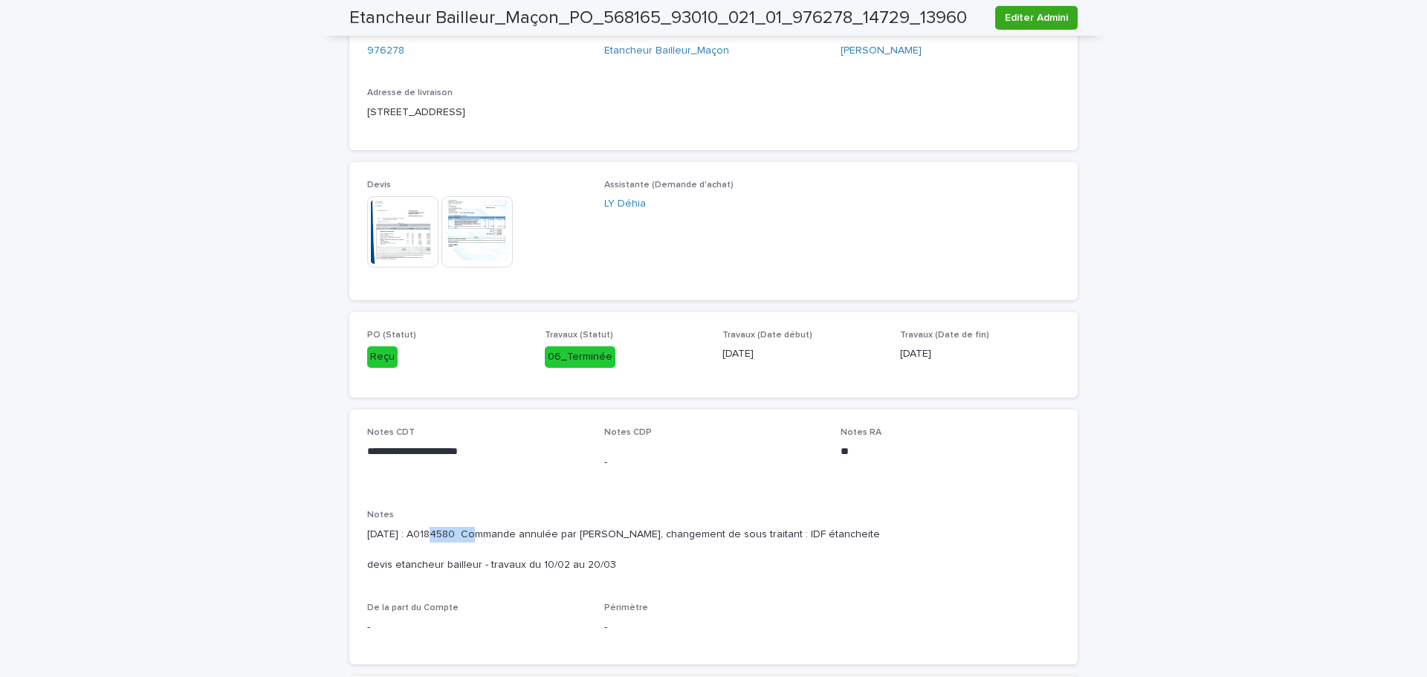
drag, startPoint x: 469, startPoint y: 533, endPoint x: 422, endPoint y: 536, distance: 46.9
click at [422, 536] on p "15/09/2025 : A0184580 Commande annulée par Kankou, changement de sous traitant …" at bounding box center [713, 550] width 693 height 46
copy p "A0184580"
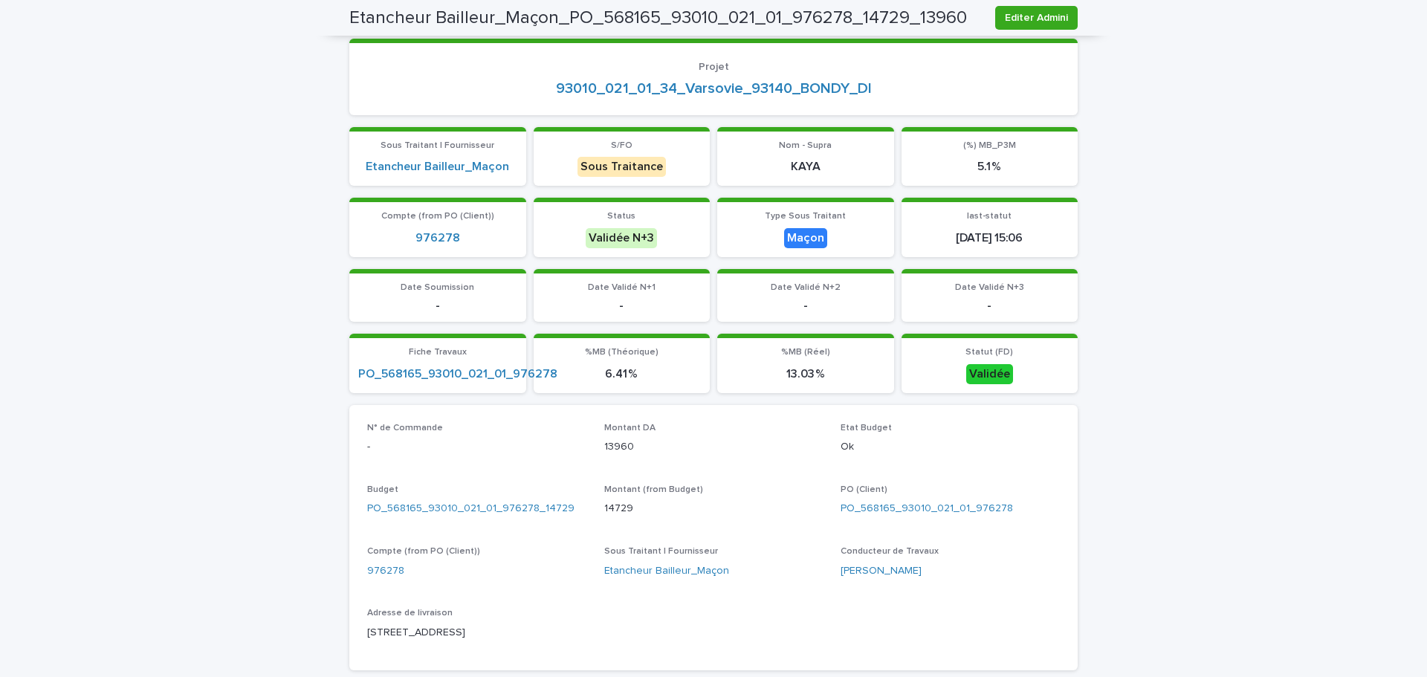
scroll to position [0, 0]
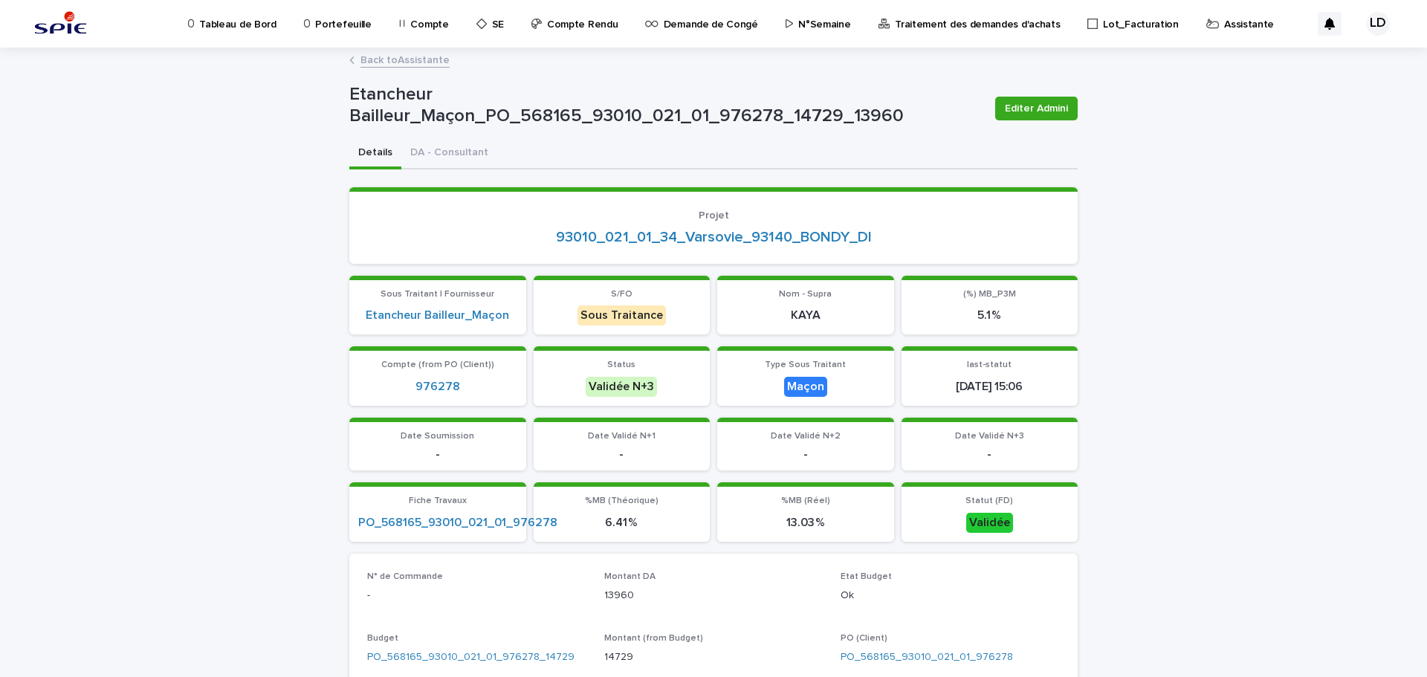
click at [1224, 25] on p "Assistante" at bounding box center [1249, 15] width 50 height 31
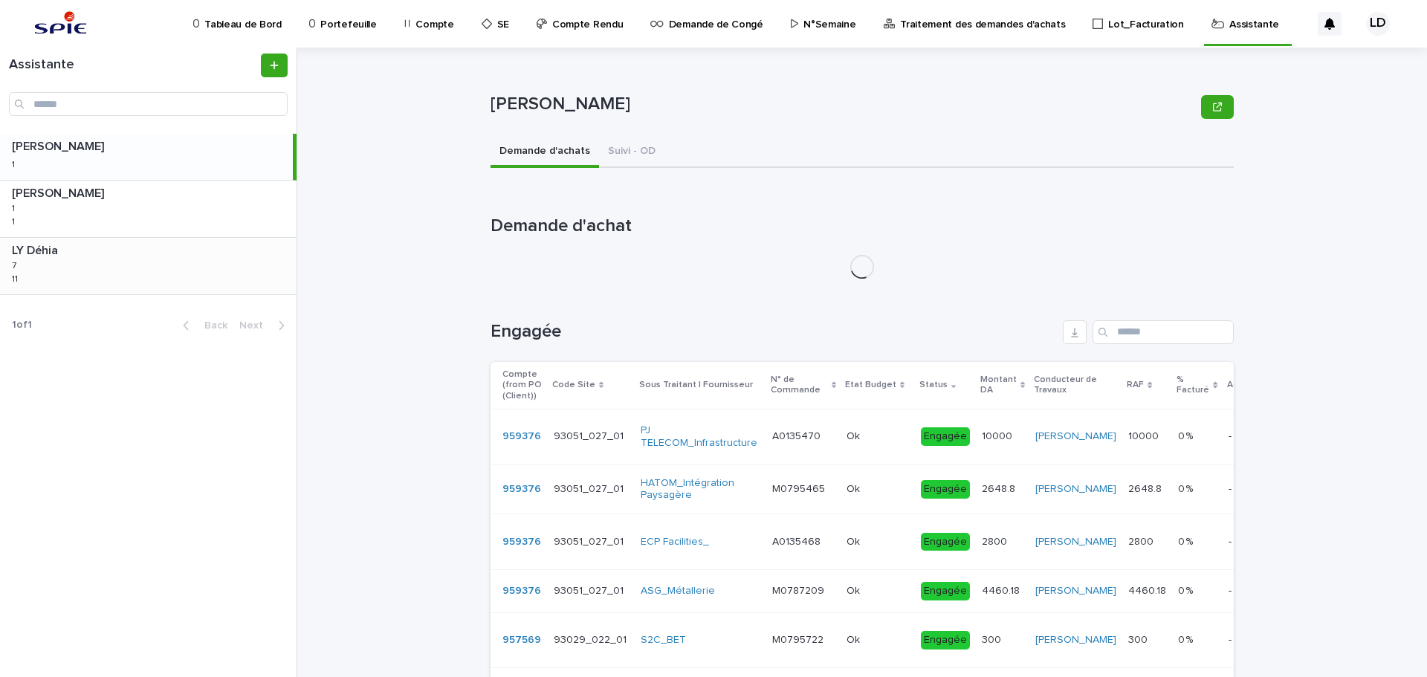
click at [132, 271] on div "LY Déhia LY Déhia 7 7 11 11" at bounding box center [148, 266] width 297 height 56
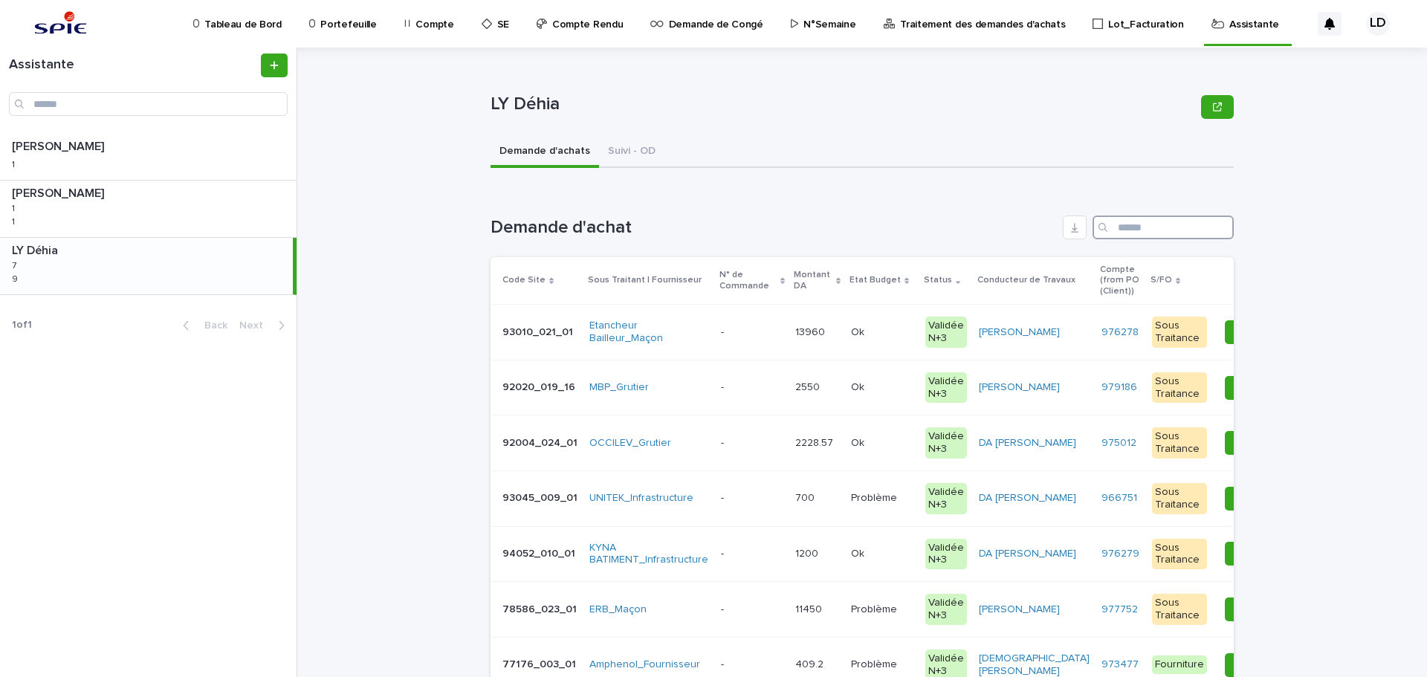
click at [1157, 227] on input "Search" at bounding box center [1163, 228] width 141 height 24
type input "*****"
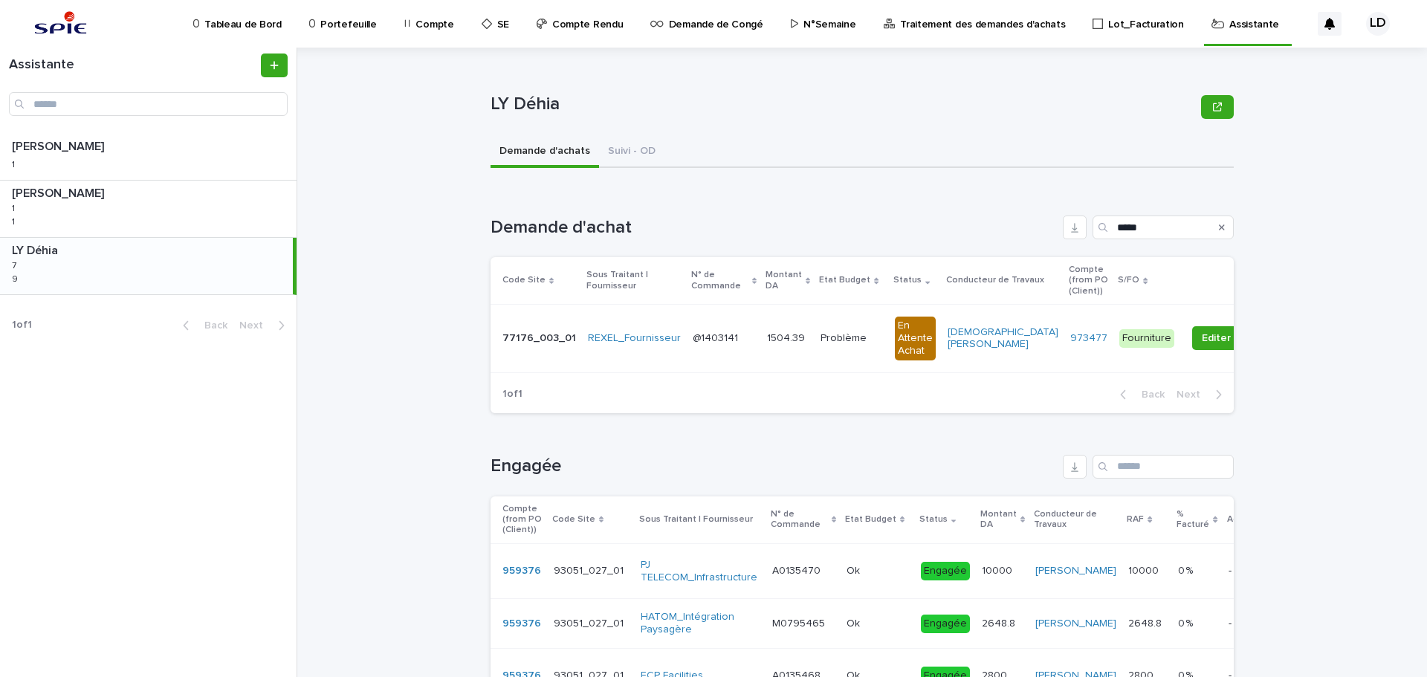
click at [761, 353] on td "1504.39 1504.39" at bounding box center [788, 339] width 54 height 68
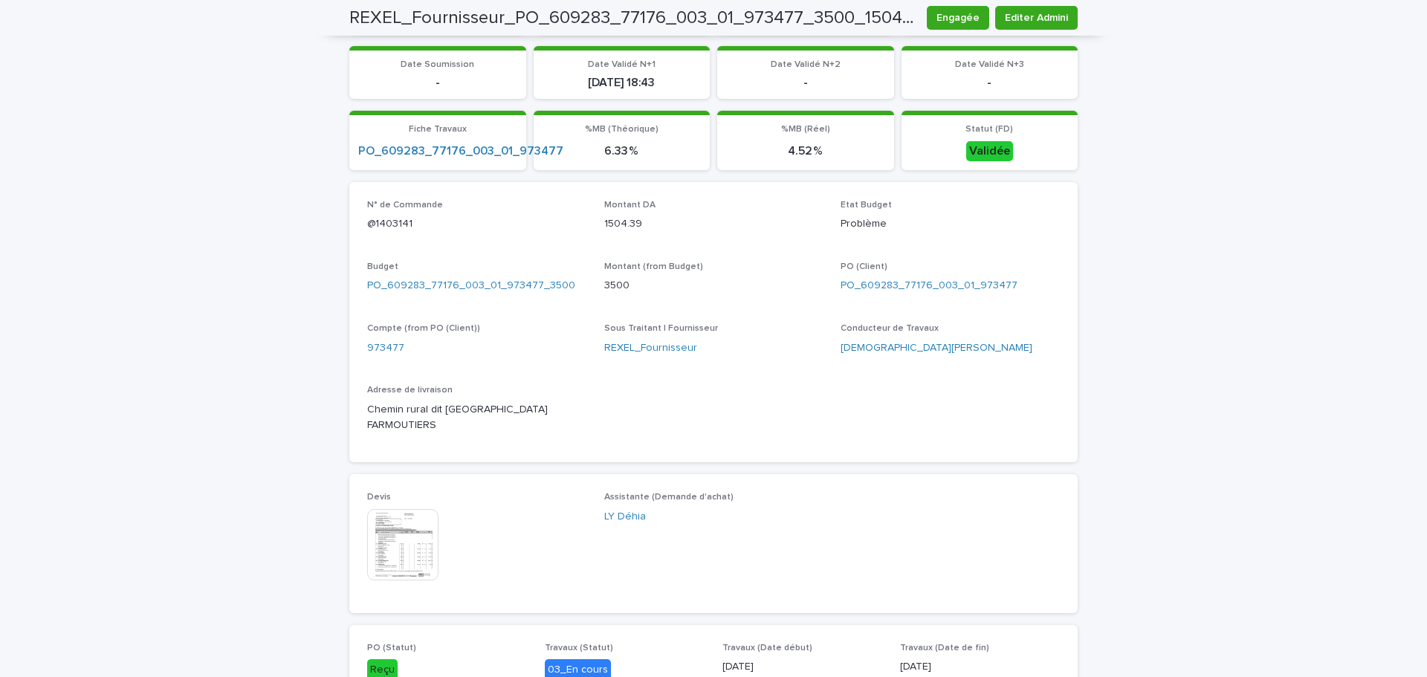
scroll to position [446, 0]
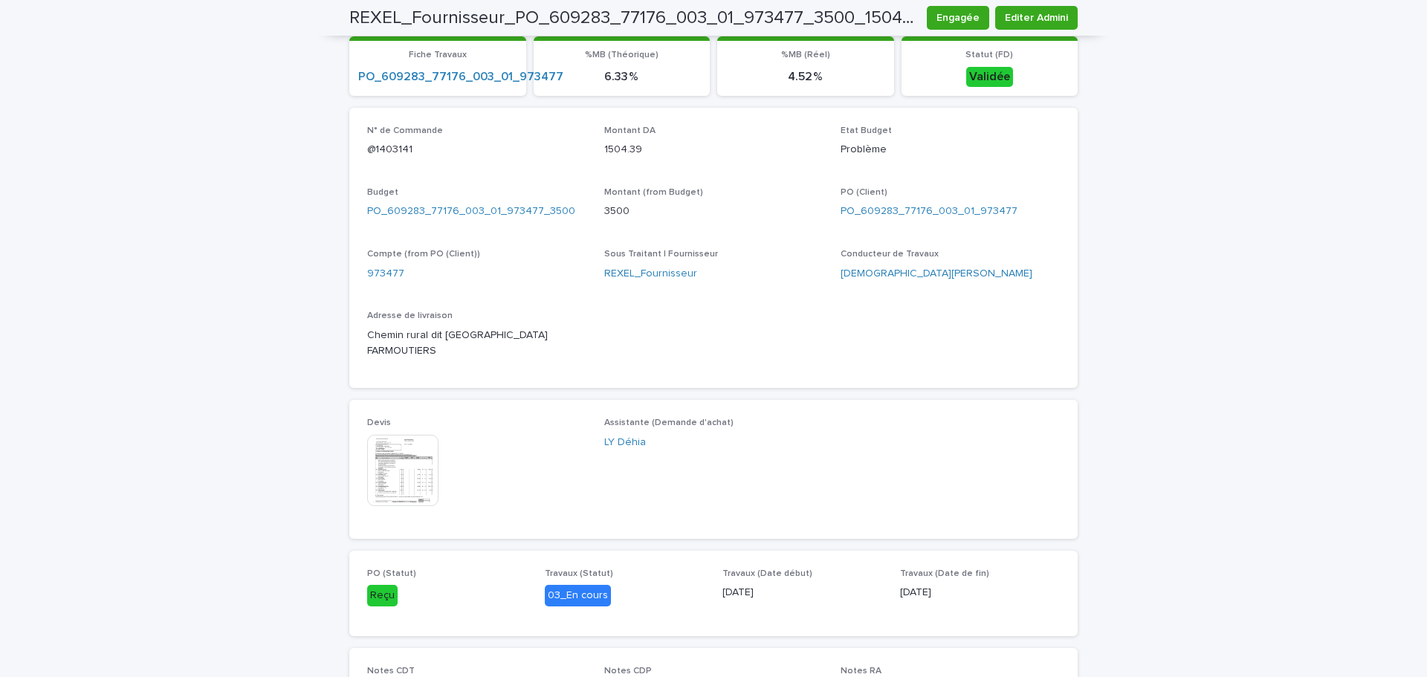
click at [412, 456] on img at bounding box center [402, 470] width 71 height 71
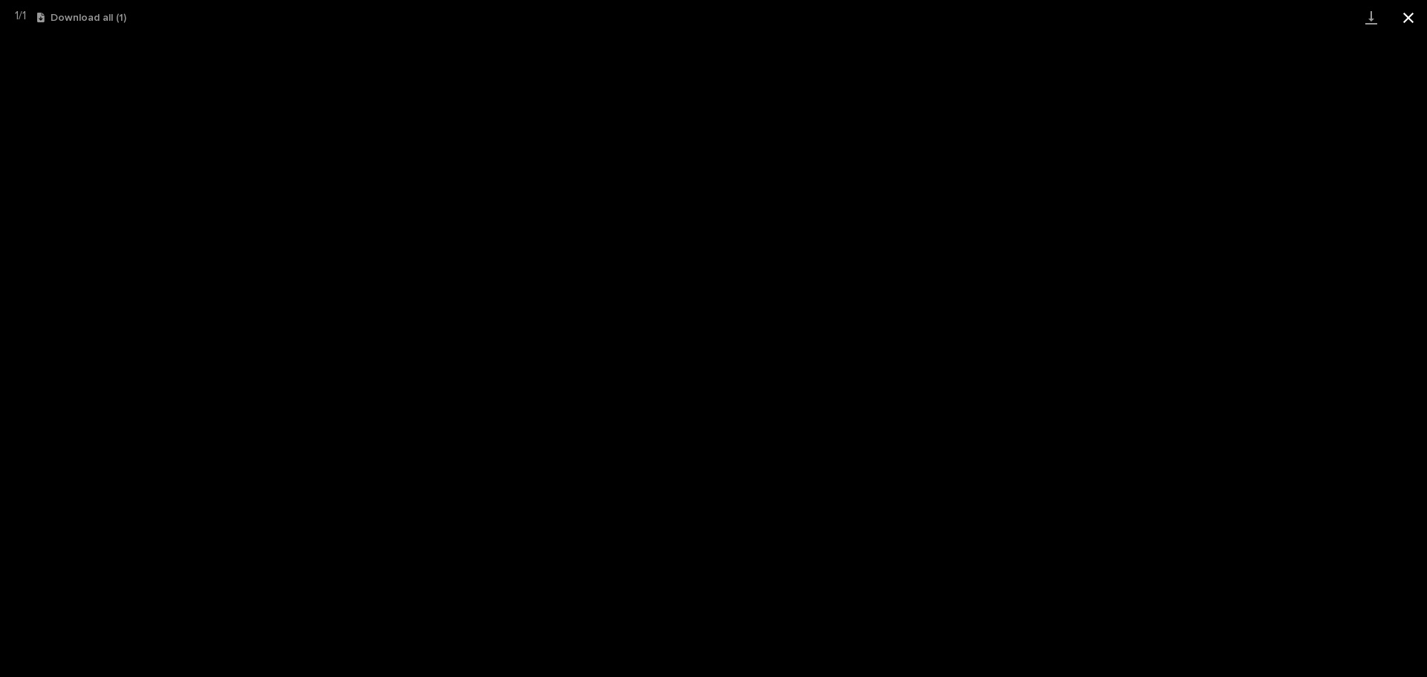
click at [1407, 18] on button "Close gallery" at bounding box center [1408, 17] width 37 height 35
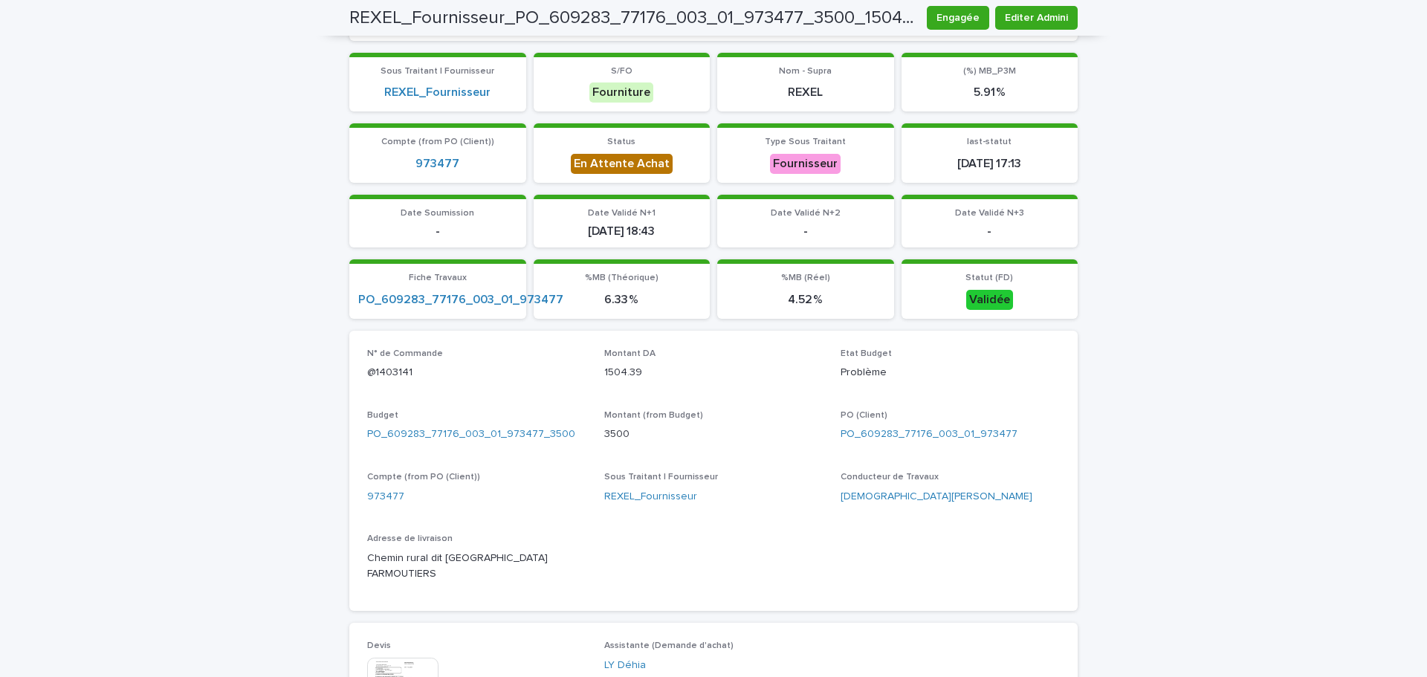
scroll to position [520, 0]
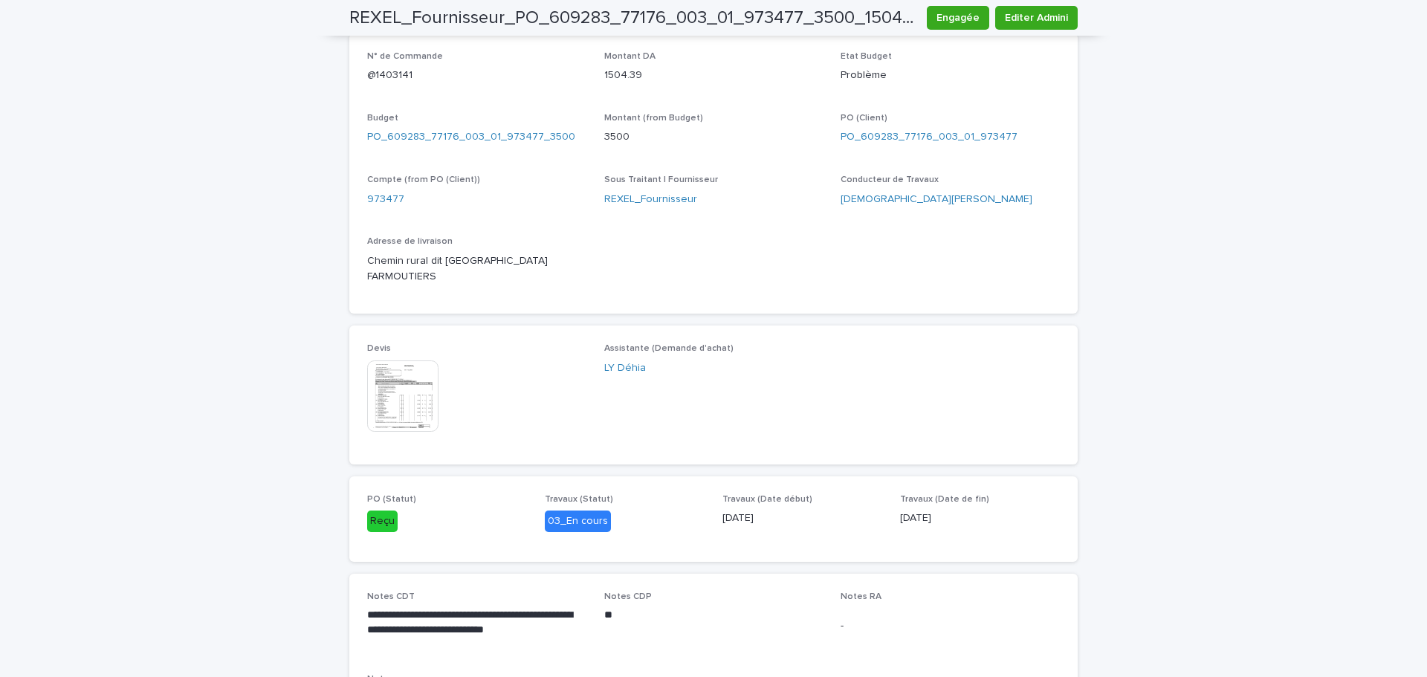
click at [411, 383] on img at bounding box center [402, 395] width 71 height 71
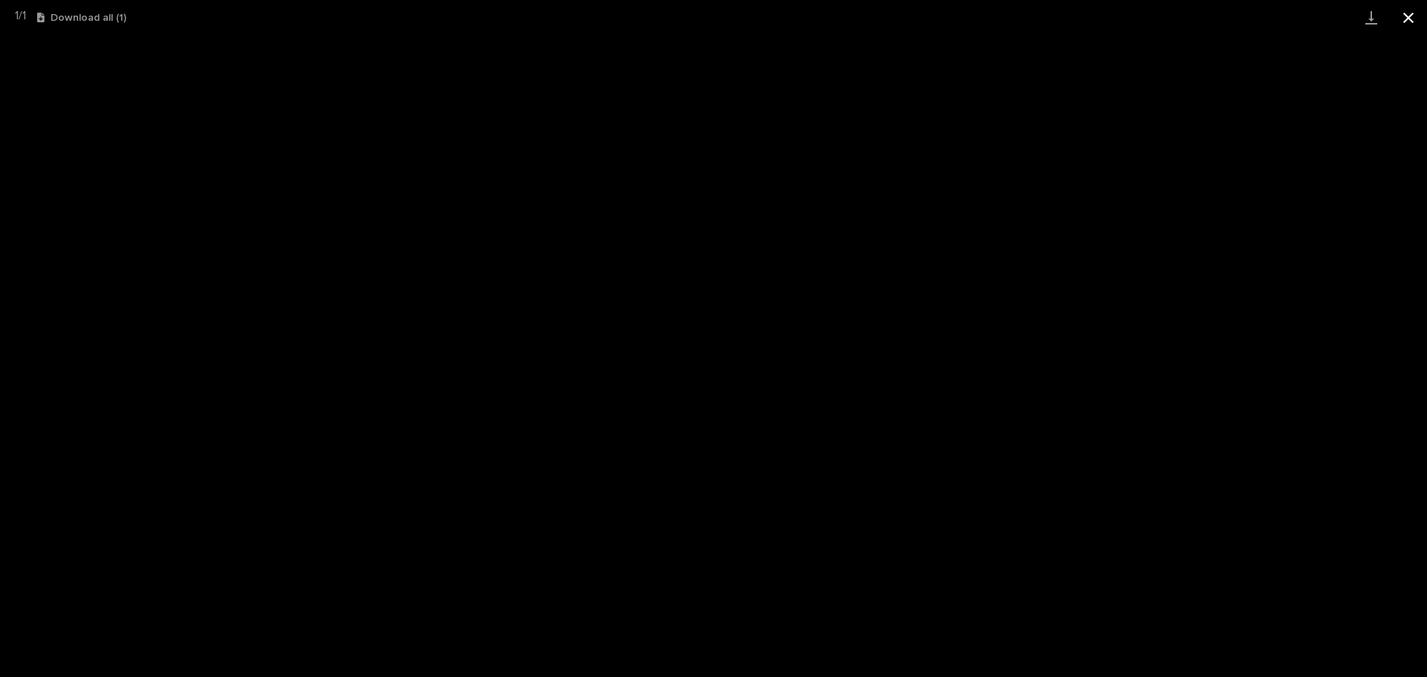
click at [1407, 16] on button "Close gallery" at bounding box center [1408, 17] width 37 height 35
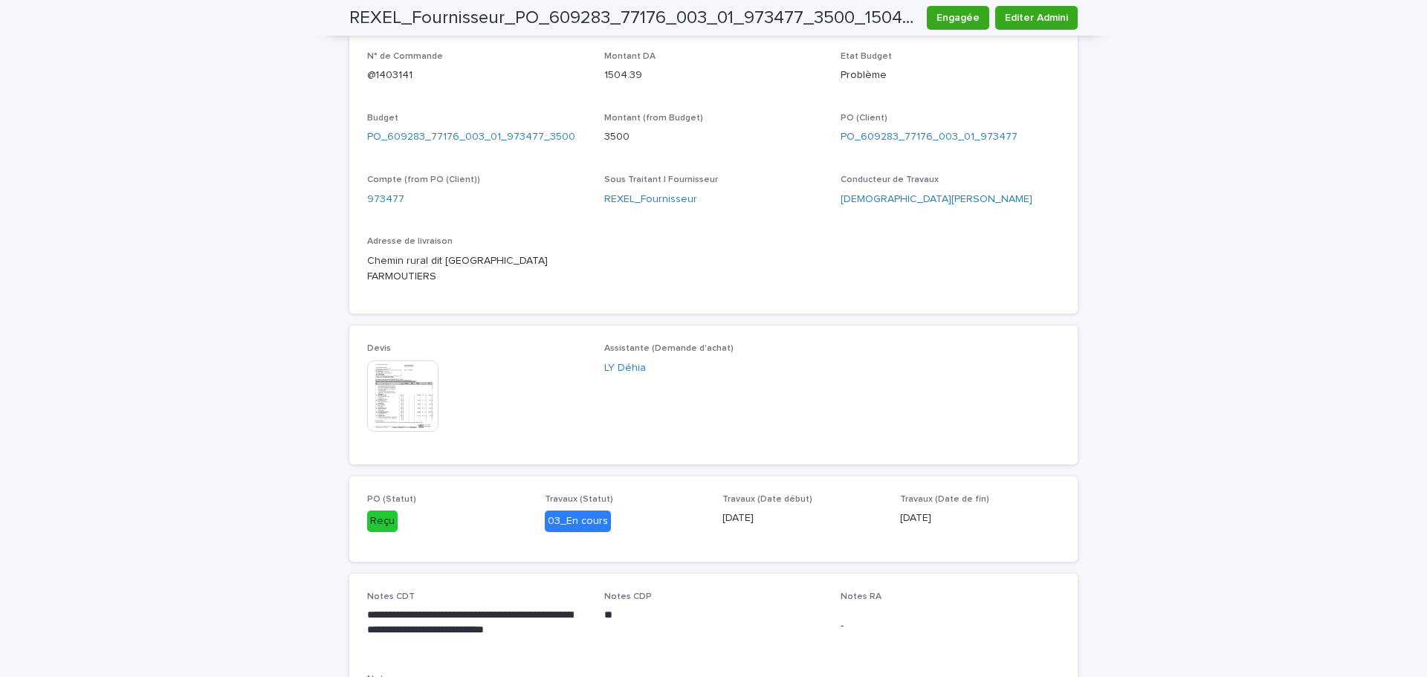
scroll to position [223, 0]
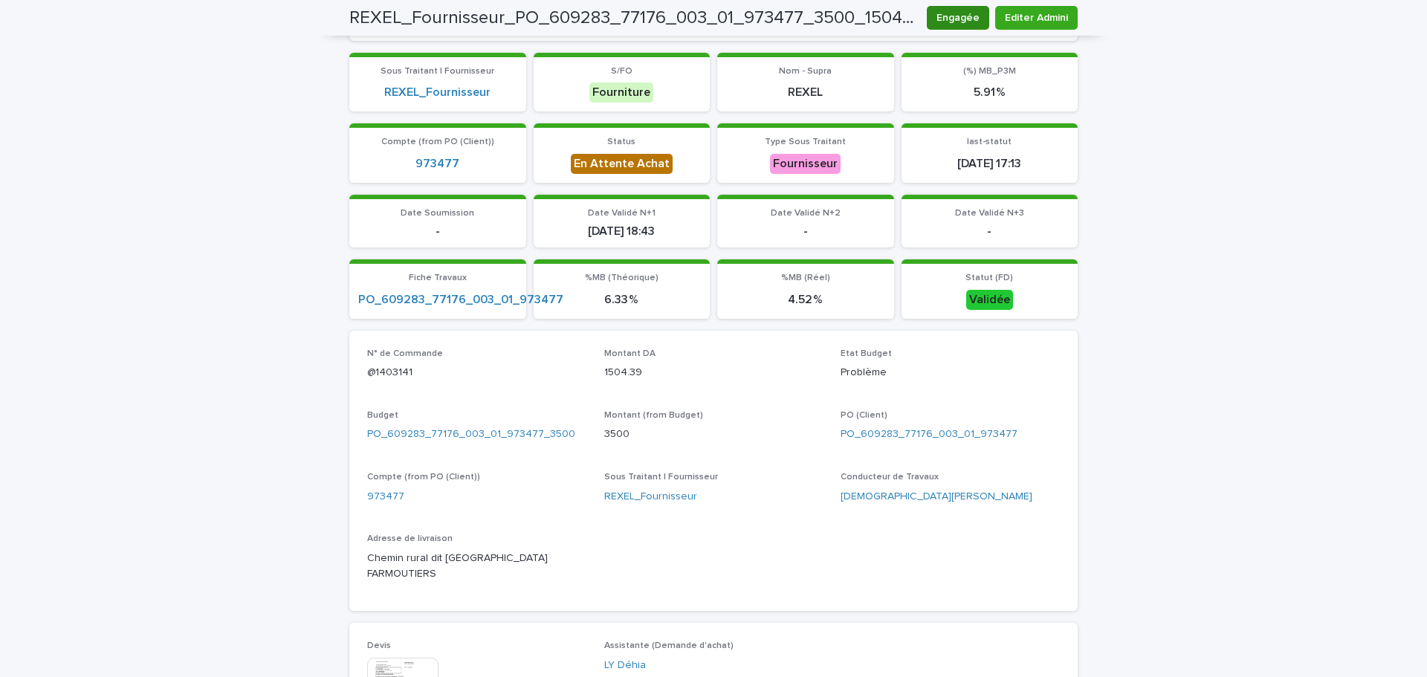
click at [947, 19] on span "Engagée" at bounding box center [957, 17] width 43 height 15
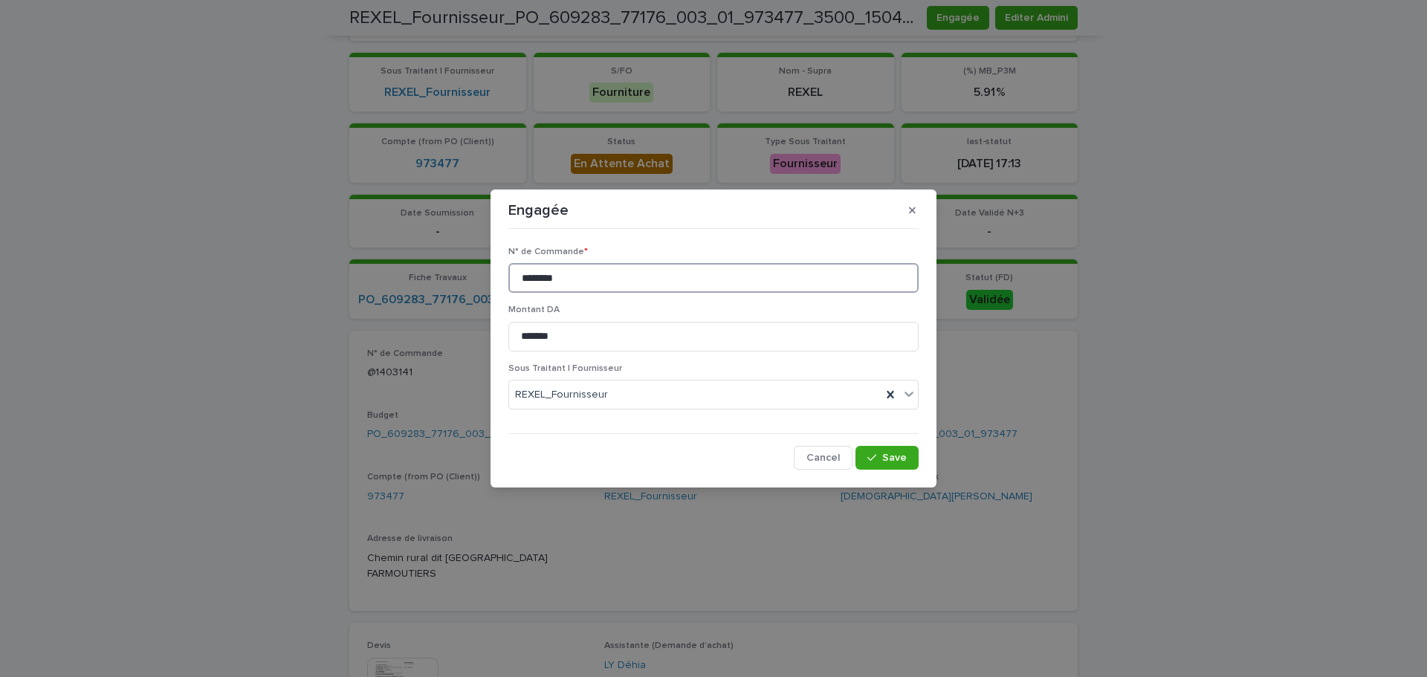
drag, startPoint x: 581, startPoint y: 282, endPoint x: 476, endPoint y: 272, distance: 106.0
click at [476, 272] on div "Engagée N° de Commande * ******** Montant DA ******* Sous Traitant | Fournisseu…" at bounding box center [713, 338] width 1427 height 677
paste input "**********"
type input "**********"
click at [874, 458] on icon "button" at bounding box center [871, 458] width 9 height 10
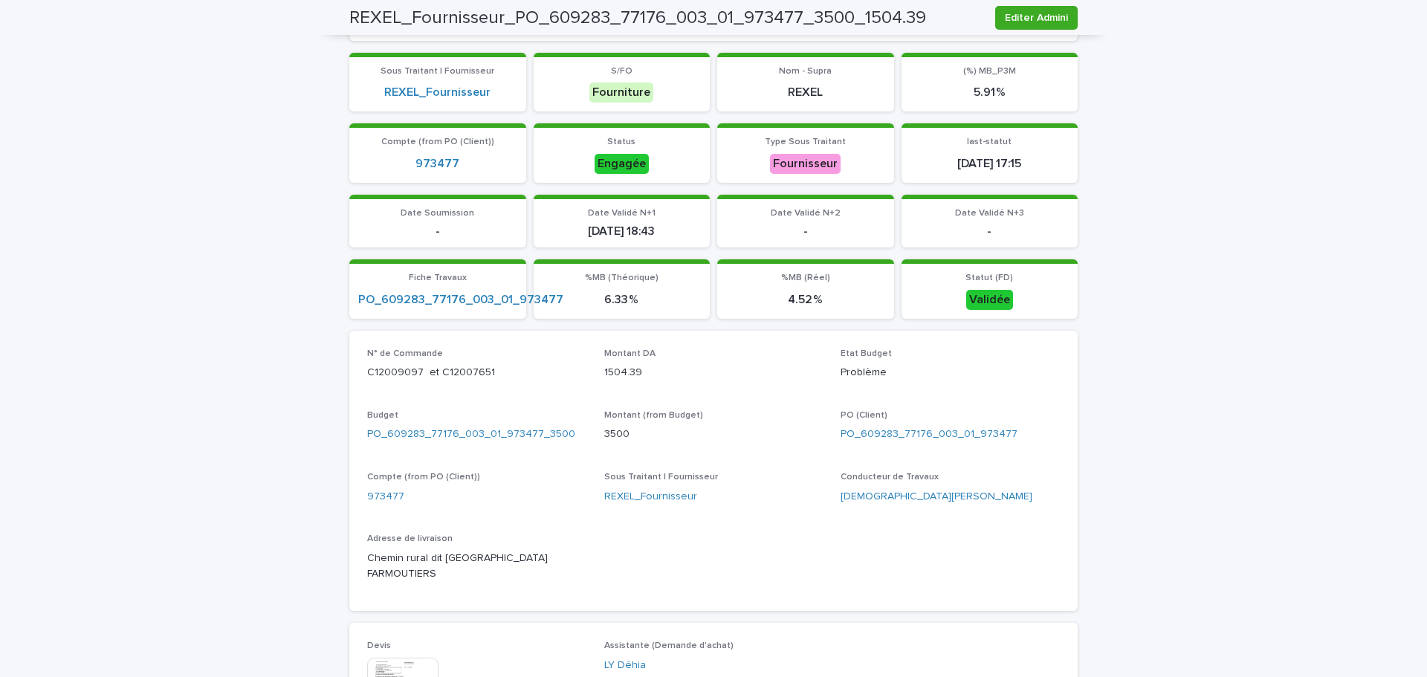
scroll to position [0, 0]
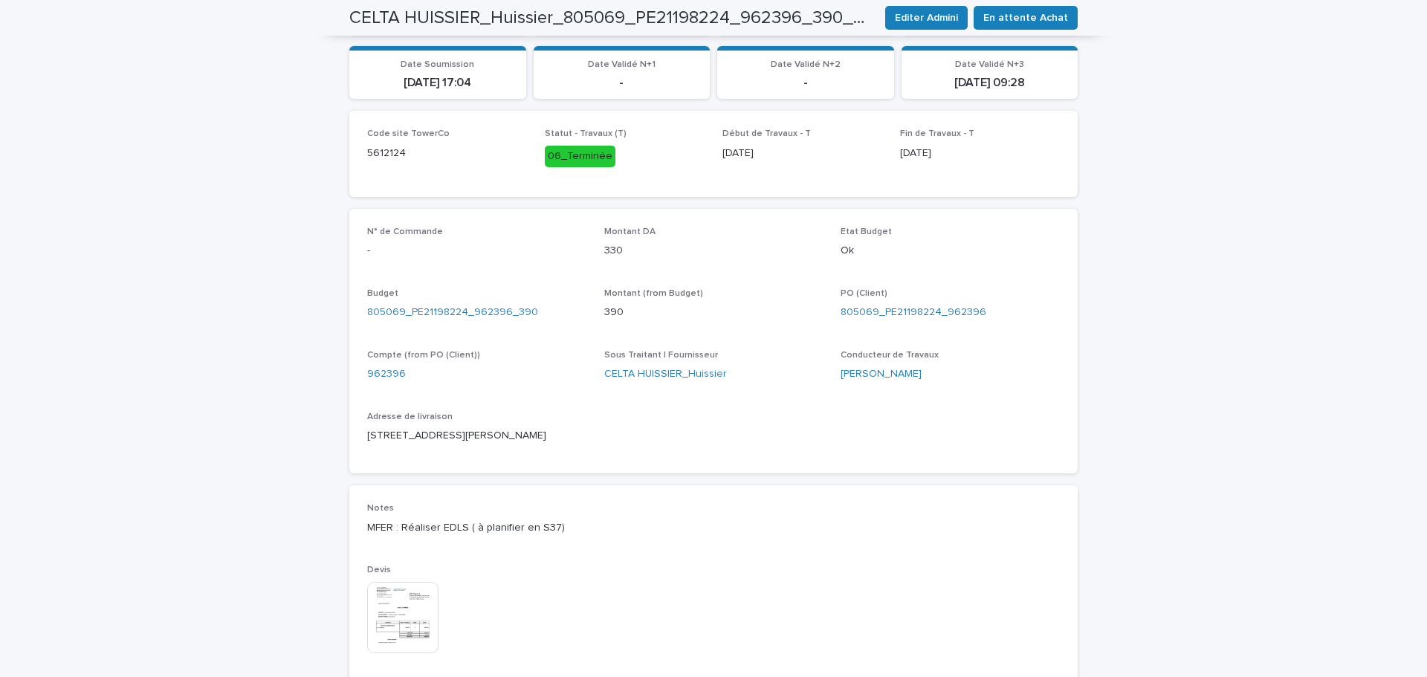
scroll to position [446, 0]
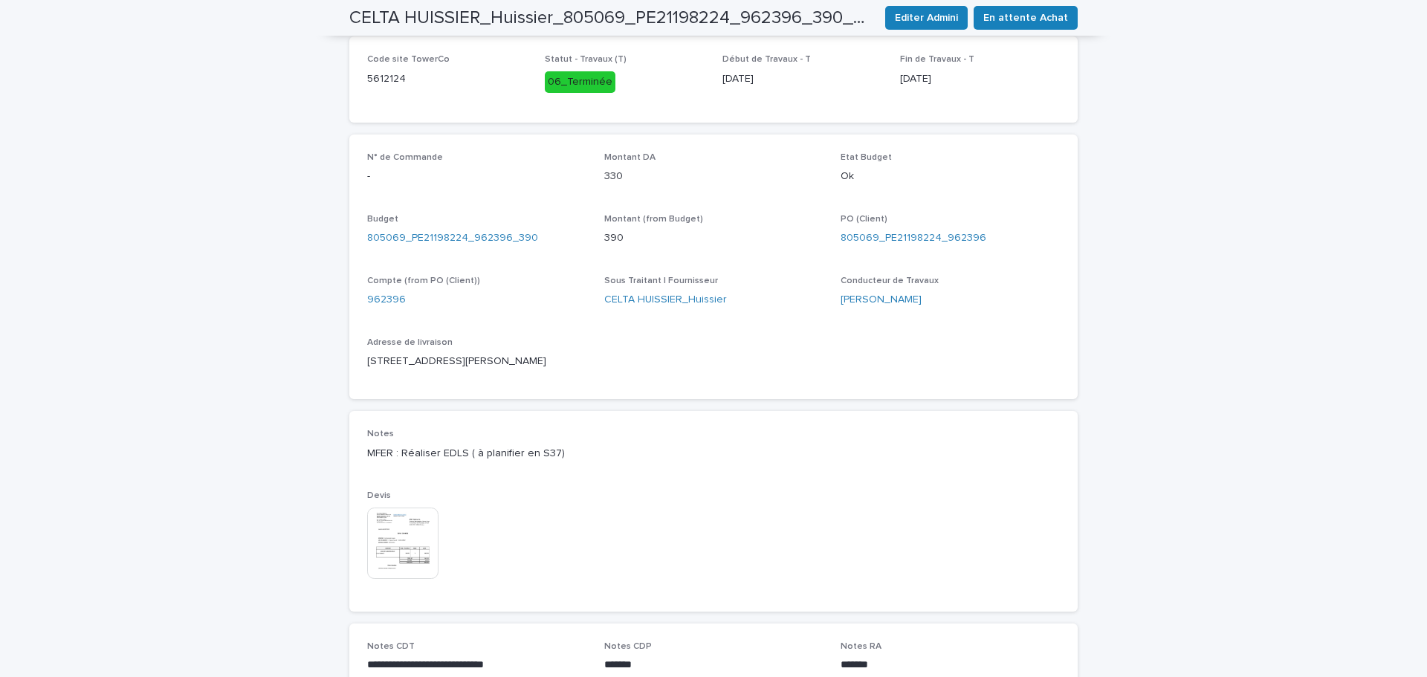
click at [389, 537] on img at bounding box center [402, 543] width 71 height 71
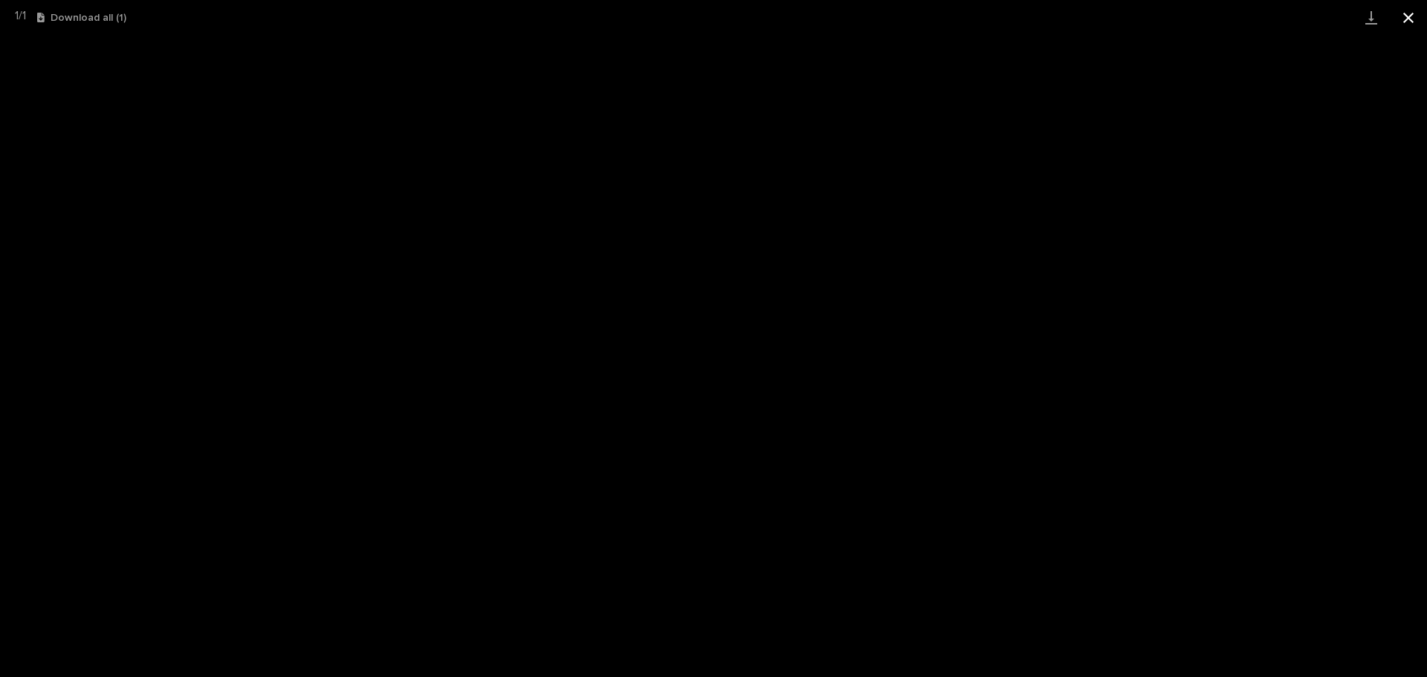
click at [1402, 13] on button "Close gallery" at bounding box center [1408, 17] width 37 height 35
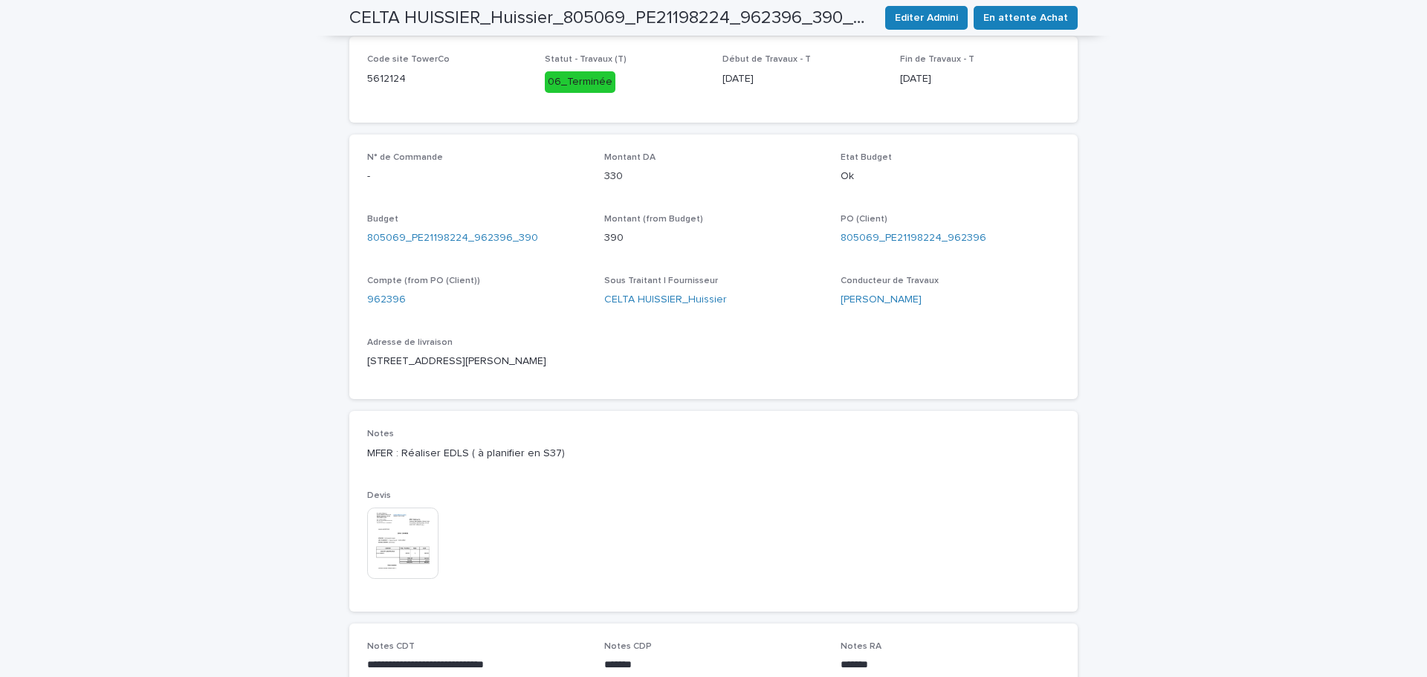
click at [412, 531] on img at bounding box center [402, 543] width 71 height 71
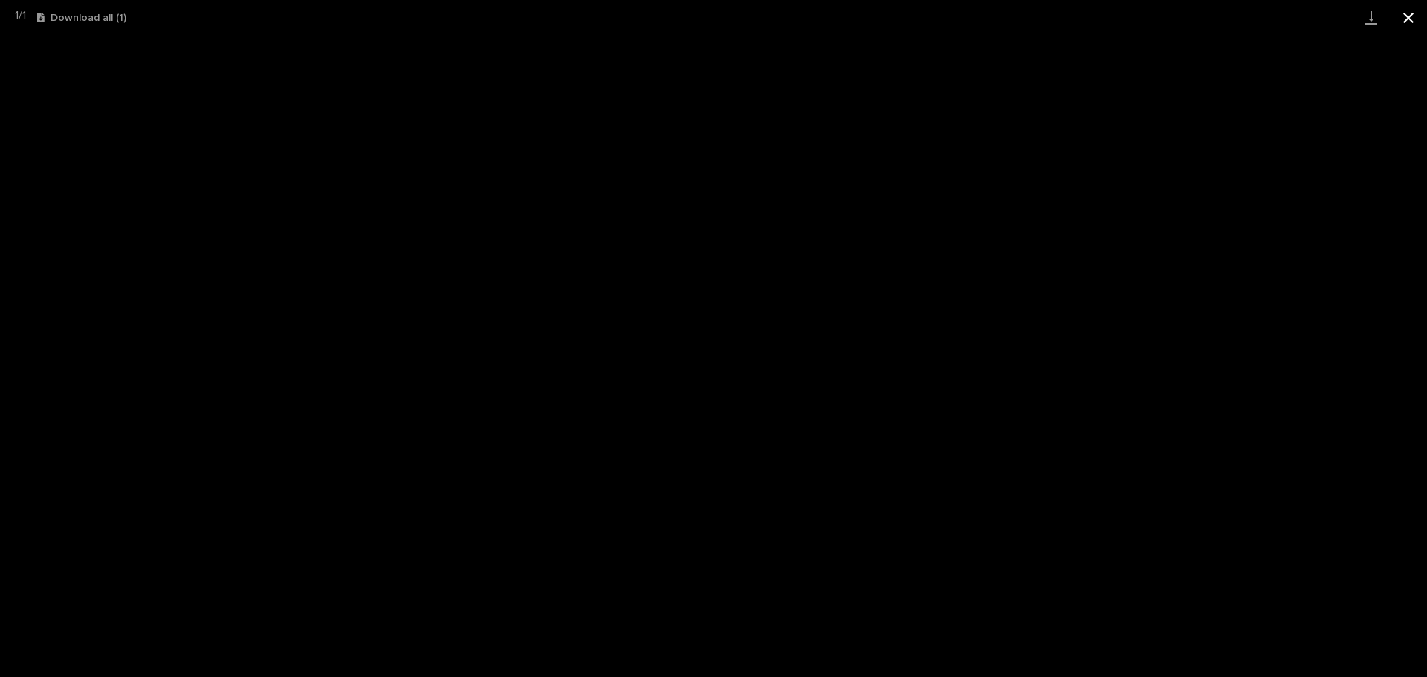
click at [1411, 13] on button "Close gallery" at bounding box center [1408, 17] width 37 height 35
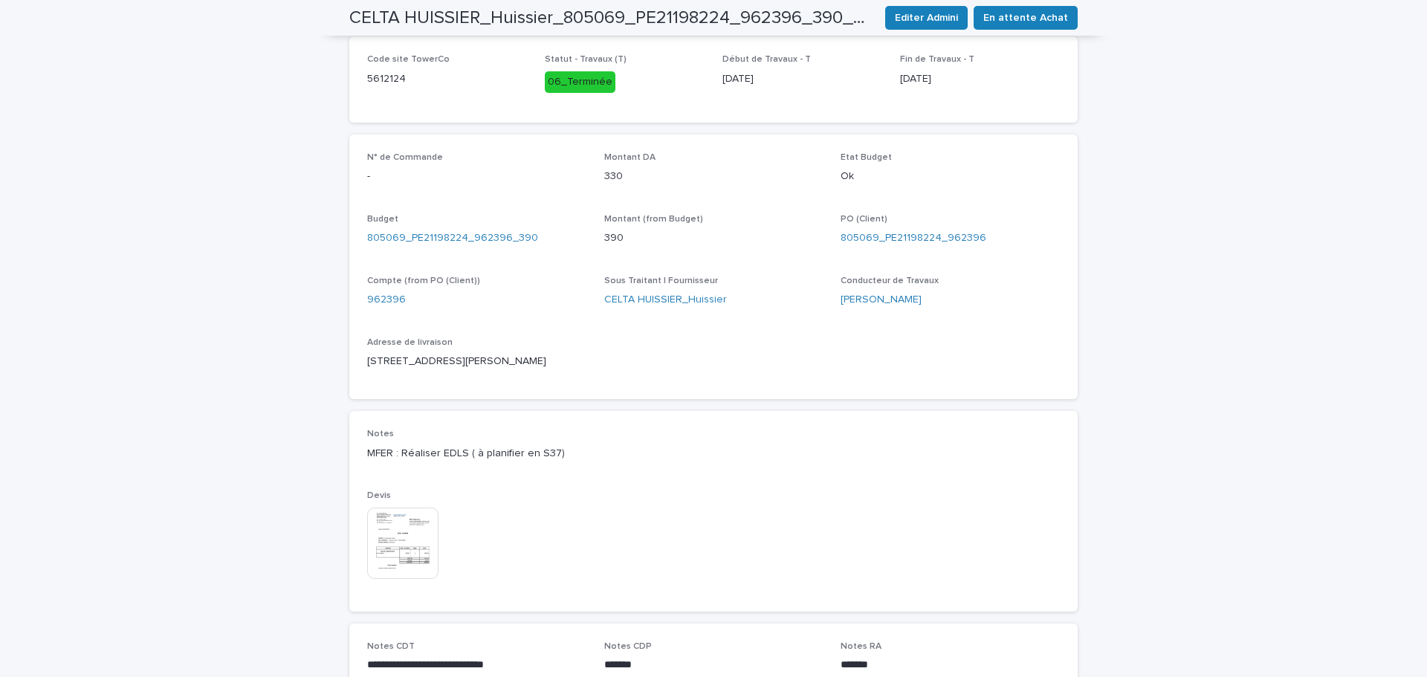
scroll to position [223, 0]
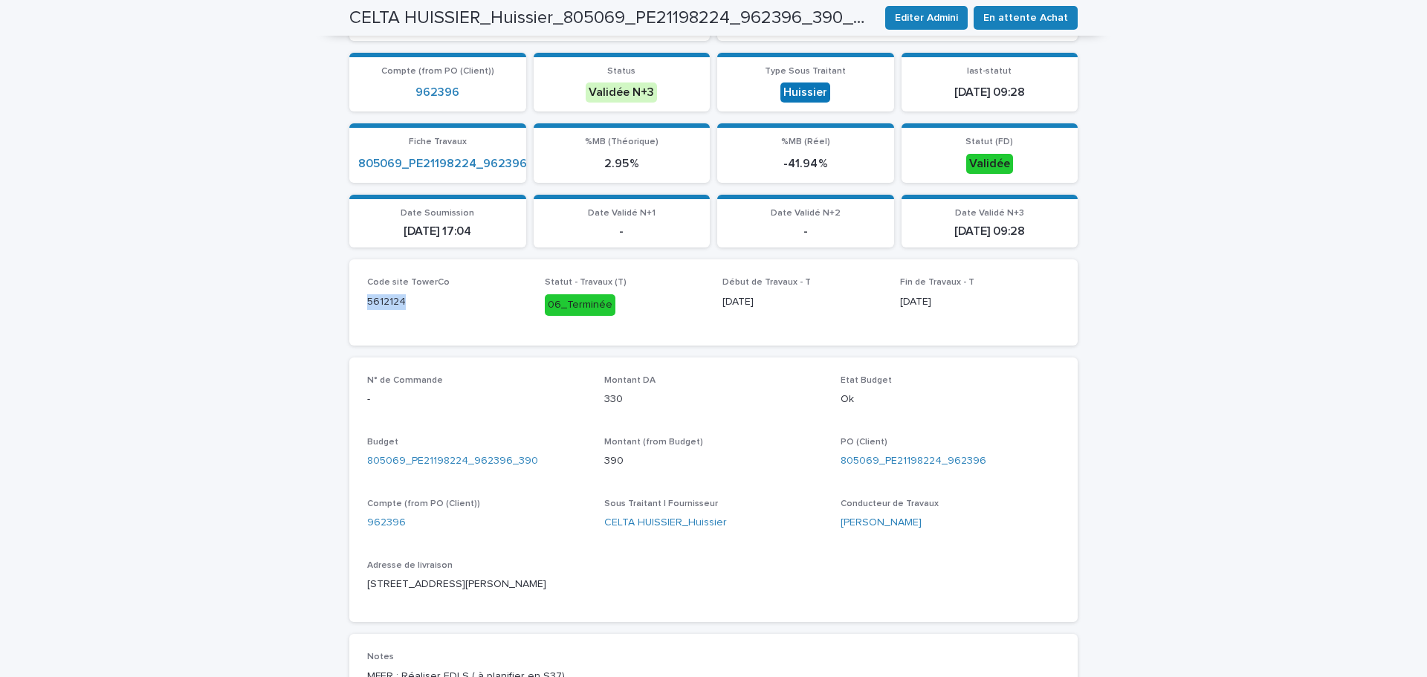
drag, startPoint x: 418, startPoint y: 306, endPoint x: 348, endPoint y: 298, distance: 70.3
click at [349, 298] on div "Code site TowerCo 5612124 Statut - [GEOGRAPHIC_DATA] (T) 06_Terminée Début de T…" at bounding box center [713, 301] width 728 height 85
copy p "5612124"
drag, startPoint x: 990, startPoint y: 459, endPoint x: 880, endPoint y: 461, distance: 110.0
click at [880, 461] on div "805069_PE21198224_962396" at bounding box center [950, 461] width 219 height 16
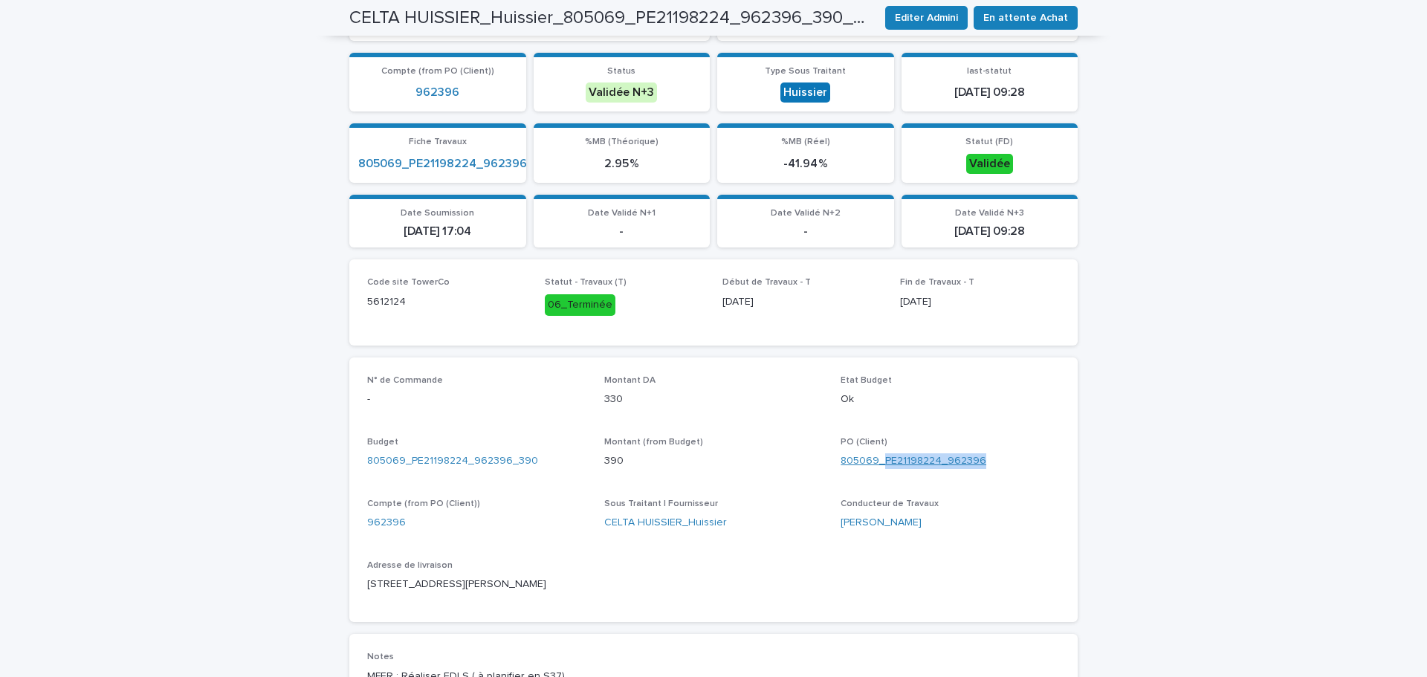
copy link "PE21198224_962396"
drag, startPoint x: 398, startPoint y: 299, endPoint x: 352, endPoint y: 303, distance: 46.3
click at [352, 303] on div "Code site TowerCo 5612124 Statut - [GEOGRAPHIC_DATA] (T) 06_Terminée Début de T…" at bounding box center [713, 301] width 728 height 85
copy p "5612124"
drag, startPoint x: 983, startPoint y: 462, endPoint x: 878, endPoint y: 462, distance: 104.8
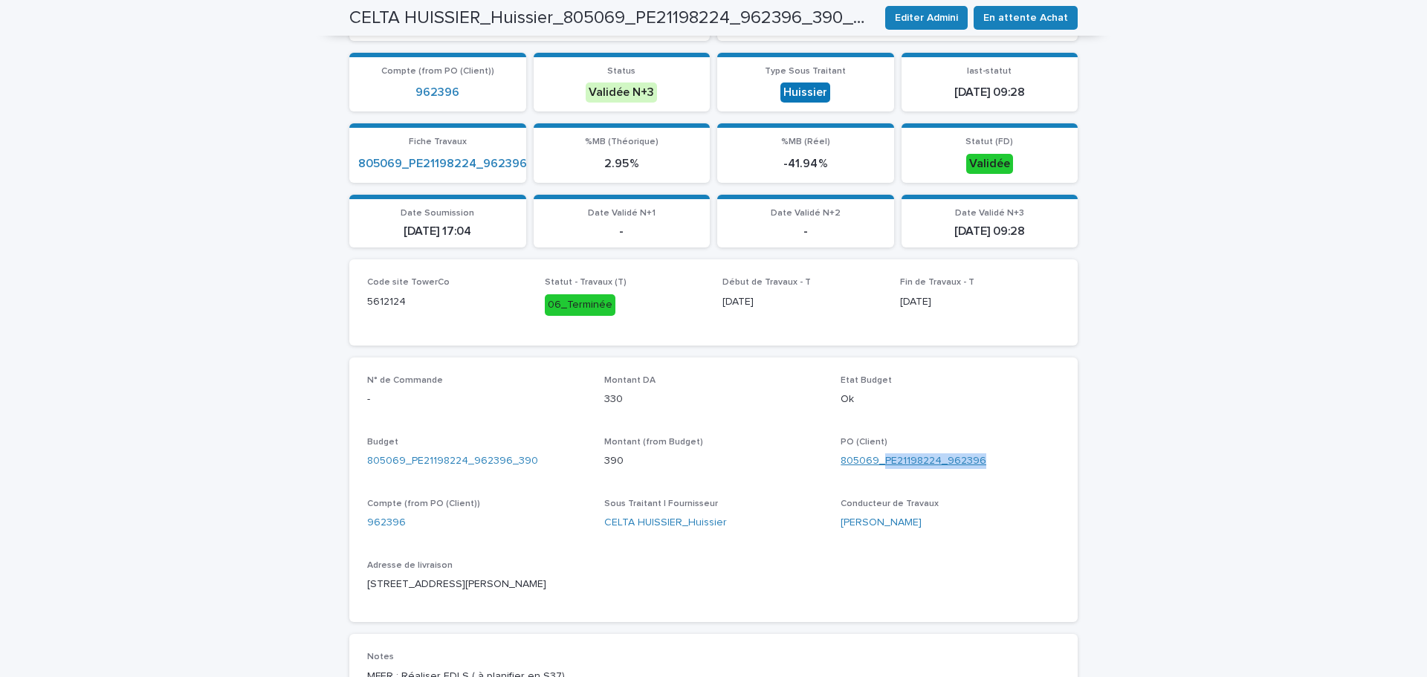
click at [878, 462] on div "805069_PE21198224_962396" at bounding box center [950, 461] width 219 height 16
copy link "PE21198224_962396"
drag, startPoint x: 516, startPoint y: 583, endPoint x: 359, endPoint y: 592, distance: 157.1
click at [359, 592] on div "N° de Commande - Montant DA 330 Etat Budget Ok Budget 805069_PE21198224_962396_…" at bounding box center [713, 489] width 728 height 265
copy p "1 impasse Cassard 56100 Lorient"
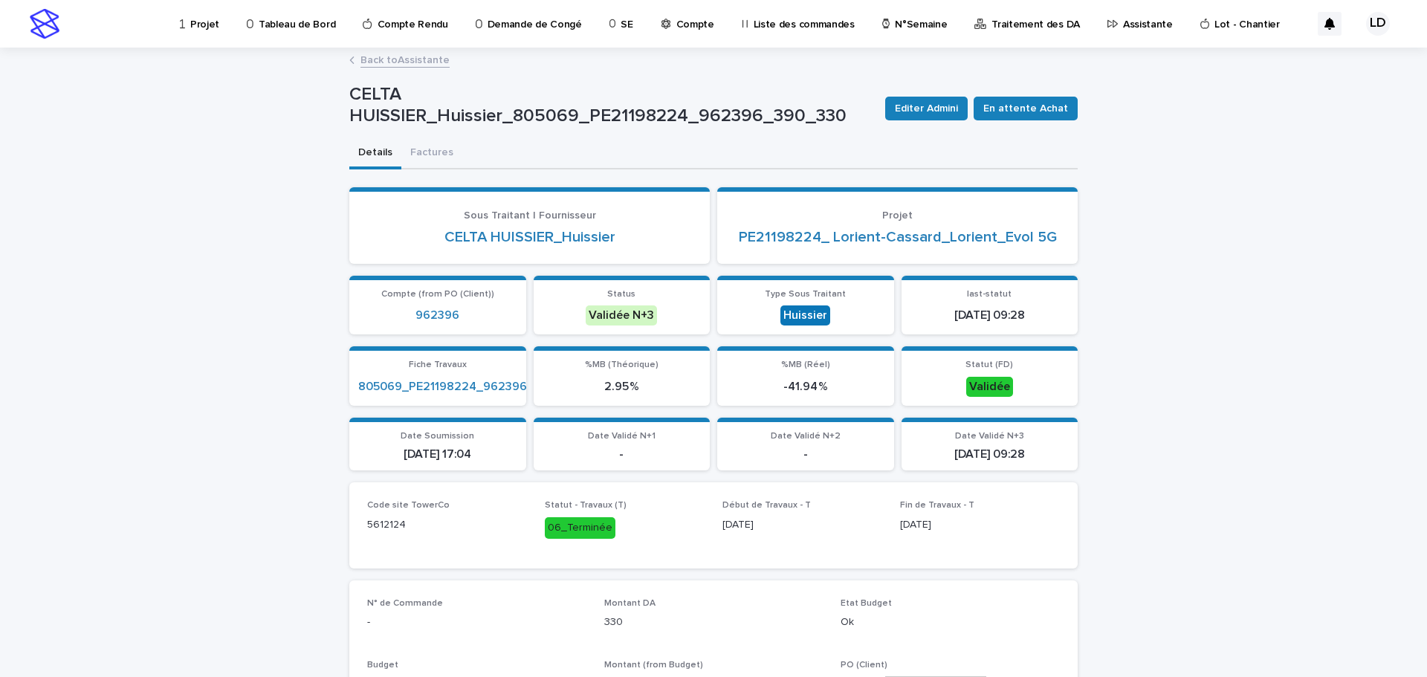
scroll to position [149, 0]
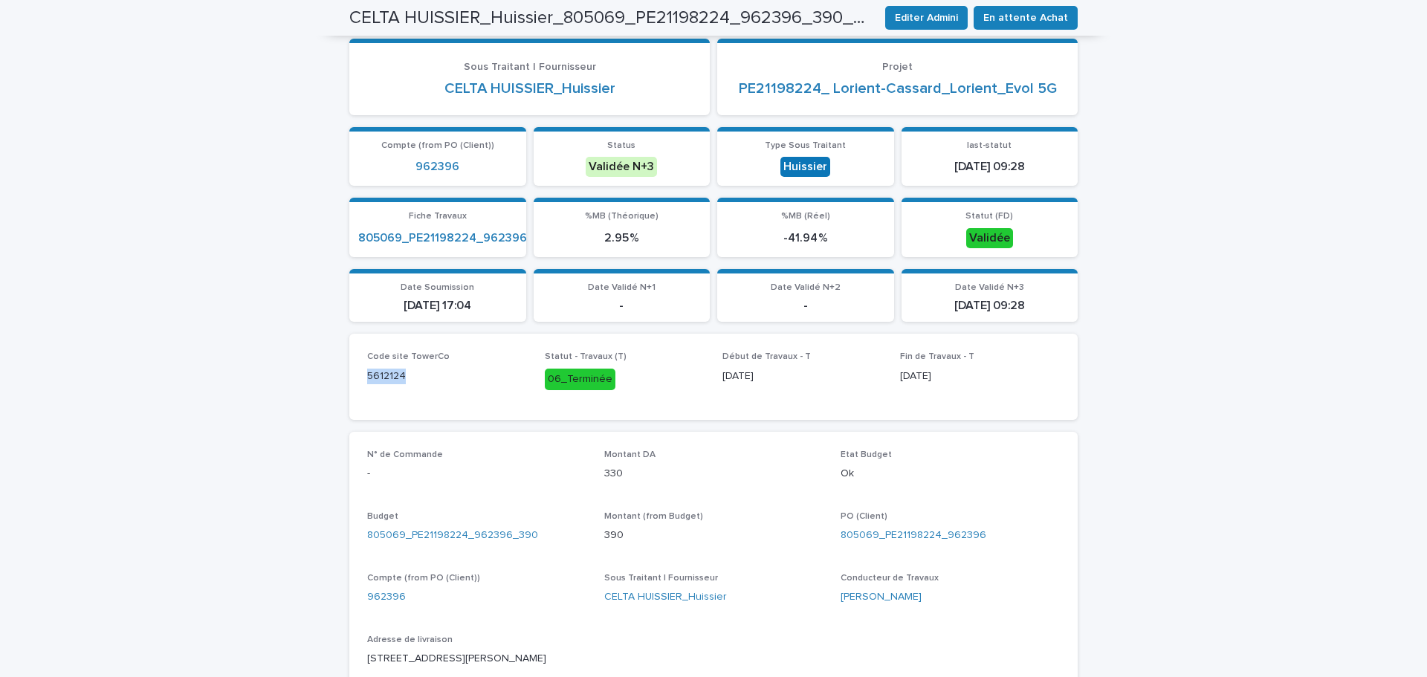
drag, startPoint x: 418, startPoint y: 375, endPoint x: 340, endPoint y: 372, distance: 78.8
click at [342, 372] on div "Loading... Saving… Loading... Saving… CELTA HUISSIER_Huissier_805069_PE21198224…" at bounding box center [713, 520] width 743 height 1240
copy p "5612124"
drag, startPoint x: 984, startPoint y: 534, endPoint x: 876, endPoint y: 531, distance: 107.8
click at [876, 531] on div "805069_PE21198224_962396" at bounding box center [950, 536] width 219 height 16
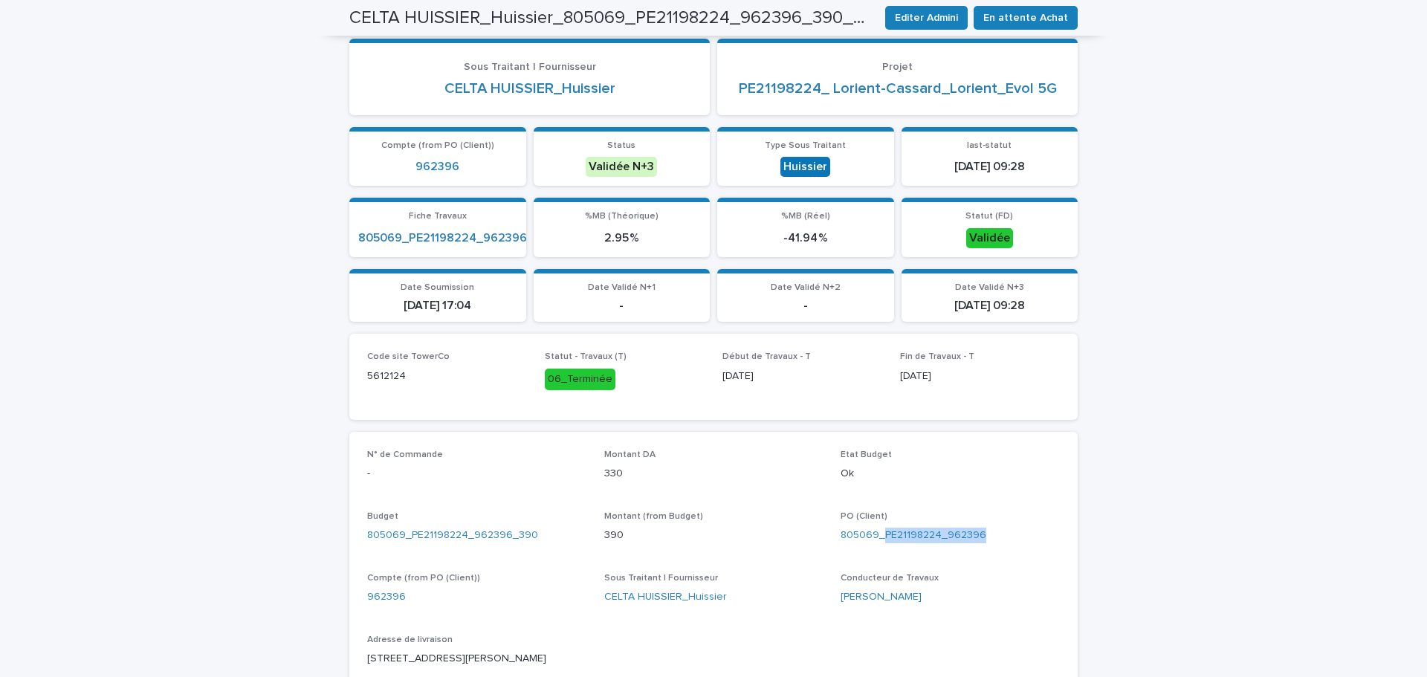
copy link "PE21198224_962396"
click at [1016, 14] on span "En attente Achat" at bounding box center [1025, 17] width 85 height 15
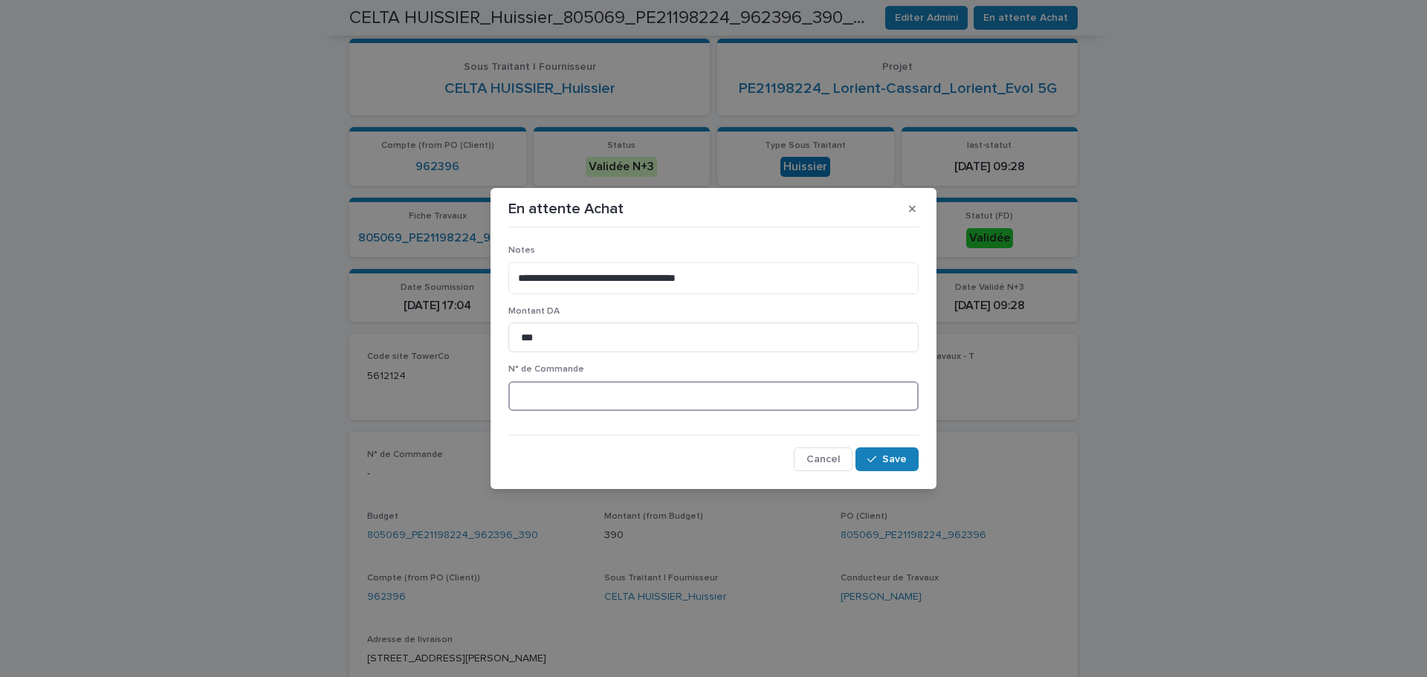
click at [525, 399] on input at bounding box center [713, 396] width 410 height 30
paste input "*******"
type input "********"
click at [904, 457] on span "Save" at bounding box center [894, 459] width 25 height 10
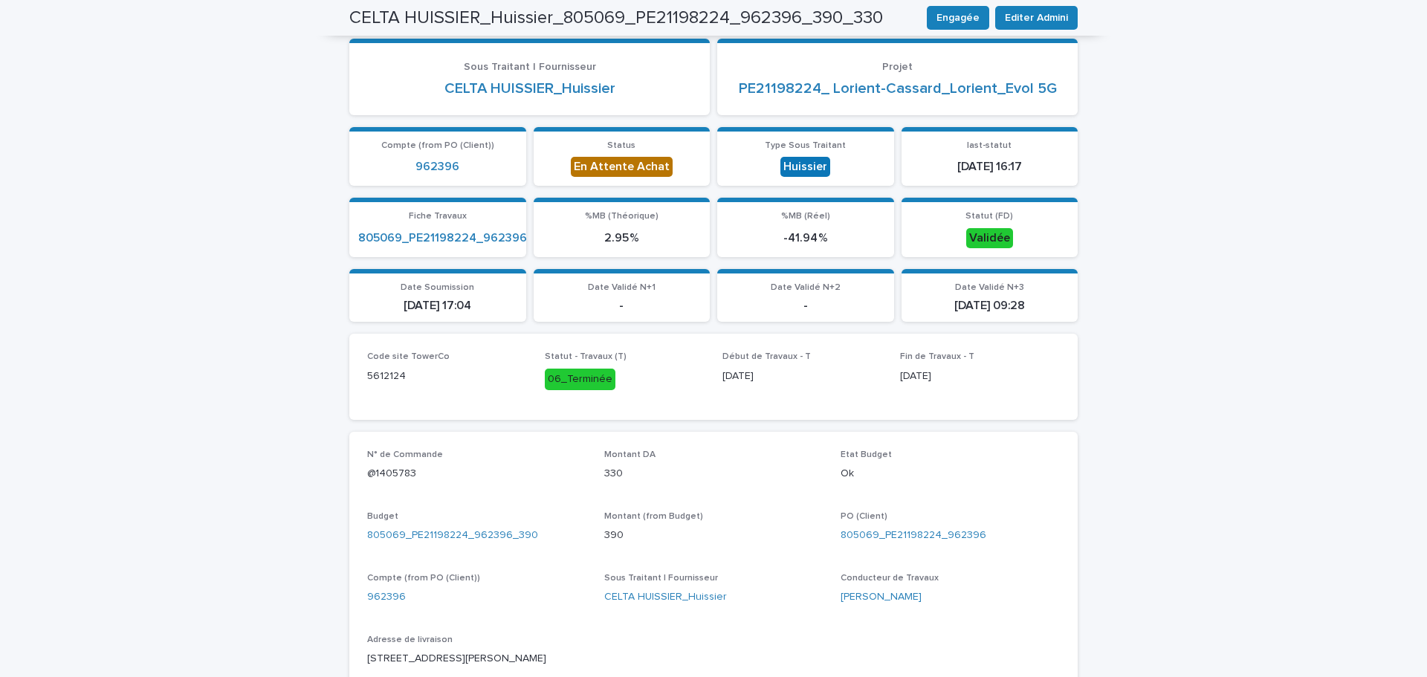
scroll to position [0, 0]
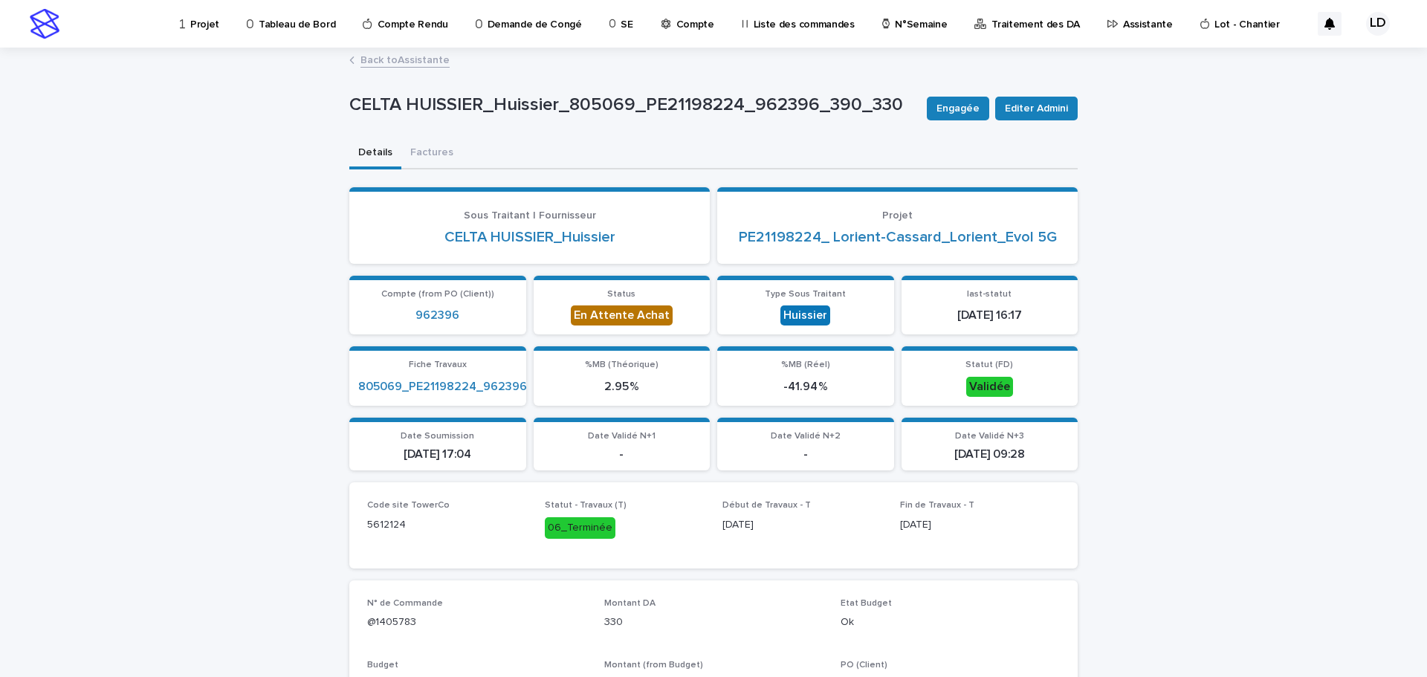
click at [1123, 25] on p "Assistante" at bounding box center [1148, 15] width 50 height 31
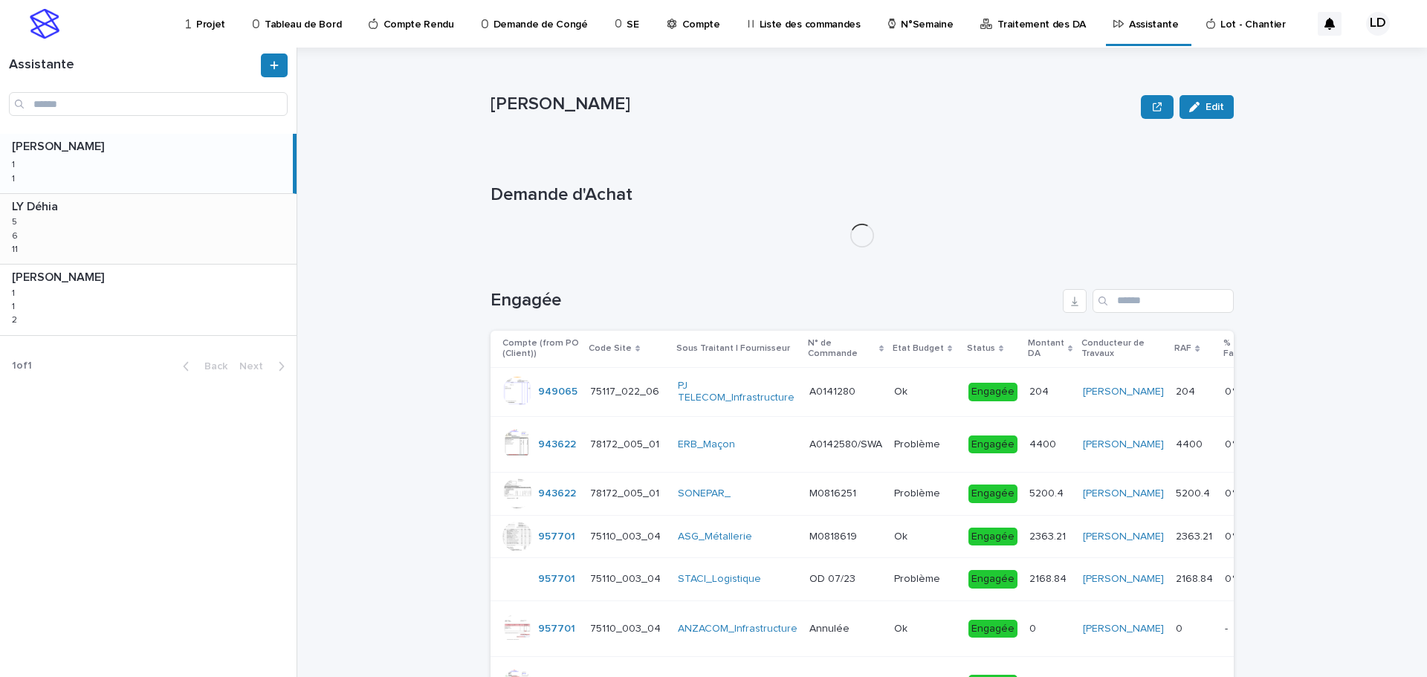
click at [153, 248] on div "LY Déhia LY Déhia 5 5 6 6 11 11" at bounding box center [148, 229] width 297 height 70
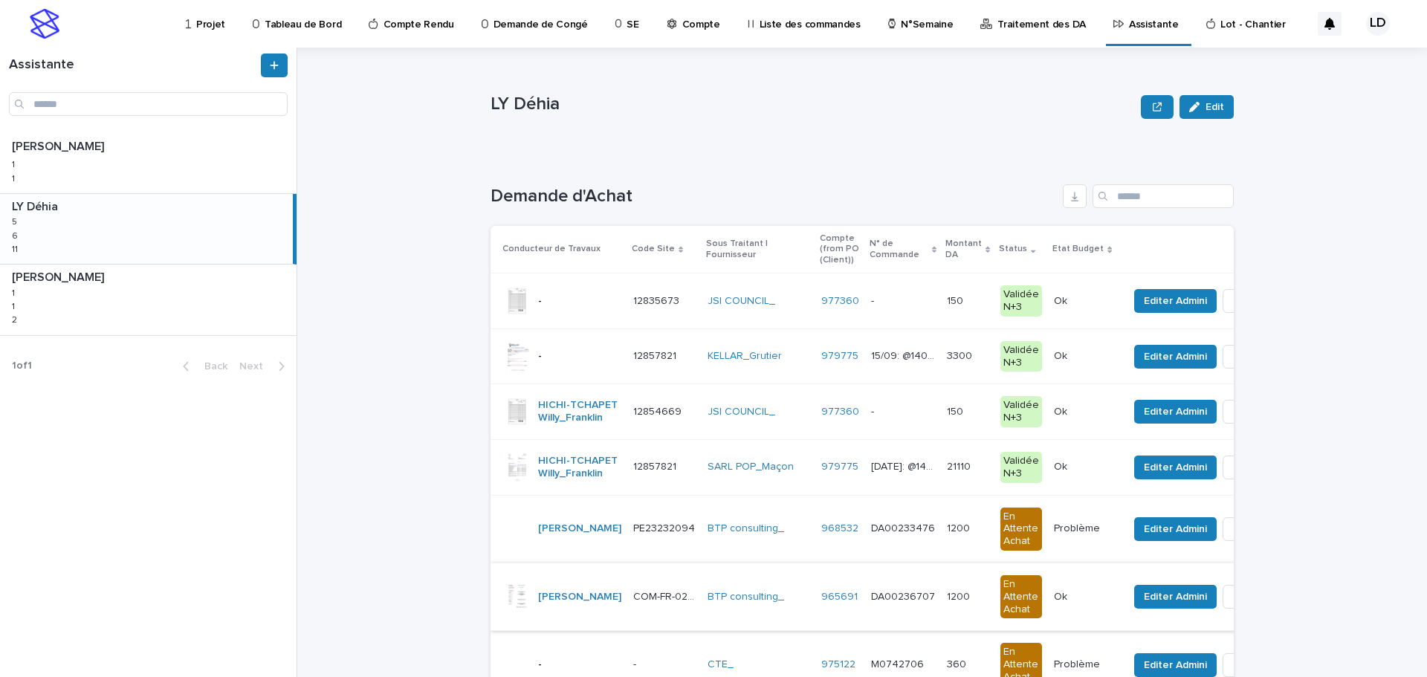
scroll to position [74, 0]
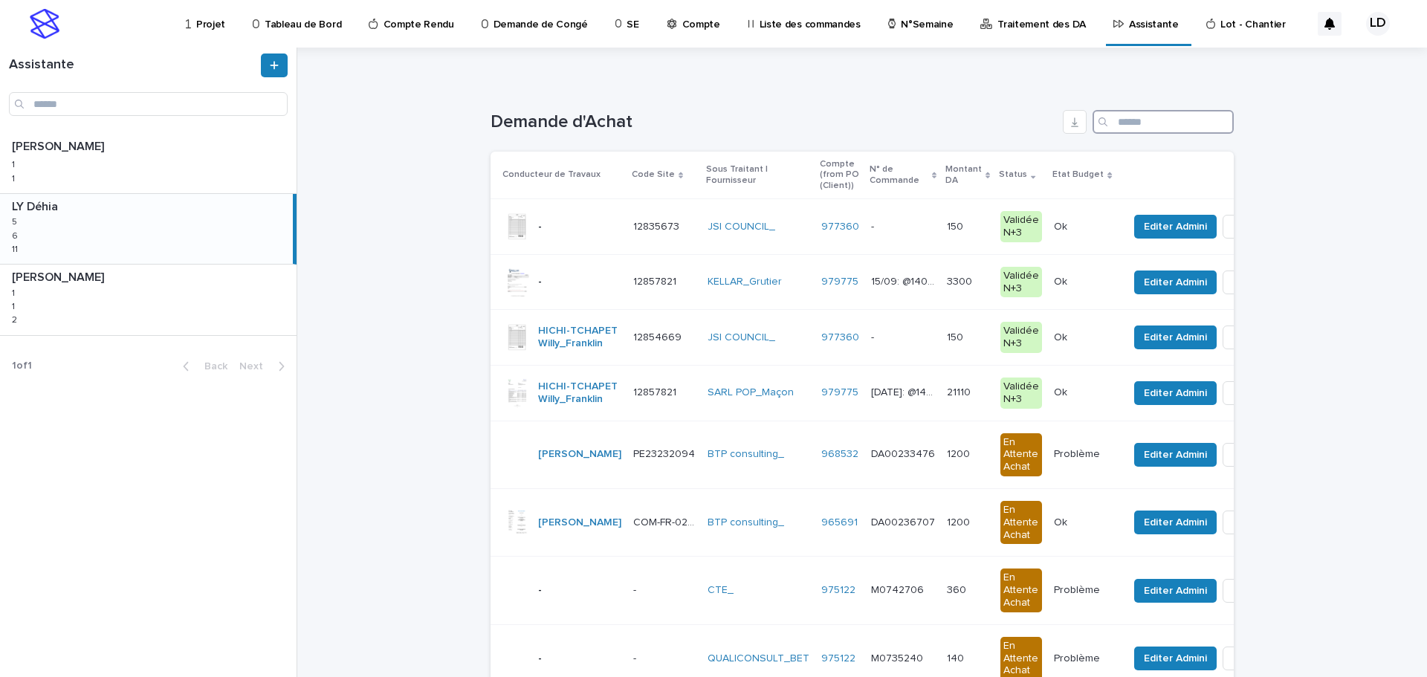
click at [1165, 123] on input "Search" at bounding box center [1163, 122] width 141 height 24
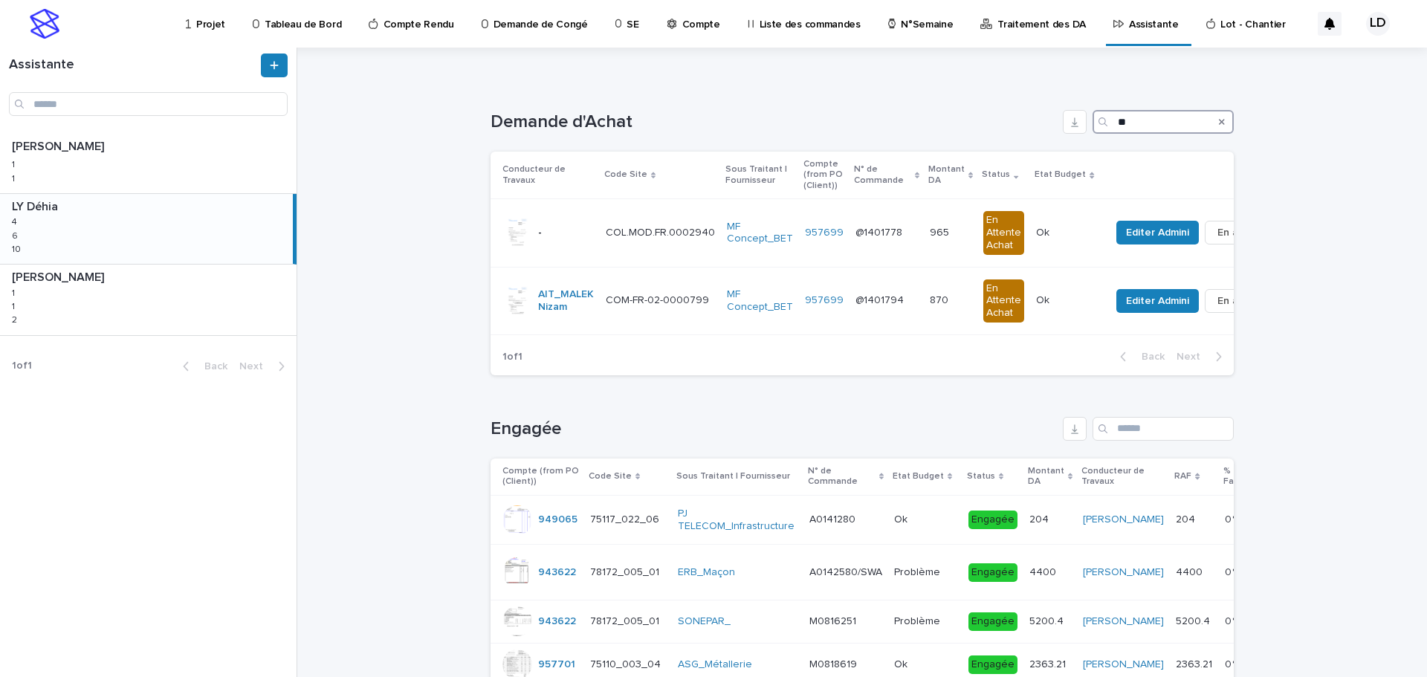
type input "**"
click at [849, 316] on td "@1401794 @1401794" at bounding box center [886, 301] width 74 height 68
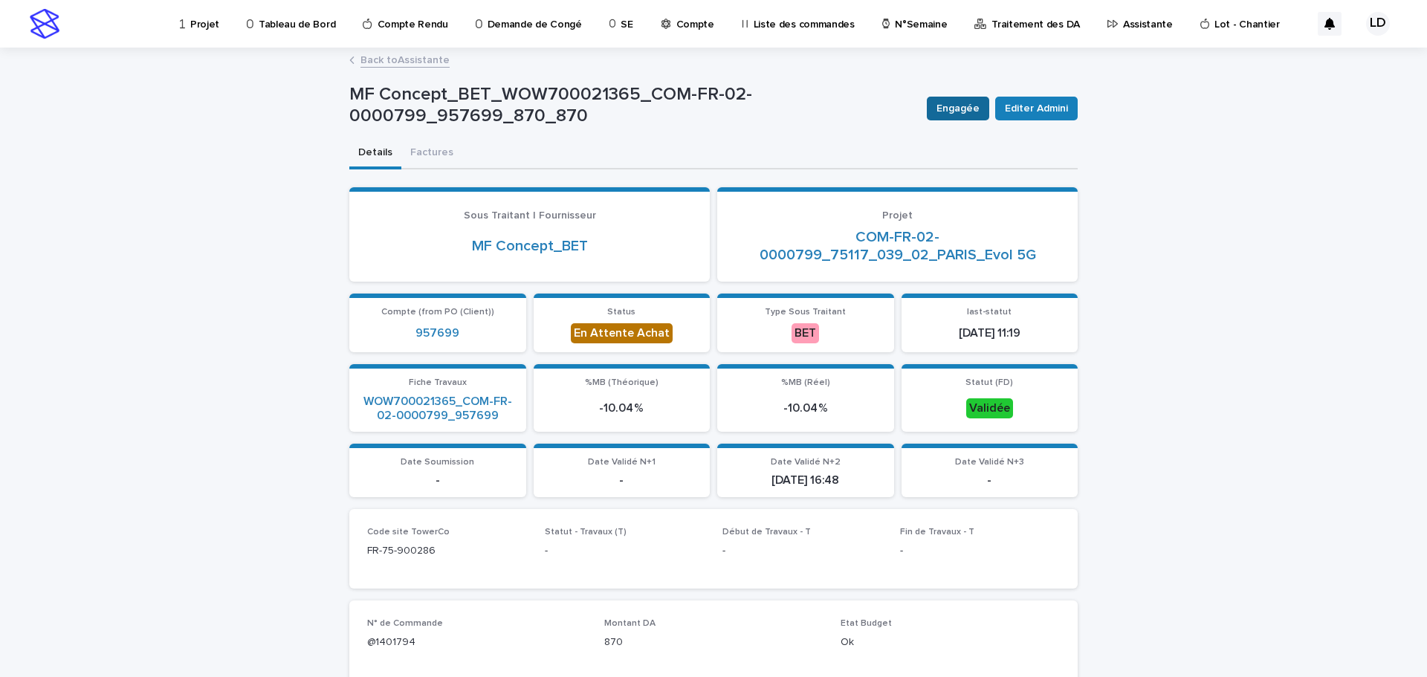
click at [949, 104] on span "Engagée" at bounding box center [957, 108] width 43 height 15
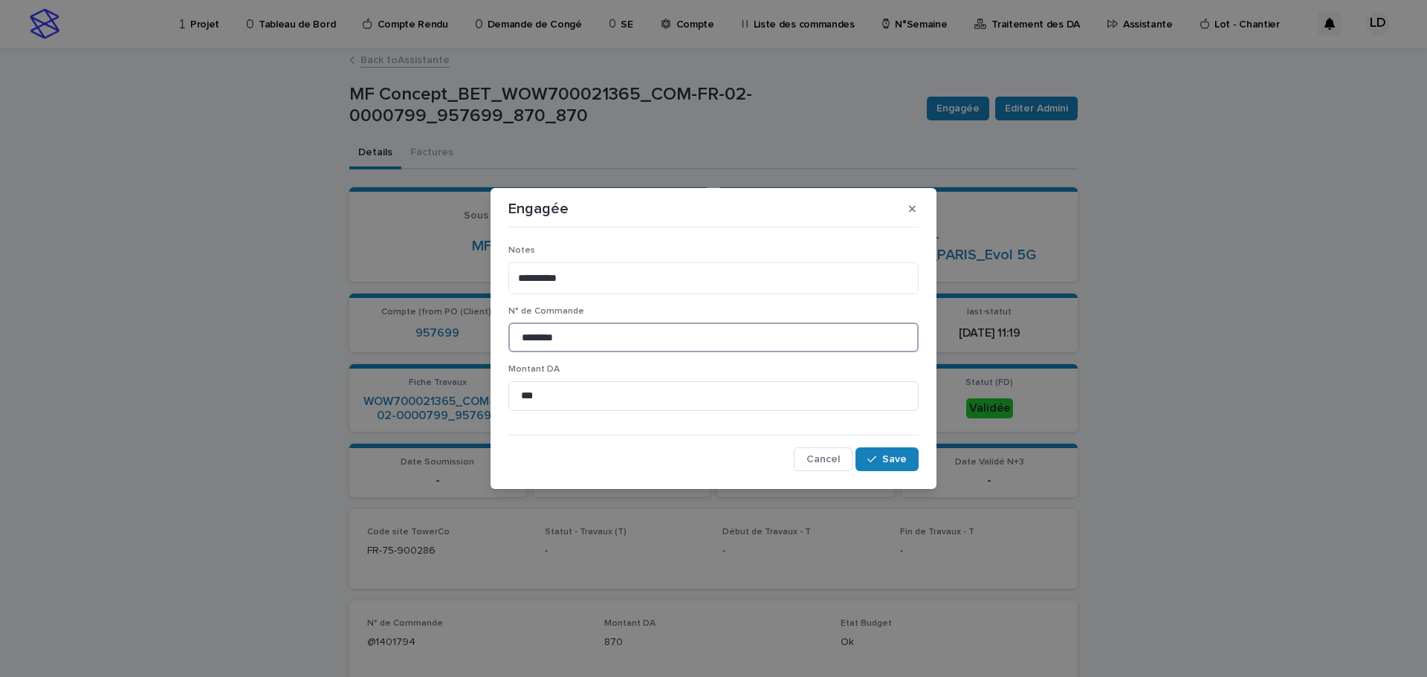
drag, startPoint x: 386, startPoint y: 336, endPoint x: 363, endPoint y: 334, distance: 22.3
click at [363, 336] on div "**********" at bounding box center [713, 338] width 1427 height 677
paste input "*"
type input "*********"
click at [903, 458] on span "Save" at bounding box center [894, 459] width 25 height 10
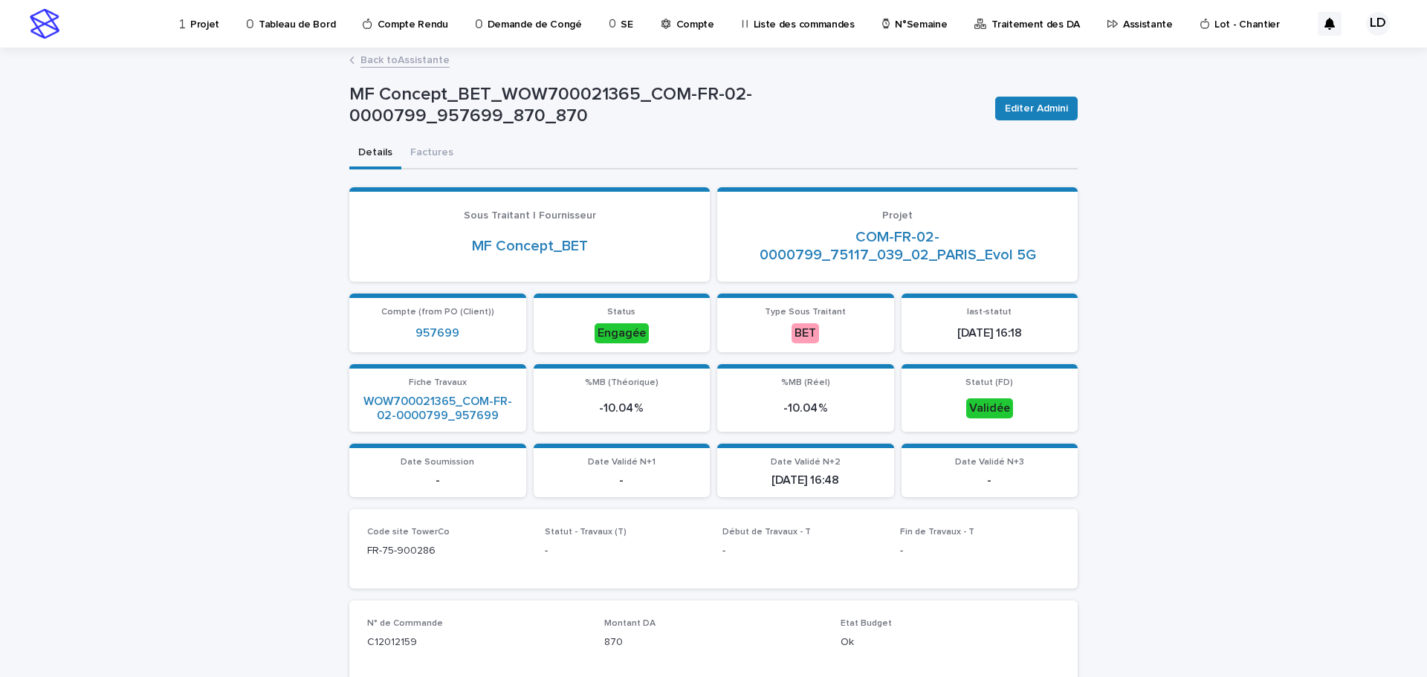
click at [388, 59] on link "Back to Assistante" at bounding box center [404, 59] width 89 height 17
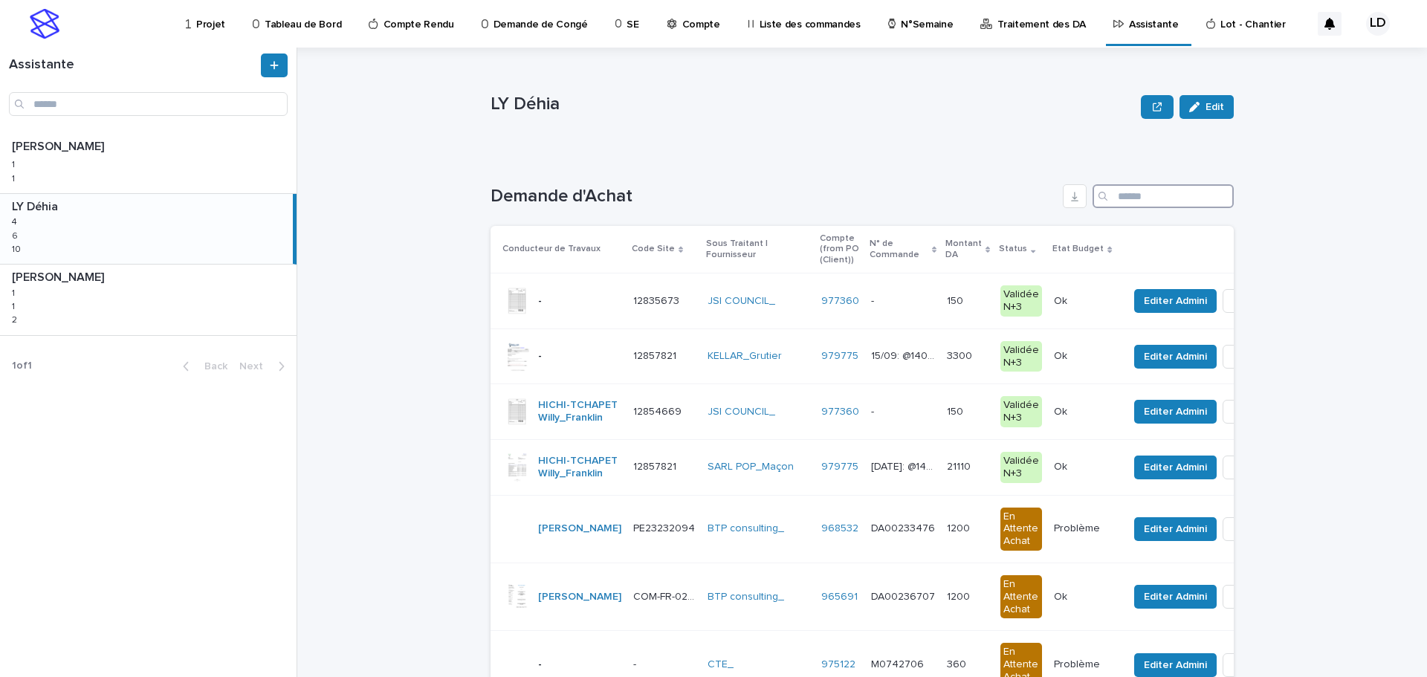
click at [1153, 198] on input "Search" at bounding box center [1163, 196] width 141 height 24
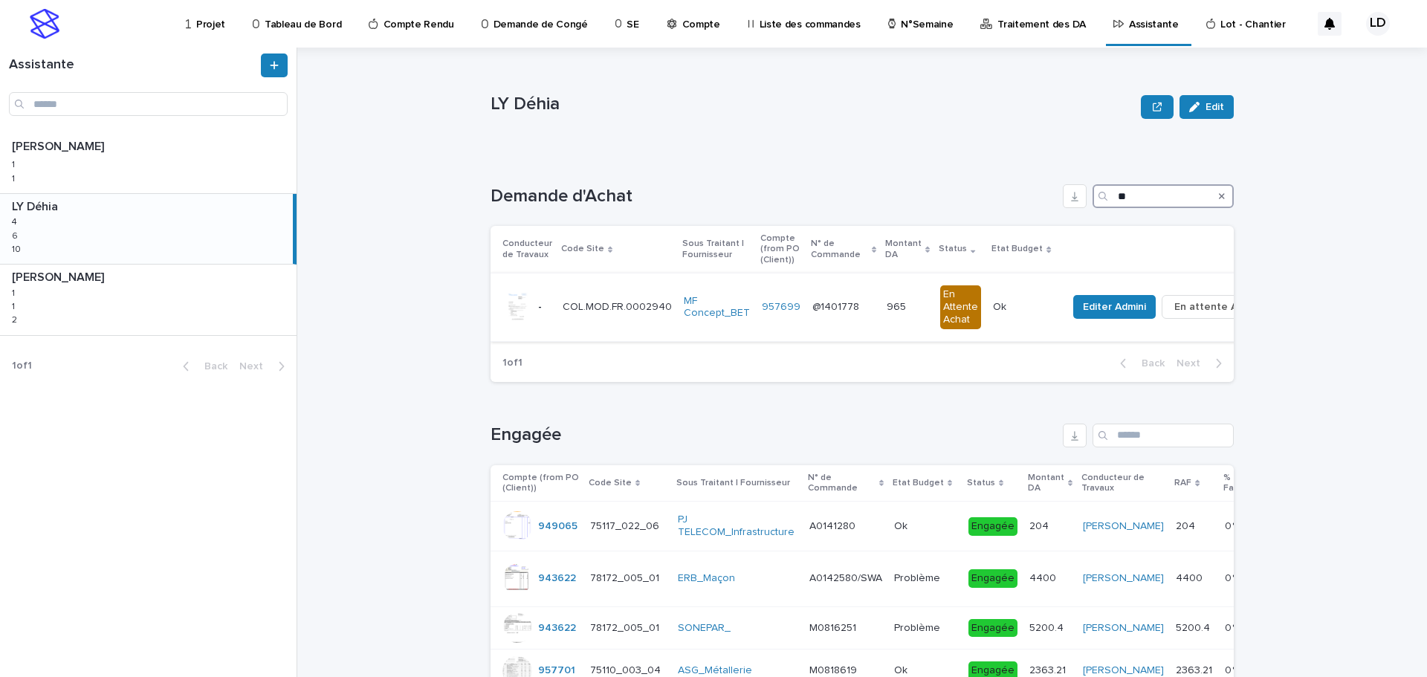
type input "**"
click at [859, 334] on td "@1401778 @1401778" at bounding box center [843, 307] width 74 height 68
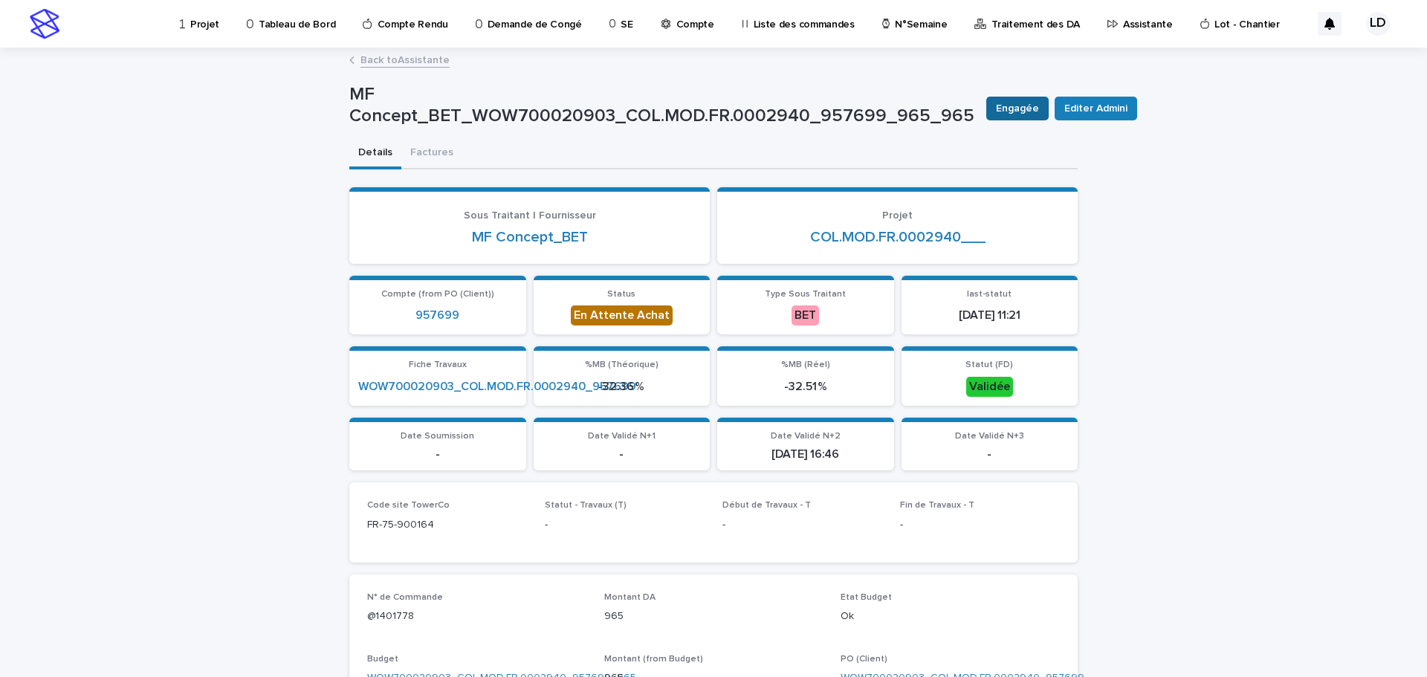
click at [1009, 109] on span "Engagée" at bounding box center [1017, 108] width 43 height 15
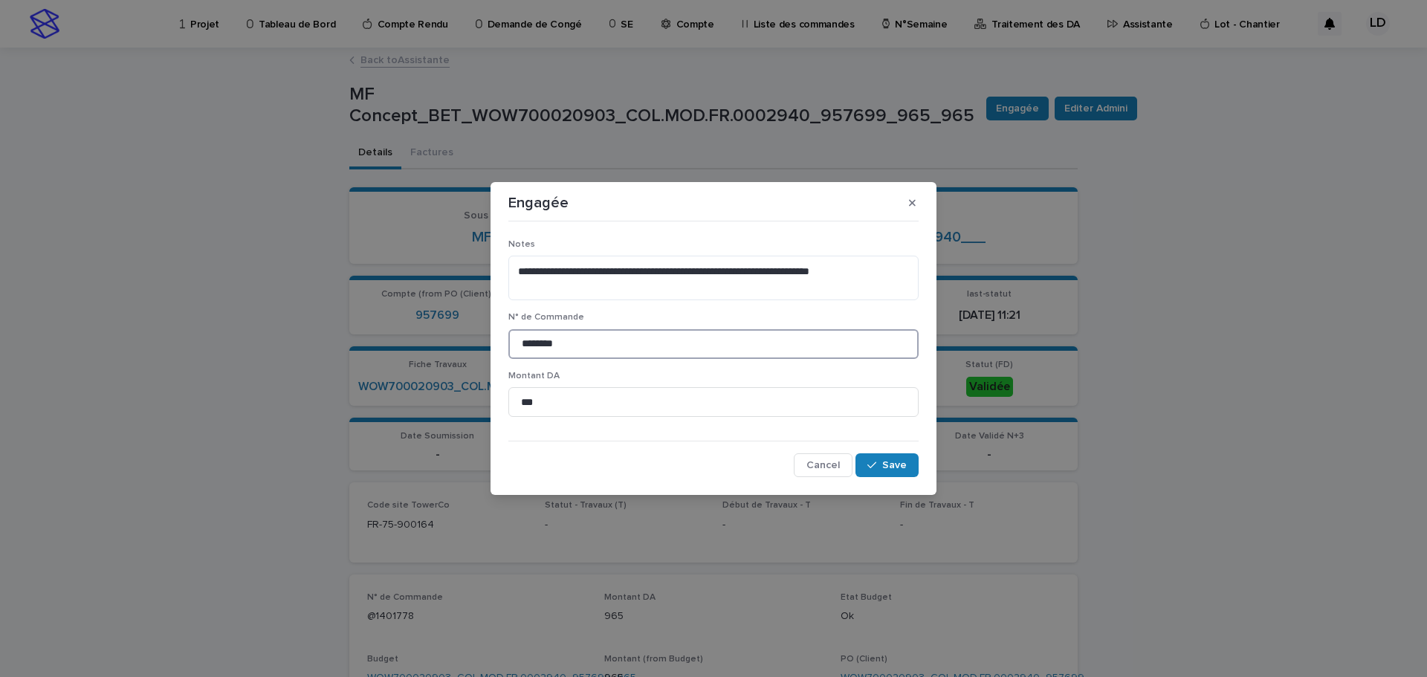
drag, startPoint x: 576, startPoint y: 340, endPoint x: 404, endPoint y: 334, distance: 171.8
click at [404, 334] on div "**********" at bounding box center [713, 338] width 1427 height 677
paste input "*"
type input "*********"
click at [894, 464] on span "Save" at bounding box center [894, 465] width 25 height 10
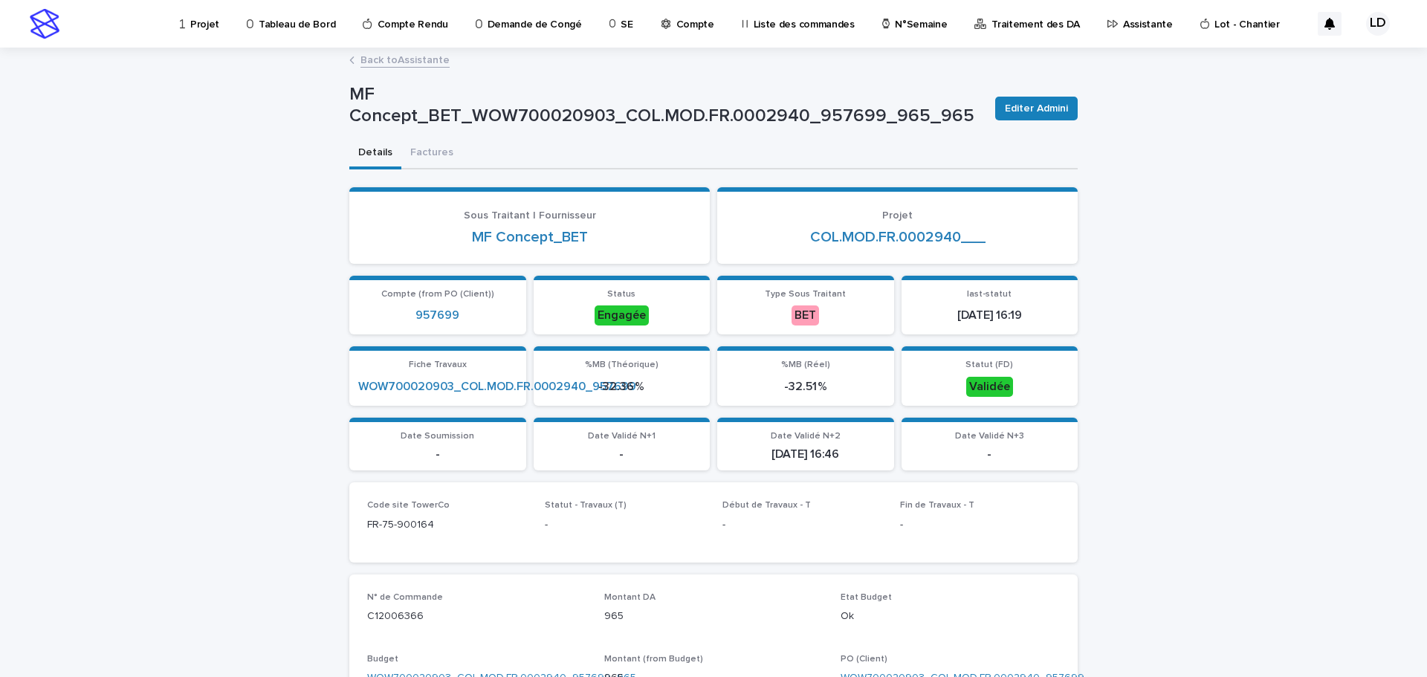
click at [381, 62] on link "Back to Assistante" at bounding box center [404, 59] width 89 height 17
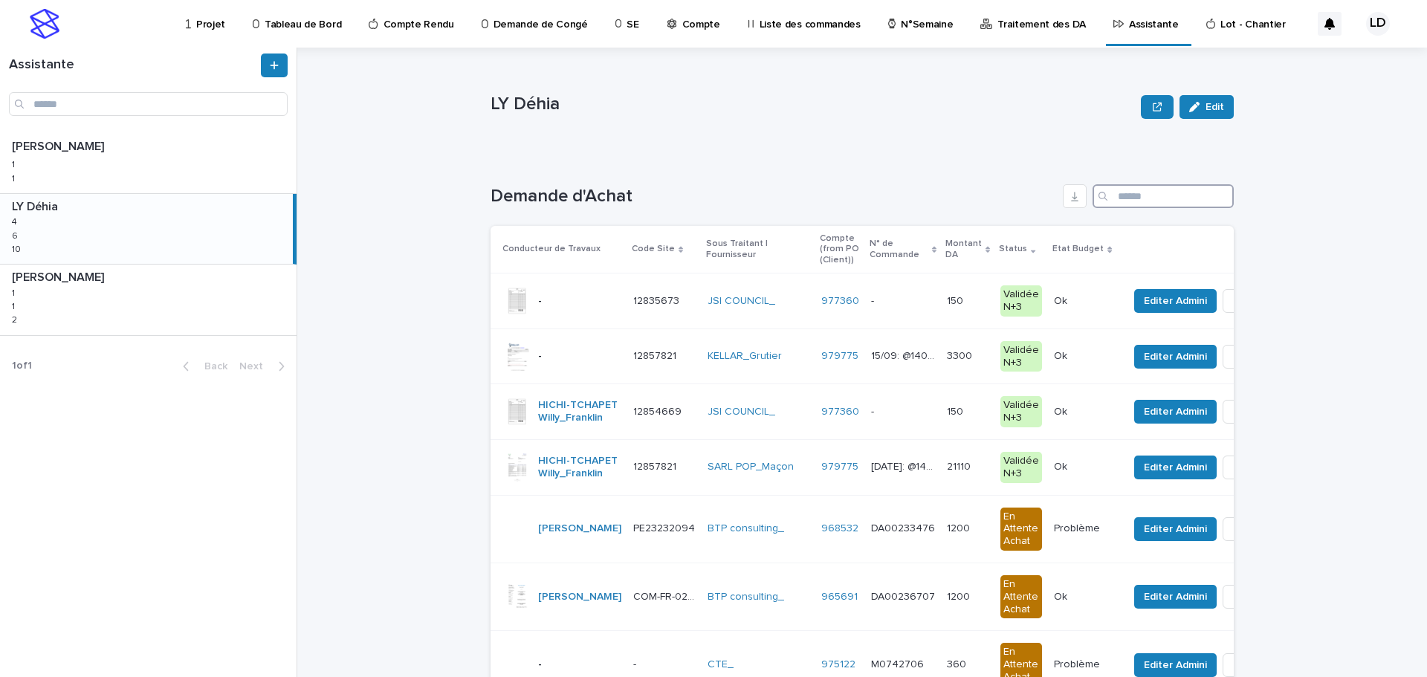
click at [1130, 197] on input "Search" at bounding box center [1163, 196] width 141 height 24
type input "**"
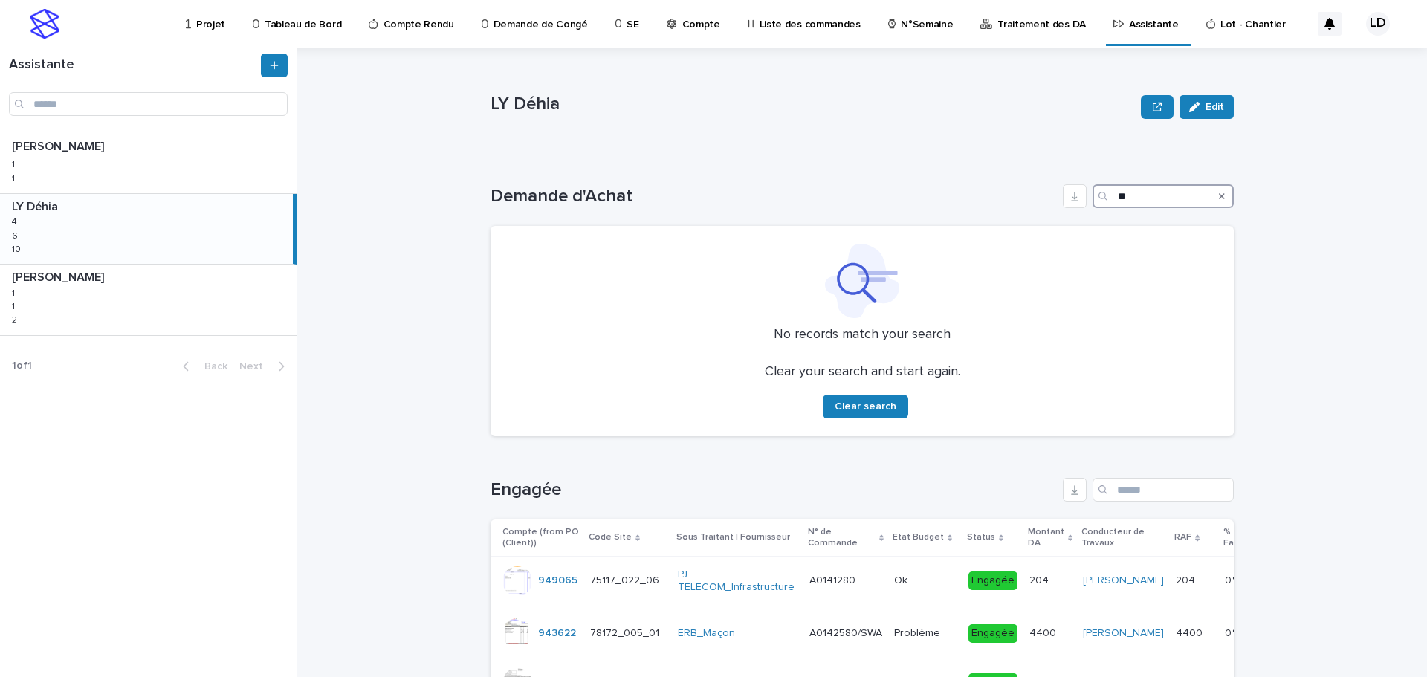
drag, startPoint x: 1134, startPoint y: 198, endPoint x: 1104, endPoint y: 190, distance: 31.4
click at [1104, 190] on div "**" at bounding box center [1163, 196] width 141 height 24
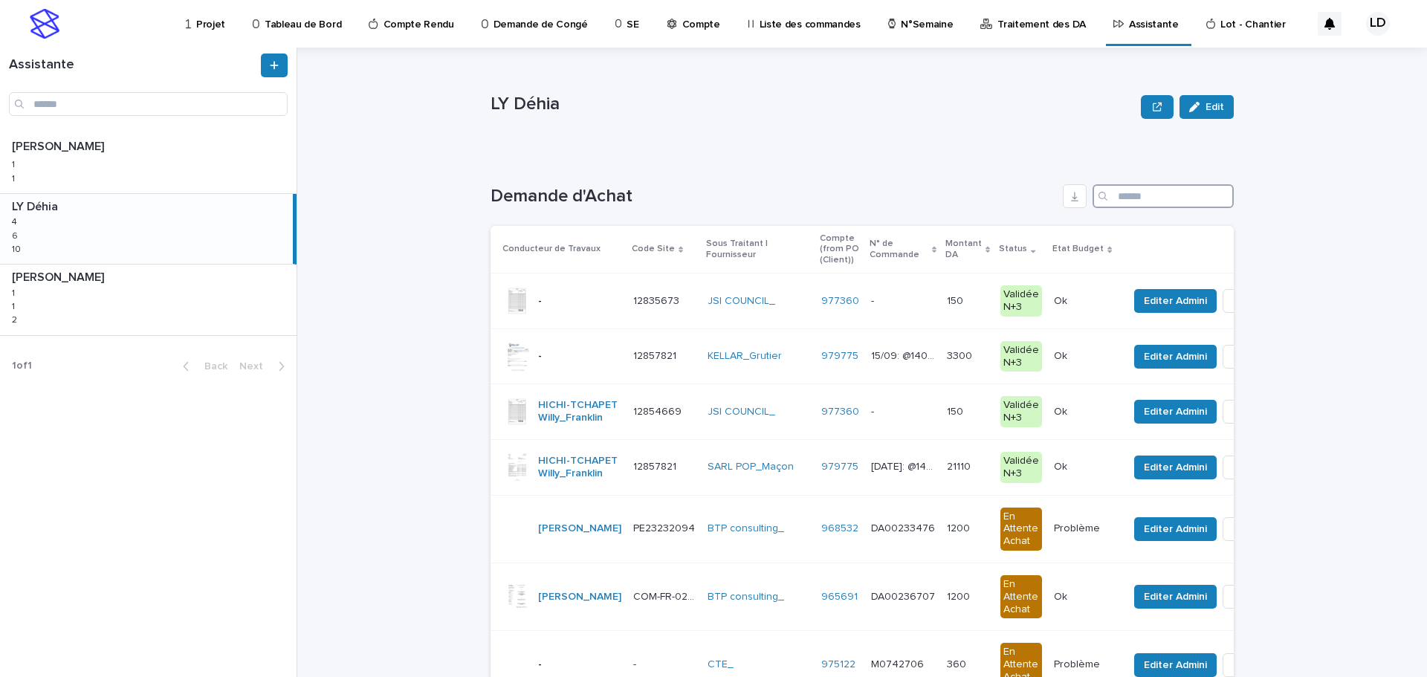
scroll to position [297, 0]
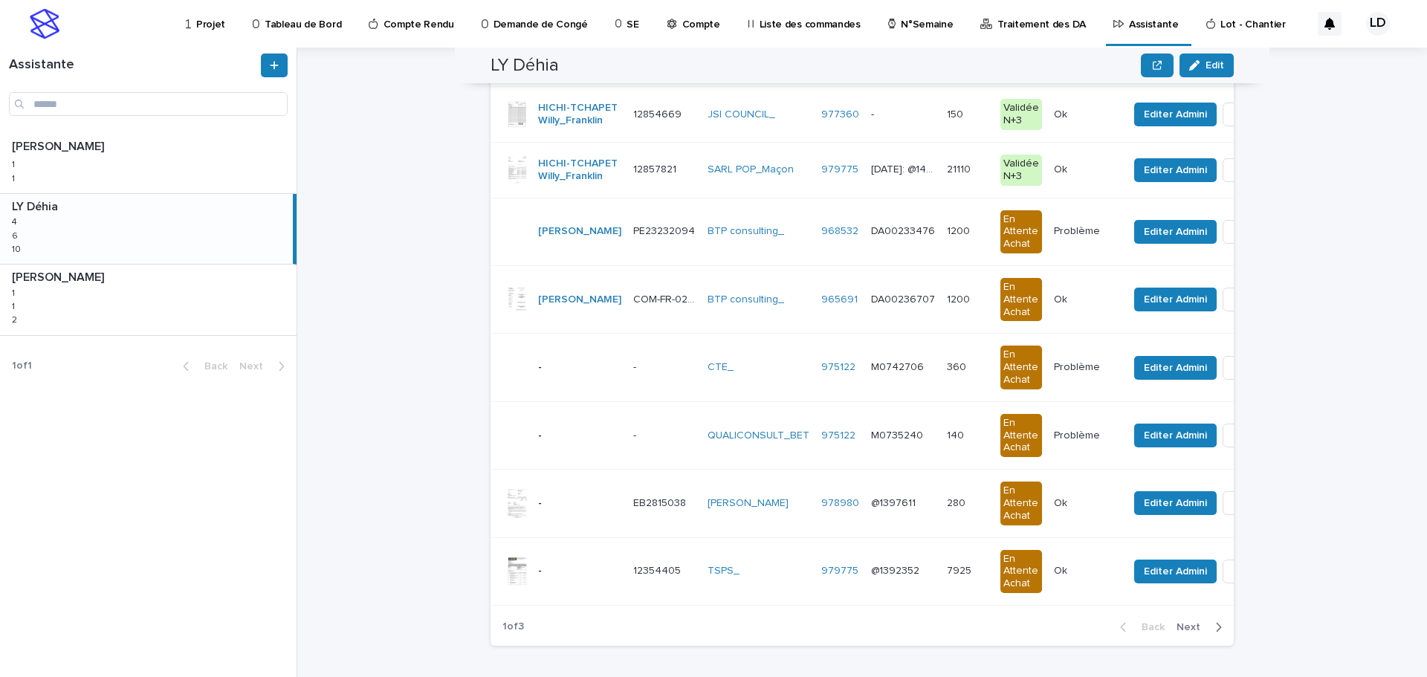
click at [1187, 632] on span "Next" at bounding box center [1192, 627] width 33 height 10
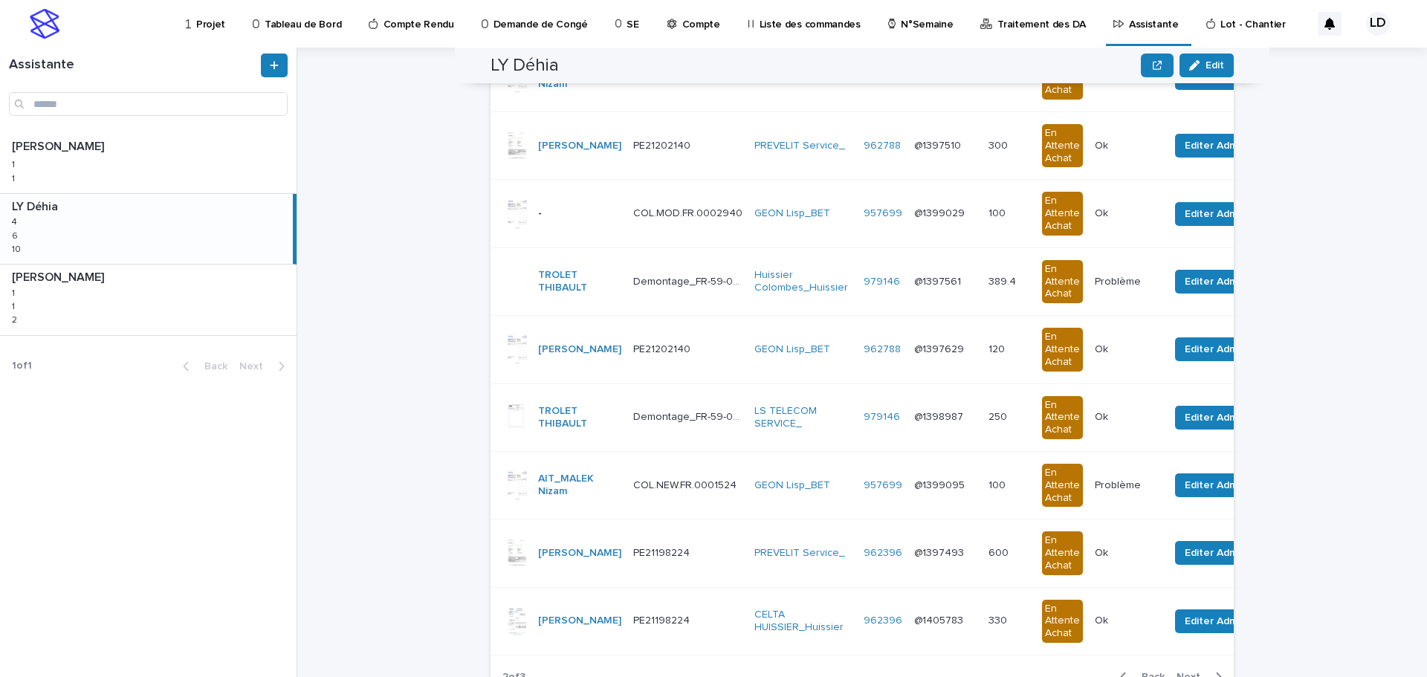
scroll to position [316, 0]
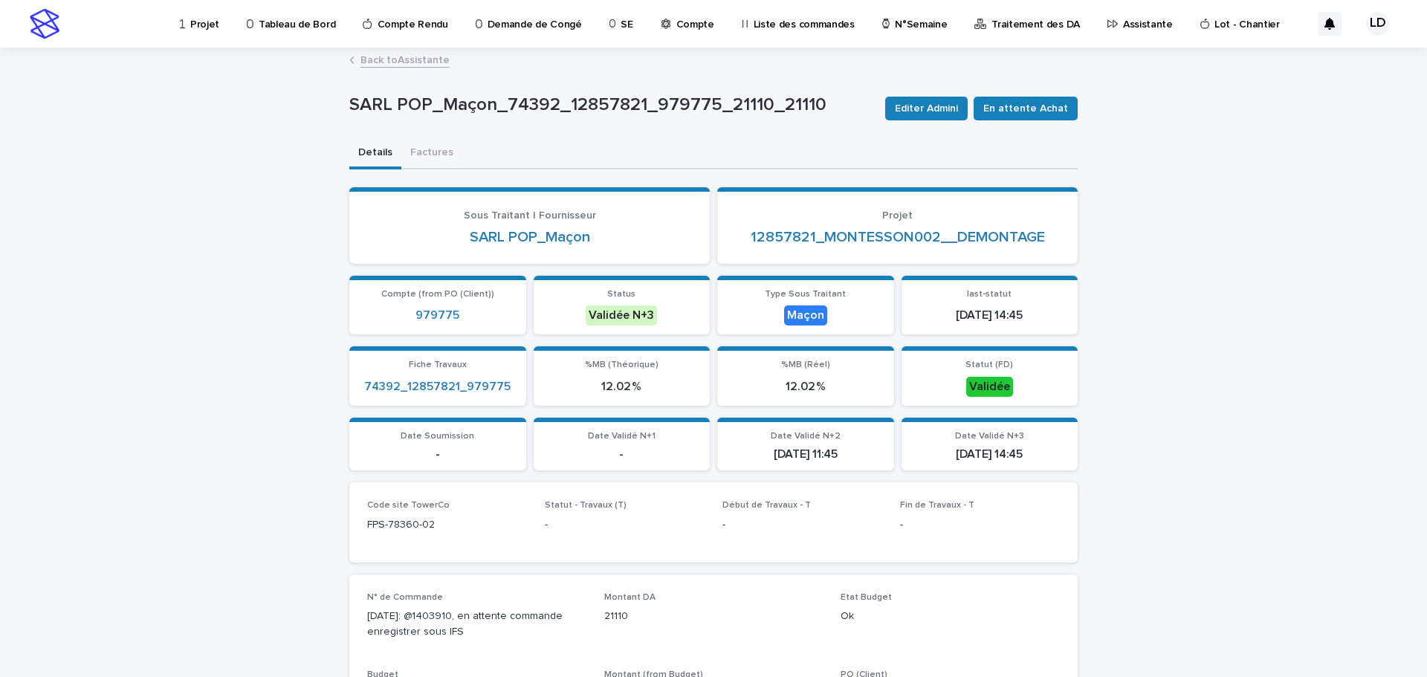
click at [397, 59] on link "Back to Assistante" at bounding box center [404, 59] width 89 height 17
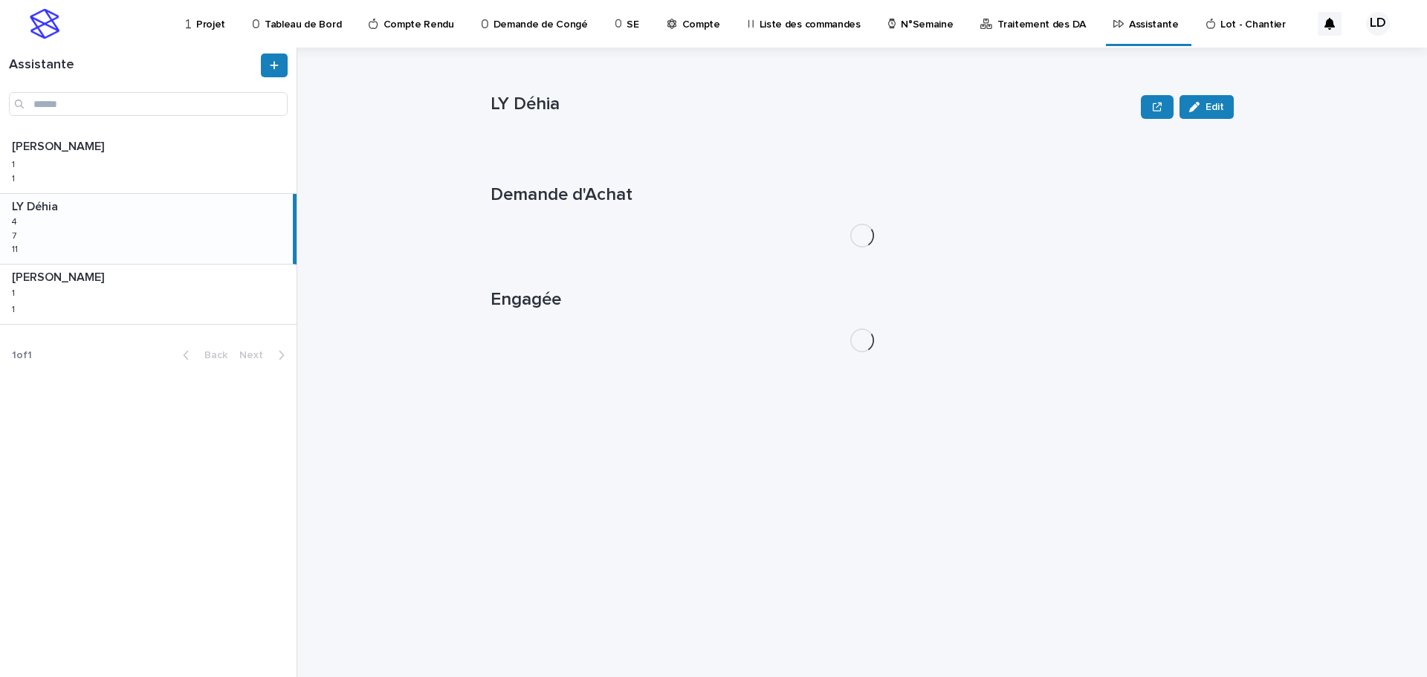
click at [217, 235] on div "LY Déhia LY Déhia 4 4 7 7 11 11" at bounding box center [146, 229] width 293 height 70
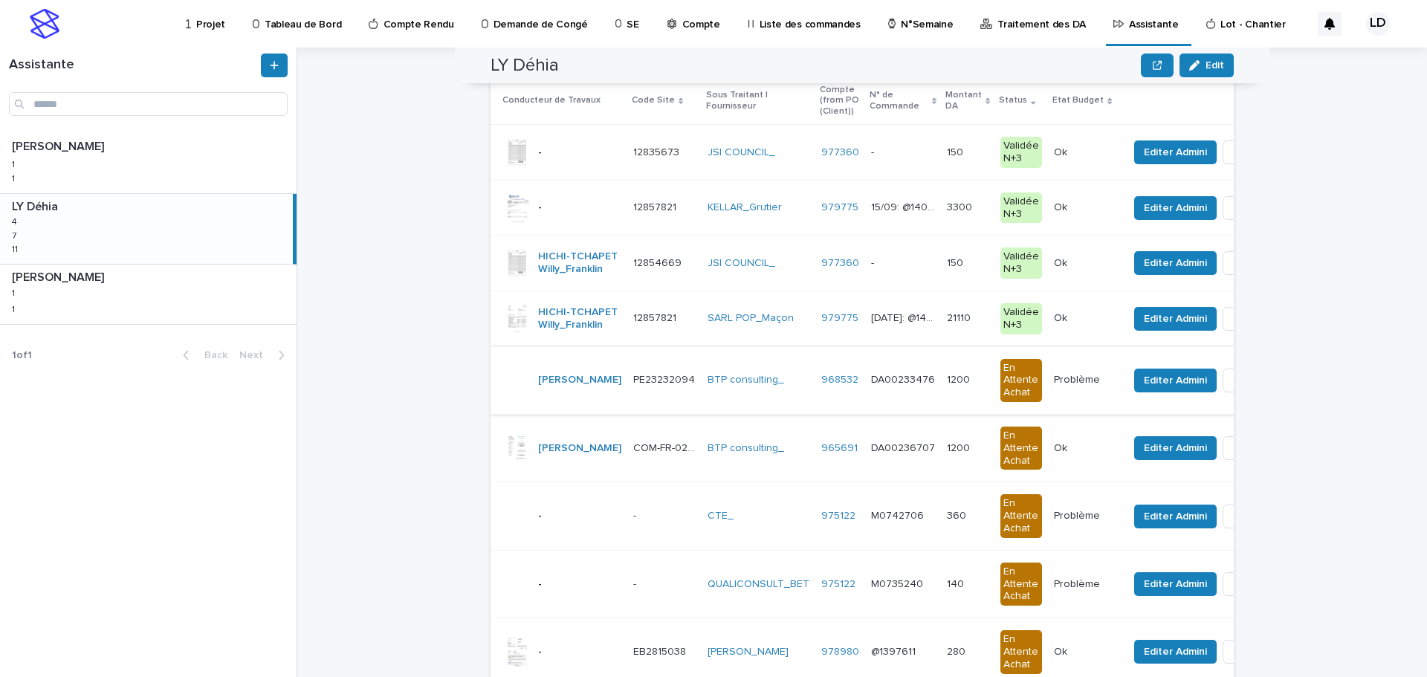
scroll to position [74, 0]
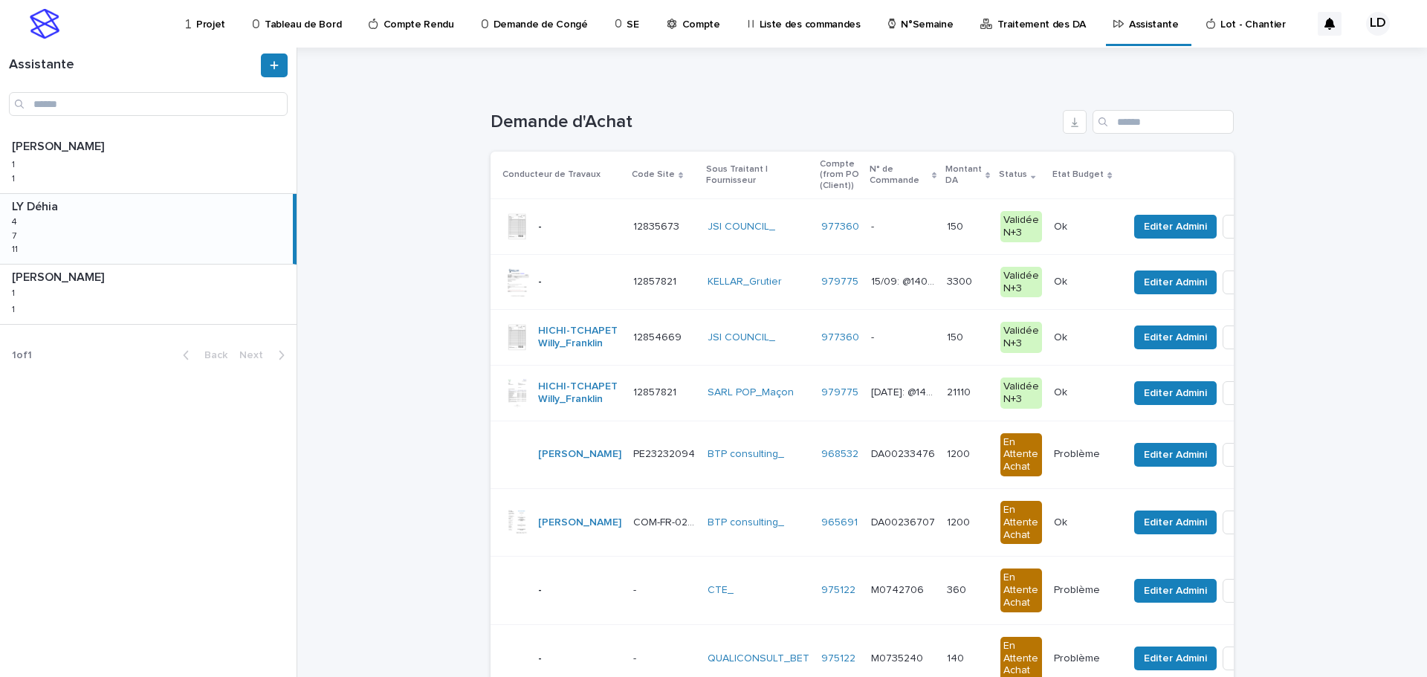
click at [702, 366] on td "JSI COUNCIL_" at bounding box center [759, 338] width 114 height 56
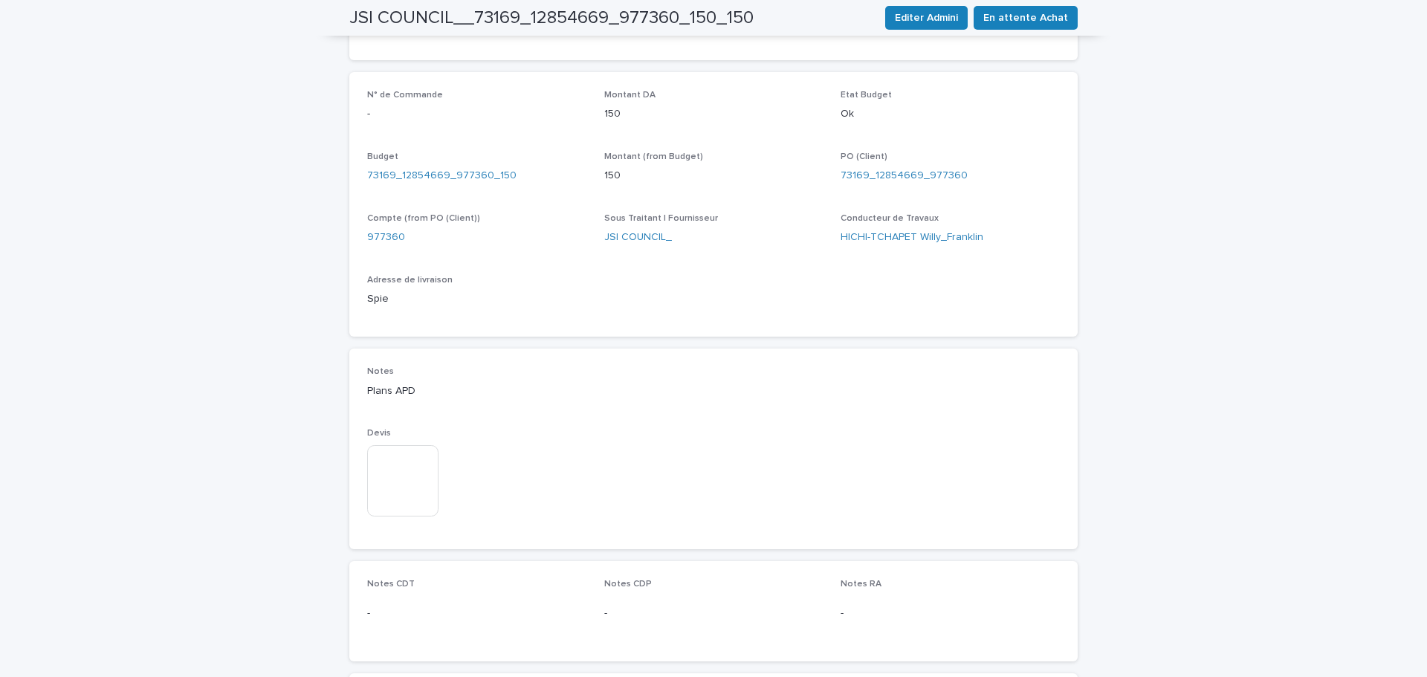
scroll to position [595, 0]
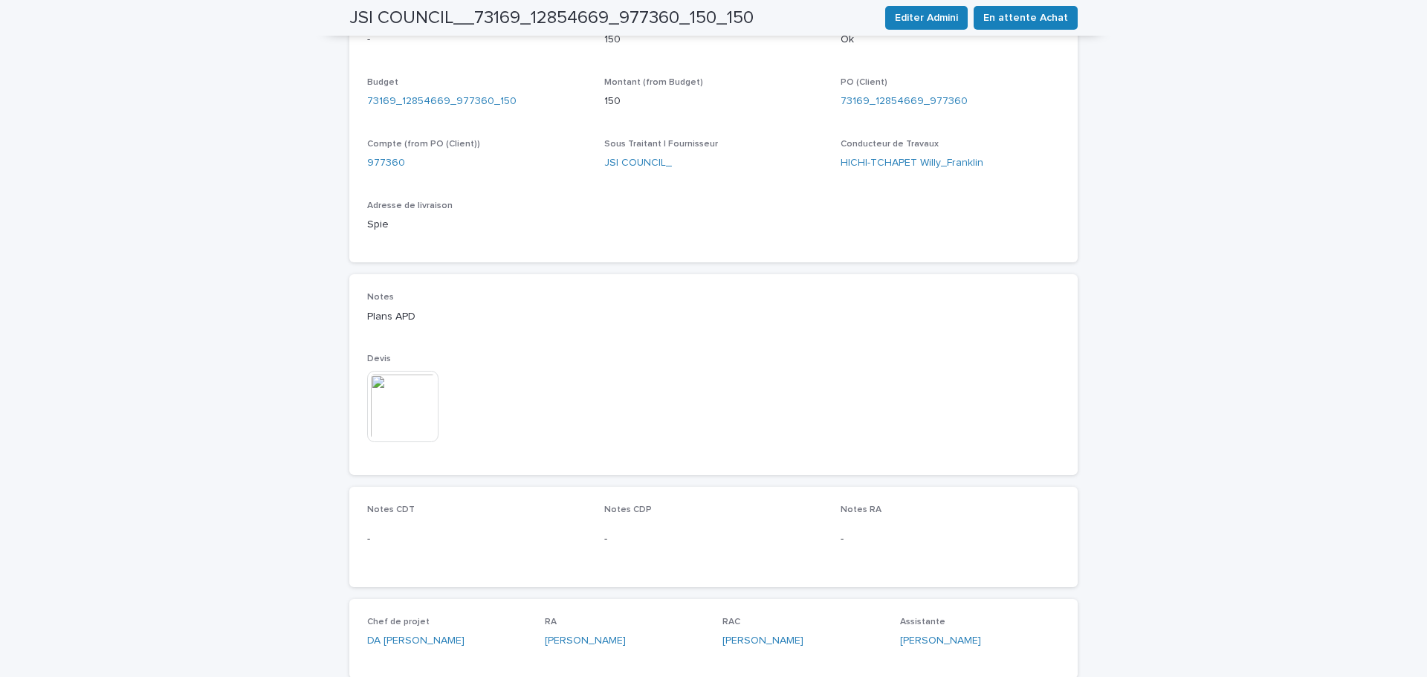
click at [397, 404] on img at bounding box center [402, 406] width 71 height 71
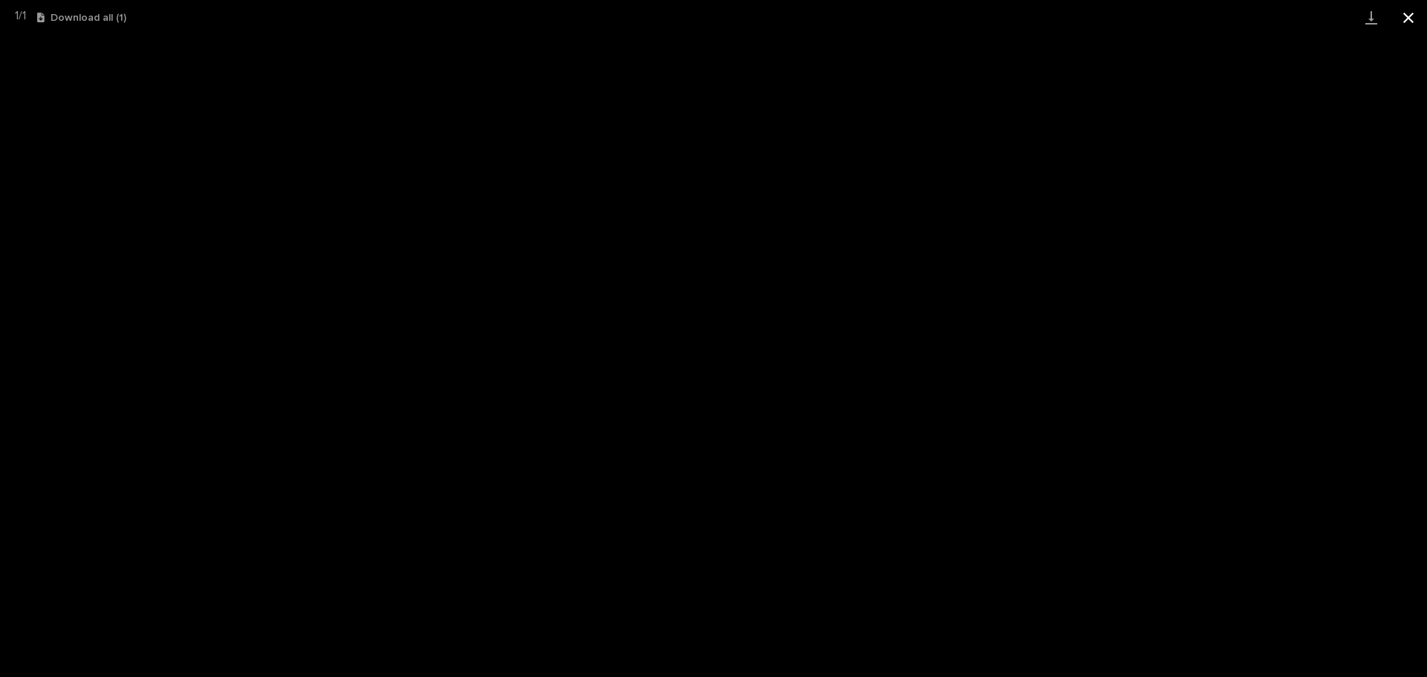
click at [1415, 19] on button "Close gallery" at bounding box center [1408, 17] width 37 height 35
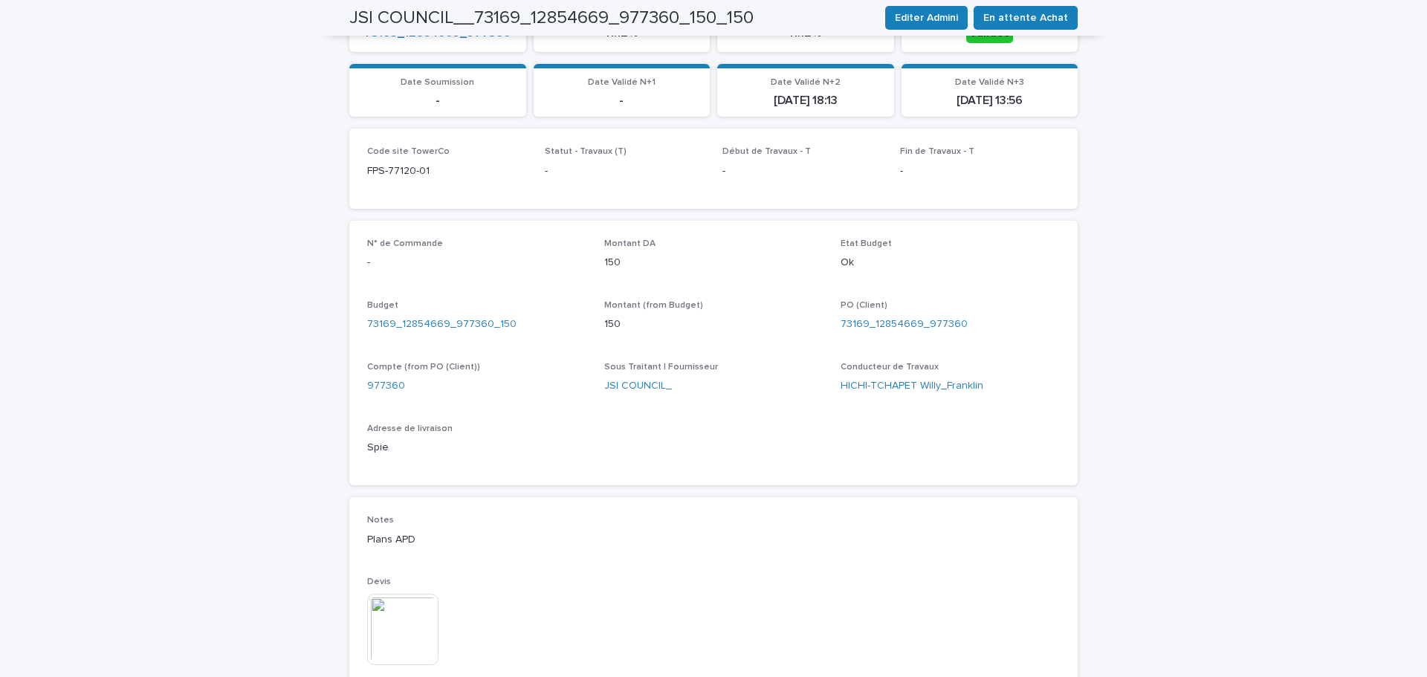
scroll to position [297, 0]
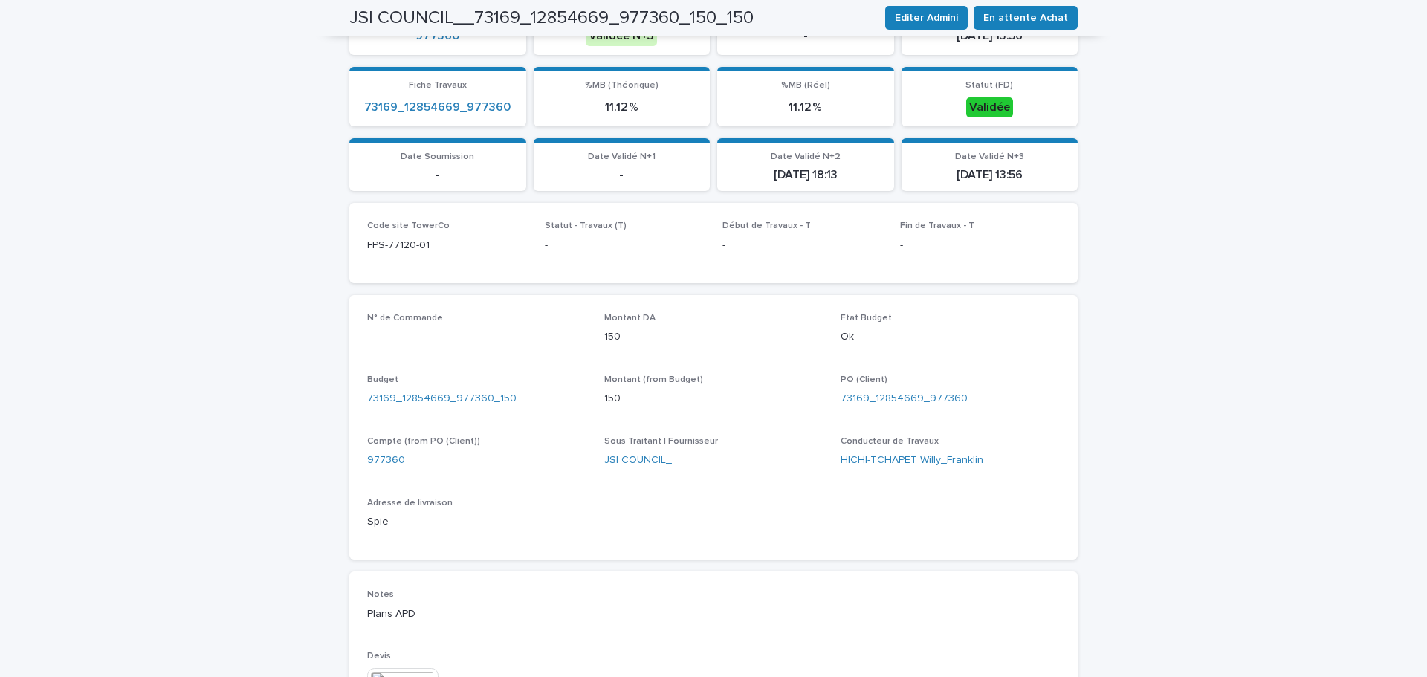
drag, startPoint x: 436, startPoint y: 245, endPoint x: 350, endPoint y: 247, distance: 85.5
click at [350, 247] on div "Code site TowerCo FPS-77120-01 Statut - [GEOGRAPHIC_DATA] (T) - Début de Travau…" at bounding box center [713, 243] width 728 height 80
copy p "FPS-77120-01"
click at [460, 253] on div "Code site TowerCo FPS-77120-01" at bounding box center [447, 243] width 160 height 44
drag, startPoint x: 439, startPoint y: 243, endPoint x: 329, endPoint y: 242, distance: 110.0
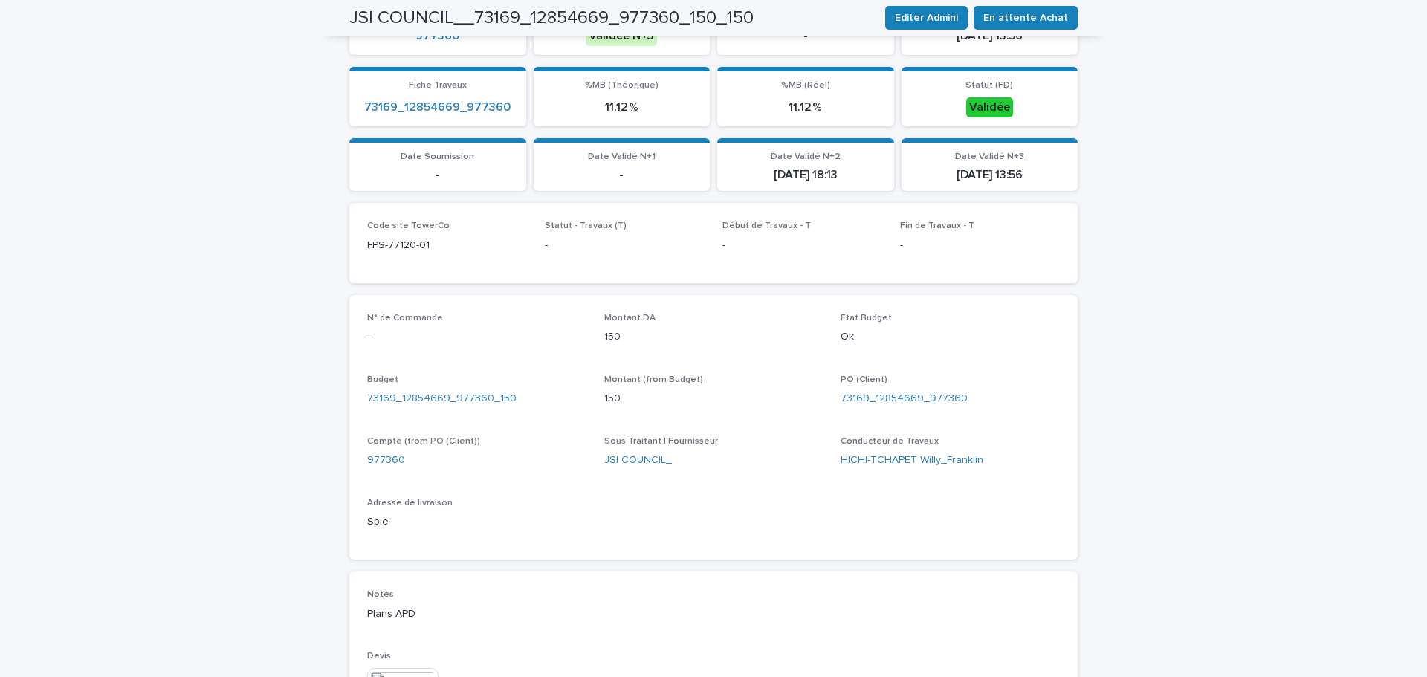
click at [329, 242] on div "Loading... Saving… Loading... Saving… JSI COUNCIL__73169_12854669_977360_150_15…" at bounding box center [713, 407] width 1427 height 1310
copy p "FPS-77120-01"
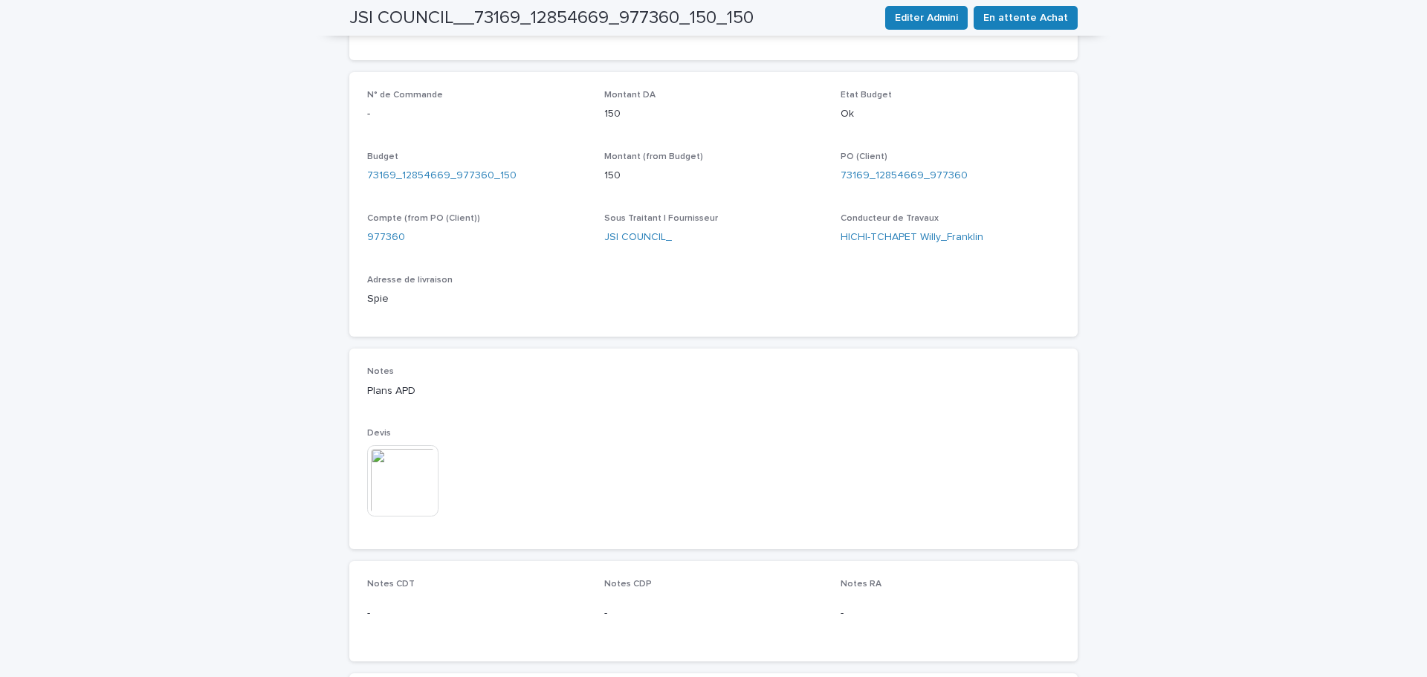
scroll to position [372, 0]
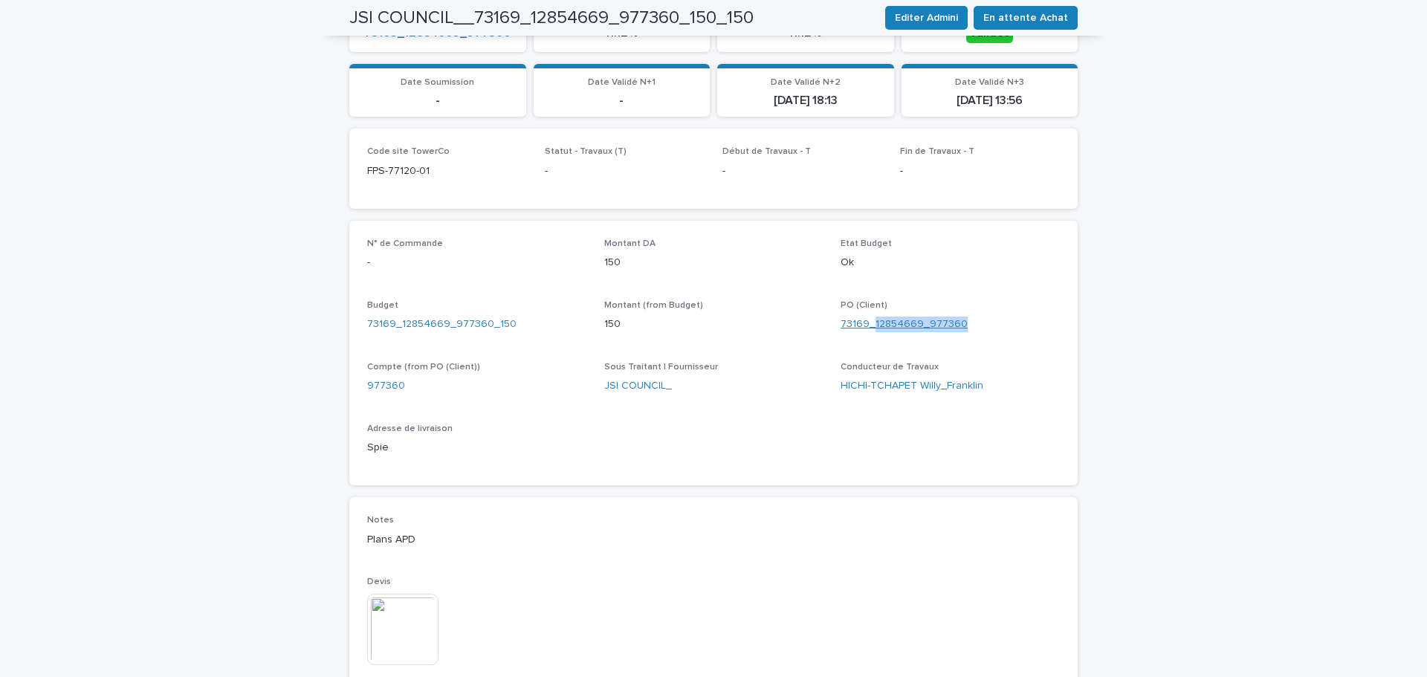
drag, startPoint x: 953, startPoint y: 326, endPoint x: 867, endPoint y: 326, distance: 85.5
click at [867, 326] on div "73169_12854669_977360" at bounding box center [950, 325] width 219 height 16
copy link "12854669_977360"
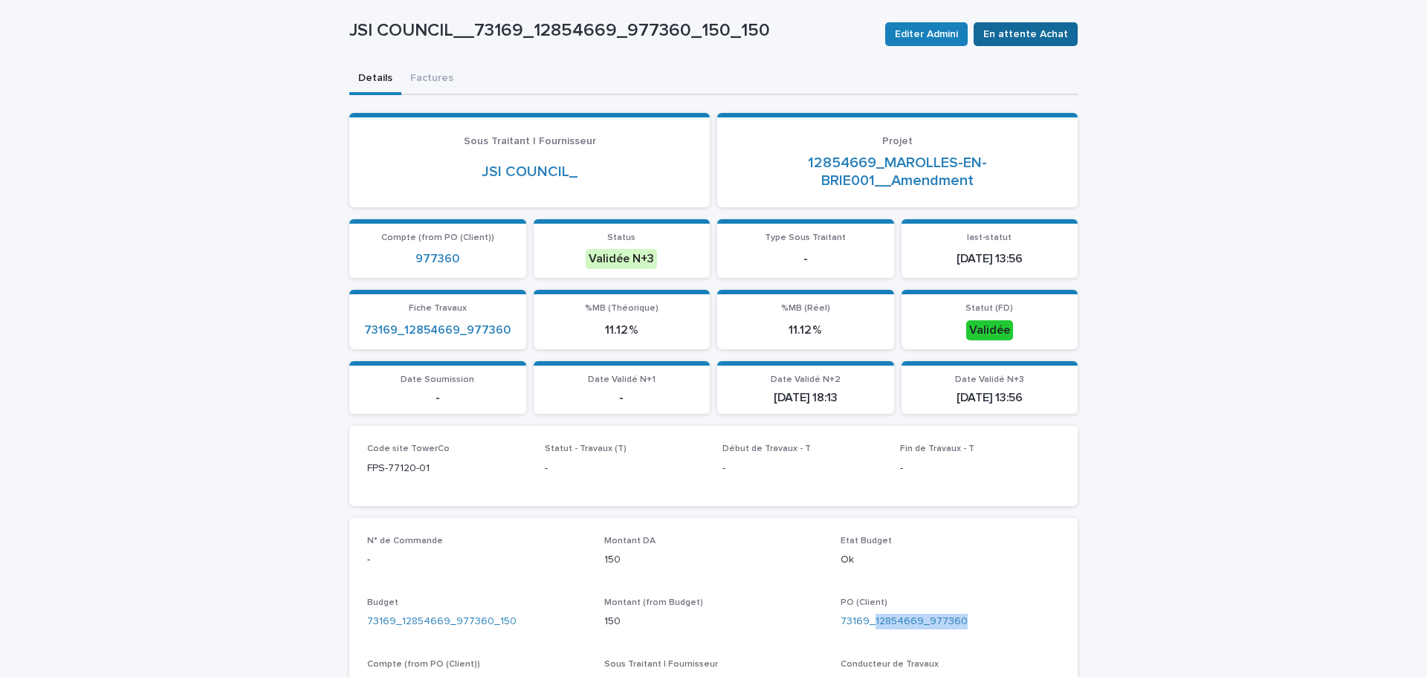
click at [1021, 33] on span "En attente Achat" at bounding box center [1025, 34] width 85 height 15
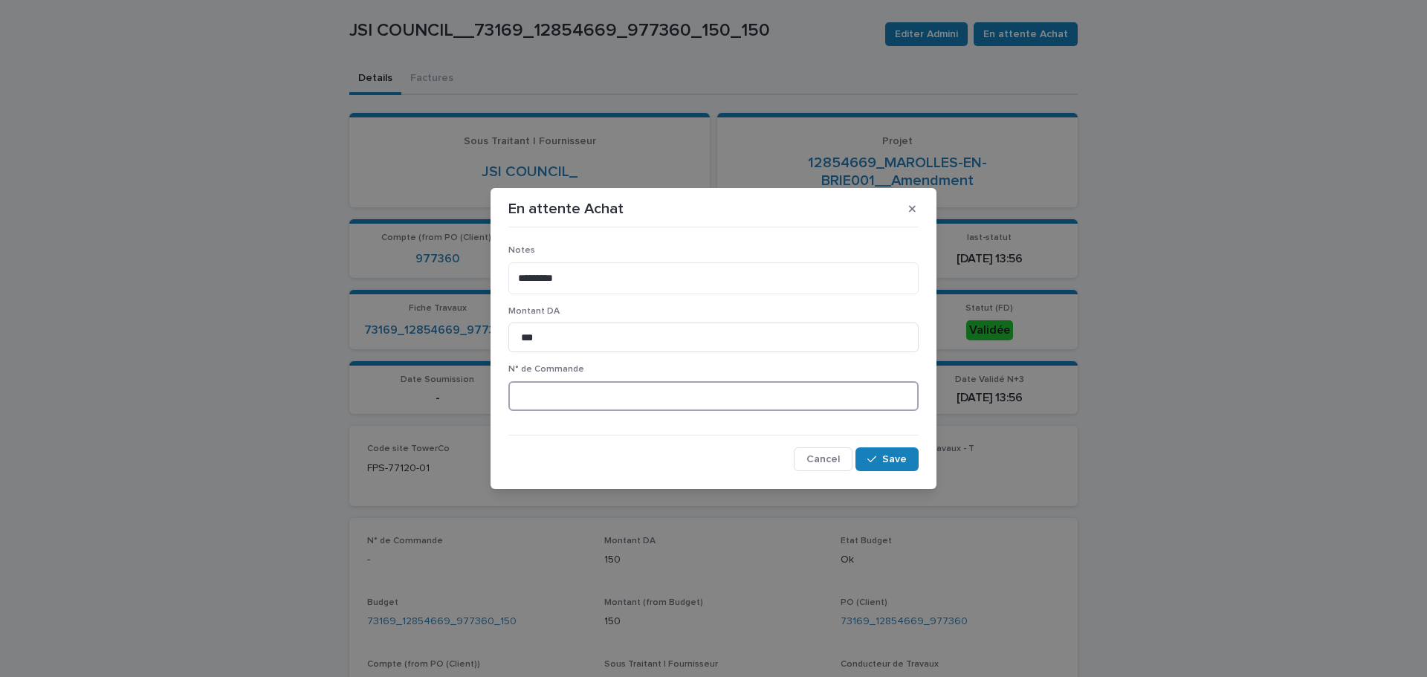
click at [616, 399] on input at bounding box center [713, 396] width 410 height 30
paste input "*******"
type input "********"
click at [880, 459] on div "button" at bounding box center [874, 459] width 15 height 10
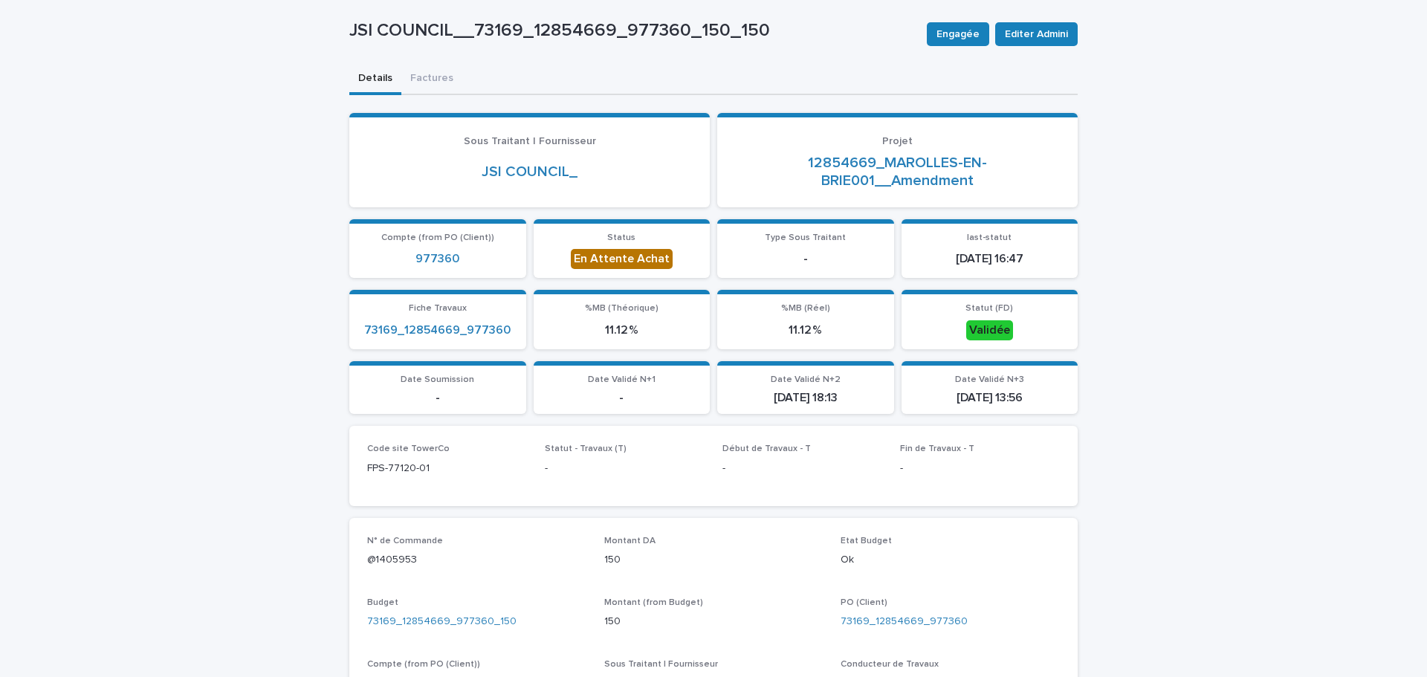
scroll to position [0, 0]
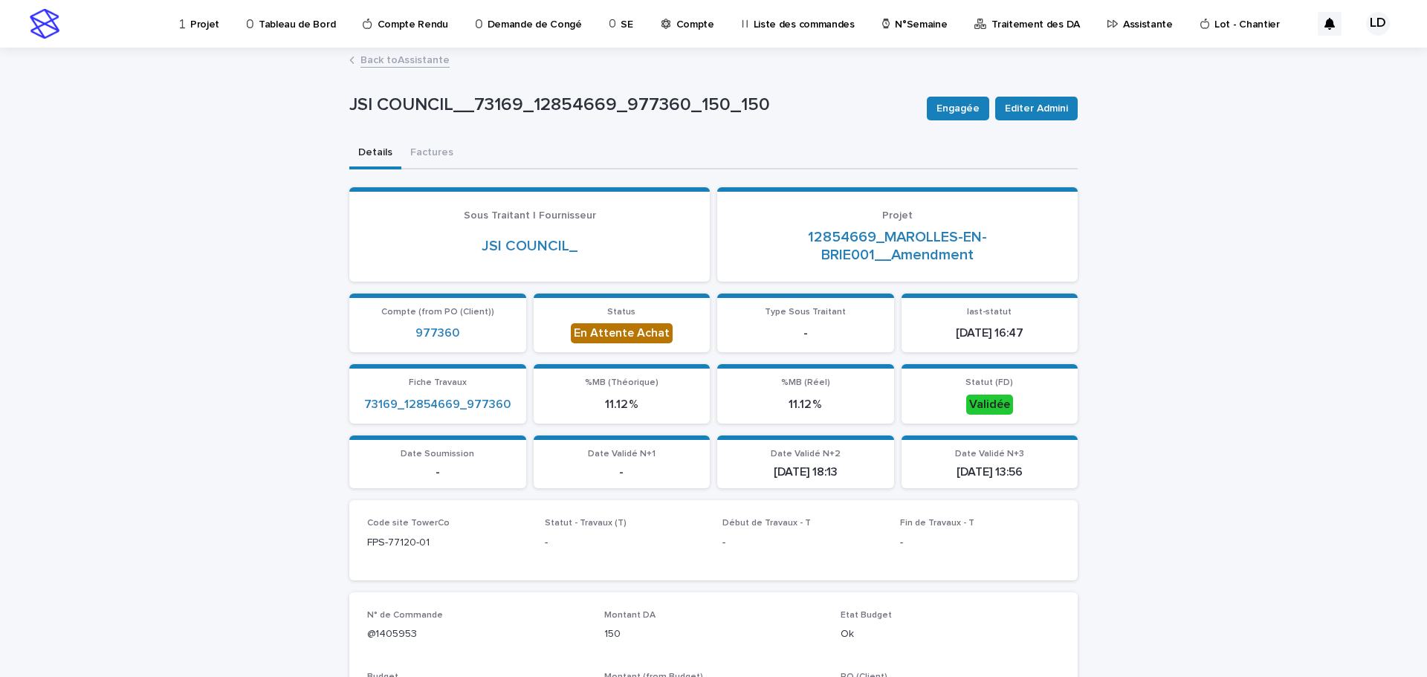
click at [1123, 27] on p "Assistante" at bounding box center [1148, 15] width 50 height 31
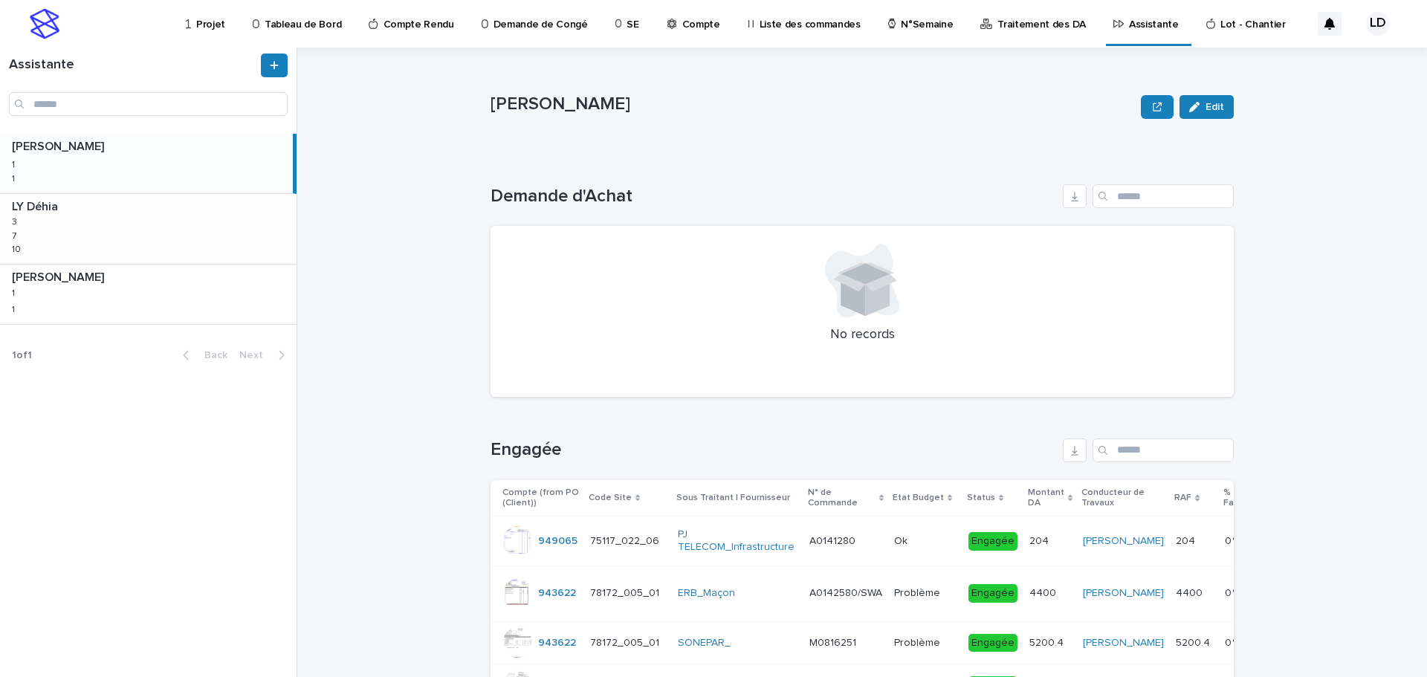
click at [128, 213] on p at bounding box center [151, 207] width 279 height 14
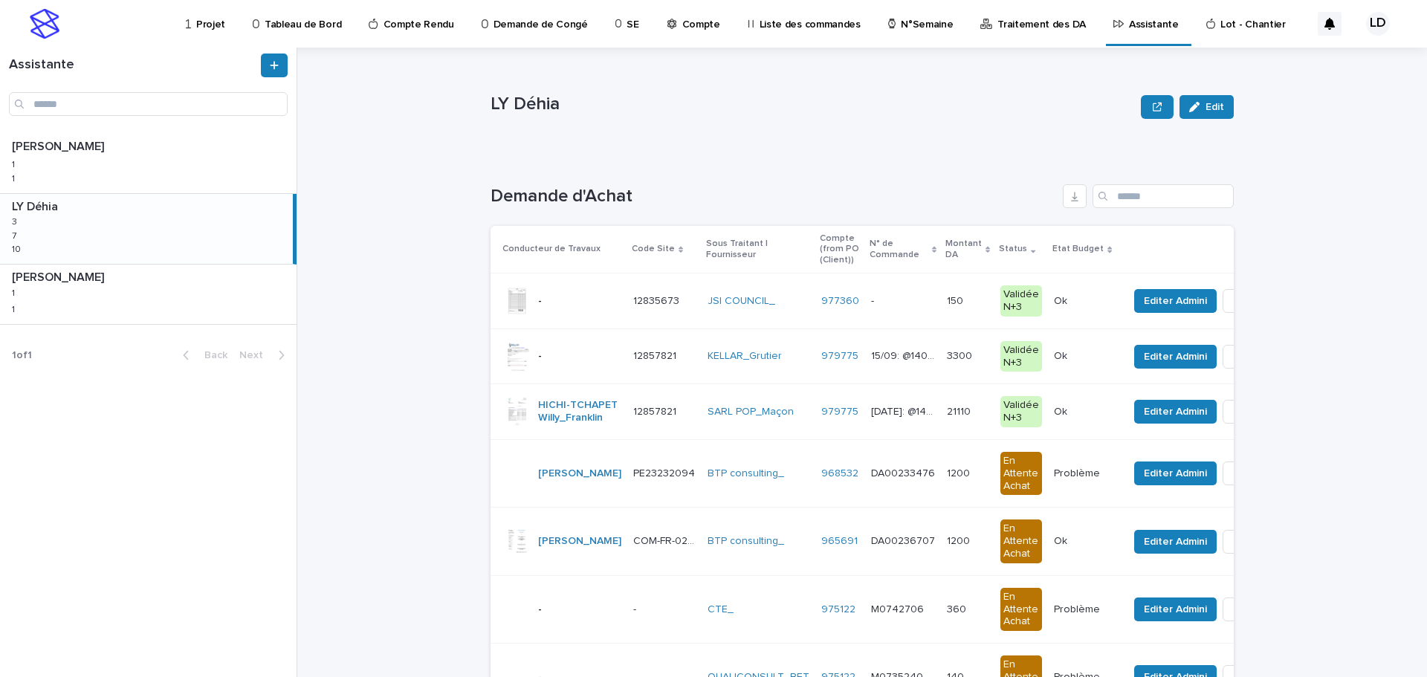
click at [815, 323] on td "977360" at bounding box center [840, 301] width 50 height 56
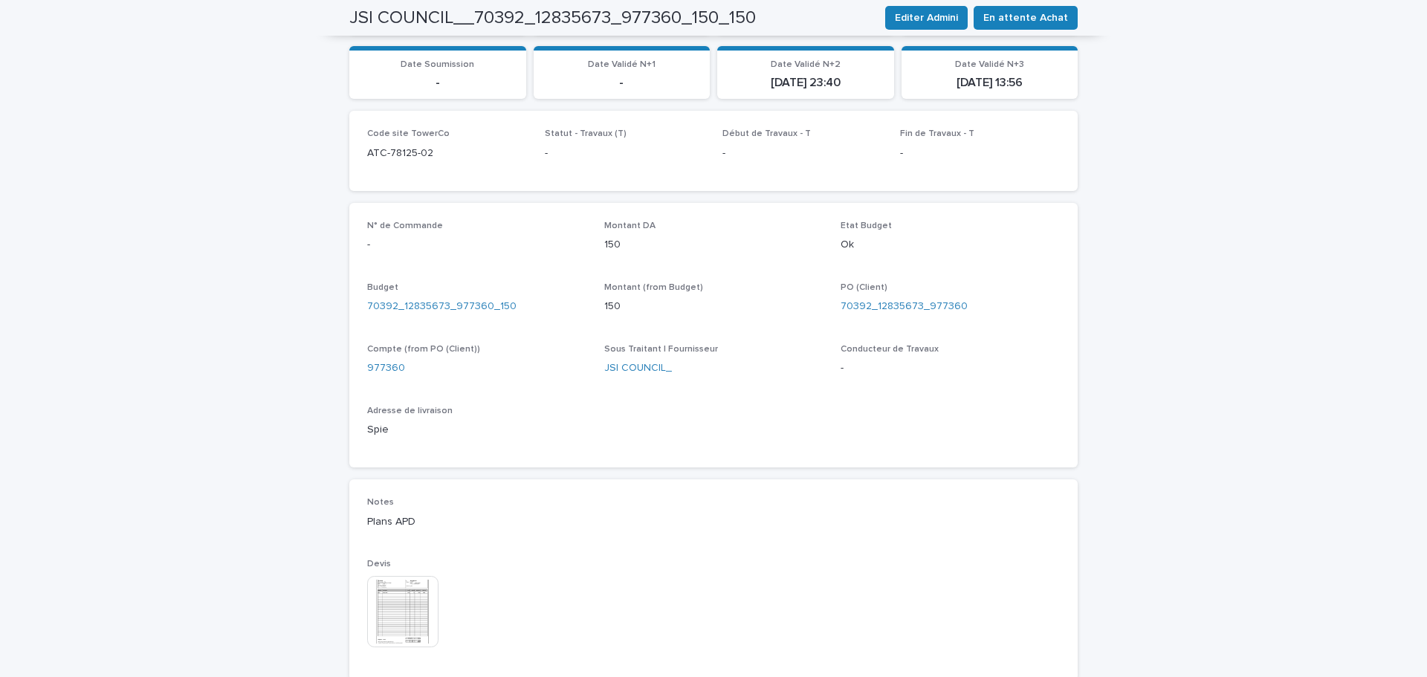
scroll to position [446, 0]
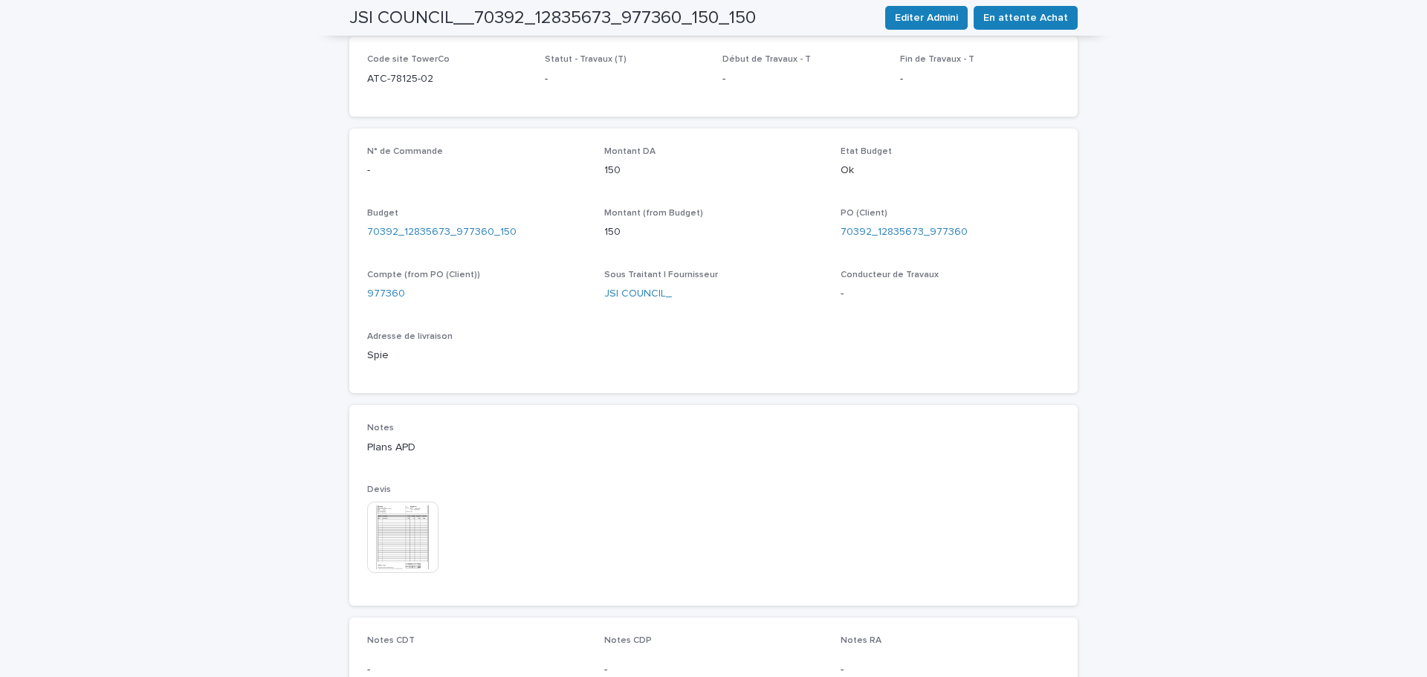
click at [392, 527] on img at bounding box center [402, 537] width 71 height 71
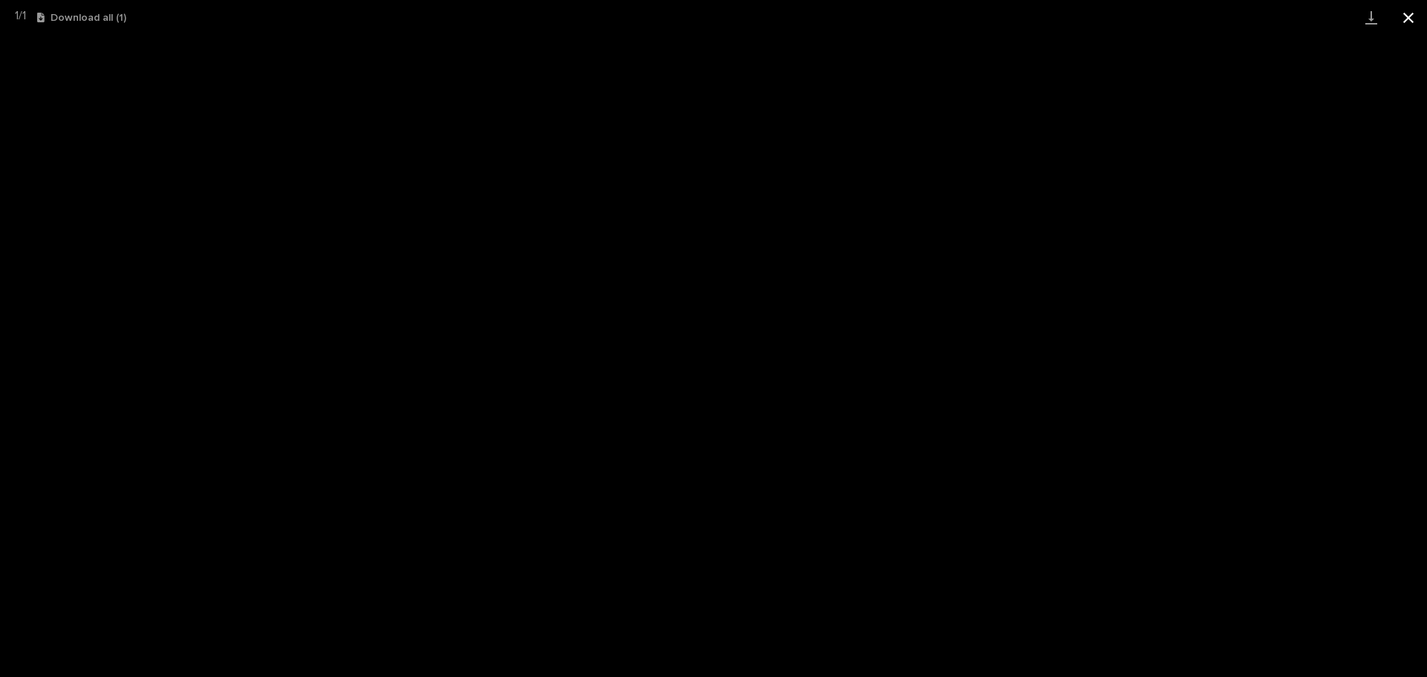
click at [1412, 18] on button "Close gallery" at bounding box center [1408, 17] width 37 height 35
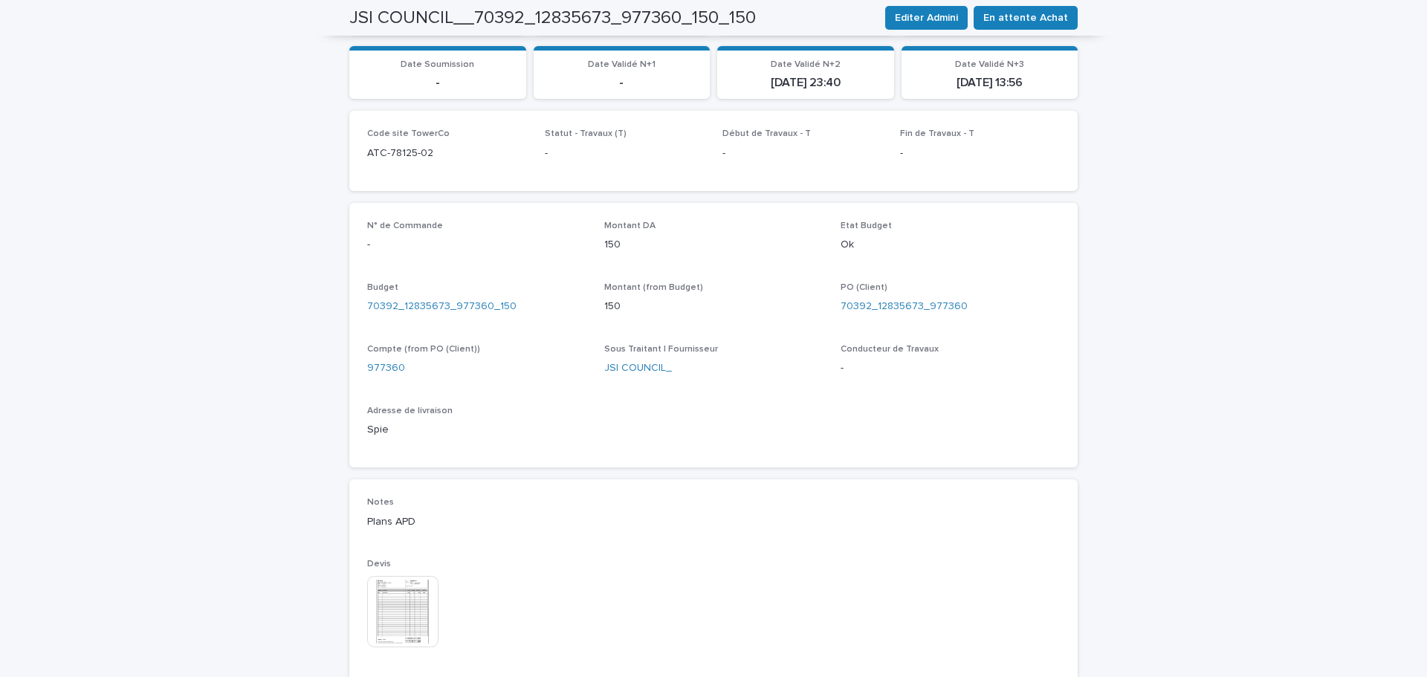
scroll to position [223, 0]
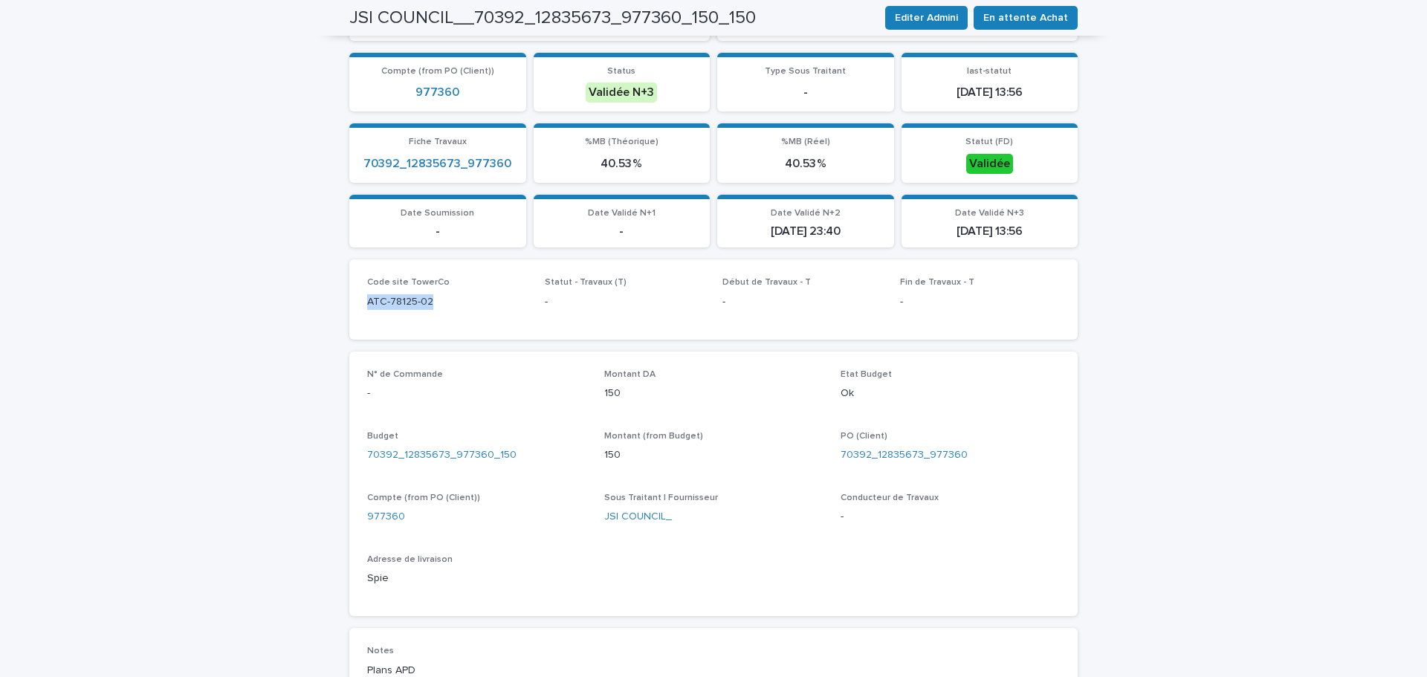
drag, startPoint x: 420, startPoint y: 303, endPoint x: 340, endPoint y: 298, distance: 79.7
click at [342, 298] on div "Loading... Saving… Loading... Saving… JSI COUNCIL__70392_12835673_977360_150_15…" at bounding box center [713, 453] width 743 height 1255
drag, startPoint x: 974, startPoint y: 453, endPoint x: 873, endPoint y: 456, distance: 101.1
click at [873, 456] on div "70392_12835673_977360" at bounding box center [950, 455] width 219 height 16
copy link "12835673_977360"
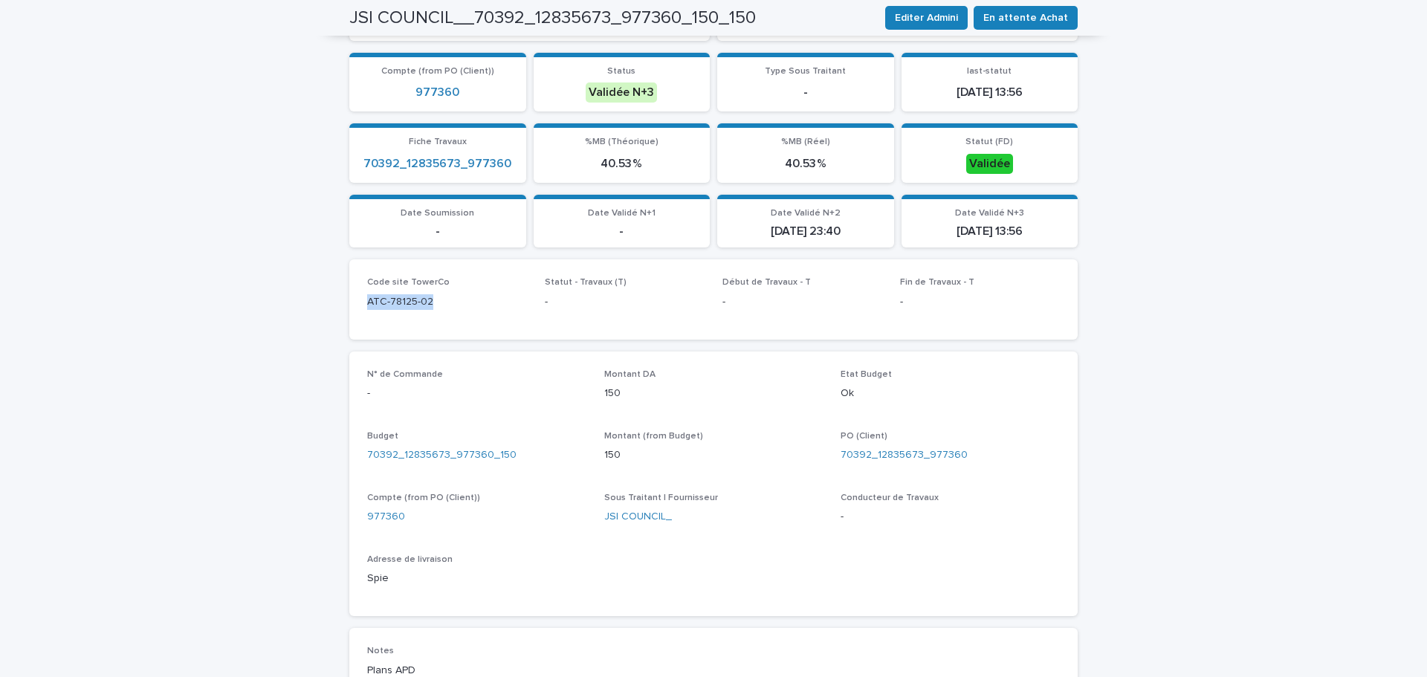
drag, startPoint x: 432, startPoint y: 305, endPoint x: 352, endPoint y: 311, distance: 80.4
click at [352, 311] on div "Code site TowerCo ATC-78125-02 Statut - Travaux (T) - Début de Travaux - T - Fi…" at bounding box center [713, 299] width 728 height 80
copy p "ATC-78125-02"
drag, startPoint x: 985, startPoint y: 456, endPoint x: 872, endPoint y: 456, distance: 113.0
click at [872, 456] on div "70392_12835673_977360" at bounding box center [950, 455] width 219 height 16
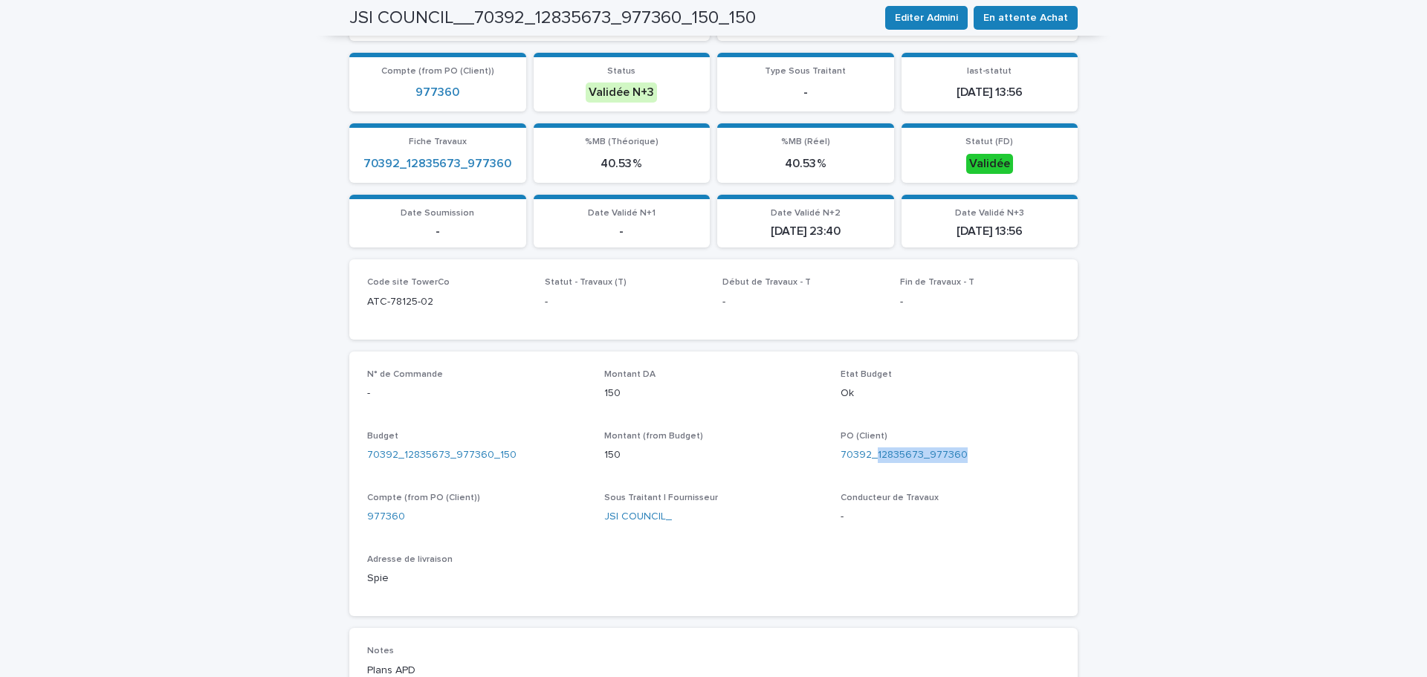
copy link "12835673_977360"
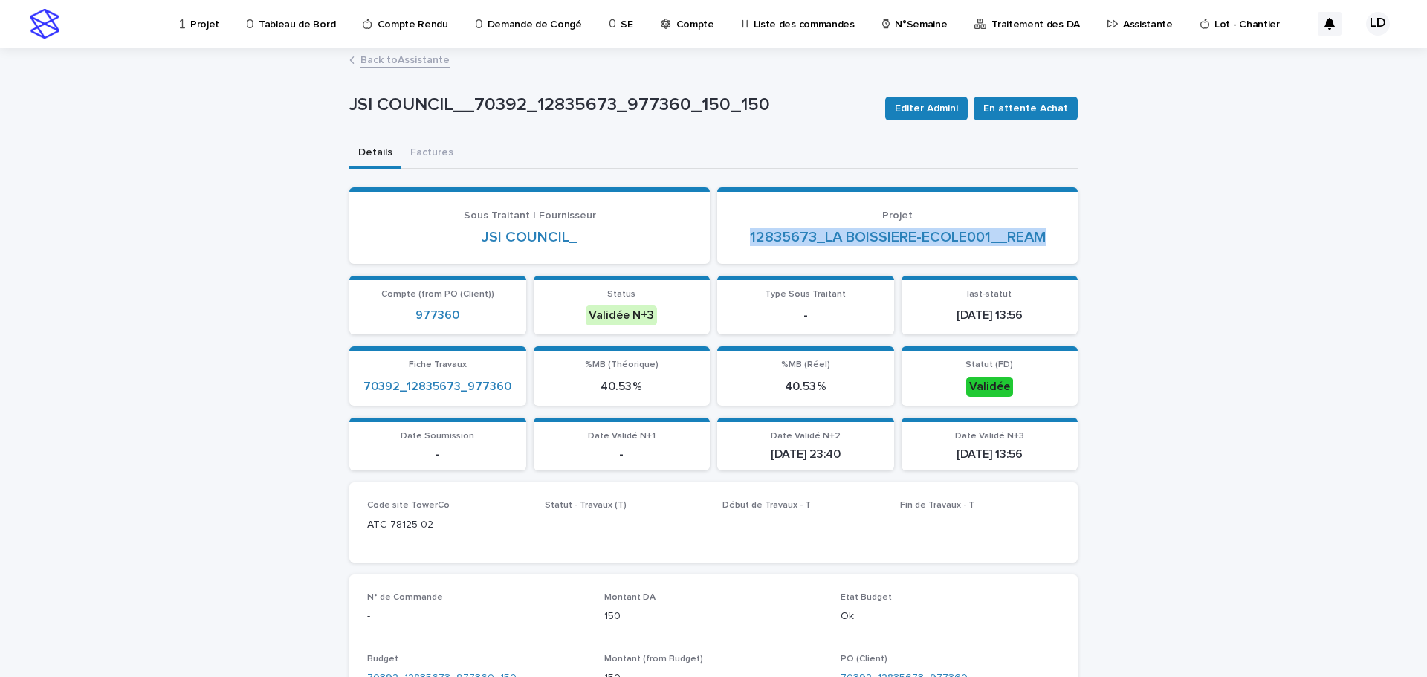
drag, startPoint x: 1056, startPoint y: 237, endPoint x: 734, endPoint y: 234, distance: 321.8
click at [734, 234] on section "Projet 12835673_LA BOISSIERE-ECOLE001__REAM" at bounding box center [897, 225] width 360 height 77
copy link "12835673_LA BOISSIERE-ECOLE001__REAM"
click at [1002, 108] on span "En attente Achat" at bounding box center [1025, 108] width 85 height 15
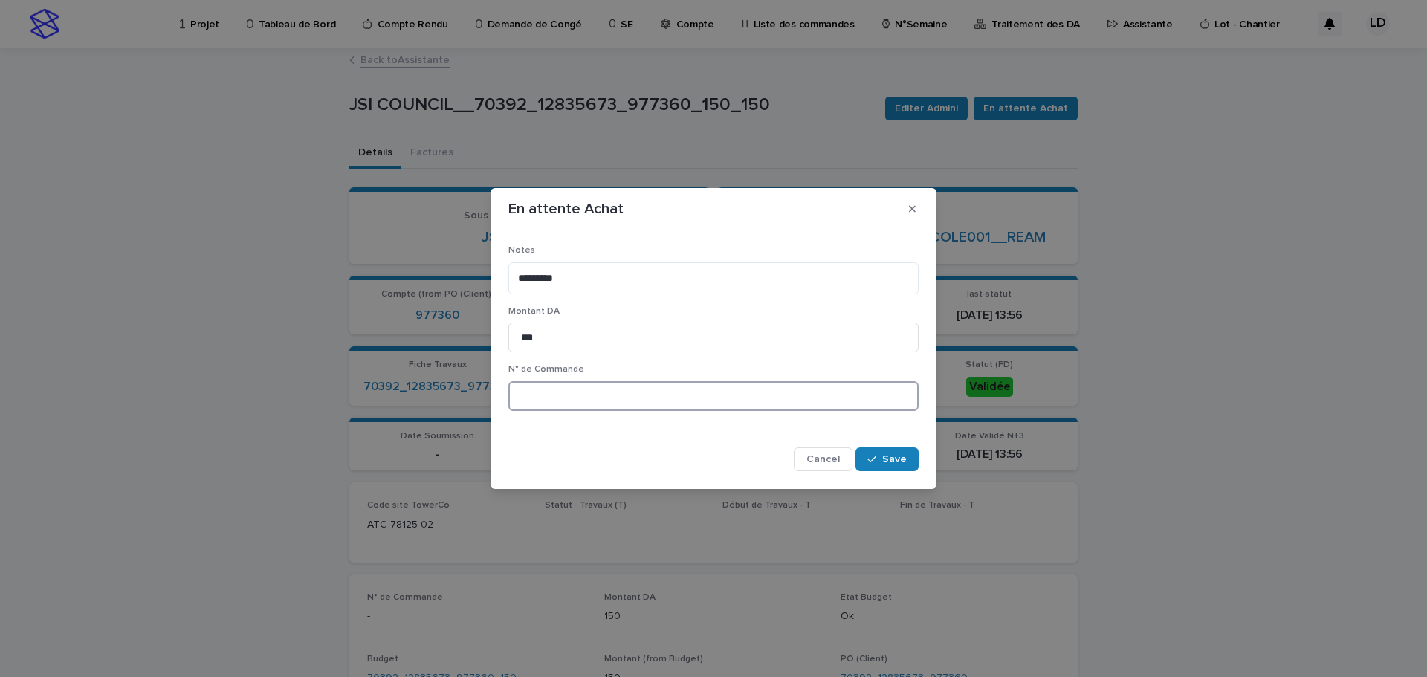
click at [575, 396] on input at bounding box center [713, 396] width 410 height 30
paste input "*******"
type input "********"
click at [879, 455] on div "button" at bounding box center [874, 459] width 15 height 10
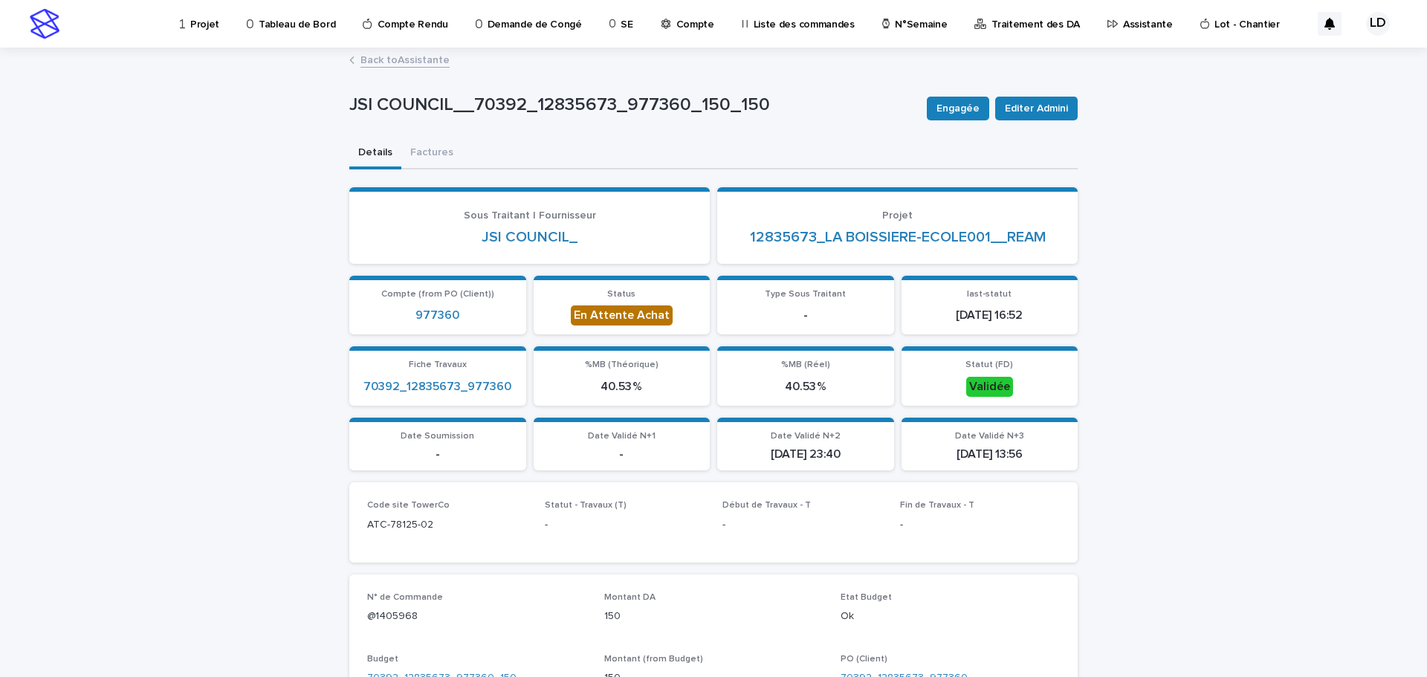
click at [1123, 19] on p "Assistante" at bounding box center [1148, 15] width 50 height 31
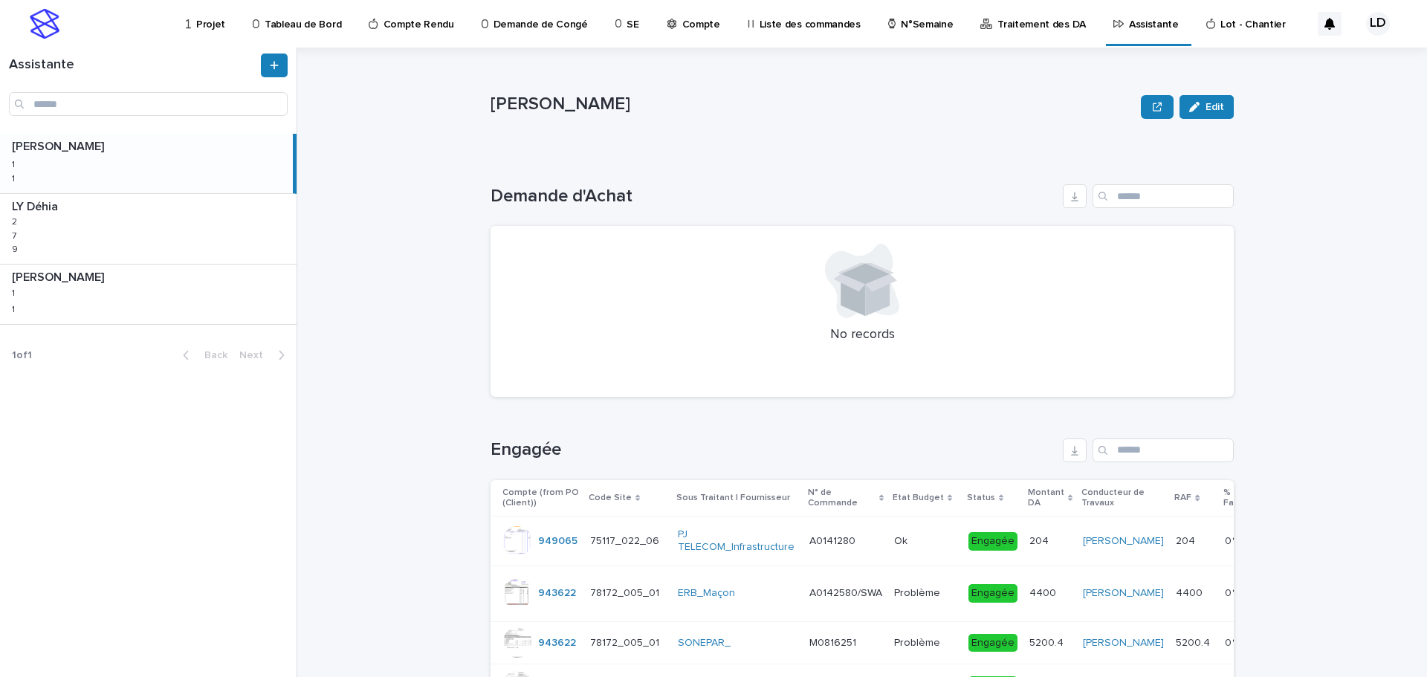
drag, startPoint x: 136, startPoint y: 213, endPoint x: 1378, endPoint y: 317, distance: 1246.3
click at [136, 213] on p at bounding box center [151, 207] width 279 height 14
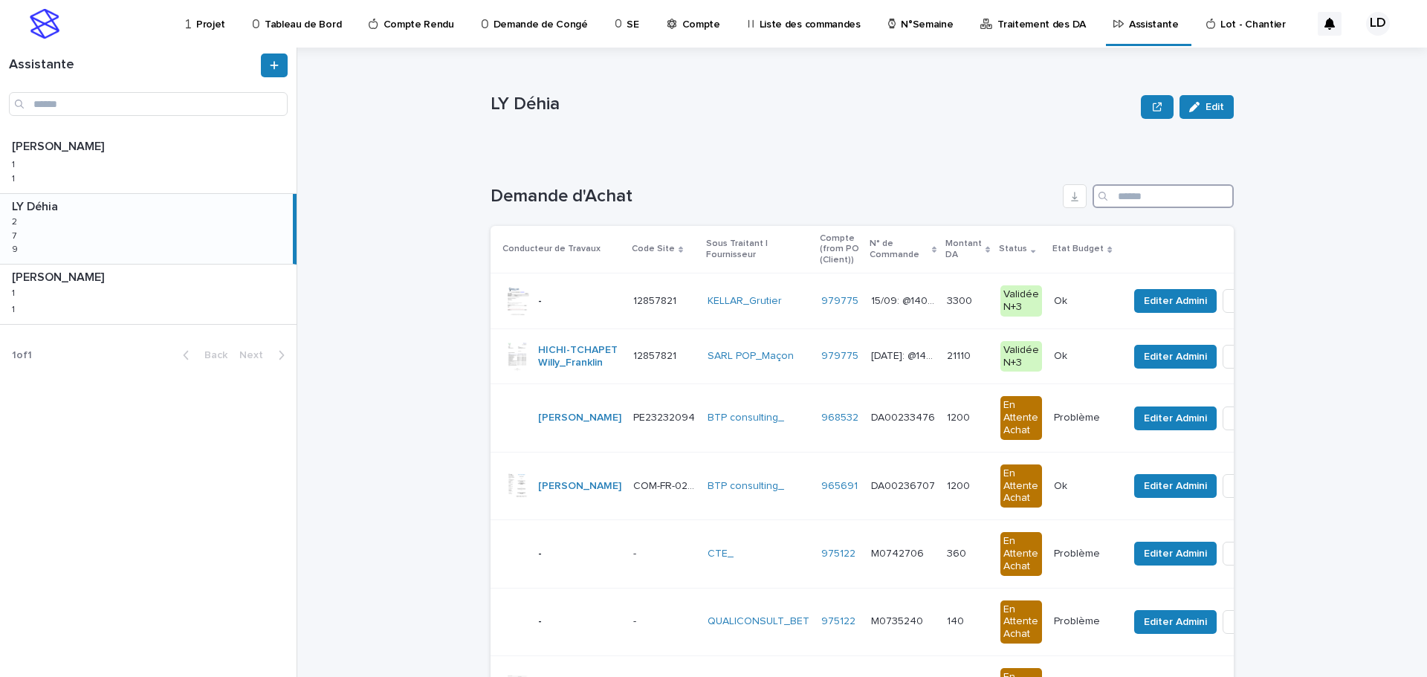
click at [1118, 200] on input "Search" at bounding box center [1163, 196] width 141 height 24
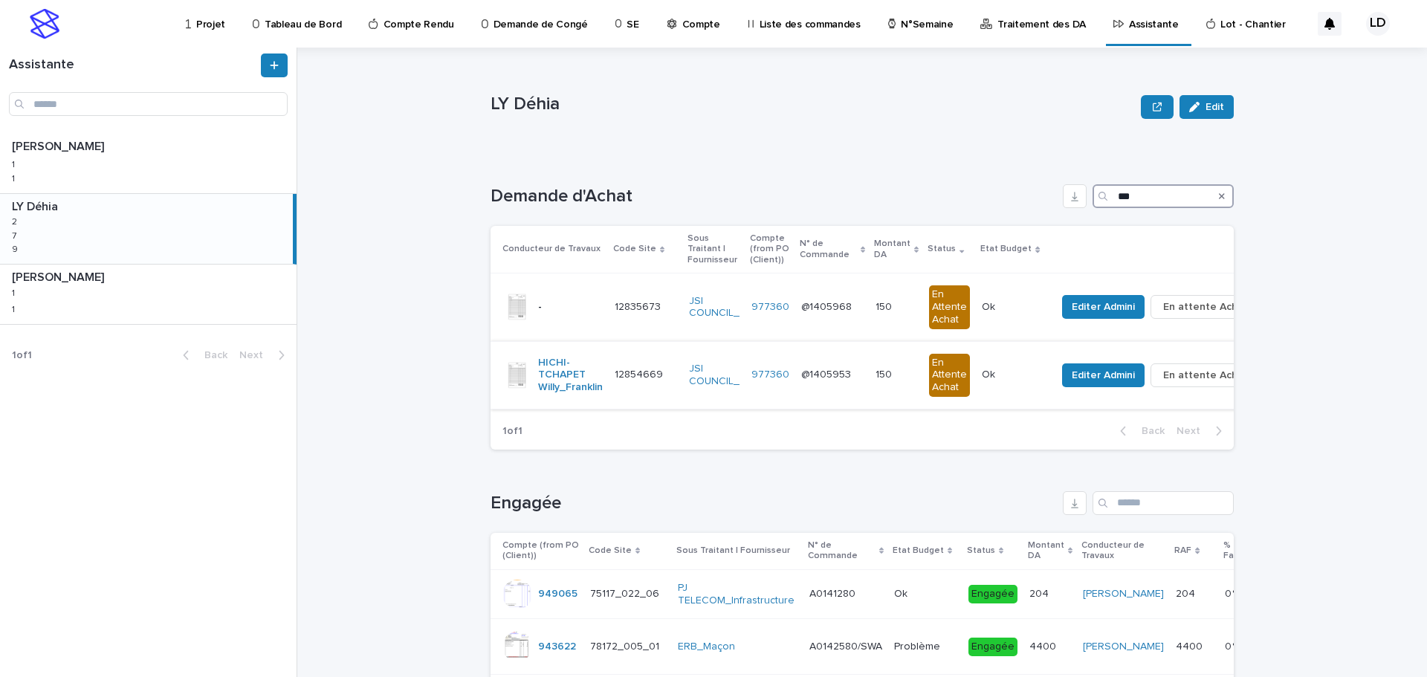
type input "***"
click at [1180, 377] on span "En attente Achat" at bounding box center [1205, 375] width 85 height 15
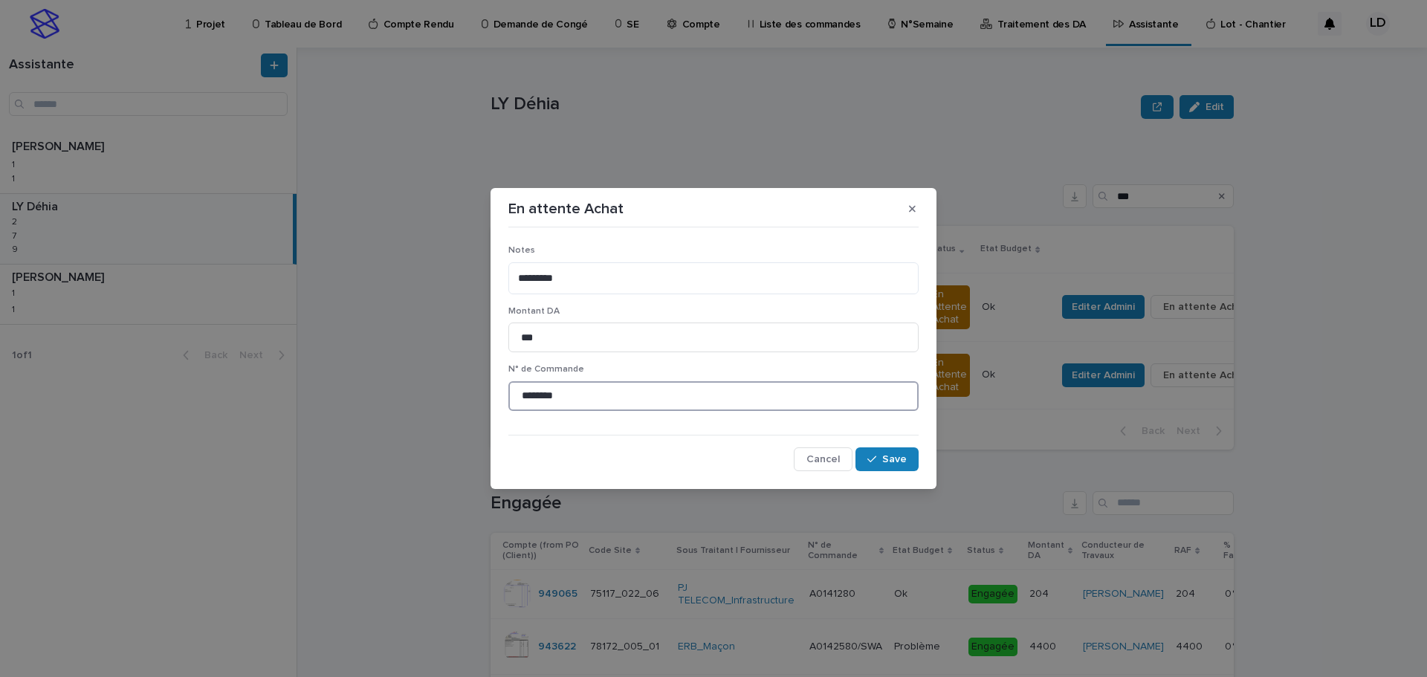
drag, startPoint x: 594, startPoint y: 395, endPoint x: 321, endPoint y: 373, distance: 273.6
click at [321, 373] on div "En attente Achat Notes ********* Montant DA *** N° de Commande ******** Cancel …" at bounding box center [713, 338] width 1427 height 677
paste input "*"
type input "*********"
click at [891, 462] on span "Save" at bounding box center [894, 459] width 25 height 10
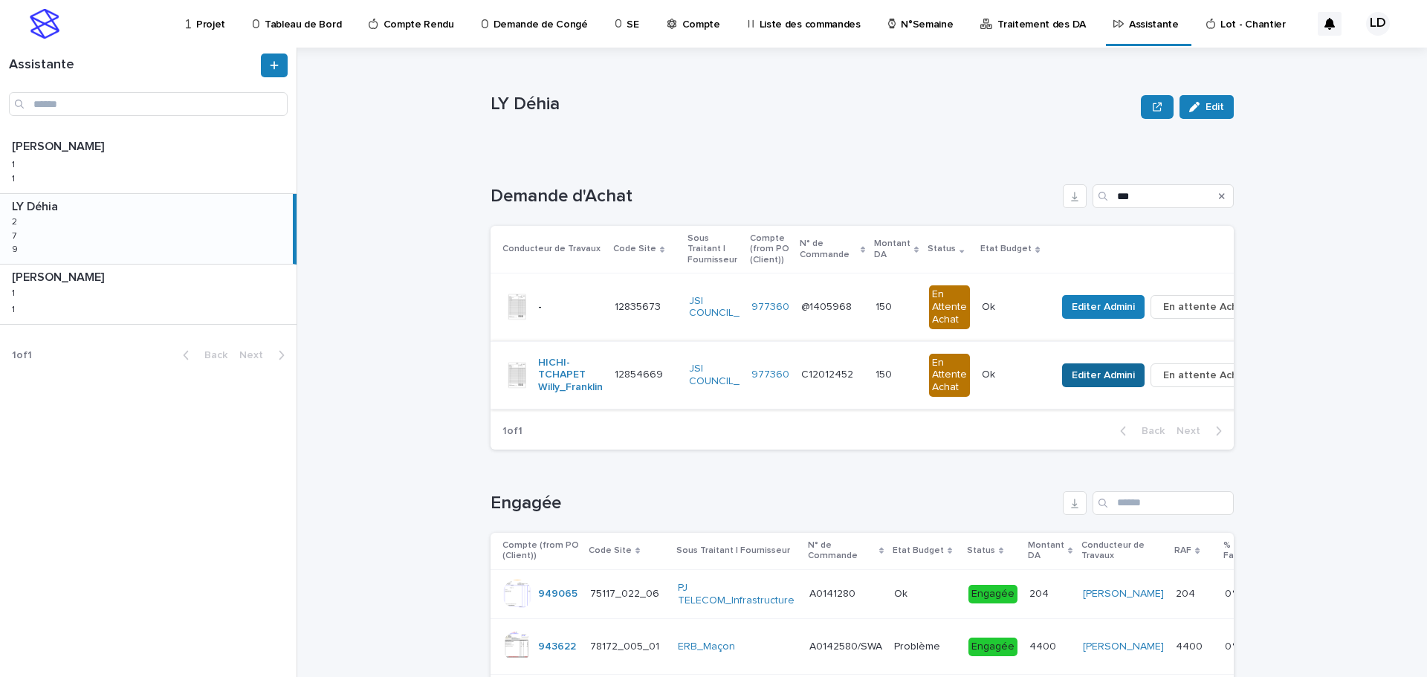
click at [1072, 382] on span "Editer Admini" at bounding box center [1103, 375] width 63 height 15
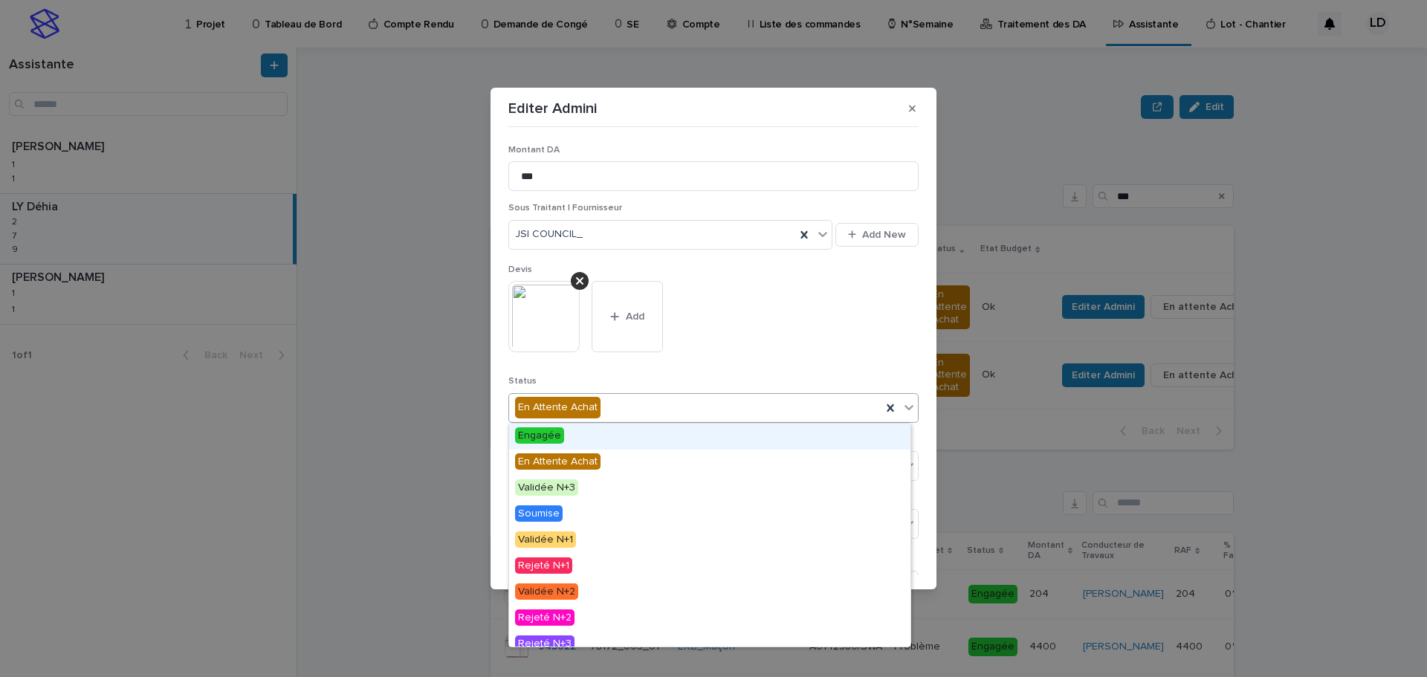
click at [642, 404] on div "En Attente Achat" at bounding box center [695, 407] width 372 height 25
click at [629, 435] on div "Engagée" at bounding box center [709, 437] width 401 height 26
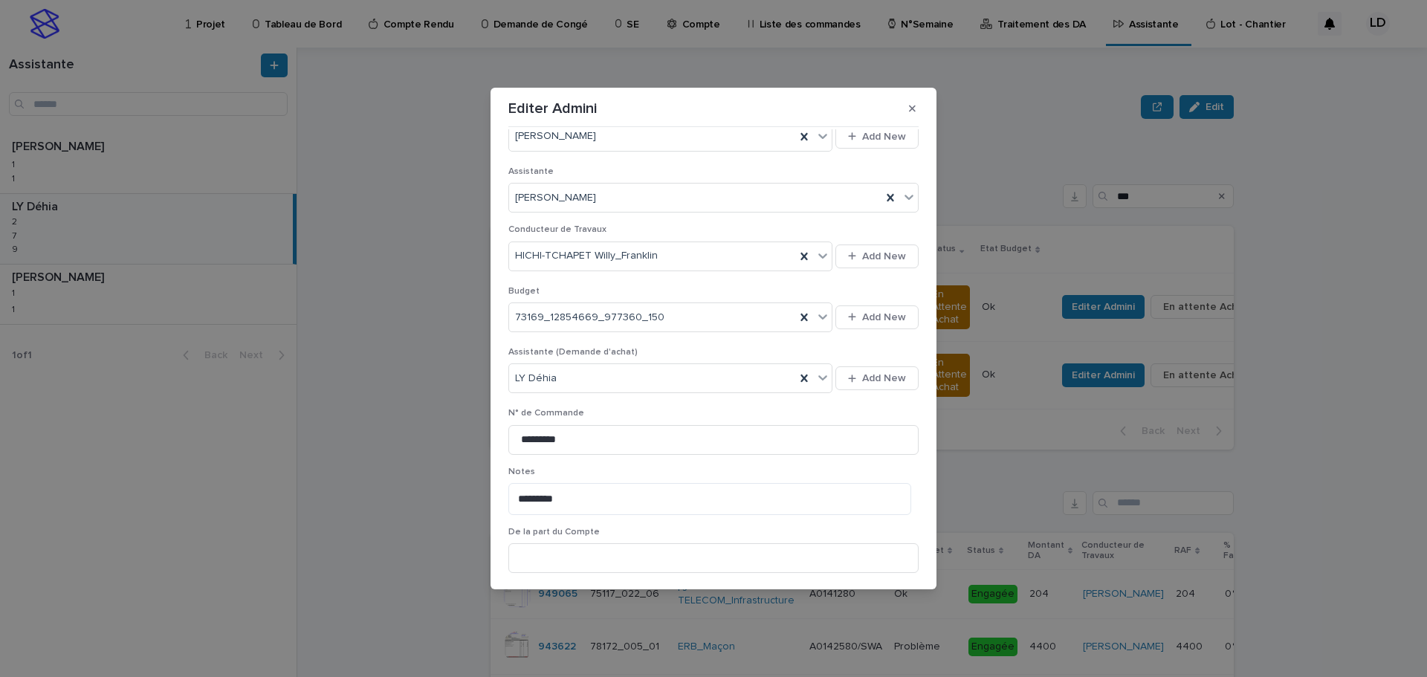
scroll to position [566, 0]
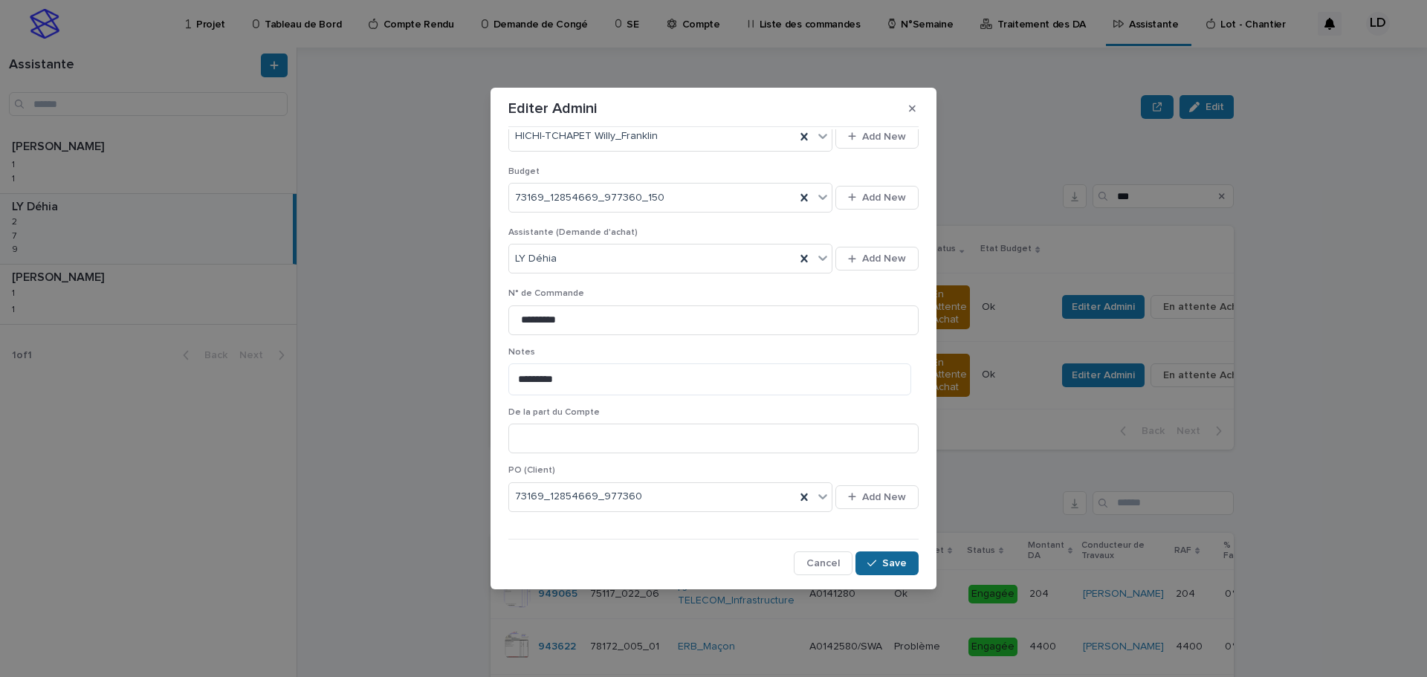
click at [883, 562] on span "Save" at bounding box center [894, 563] width 25 height 10
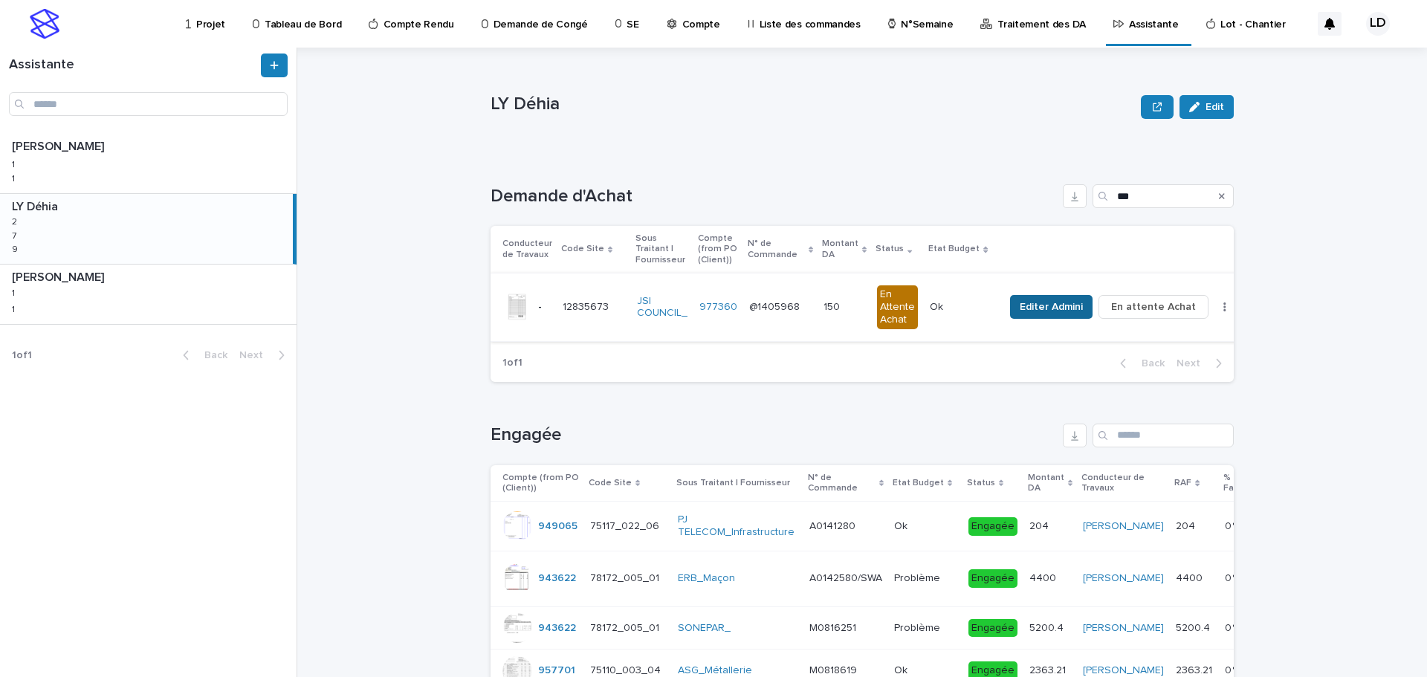
click at [1023, 308] on span "Editer Admini" at bounding box center [1051, 307] width 63 height 15
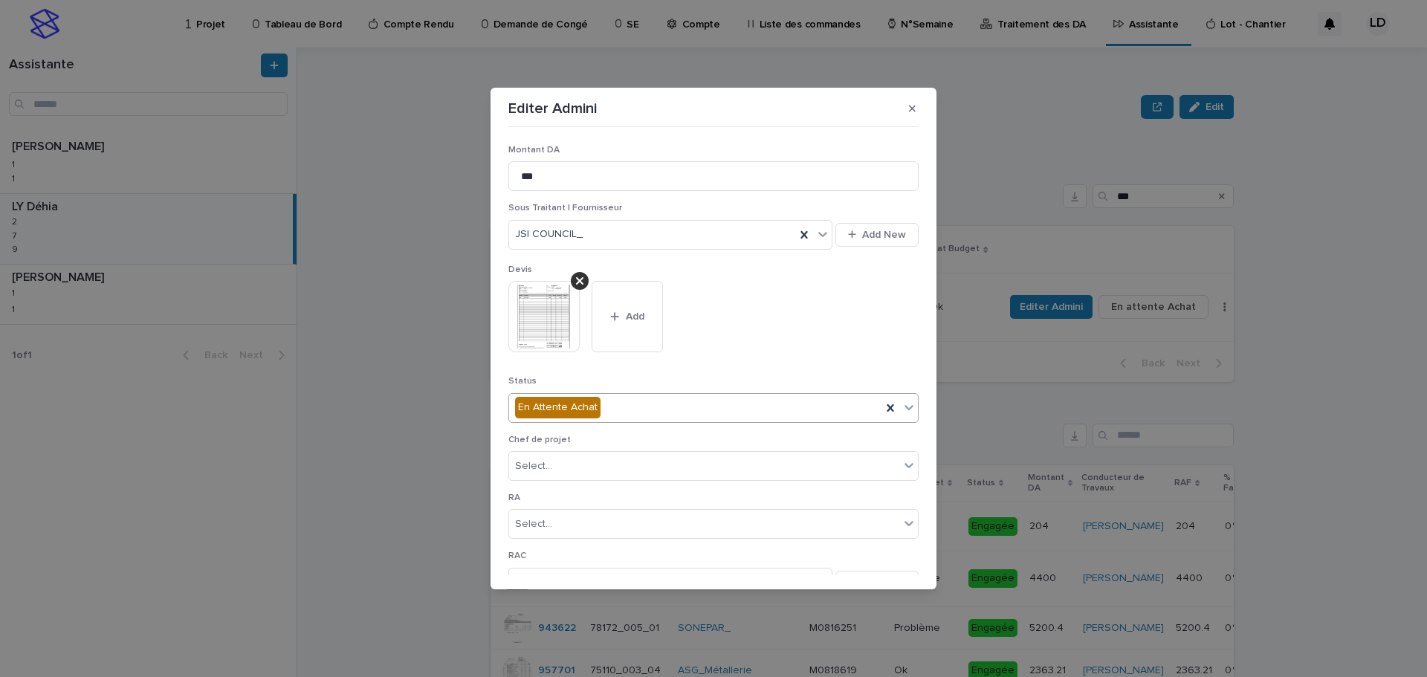
click at [651, 415] on div "En Attente Achat" at bounding box center [695, 407] width 372 height 25
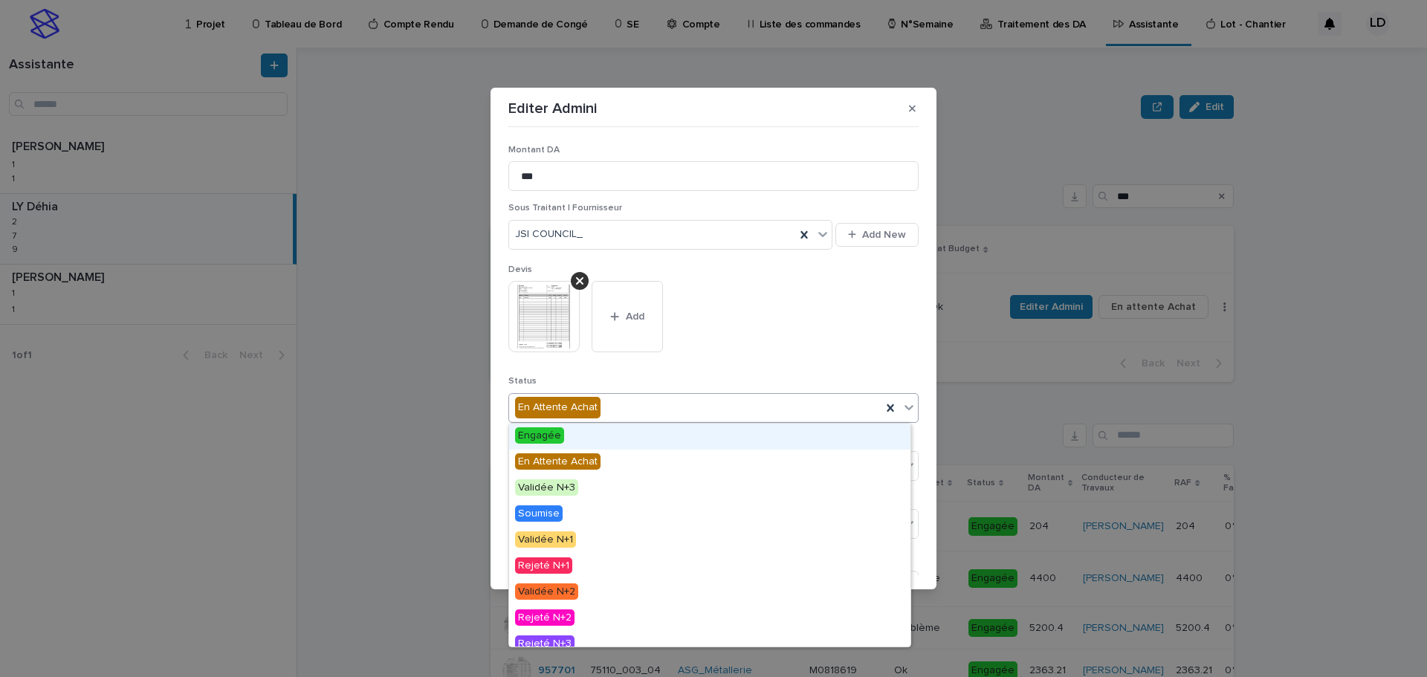
click at [634, 438] on div "Engagée" at bounding box center [709, 437] width 401 height 26
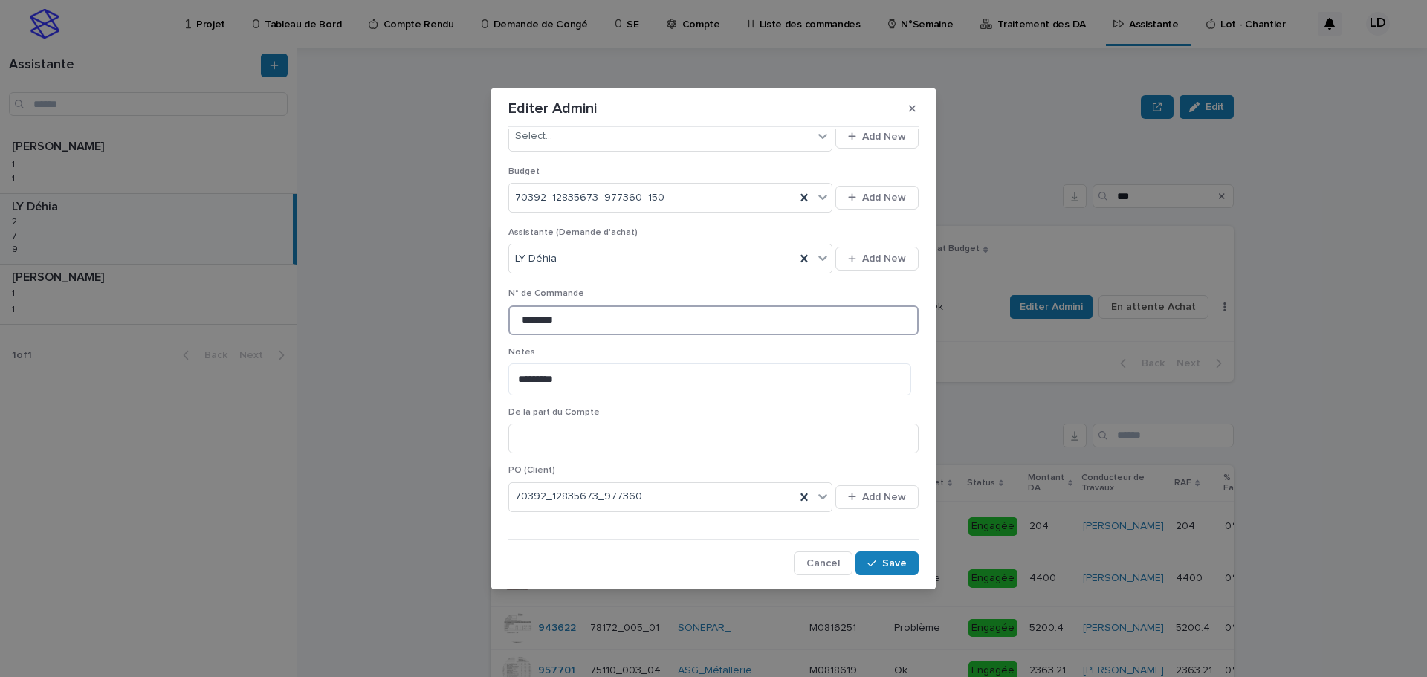
drag, startPoint x: 607, startPoint y: 324, endPoint x: 421, endPoint y: 311, distance: 186.2
click at [421, 311] on div "Editer Admini Montant DA *** Sous Traitant | Fournisseur JSI COUNCIL_ Add New D…" at bounding box center [713, 338] width 1427 height 677
paste input "*"
type input "*********"
click at [882, 559] on span "Save" at bounding box center [894, 563] width 25 height 10
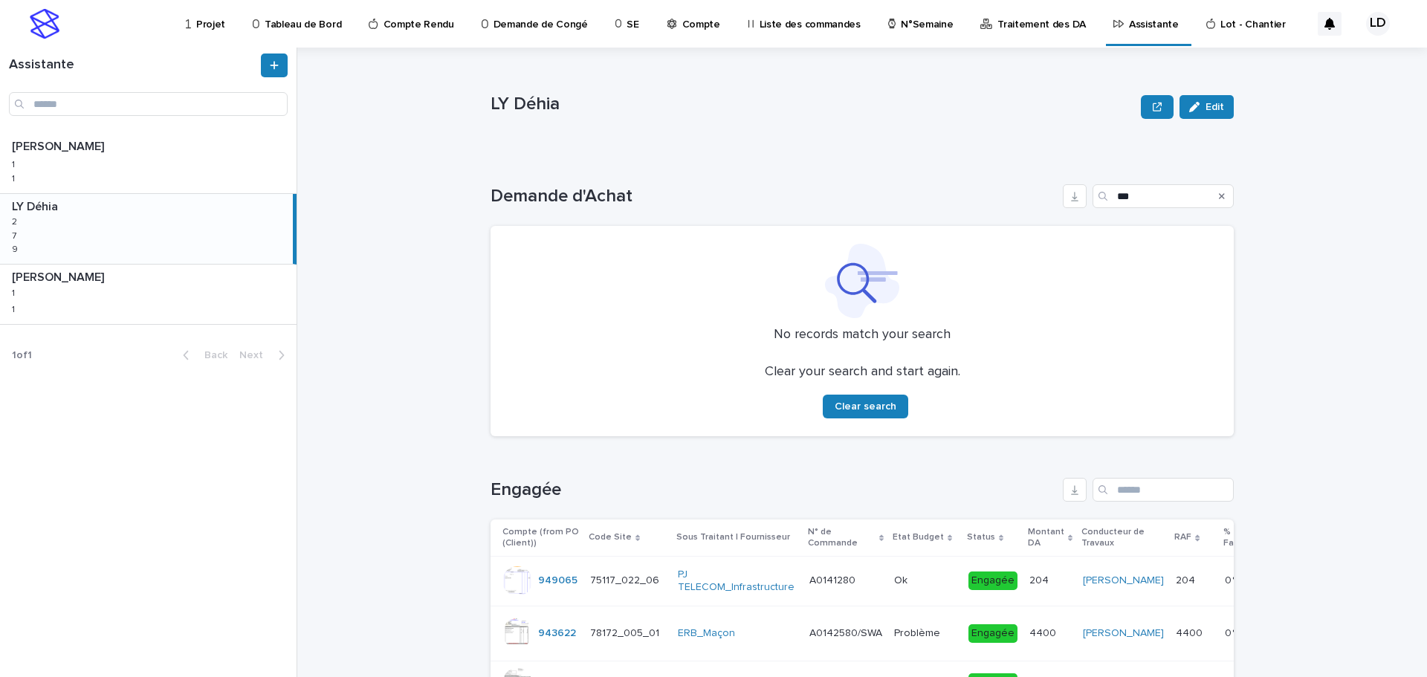
click at [56, 236] on div "LY Déhia LY Déhia 2 2 7 7 9 9" at bounding box center [146, 229] width 293 height 70
click at [1219, 198] on icon "Search" at bounding box center [1222, 196] width 6 height 9
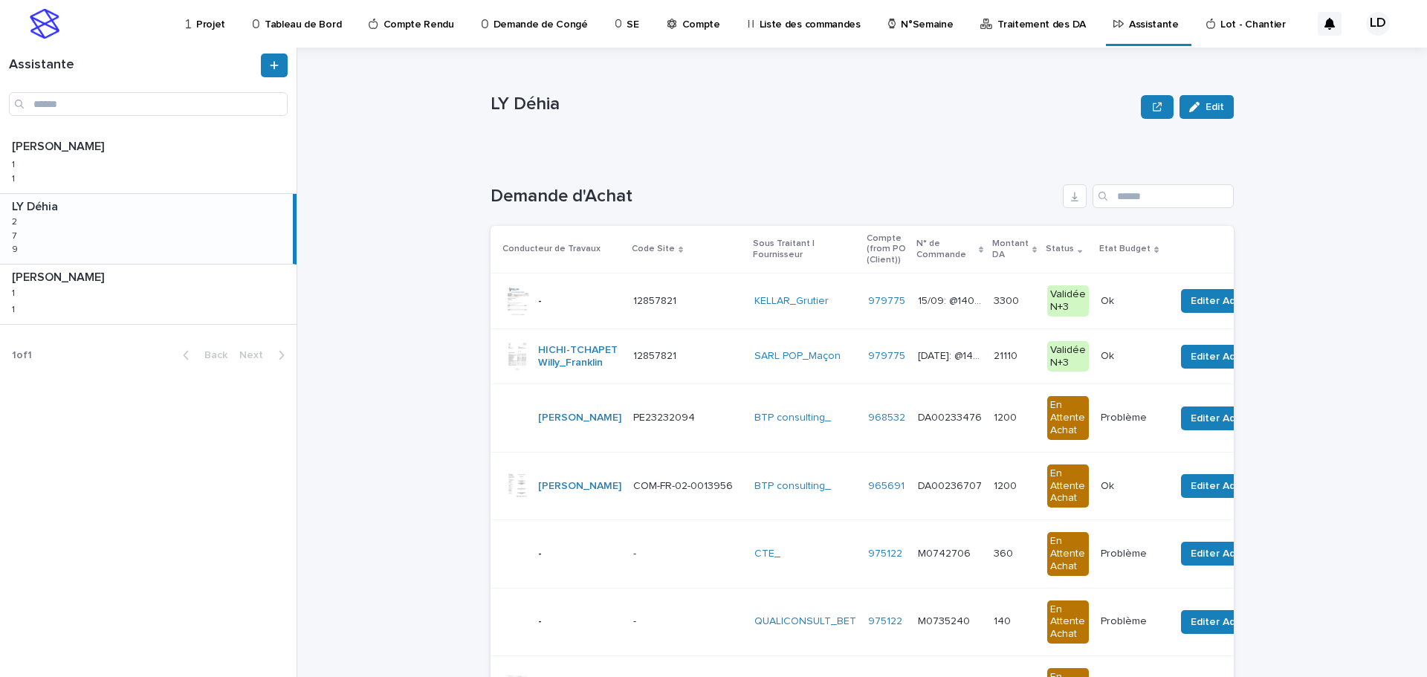
click at [713, 323] on td "12857821 12857821" at bounding box center [687, 301] width 121 height 56
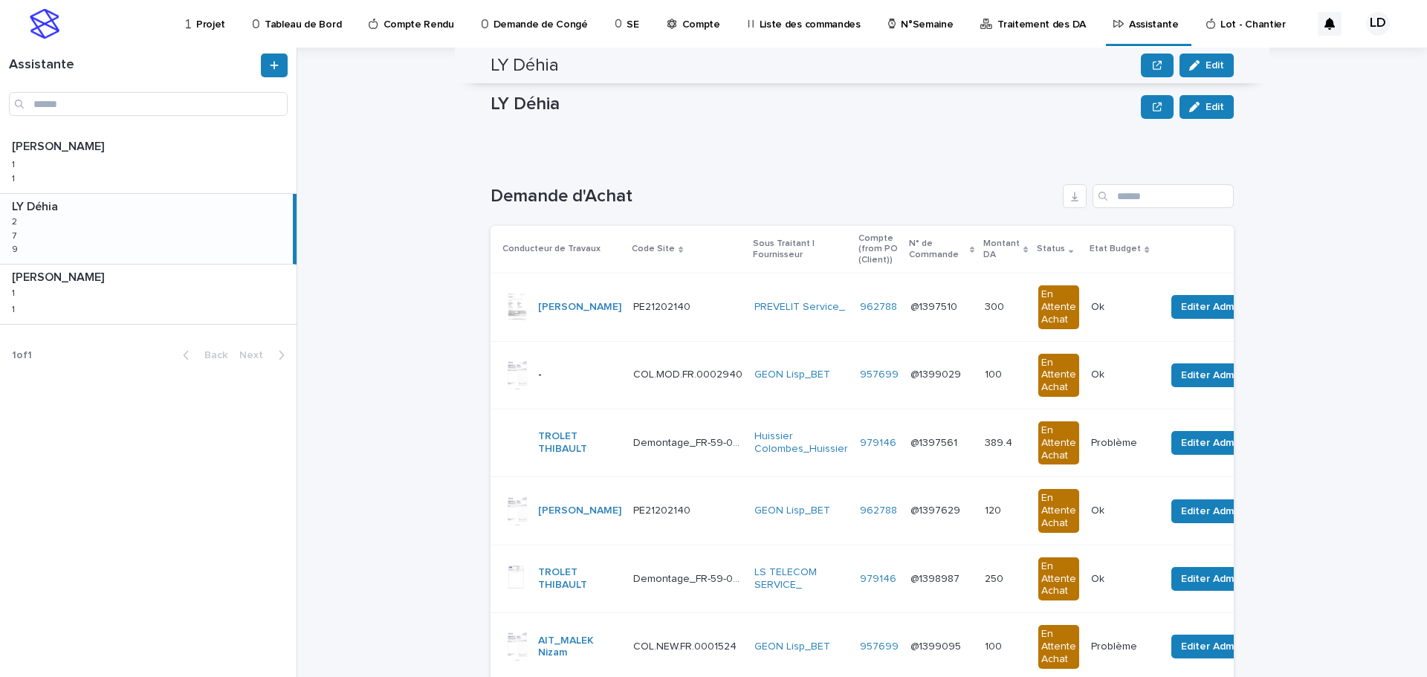
scroll to position [316, 0]
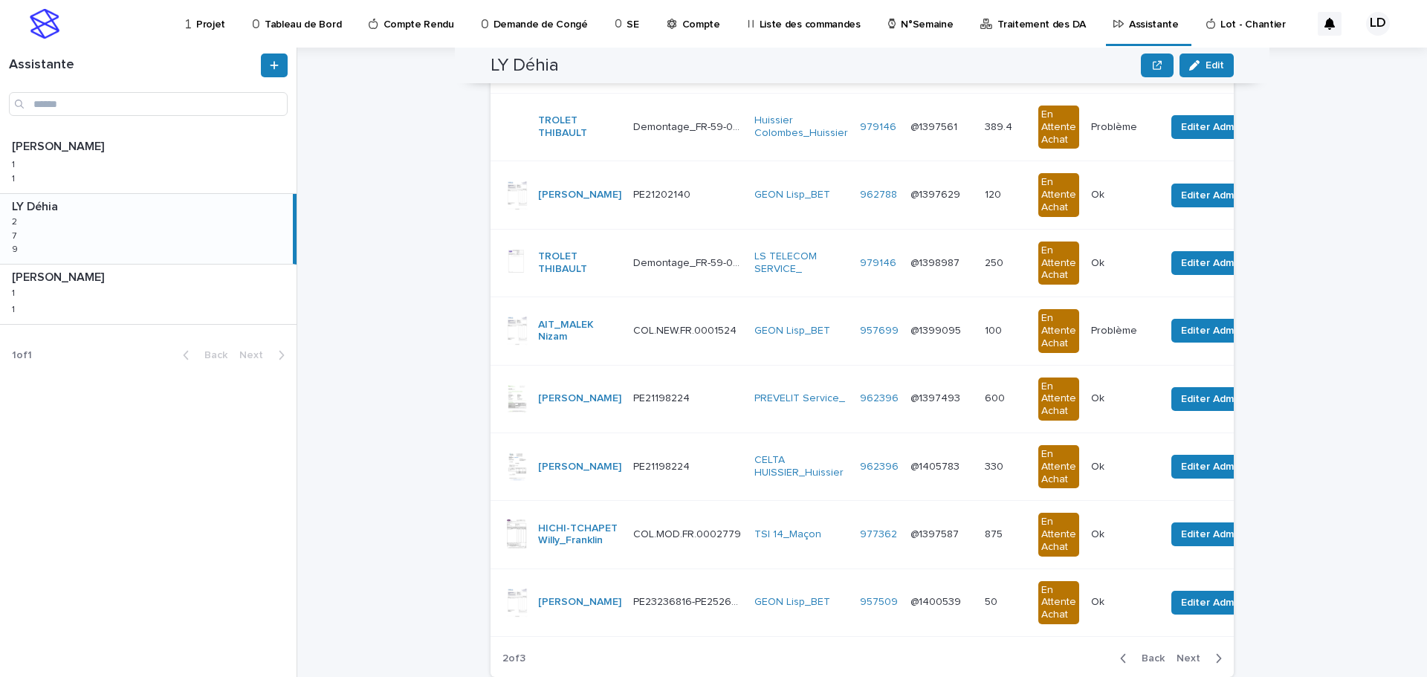
click at [217, 17] on p "Projet" at bounding box center [210, 15] width 29 height 31
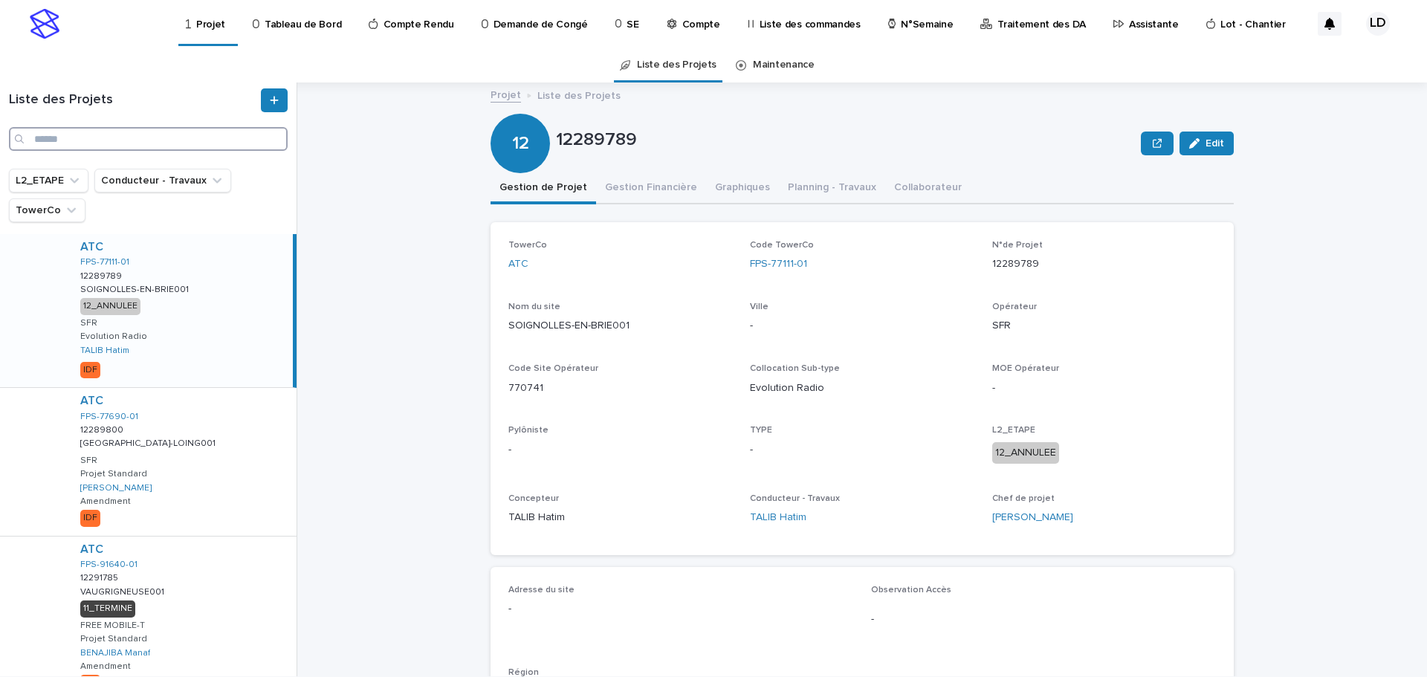
click at [82, 131] on input "Search" at bounding box center [148, 139] width 279 height 24
paste input "**********"
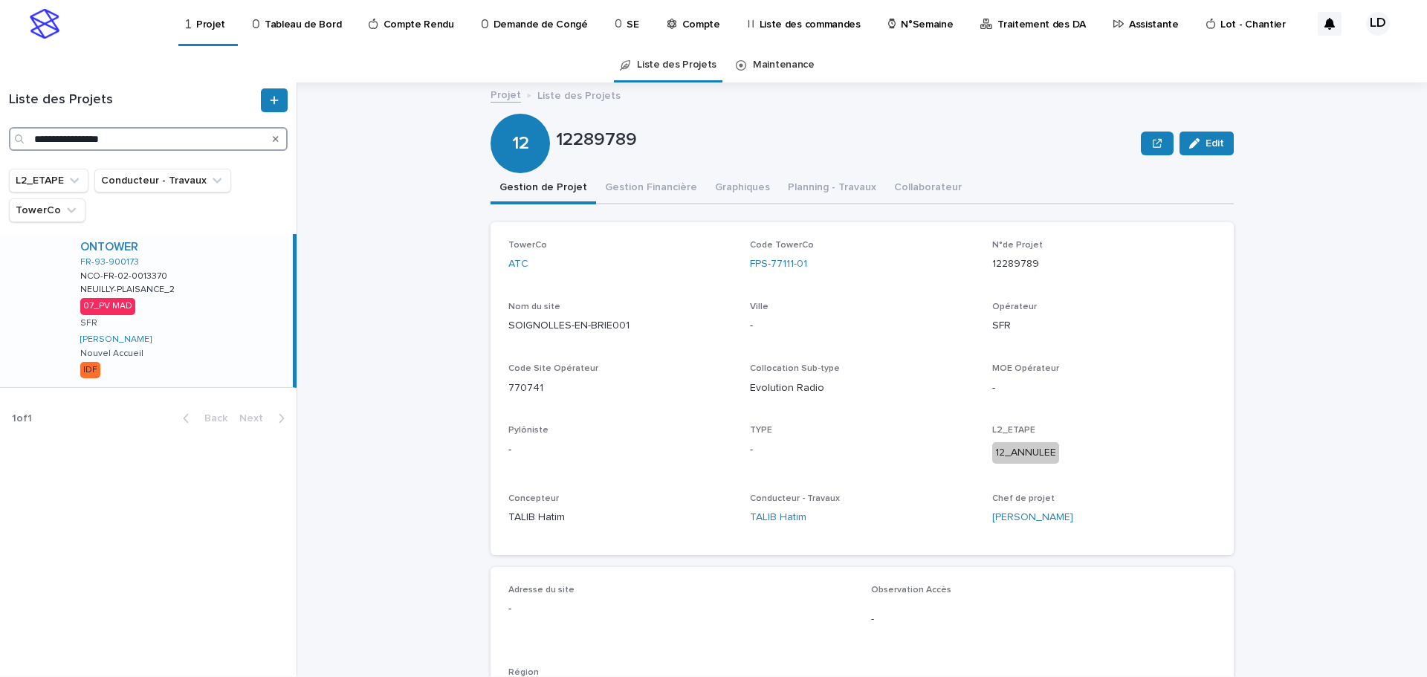
type input "**********"
click at [210, 280] on div "ONTOWER FR-93-900173 NCO-FR-02-0013370 NCO-FR-02-0013370 [GEOGRAPHIC_DATA]-PLAI…" at bounding box center [180, 310] width 224 height 153
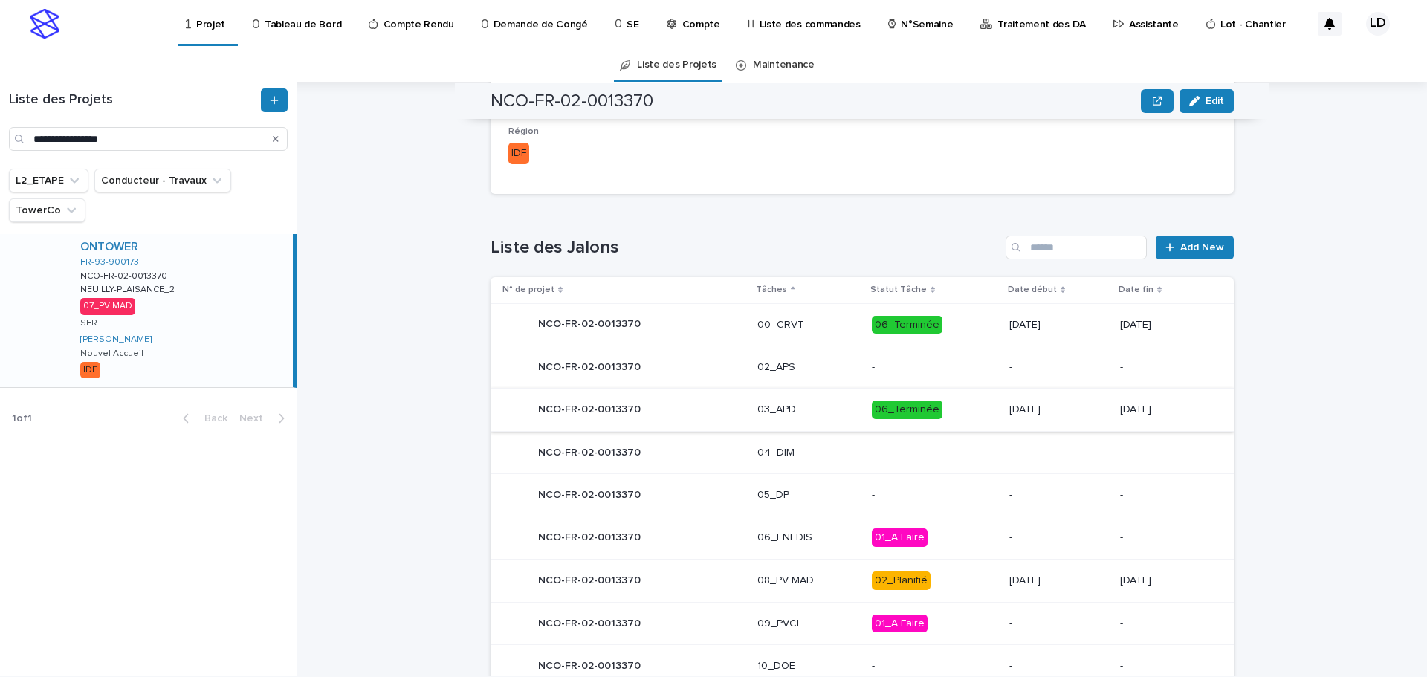
scroll to position [606, 0]
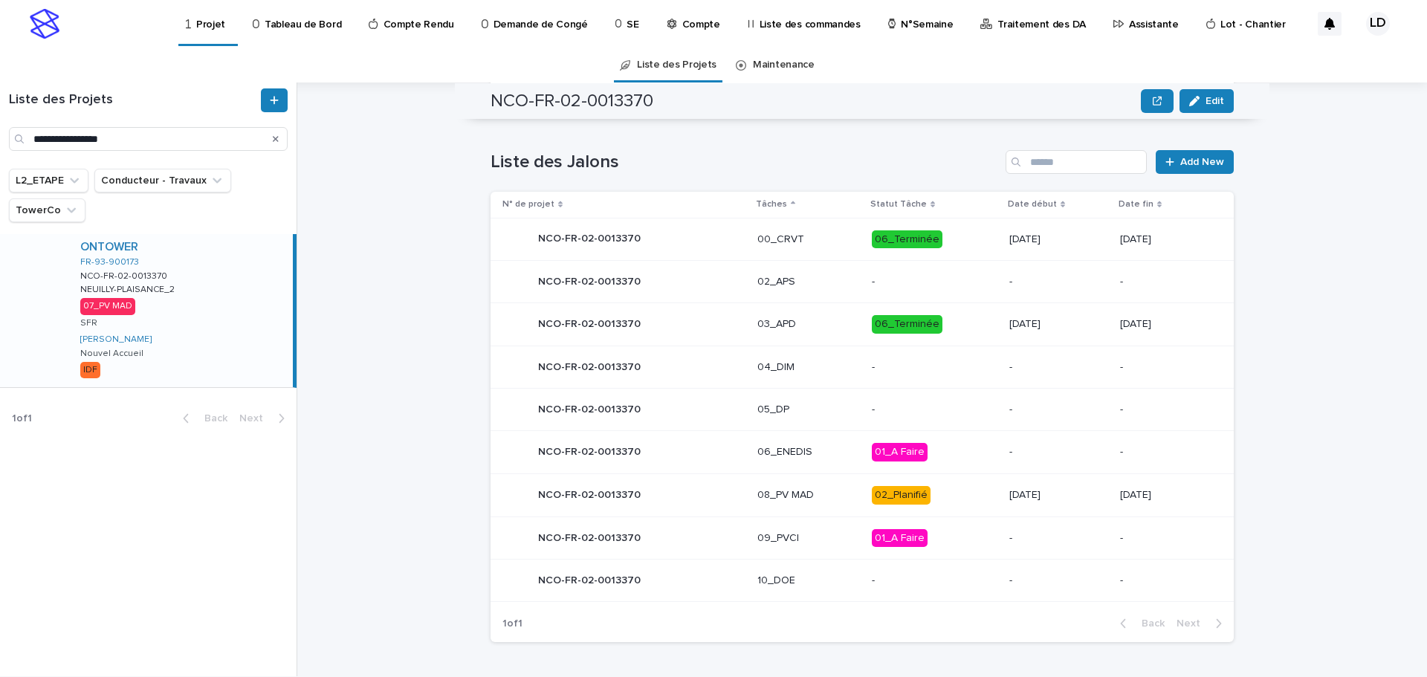
click at [836, 497] on p "08_PV MAD" at bounding box center [808, 495] width 103 height 13
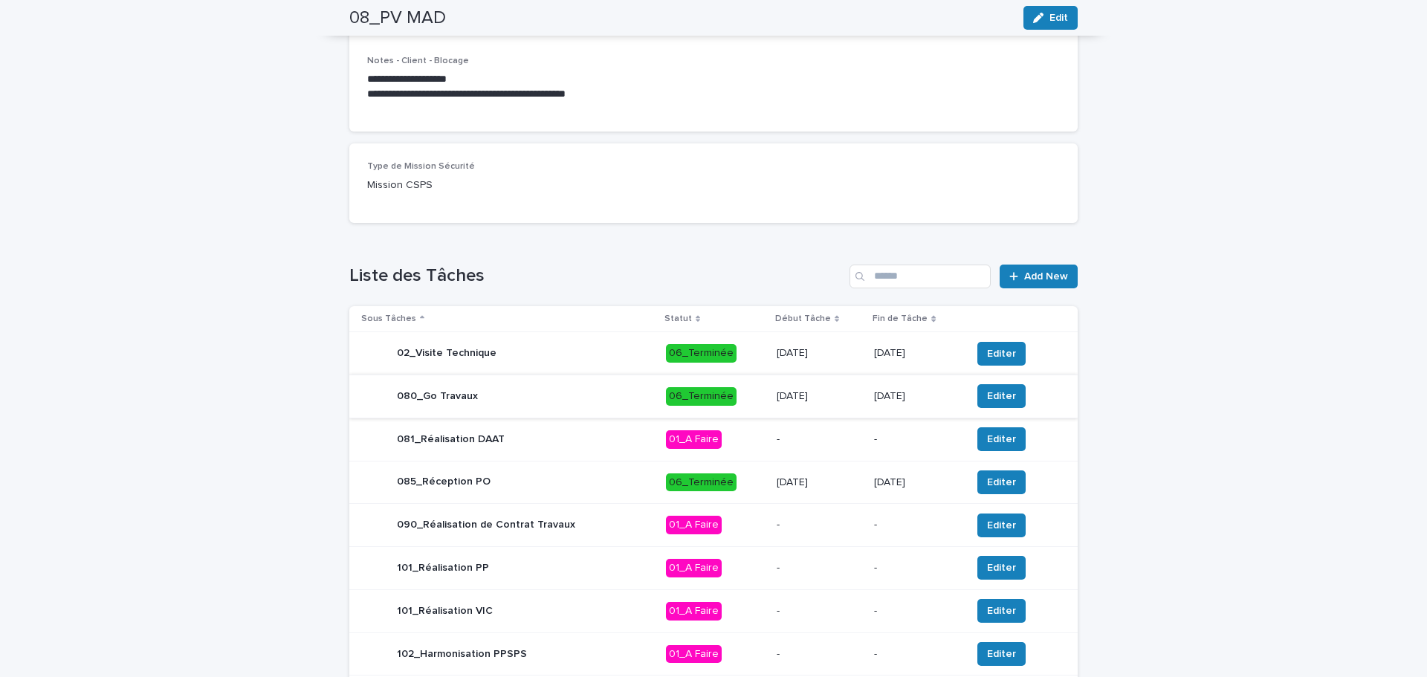
scroll to position [520, 0]
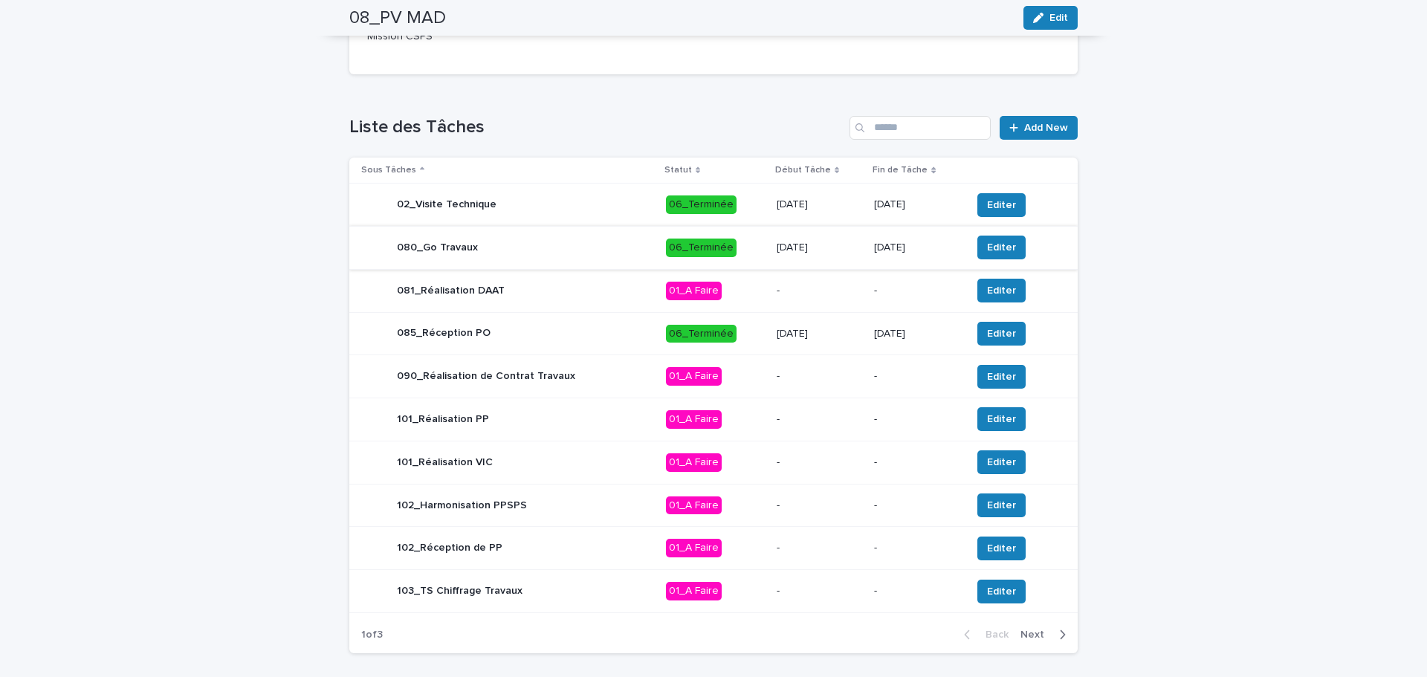
click at [1035, 634] on span "Next" at bounding box center [1036, 634] width 33 height 10
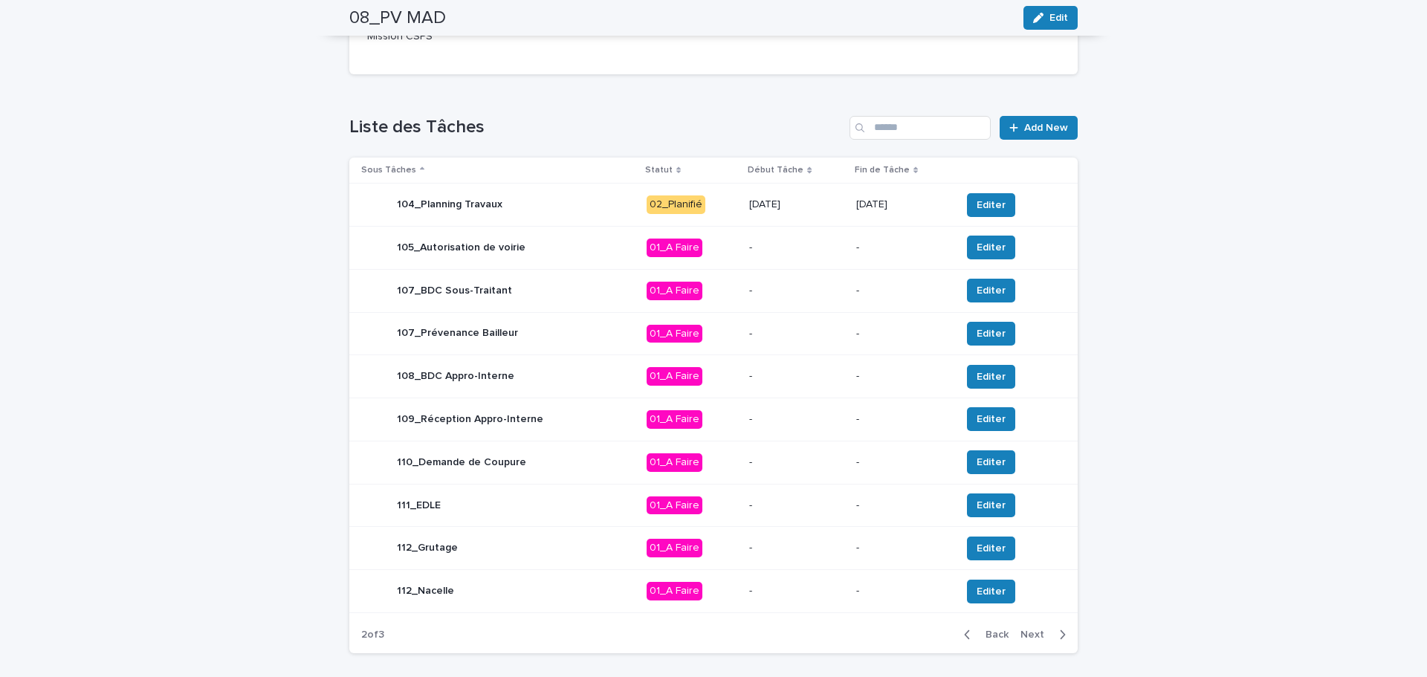
click at [730, 511] on p "01_A Faire" at bounding box center [692, 505] width 91 height 19
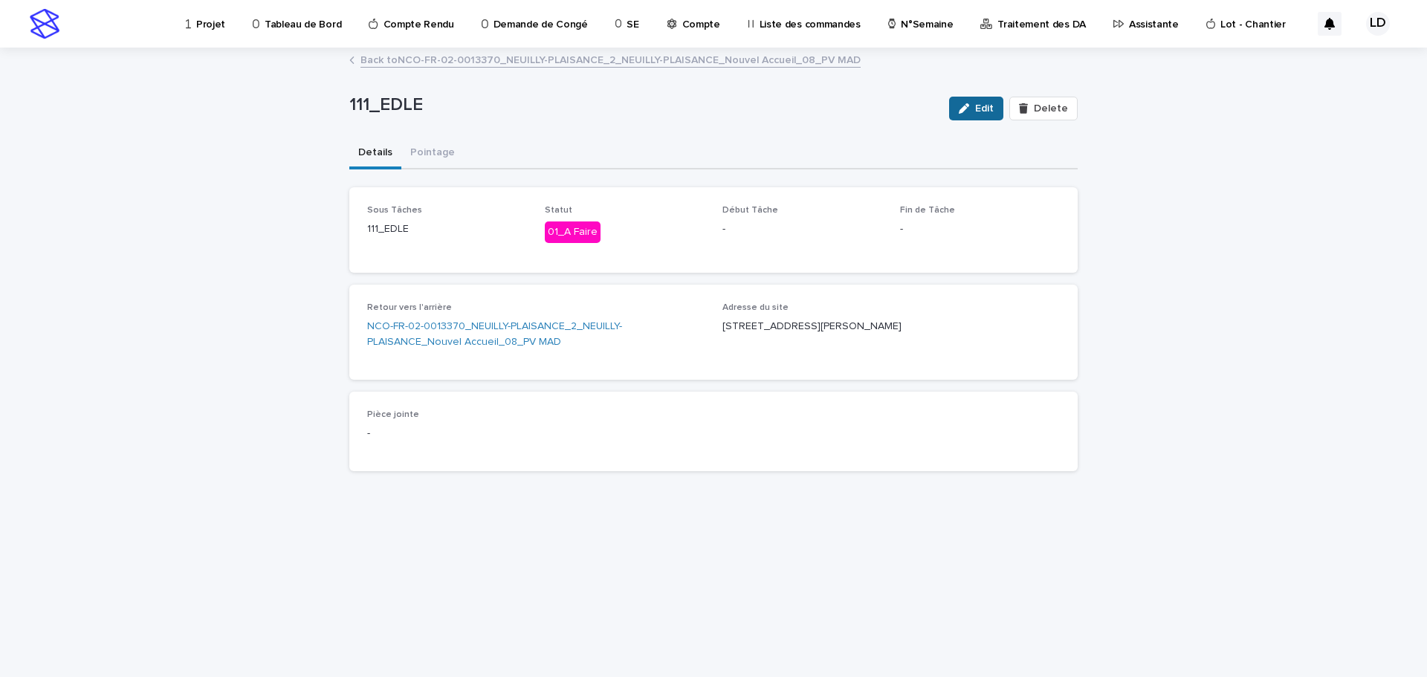
click at [981, 112] on span "Edit" at bounding box center [984, 108] width 19 height 10
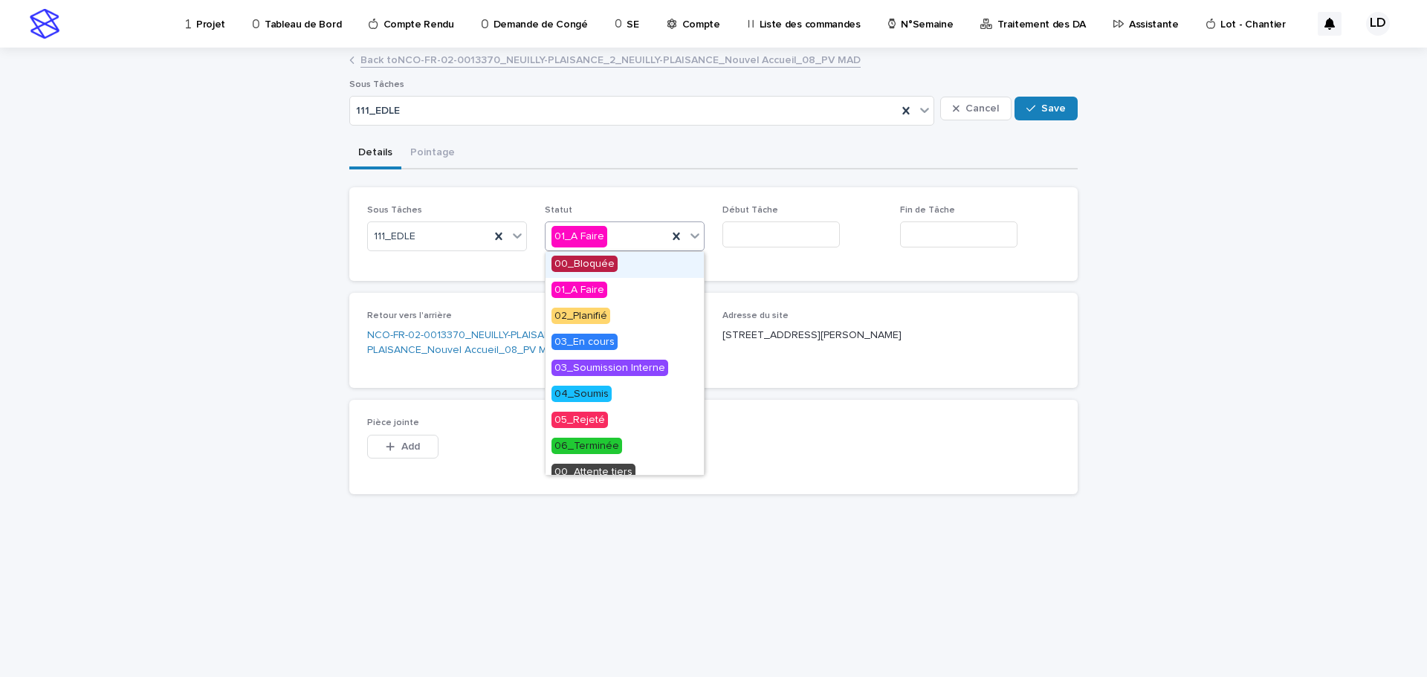
click at [650, 241] on div "01_A Faire" at bounding box center [607, 236] width 122 height 25
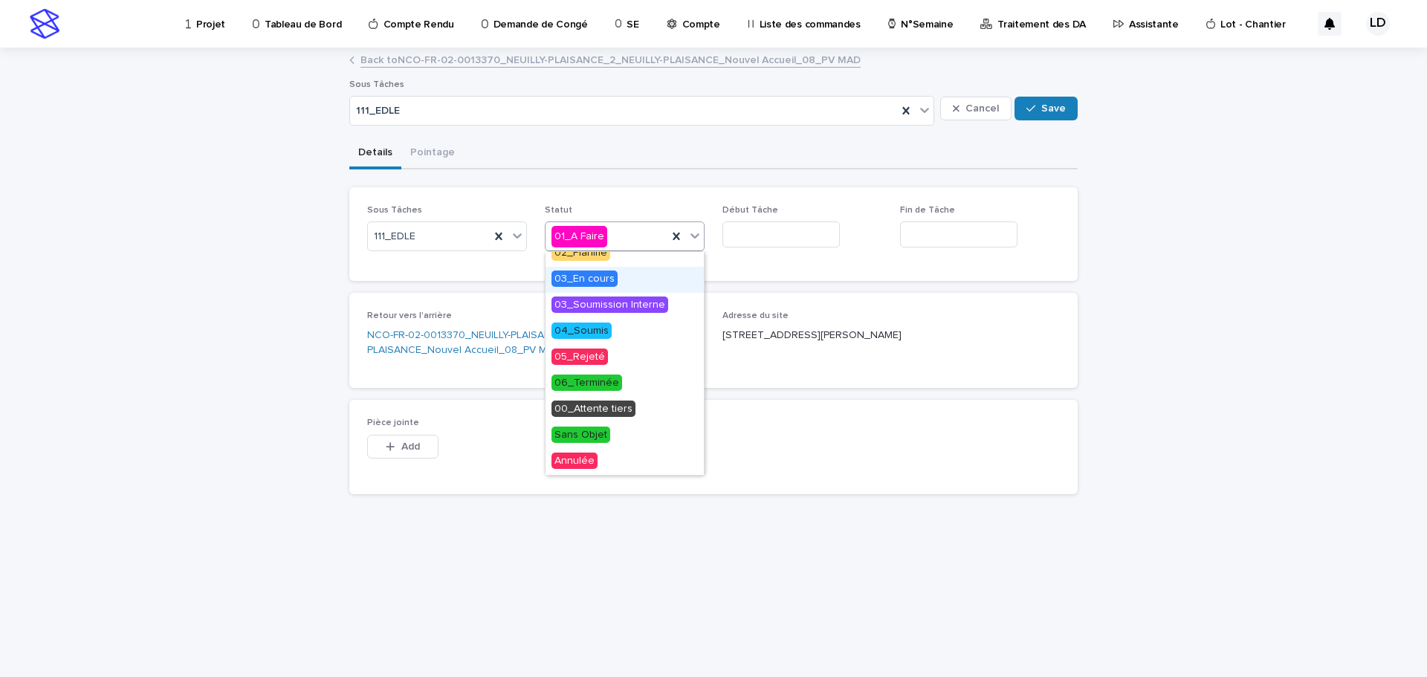
click at [635, 279] on div "03_En cours" at bounding box center [625, 280] width 158 height 26
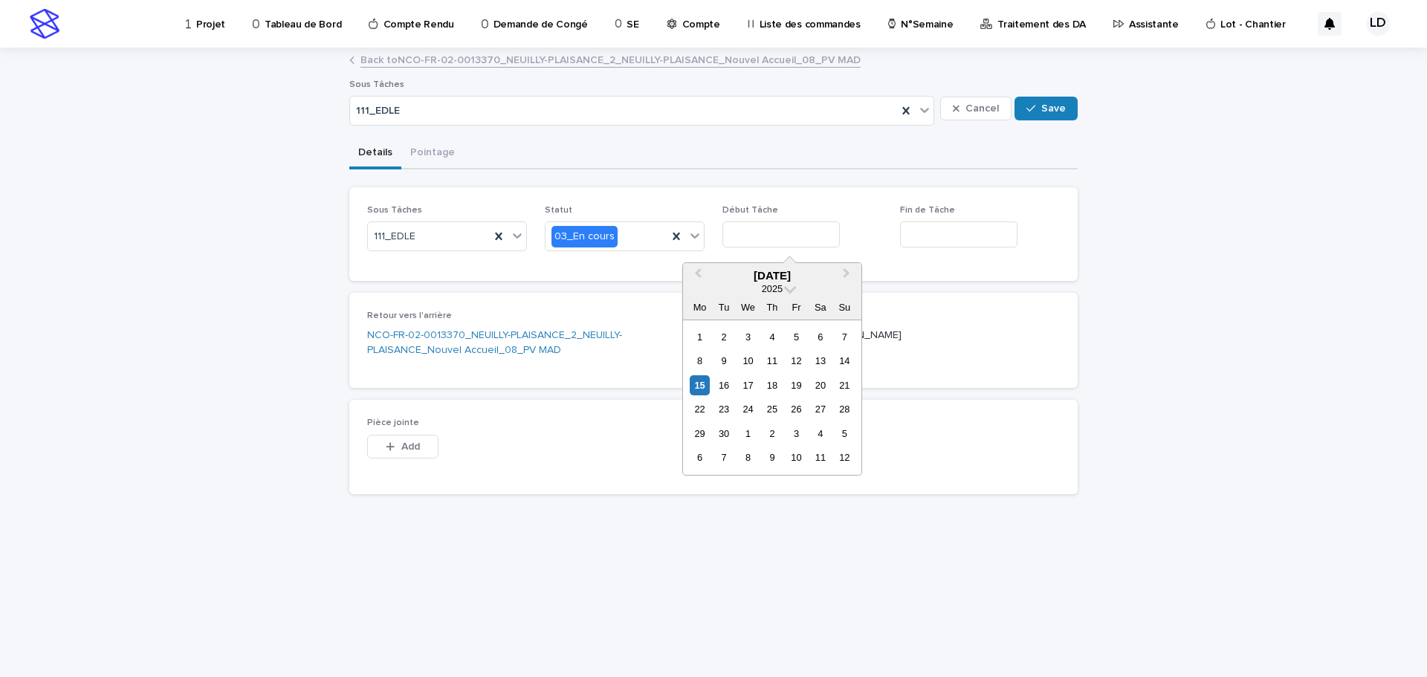
click at [787, 227] on input "text" at bounding box center [780, 234] width 117 height 26
click at [799, 432] on div "3" at bounding box center [796, 434] width 20 height 20
type input "*********"
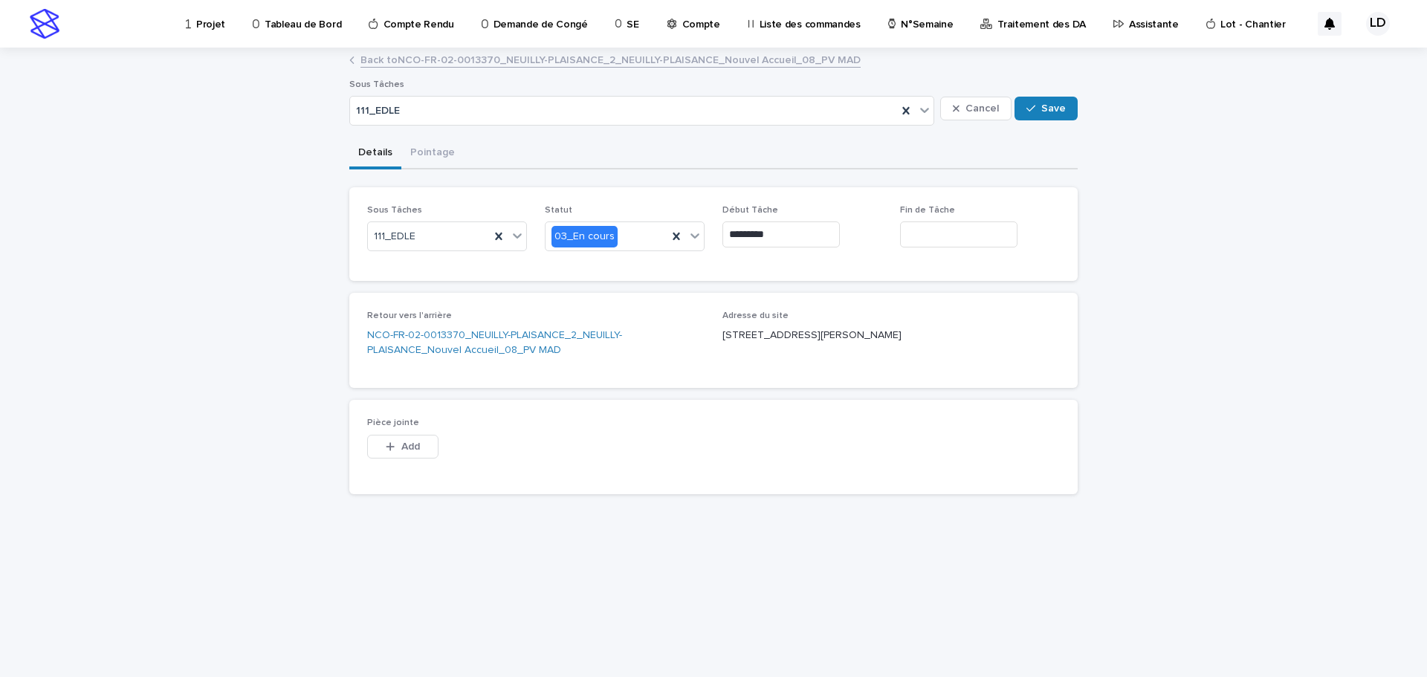
click at [940, 235] on input "text" at bounding box center [958, 234] width 117 height 26
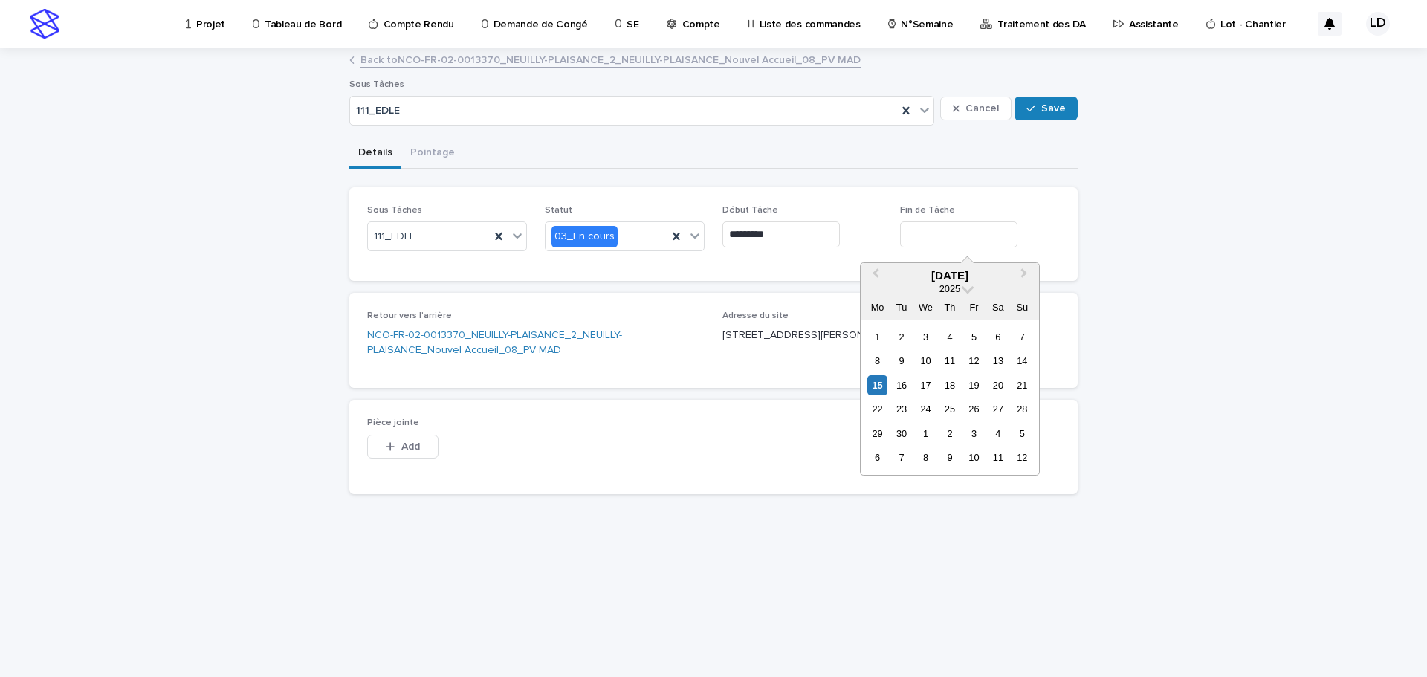
drag, startPoint x: 974, startPoint y: 435, endPoint x: 1029, endPoint y: 305, distance: 141.2
click at [974, 433] on div "3" at bounding box center [974, 434] width 20 height 20
type input "*********"
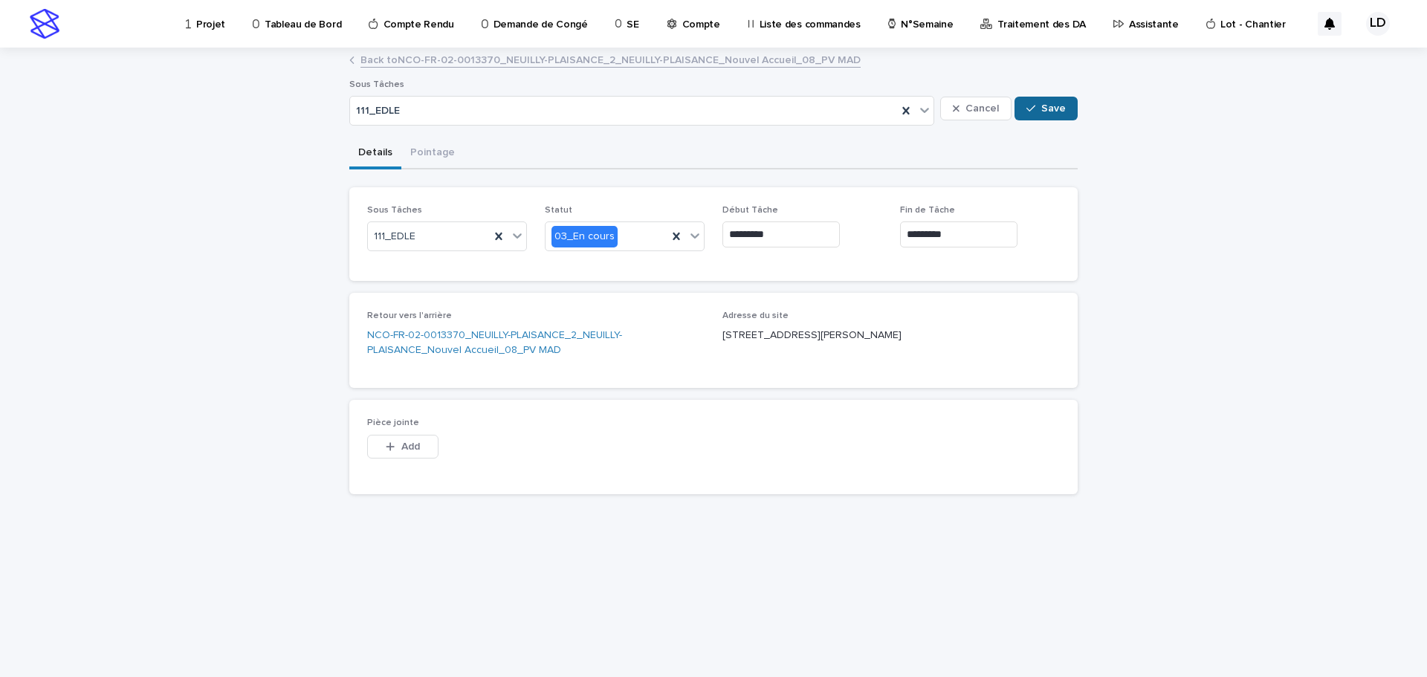
click at [1049, 107] on span "Save" at bounding box center [1053, 108] width 25 height 10
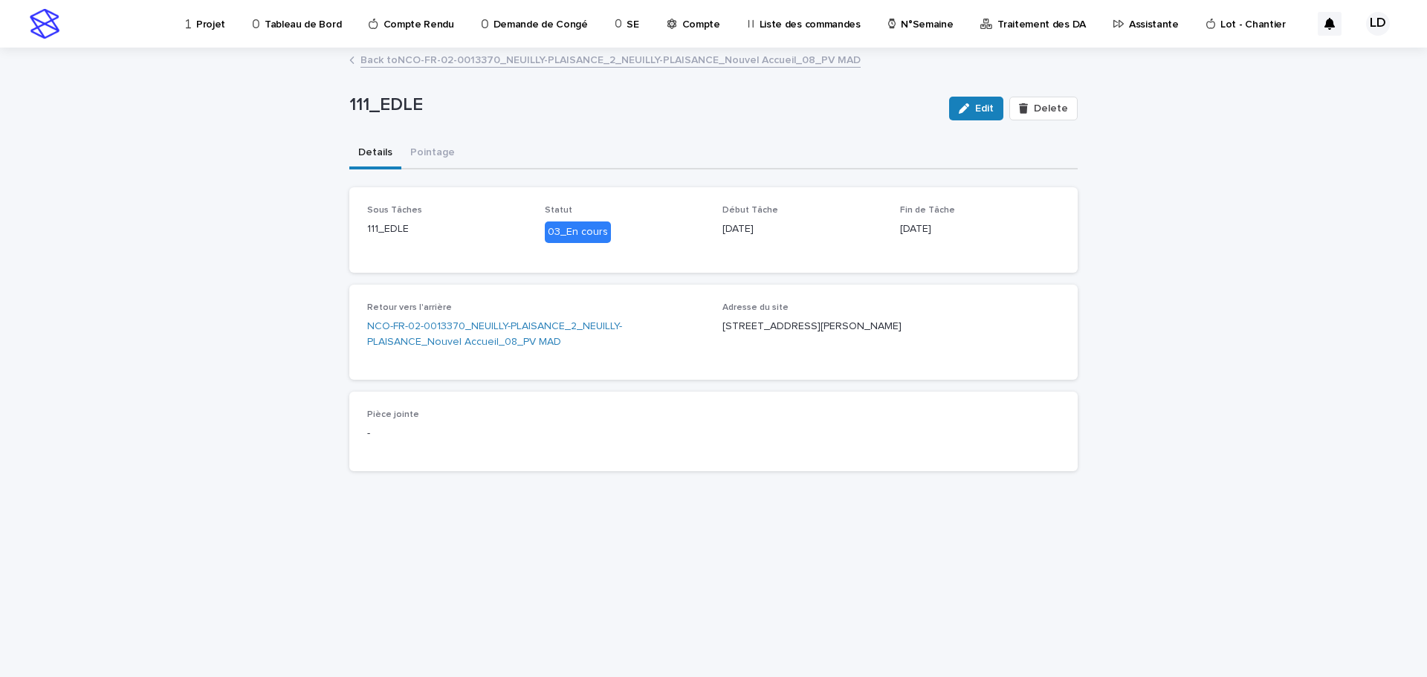
click at [375, 58] on link "Back to NCO-FR-02-0013370_NEUILLY-PLAISANCE_2_NEUILLY-PLAISANCE_Nouvel Accueil_…" at bounding box center [610, 59] width 500 height 17
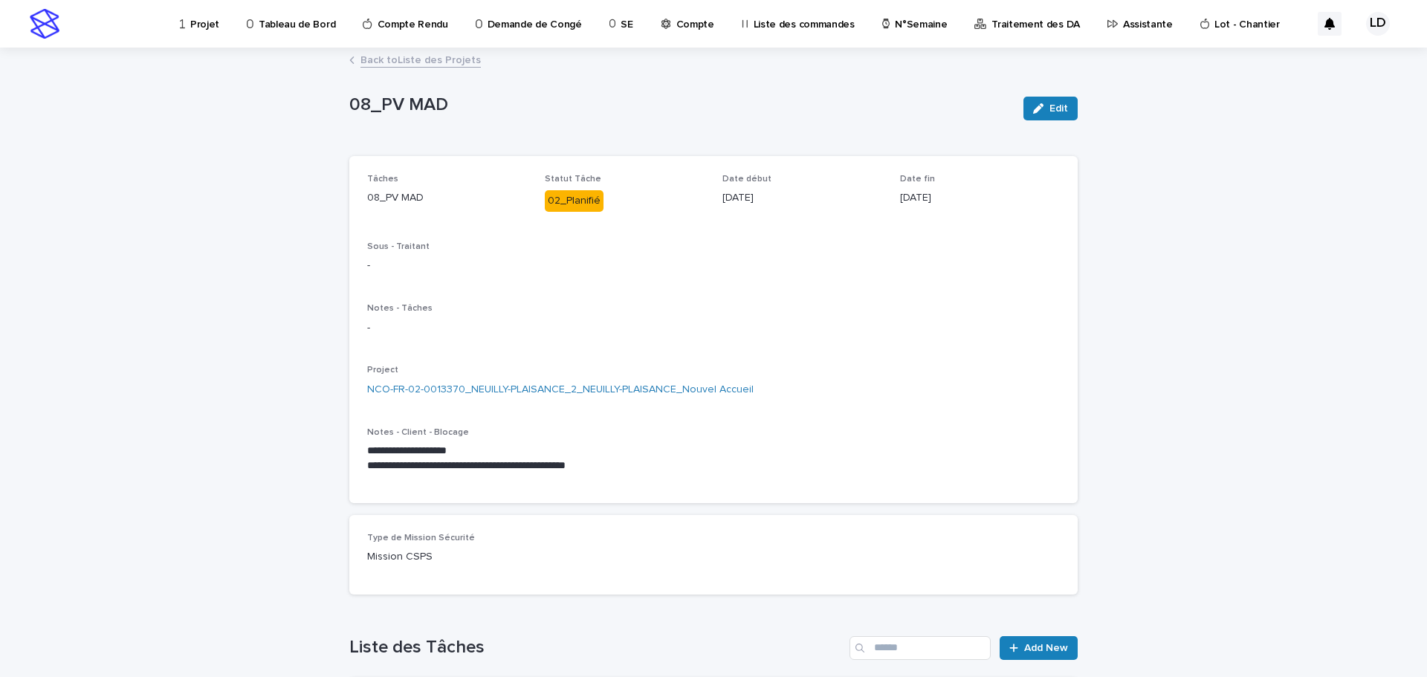
click at [366, 59] on link "Back to Liste des Projets" at bounding box center [420, 59] width 120 height 17
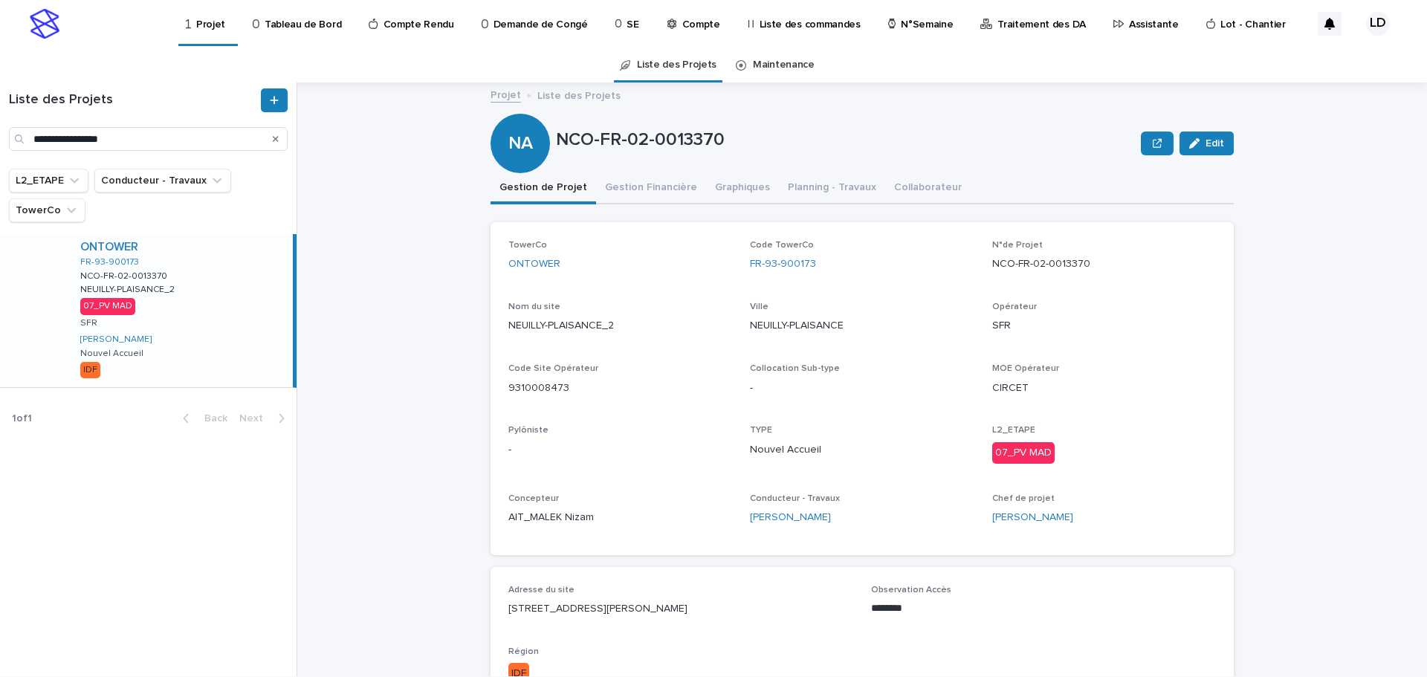
drag, startPoint x: 793, startPoint y: 609, endPoint x: 488, endPoint y: 609, distance: 305.5
click at [491, 609] on div "Adresse du site [STREET_ADDRESS][PERSON_NAME] Observation Accès ******** ••• Ré…" at bounding box center [862, 640] width 743 height 147
drag, startPoint x: 1098, startPoint y: 264, endPoint x: 983, endPoint y: 262, distance: 115.2
click at [984, 261] on div "TowerCo ONTOWER Code TowerCo FR-93-900173 N°de Projet NCO-FR-02-0013370 Nom du …" at bounding box center [862, 388] width 708 height 297
copy p "NCO-FR-02-0013370"
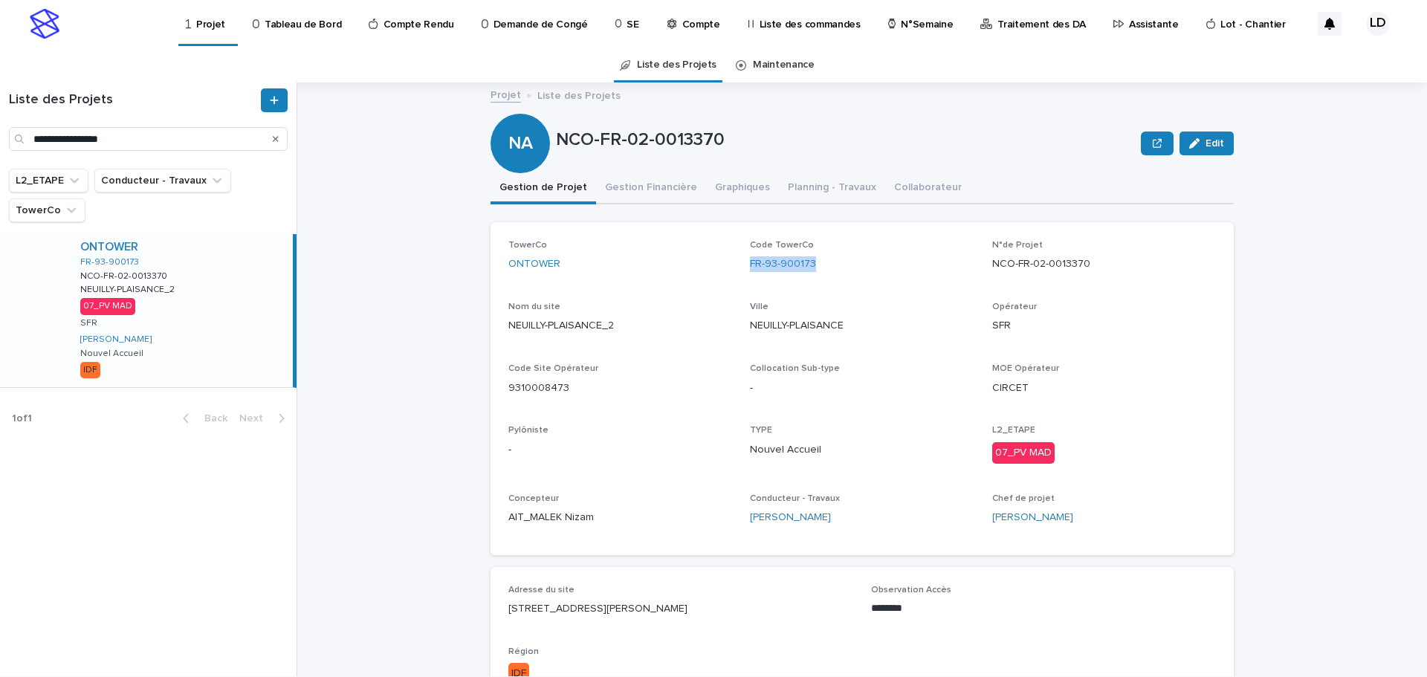
drag, startPoint x: 812, startPoint y: 265, endPoint x: 741, endPoint y: 263, distance: 71.4
click at [741, 263] on div "TowerCo ONTOWER Code TowerCo FR-93-900173 N°de Projet NCO-FR-02-0013370 Nom du …" at bounding box center [862, 388] width 708 height 297
copy link "FR-93-900173"
click at [828, 293] on div "TowerCo ONTOWER Code TowerCo FR-93-900173 N°de Projet NCO-FR-02-0013370 Nom du …" at bounding box center [862, 388] width 708 height 297
drag, startPoint x: 822, startPoint y: 267, endPoint x: 737, endPoint y: 272, distance: 85.6
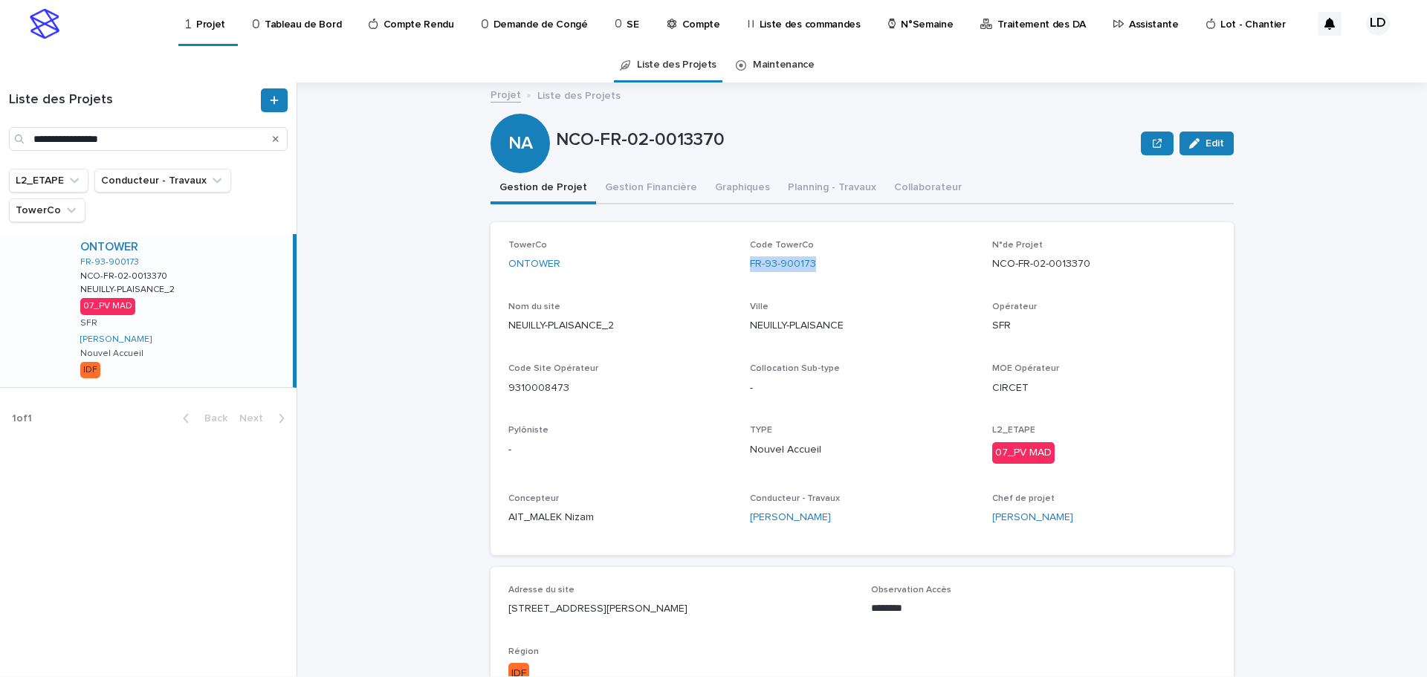
click at [737, 272] on div "TowerCo ONTOWER Code TowerCo FR-93-900173 N°de Projet NCO-FR-02-0013370 Nom du …" at bounding box center [862, 388] width 708 height 297
copy link "FR-93-900173"
drag, startPoint x: 1088, startPoint y: 261, endPoint x: 976, endPoint y: 270, distance: 112.6
click at [976, 270] on div "TowerCo ONTOWER Code TowerCo FR-93-900173 N°de Projet NCO-FR-02-0013370 Nom du …" at bounding box center [862, 388] width 708 height 297
click at [1100, 262] on p "NCO-FR-02-0013370" at bounding box center [1104, 264] width 224 height 16
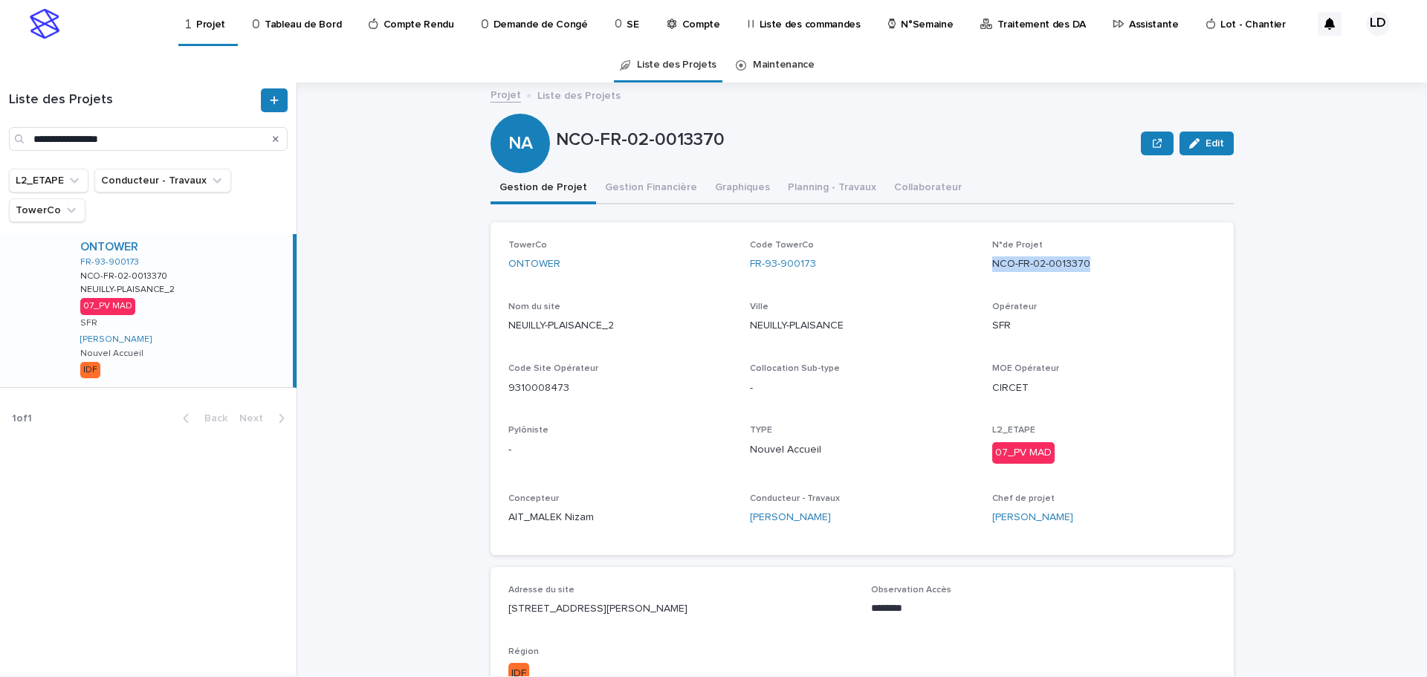
drag, startPoint x: 1088, startPoint y: 265, endPoint x: 988, endPoint y: 265, distance: 100.3
click at [992, 265] on p "NCO-FR-02-0013370" at bounding box center [1104, 264] width 224 height 16
copy p "NCO-FR-02-0013370"
drag, startPoint x: 619, startPoint y: 328, endPoint x: 499, endPoint y: 328, distance: 120.4
click at [499, 328] on div "TowerCo ONTOWER Code TowerCo FR-93-900173 N°de Projet NCO-FR-02-0013370 Nom du …" at bounding box center [862, 388] width 743 height 333
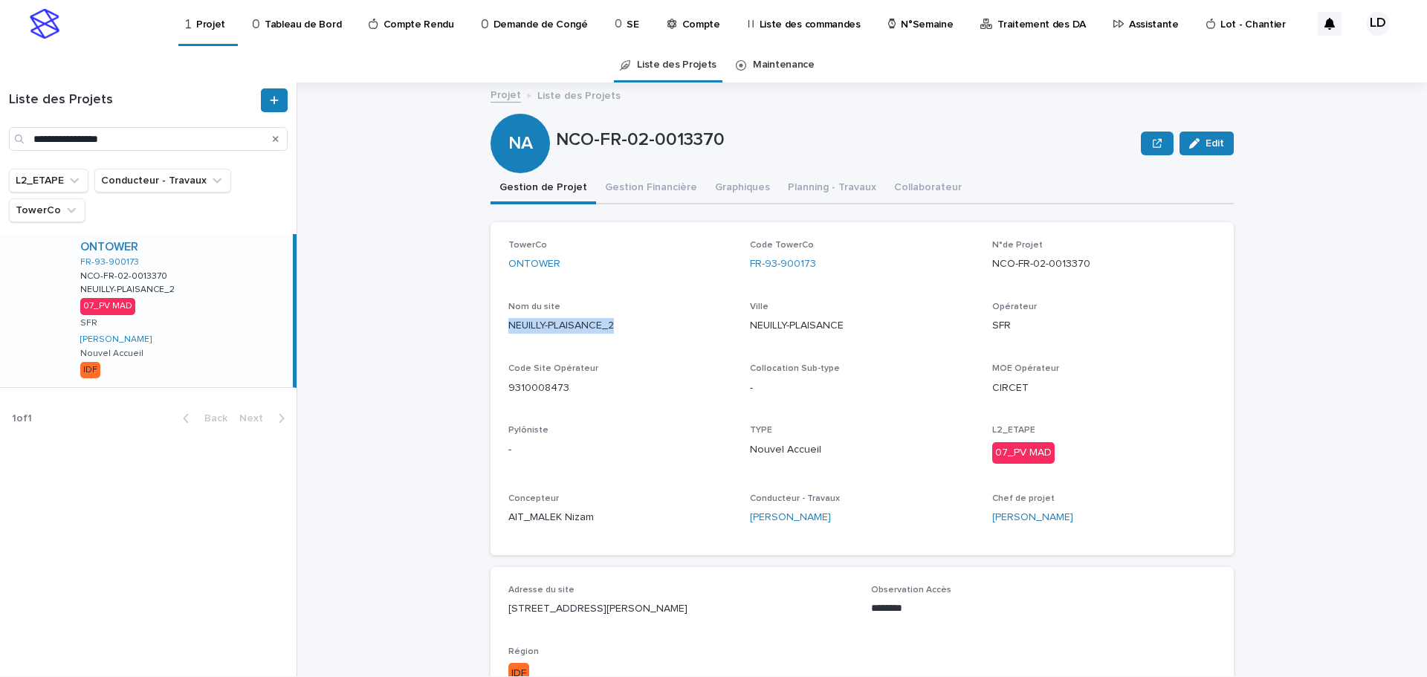
copy p "NEUILLY-PLAISANCE_2"
drag, startPoint x: 567, startPoint y: 387, endPoint x: 500, endPoint y: 395, distance: 67.3
click at [500, 395] on div "TowerCo ONTOWER Code TowerCo FR-93-900173 N°de Projet NCO-FR-02-0013370 Nom du …" at bounding box center [862, 388] width 743 height 333
copy p "9310008473"
drag, startPoint x: 805, startPoint y: 607, endPoint x: 501, endPoint y: 606, distance: 304.0
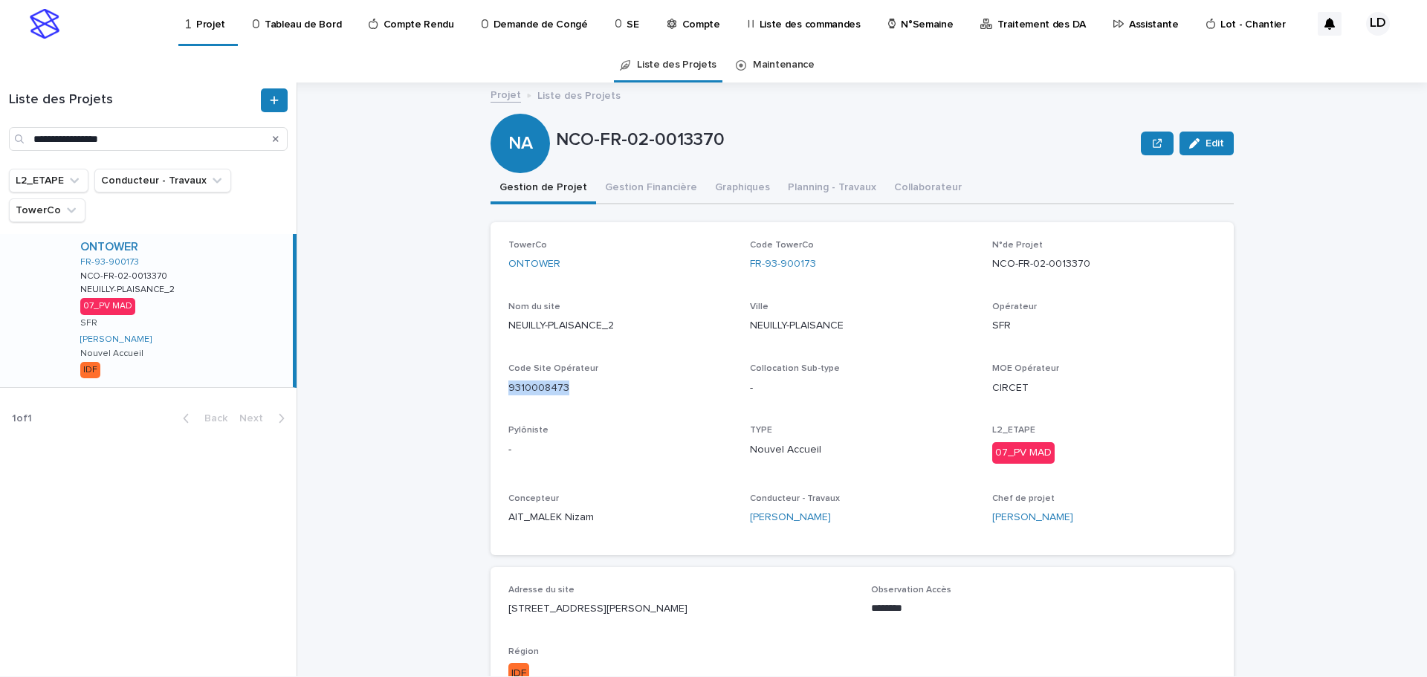
click at [501, 606] on div "Adresse du site [STREET_ADDRESS][PERSON_NAME] Observation Accès ******** ••• Ré…" at bounding box center [862, 640] width 743 height 147
copy p "[STREET_ADDRESS][PERSON_NAME]"
drag, startPoint x: 817, startPoint y: 262, endPoint x: 741, endPoint y: 262, distance: 75.8
click at [741, 262] on div "TowerCo ONTOWER Code TowerCo FR-93-900173 N°de Projet NCO-FR-02-0013370 Nom du …" at bounding box center [862, 388] width 708 height 297
copy link "FR-93-900173"
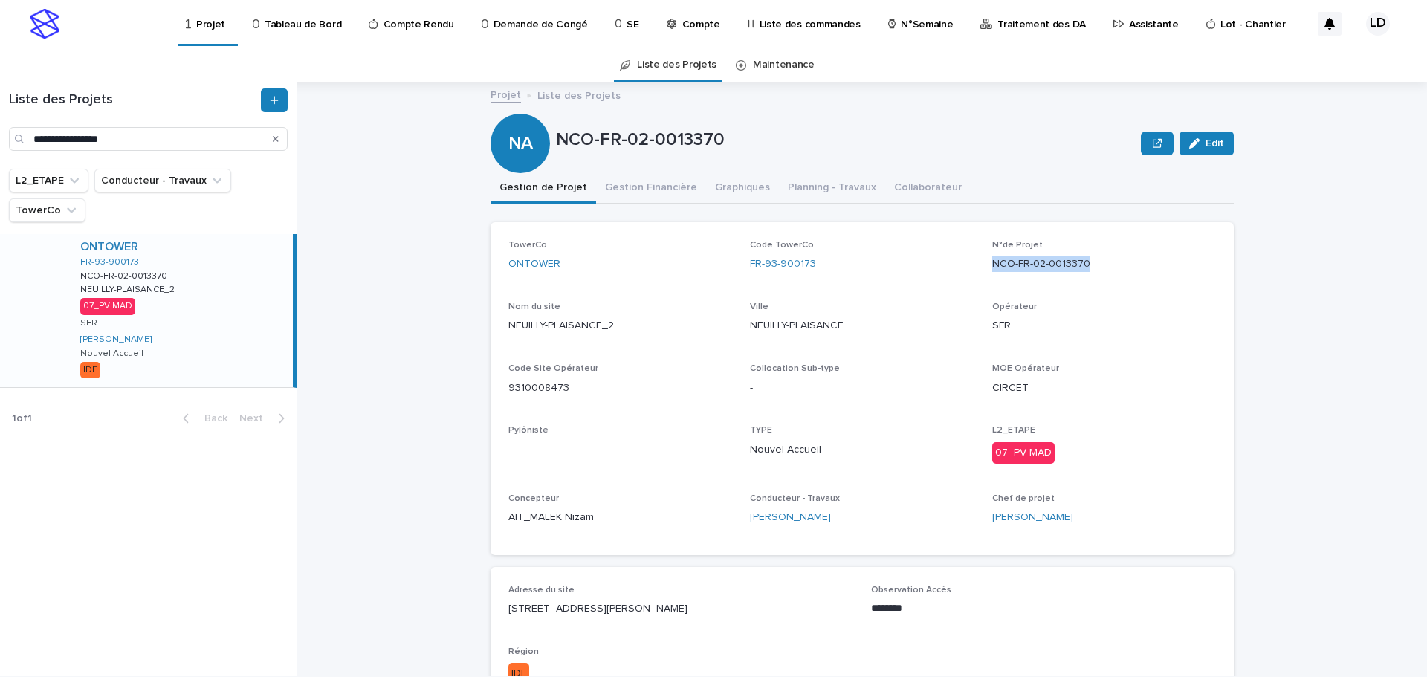
drag, startPoint x: 1078, startPoint y: 265, endPoint x: 985, endPoint y: 269, distance: 92.2
click at [985, 269] on div "TowerCo ONTOWER Code TowerCo FR-93-900173 N°de Projet NCO-FR-02-0013370 Nom du …" at bounding box center [862, 388] width 708 height 297
copy p "NCO-FR-02-0013370"
